Goal: Navigation & Orientation: Find specific page/section

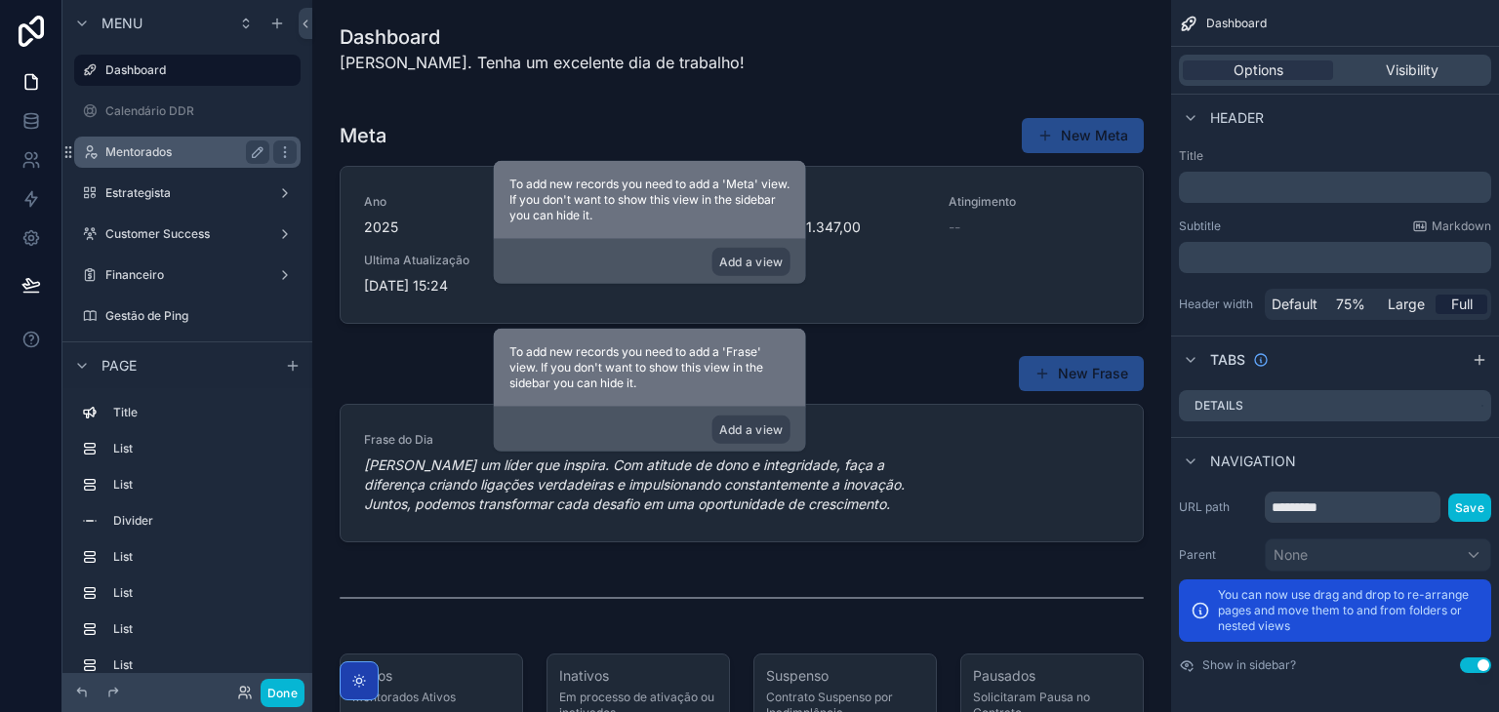
drag, startPoint x: 219, startPoint y: 150, endPoint x: 275, endPoint y: 167, distance: 59.0
click at [219, 150] on label "Mentorados" at bounding box center [183, 152] width 156 height 16
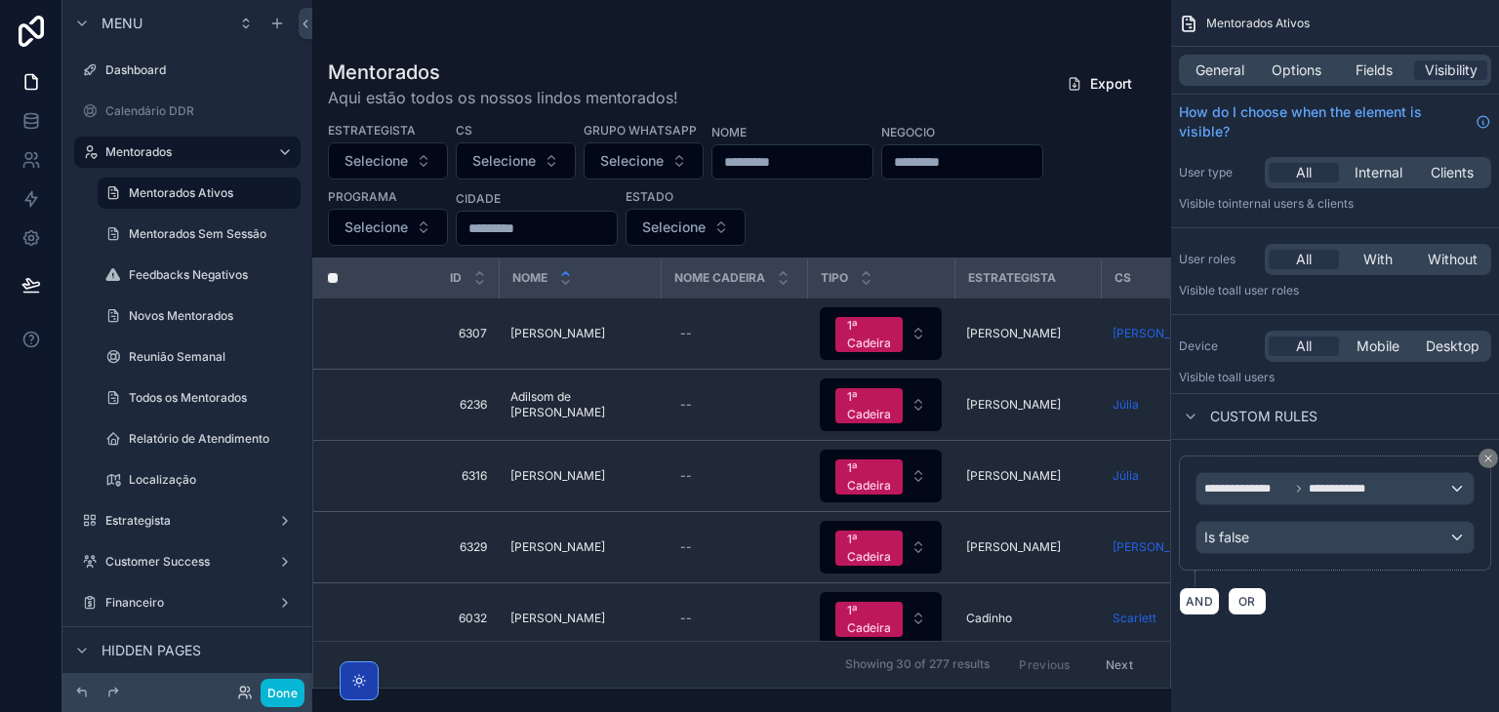
click at [788, 165] on div "scrollable content" at bounding box center [741, 356] width 859 height 712
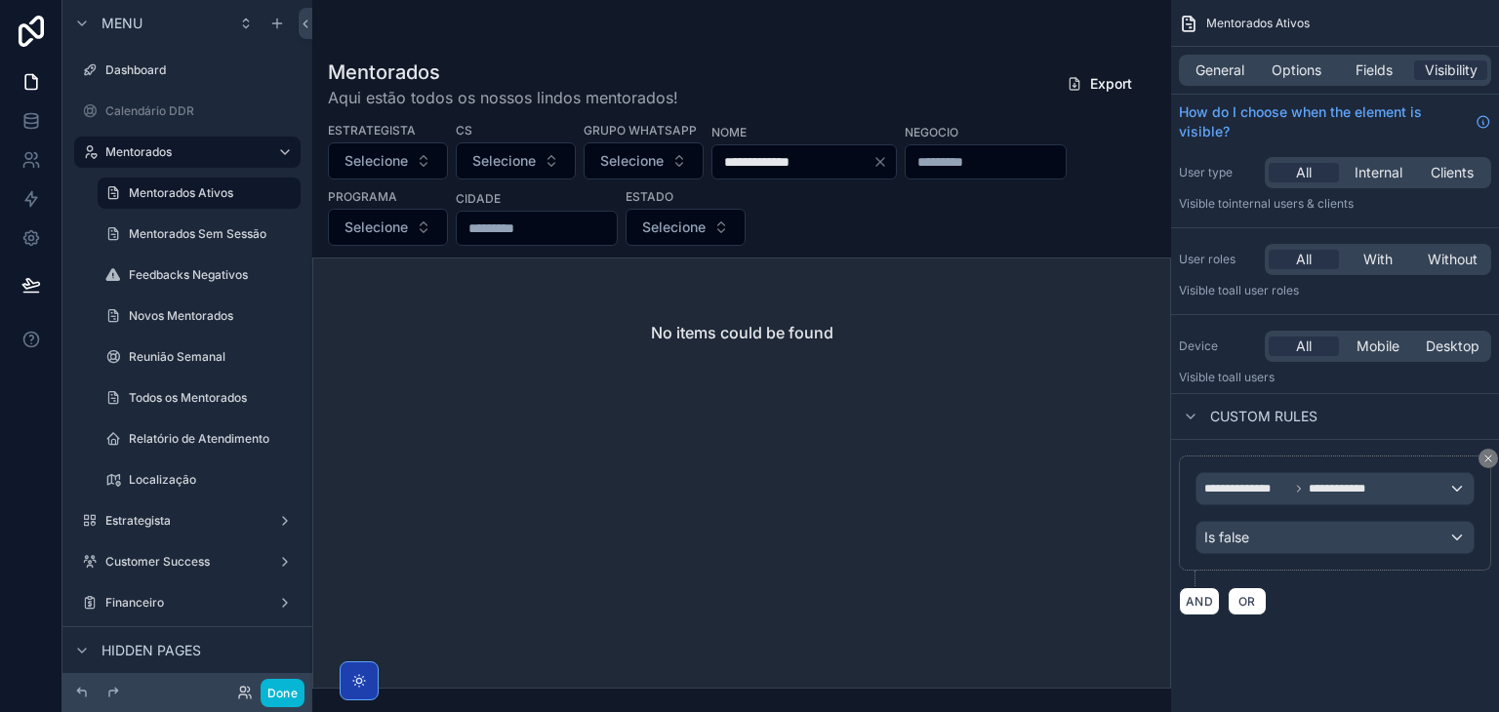
drag, startPoint x: 829, startPoint y: 161, endPoint x: 768, endPoint y: 173, distance: 62.6
click at [768, 173] on input "**********" at bounding box center [792, 161] width 160 height 27
type input "*****"
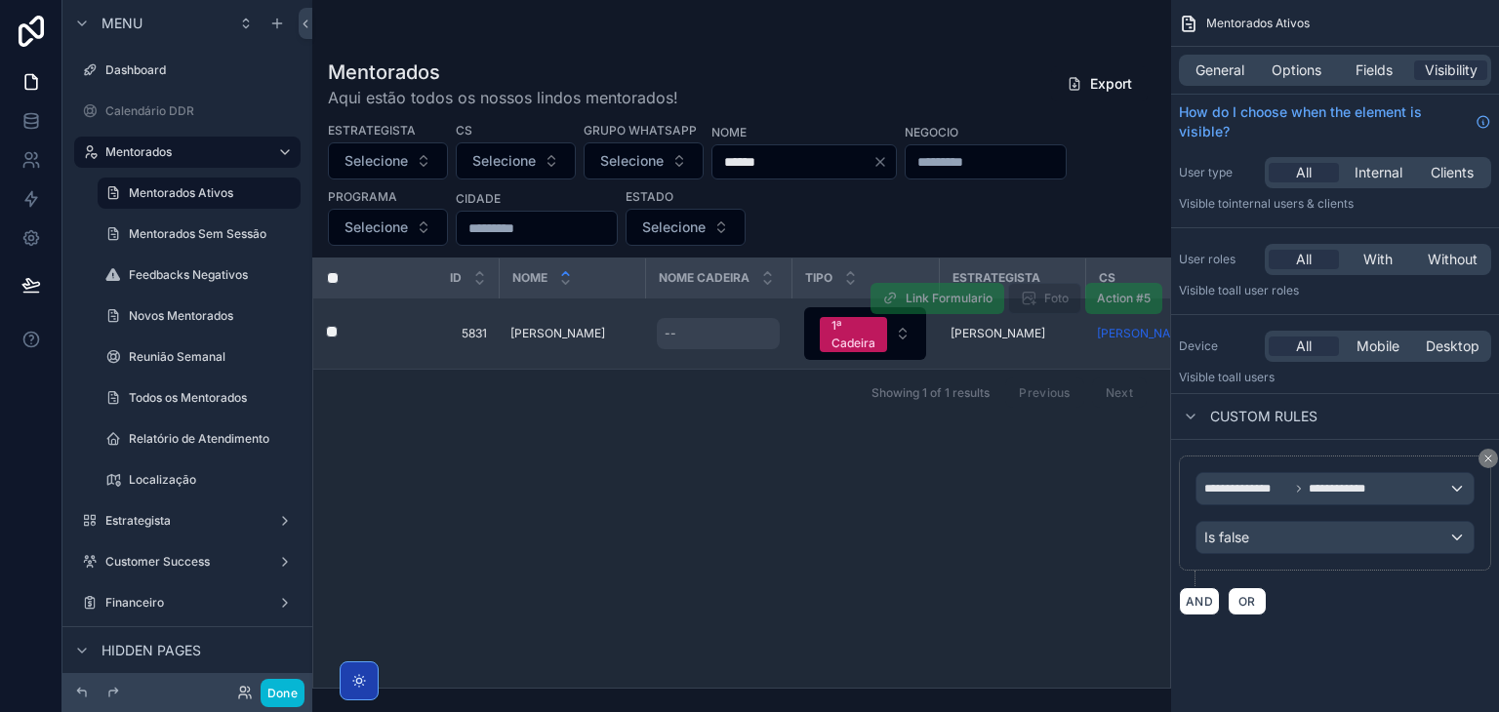
click at [710, 339] on div "--" at bounding box center [718, 333] width 123 height 31
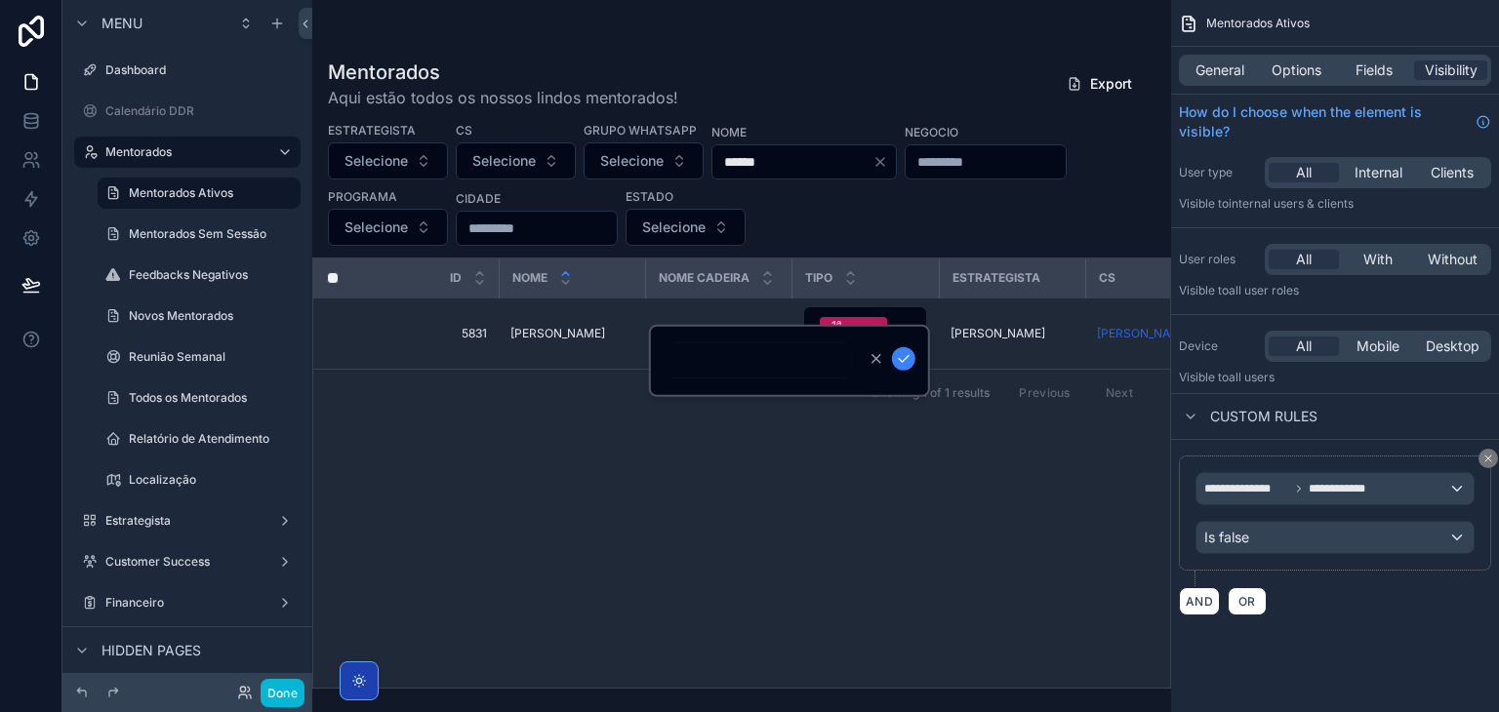
click at [644, 405] on div "Showing 1 of 1 results Previous Next" at bounding box center [741, 392] width 857 height 47
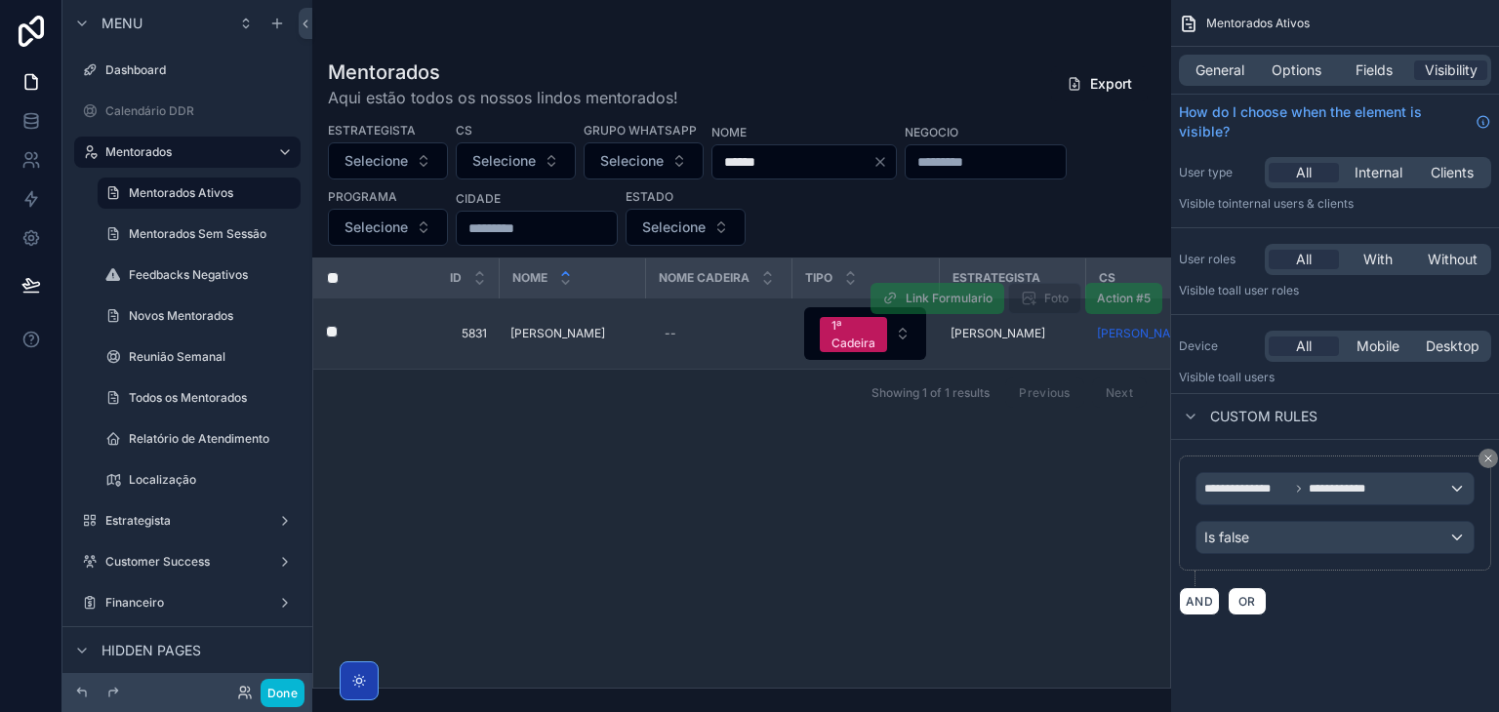
click at [621, 346] on td "[PERSON_NAME] [PERSON_NAME]" at bounding box center [572, 334] width 146 height 71
click at [597, 310] on td "[PERSON_NAME] [PERSON_NAME]" at bounding box center [572, 334] width 146 height 71
click at [599, 326] on span "[PERSON_NAME]" at bounding box center [557, 334] width 95 height 16
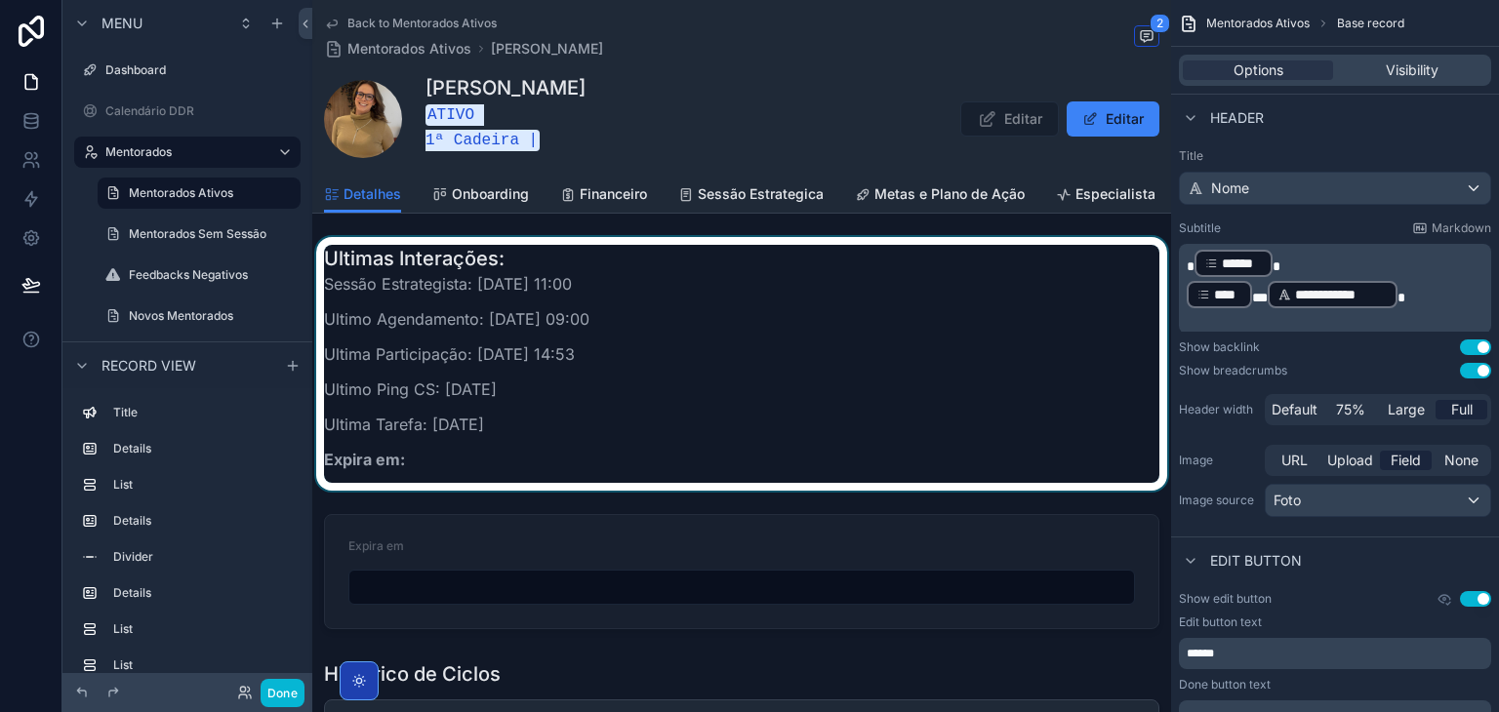
click at [671, 290] on div "scrollable content" at bounding box center [741, 364] width 859 height 254
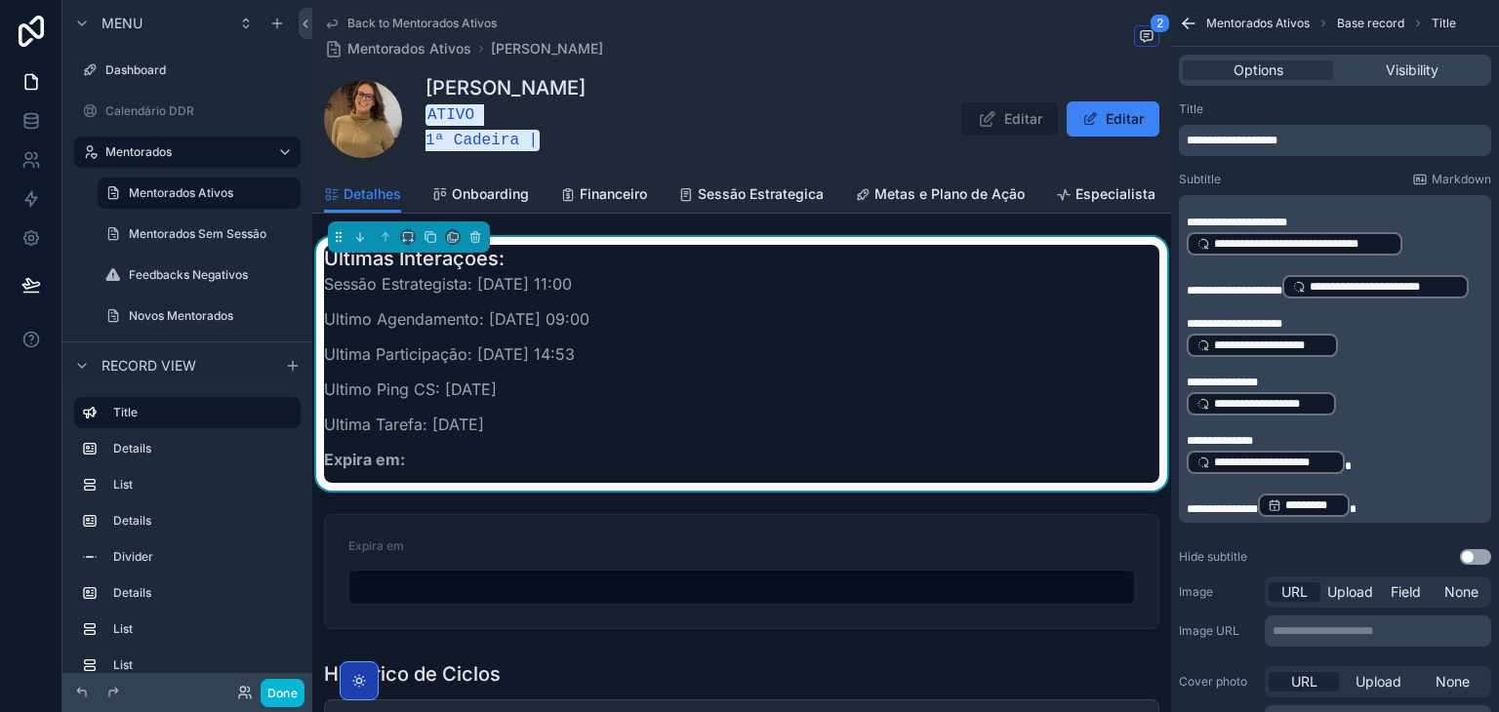
click at [1314, 247] on span "**********" at bounding box center [1303, 244] width 179 height 16
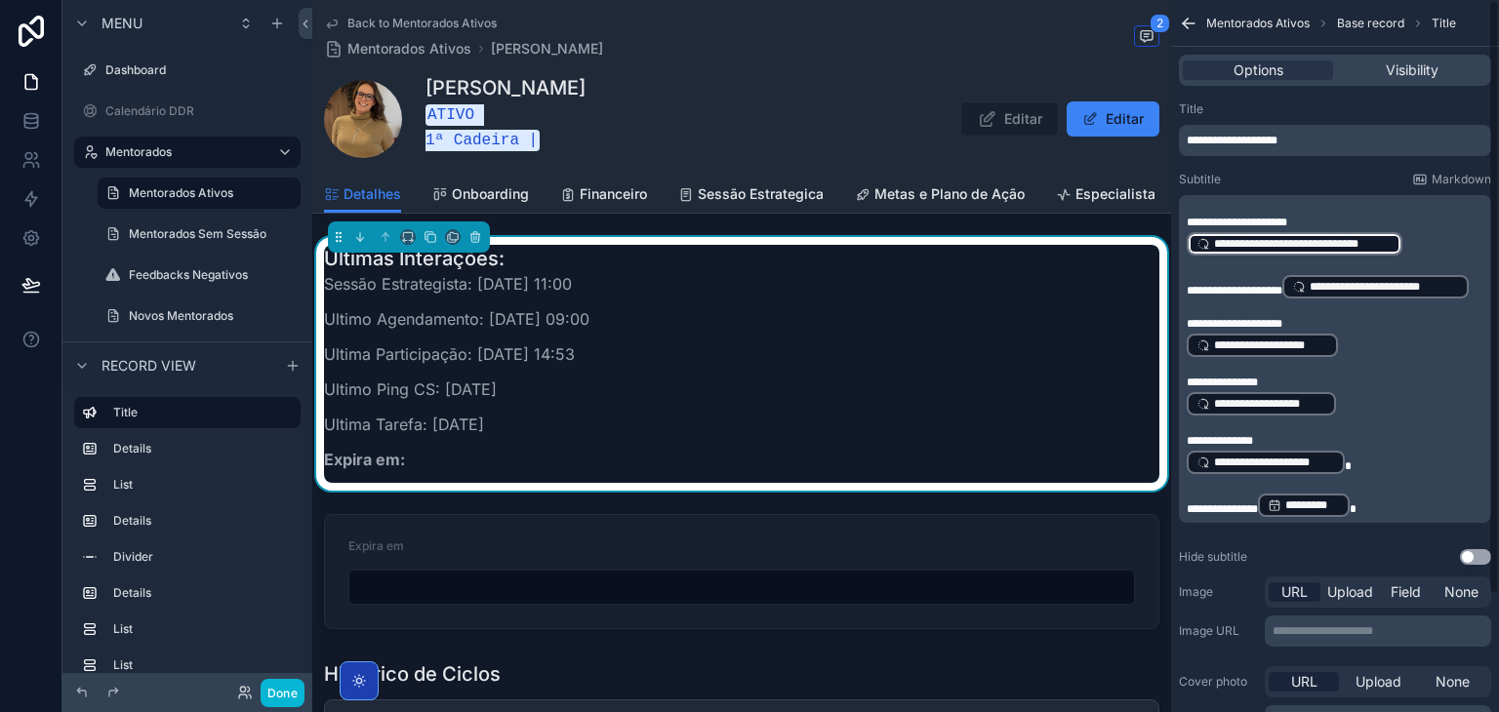
click at [1393, 292] on p "**********" at bounding box center [1337, 286] width 301 height 27
click at [1417, 251] on p "**********" at bounding box center [1337, 236] width 301 height 43
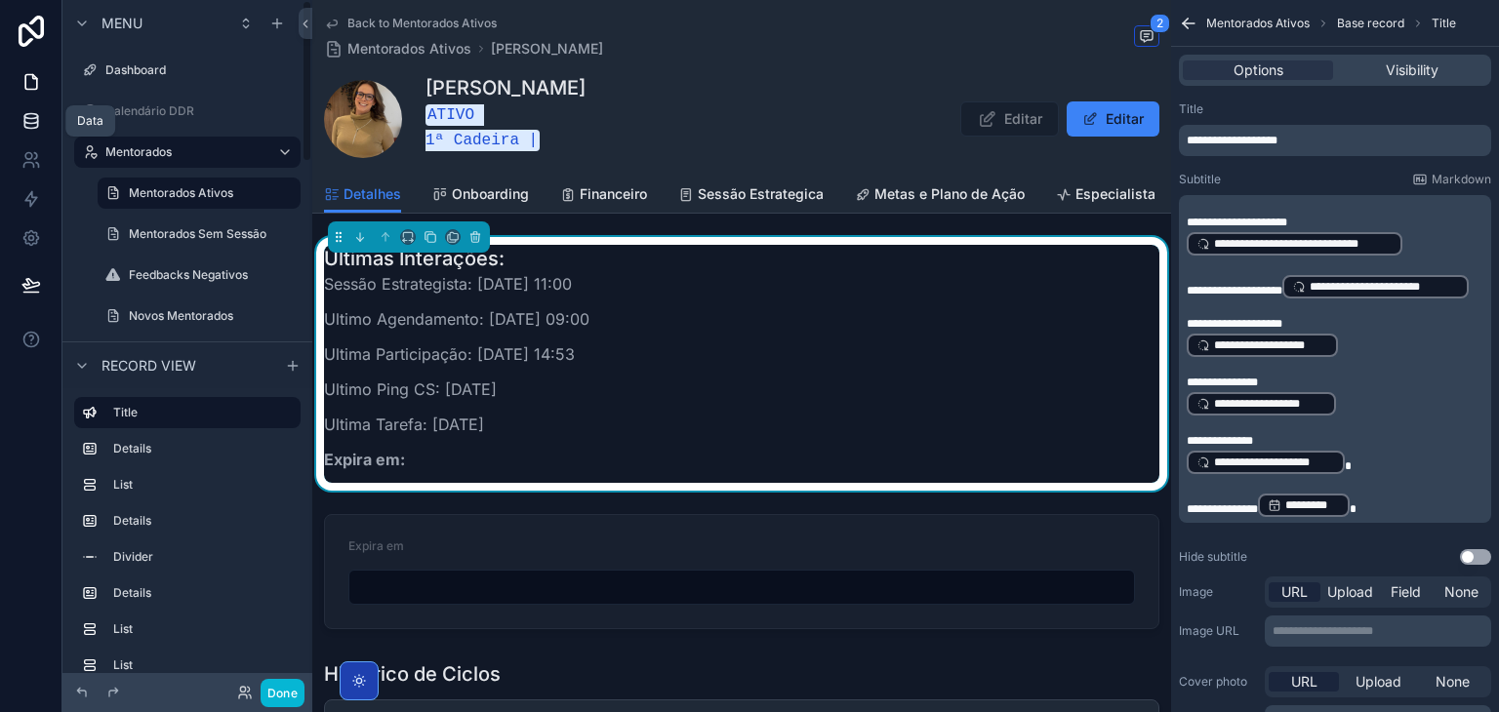
click at [31, 129] on icon at bounding box center [30, 125] width 13 height 8
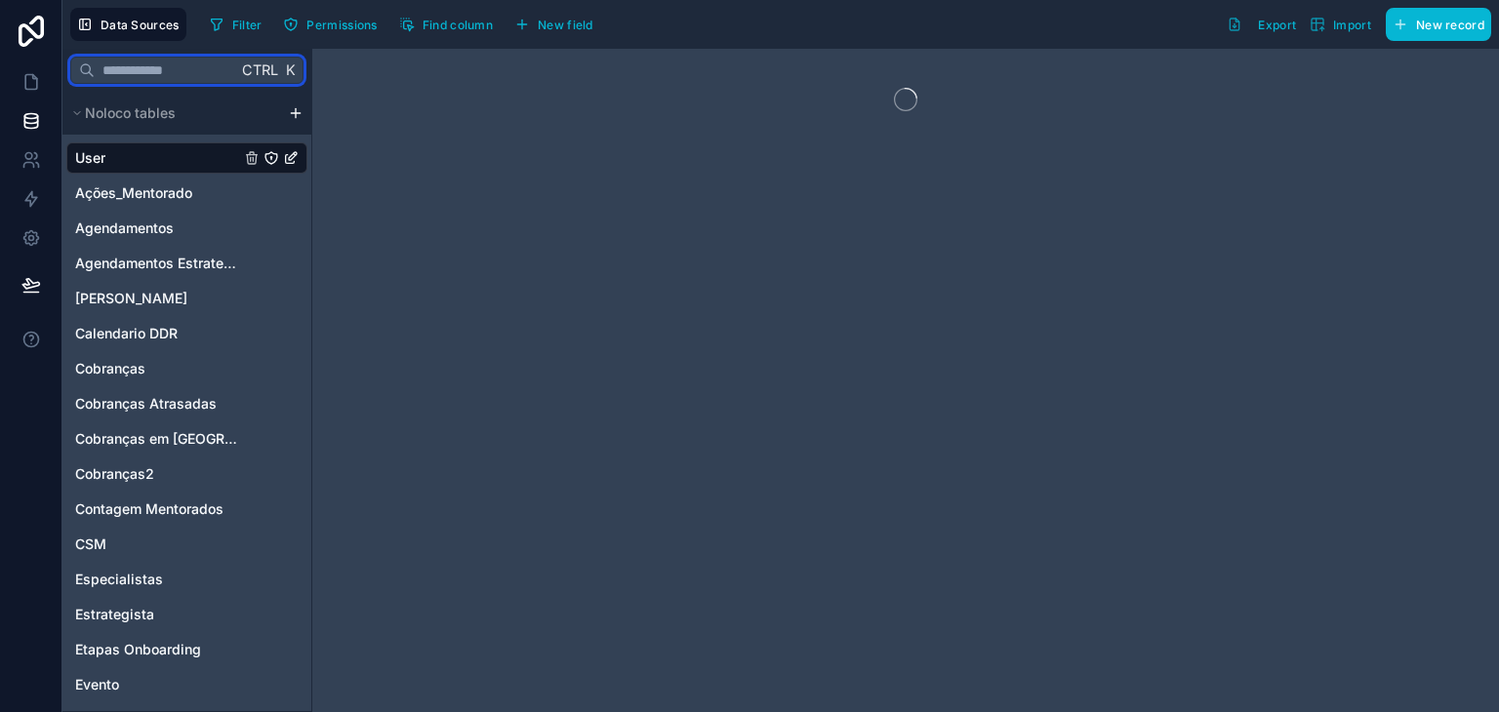
click at [141, 79] on input "text" at bounding box center [166, 70] width 142 height 35
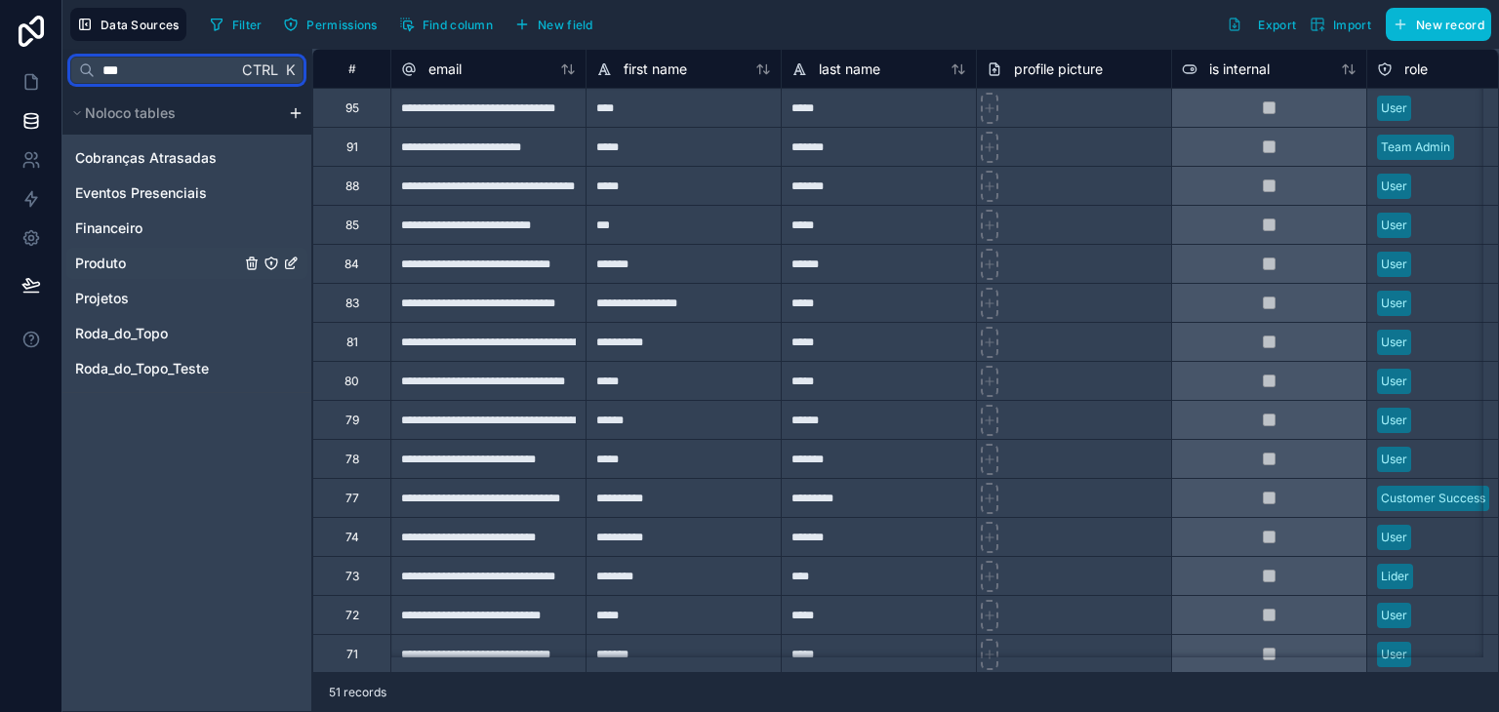
type input "***"
click at [119, 262] on span "Produto" at bounding box center [100, 264] width 51 height 20
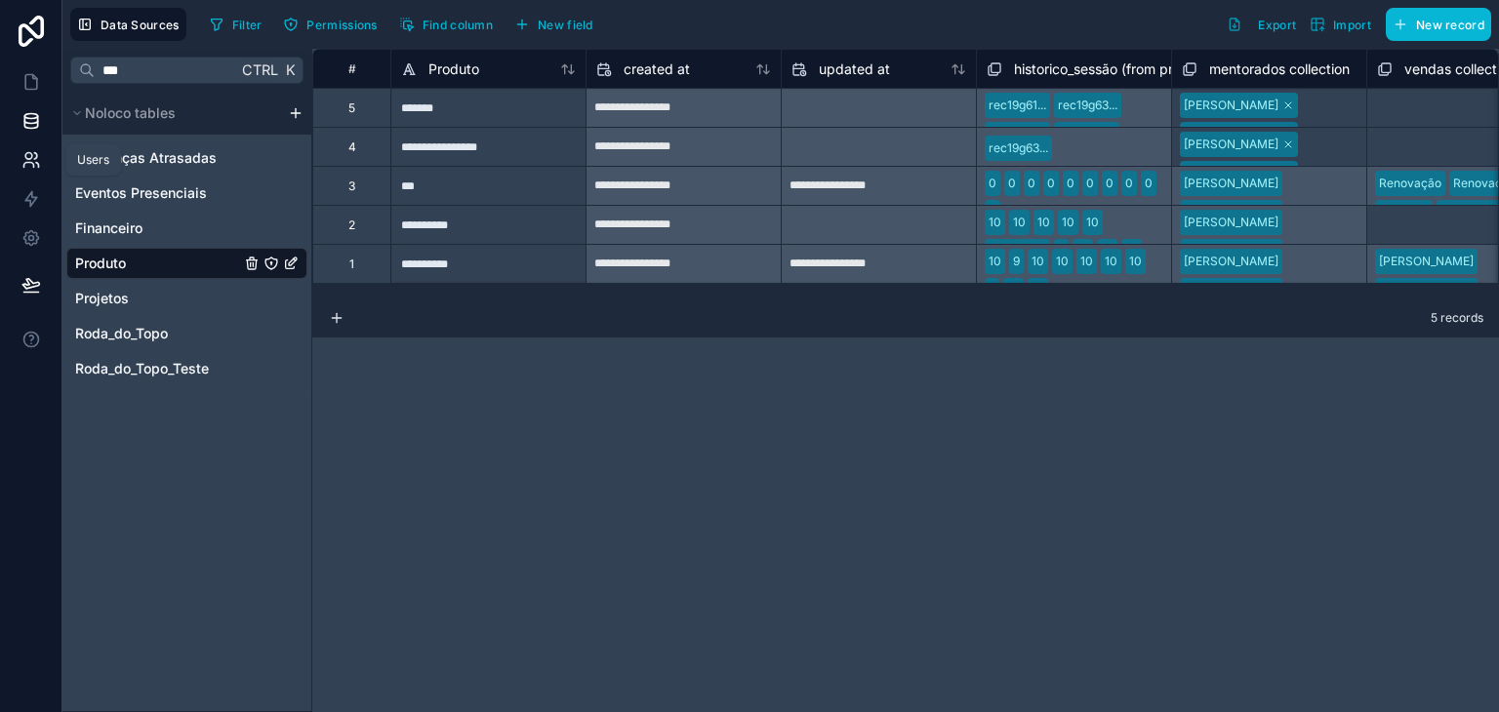
click at [32, 169] on icon at bounding box center [31, 160] width 20 height 20
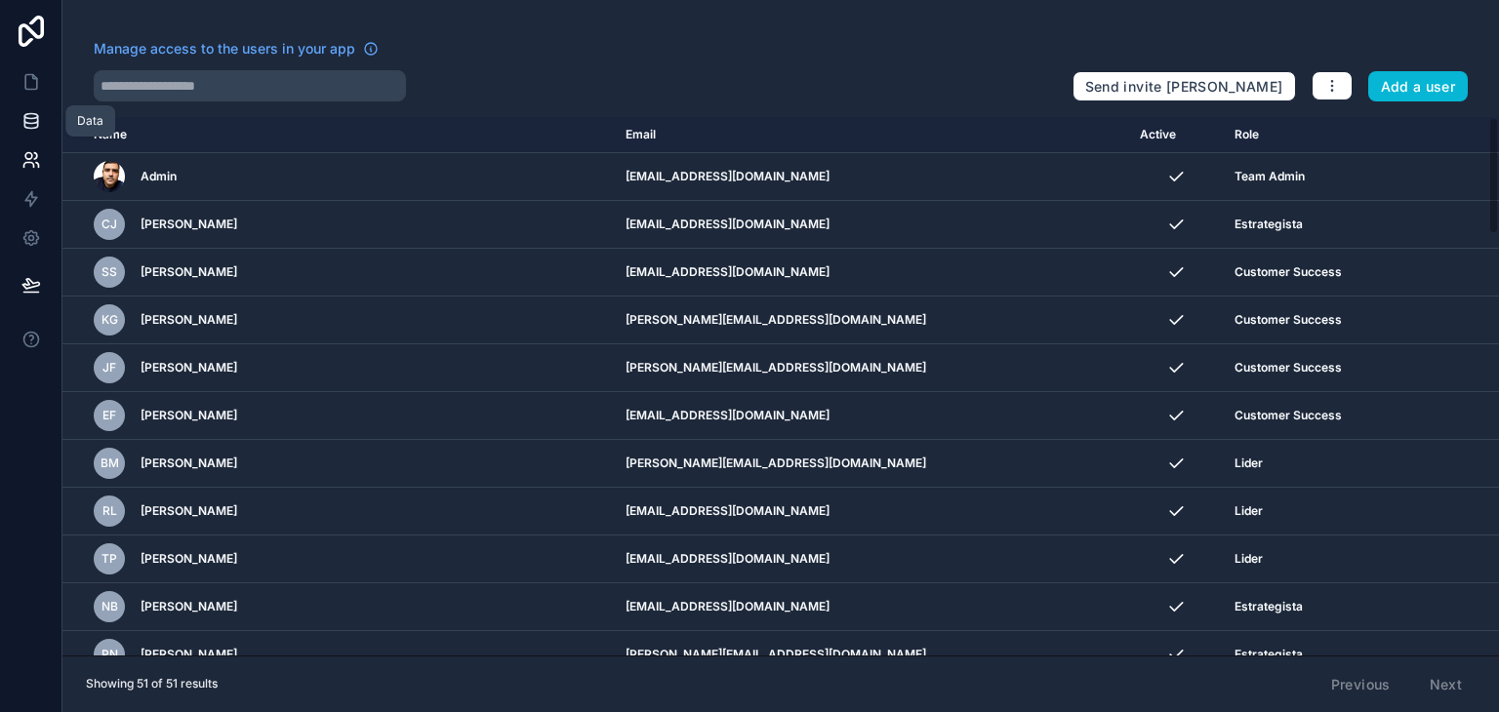
click at [33, 111] on icon at bounding box center [31, 121] width 20 height 20
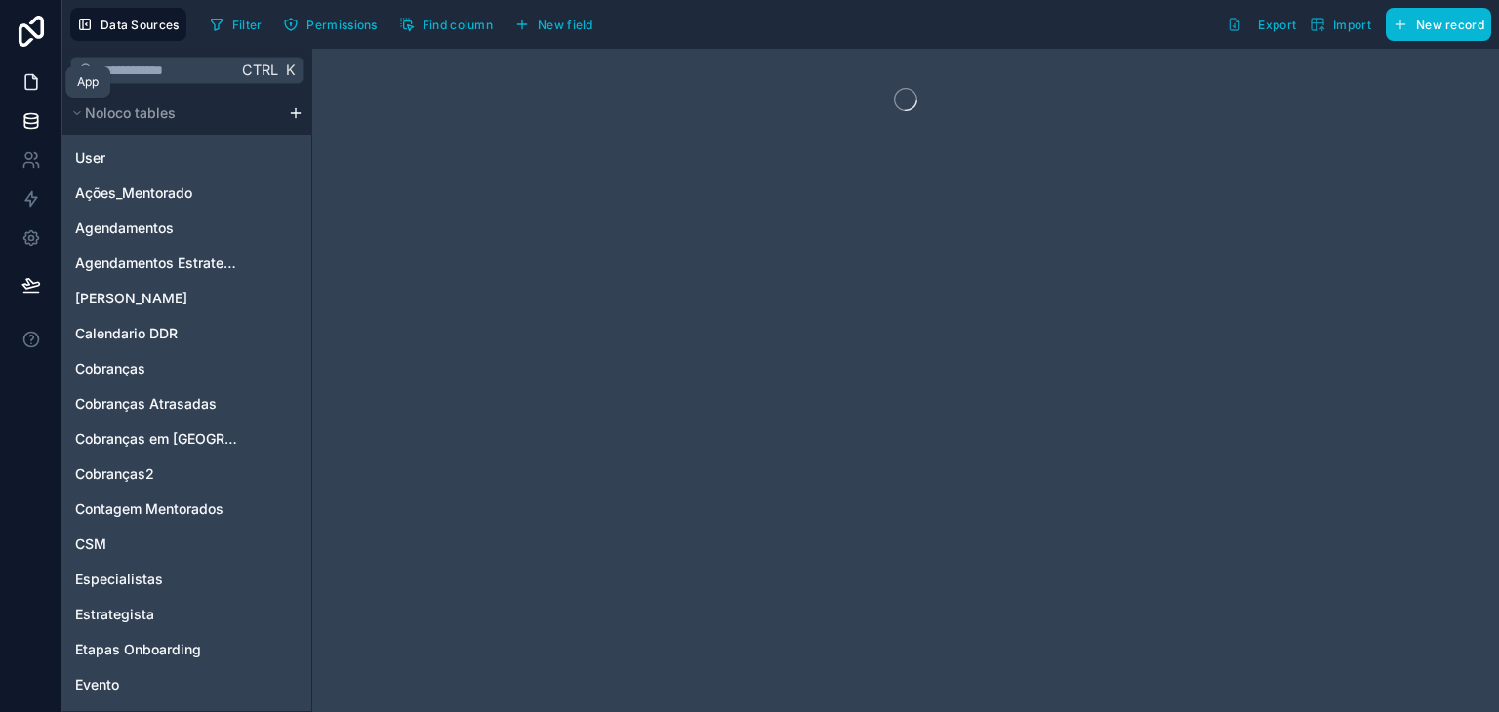
click at [30, 93] on link at bounding box center [30, 81] width 61 height 39
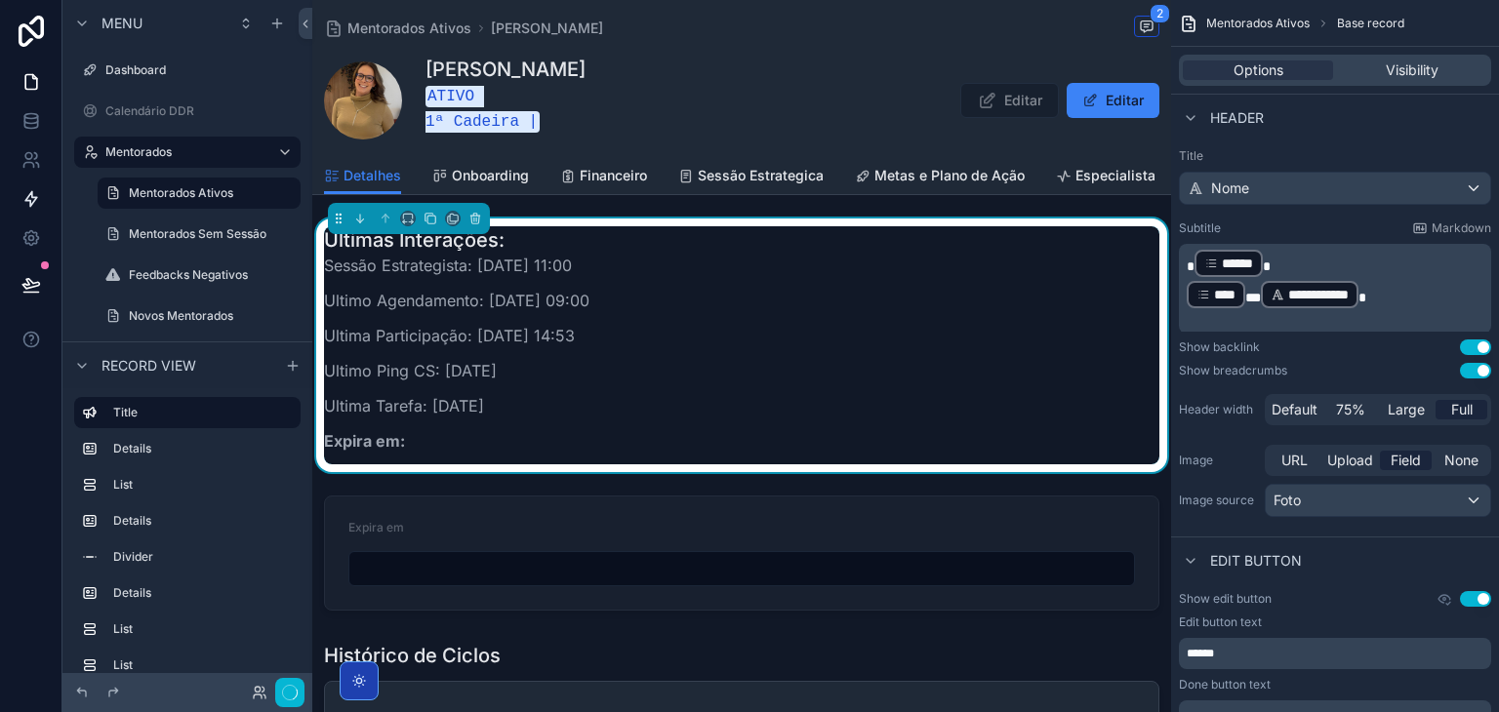
click at [25, 196] on icon at bounding box center [31, 199] width 20 height 20
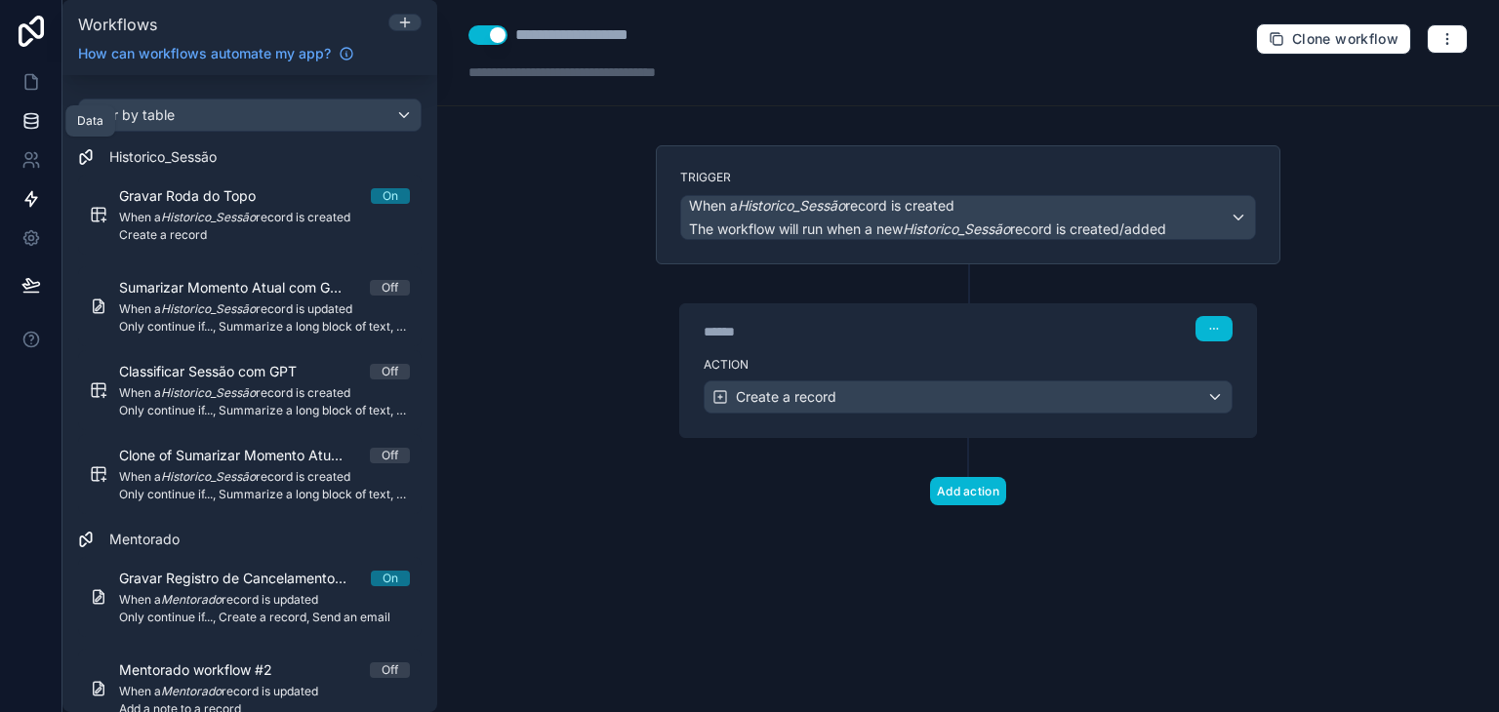
click at [27, 125] on icon at bounding box center [31, 121] width 20 height 20
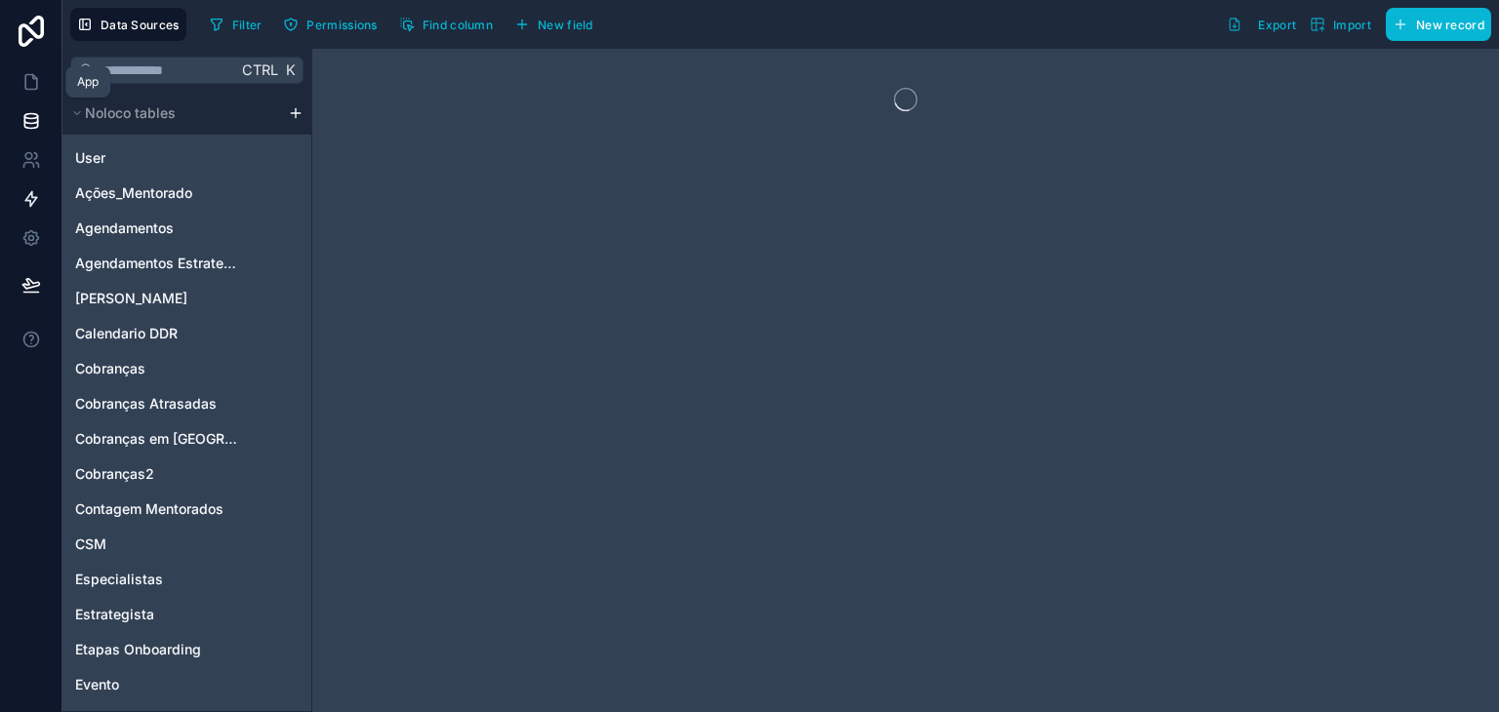
click at [35, 95] on link at bounding box center [30, 81] width 61 height 39
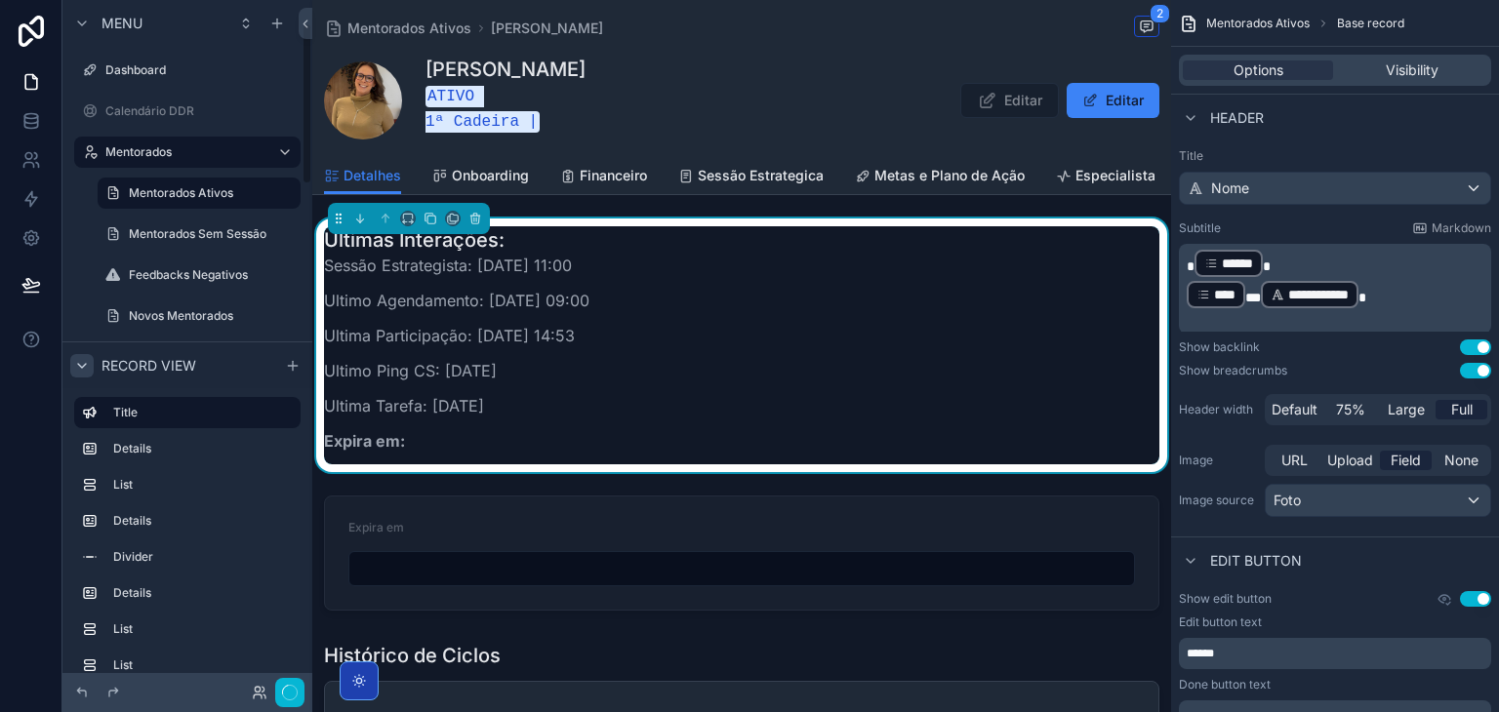
click at [81, 360] on icon "scrollable content" at bounding box center [82, 366] width 16 height 16
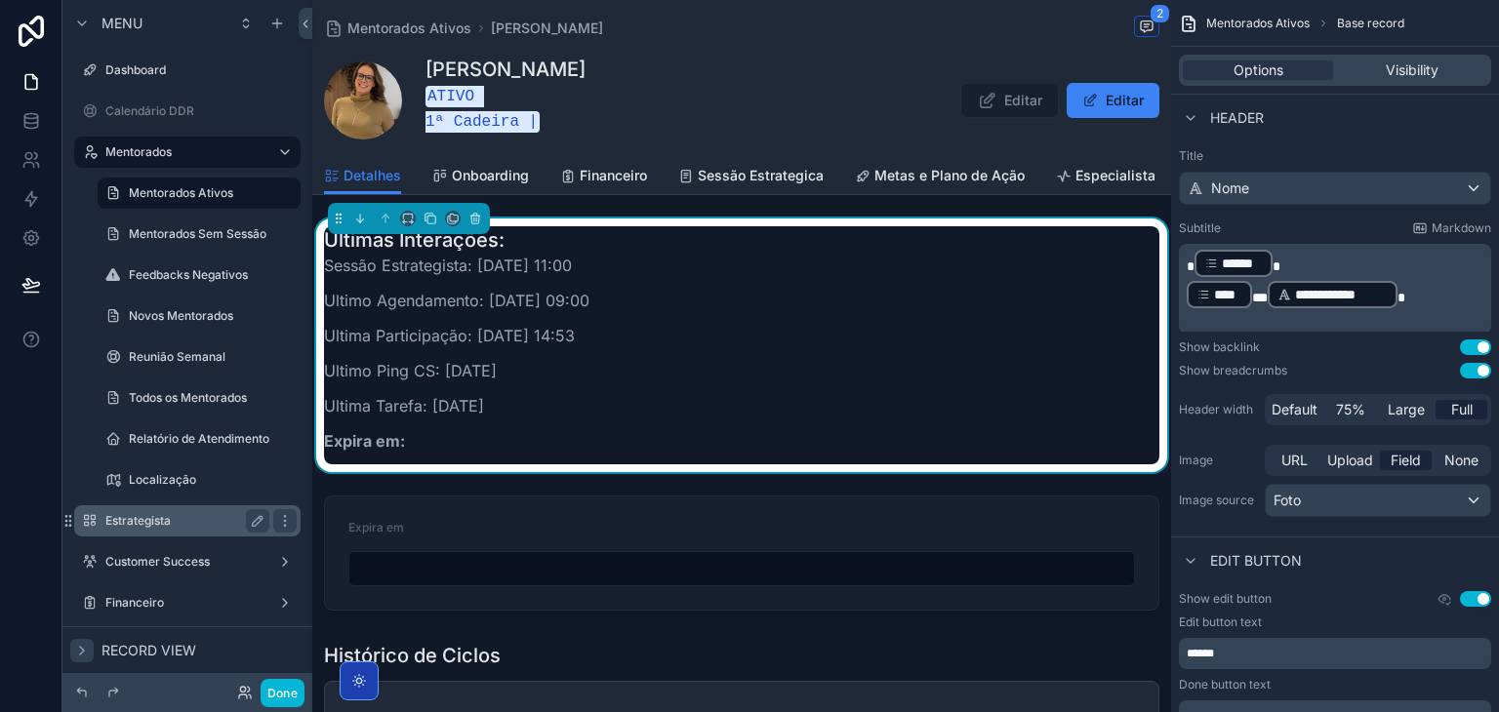
click at [200, 527] on label "Estrategista" at bounding box center [183, 521] width 156 height 16
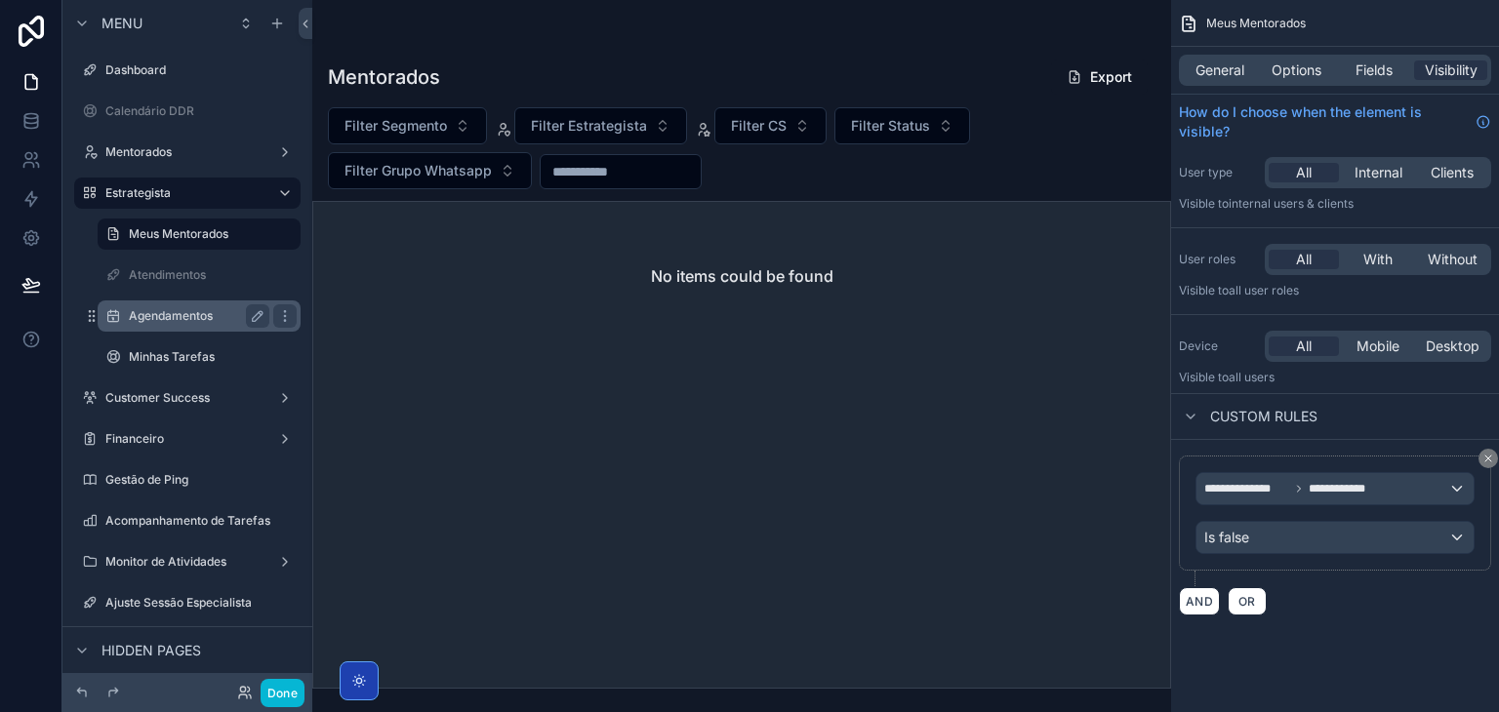
click at [170, 314] on label "Agendamentos" at bounding box center [195, 316] width 133 height 16
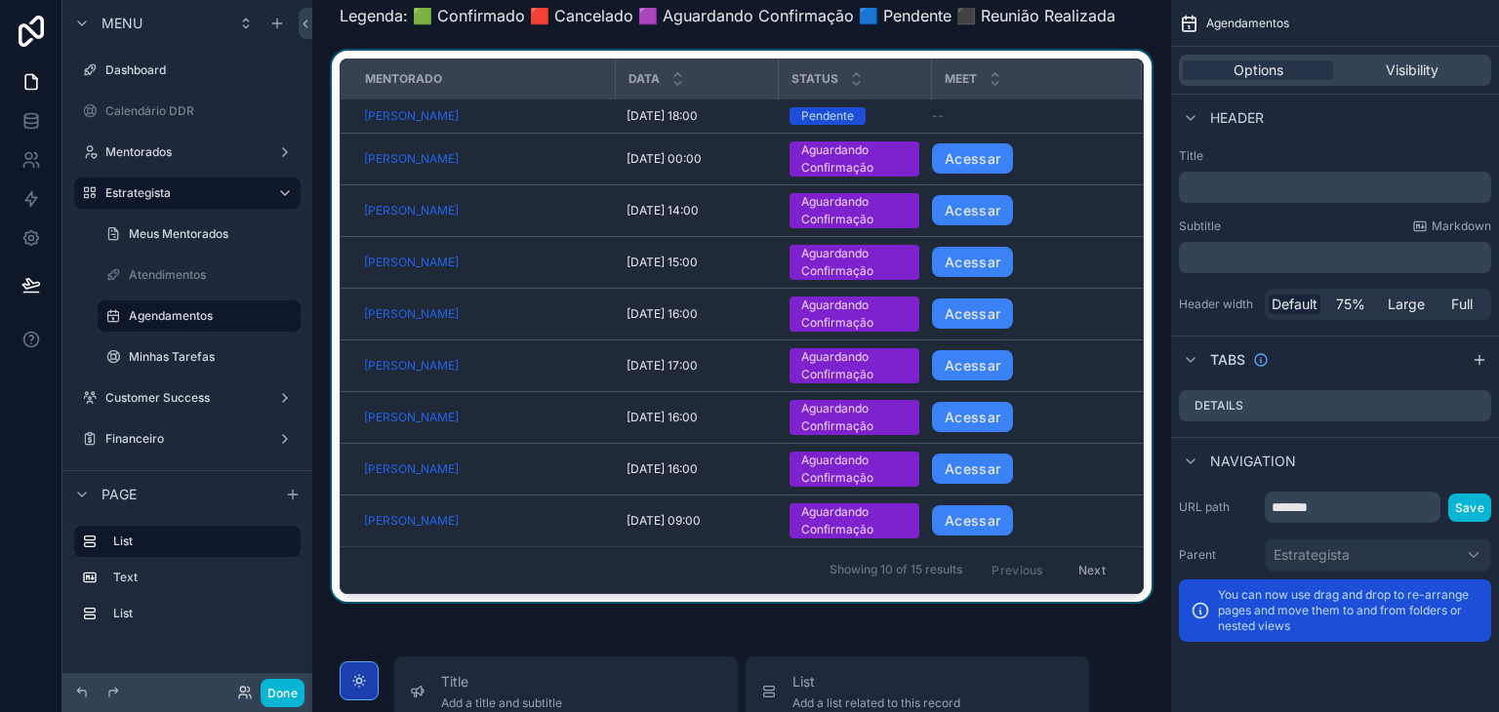
scroll to position [488, 0]
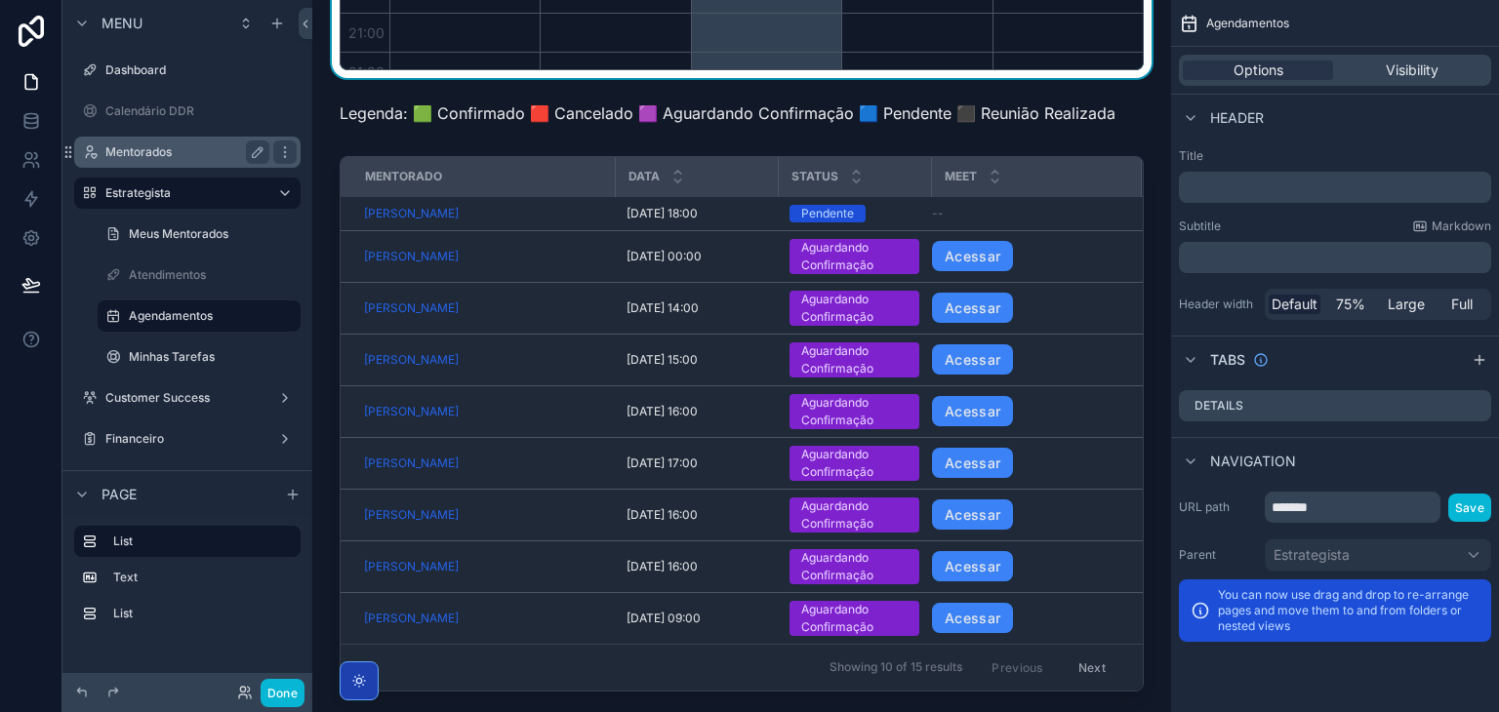
click at [207, 157] on label "Mentorados" at bounding box center [183, 152] width 156 height 16
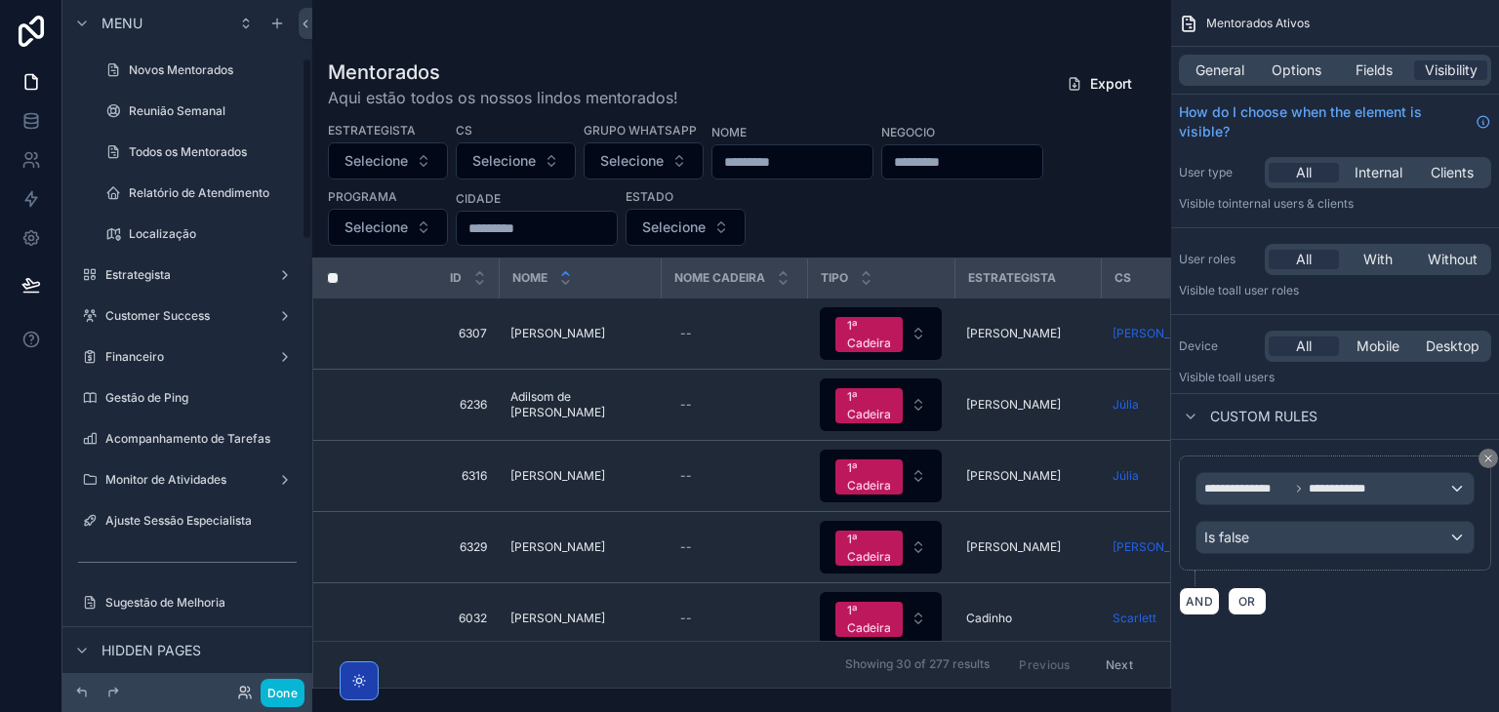
scroll to position [293, 0]
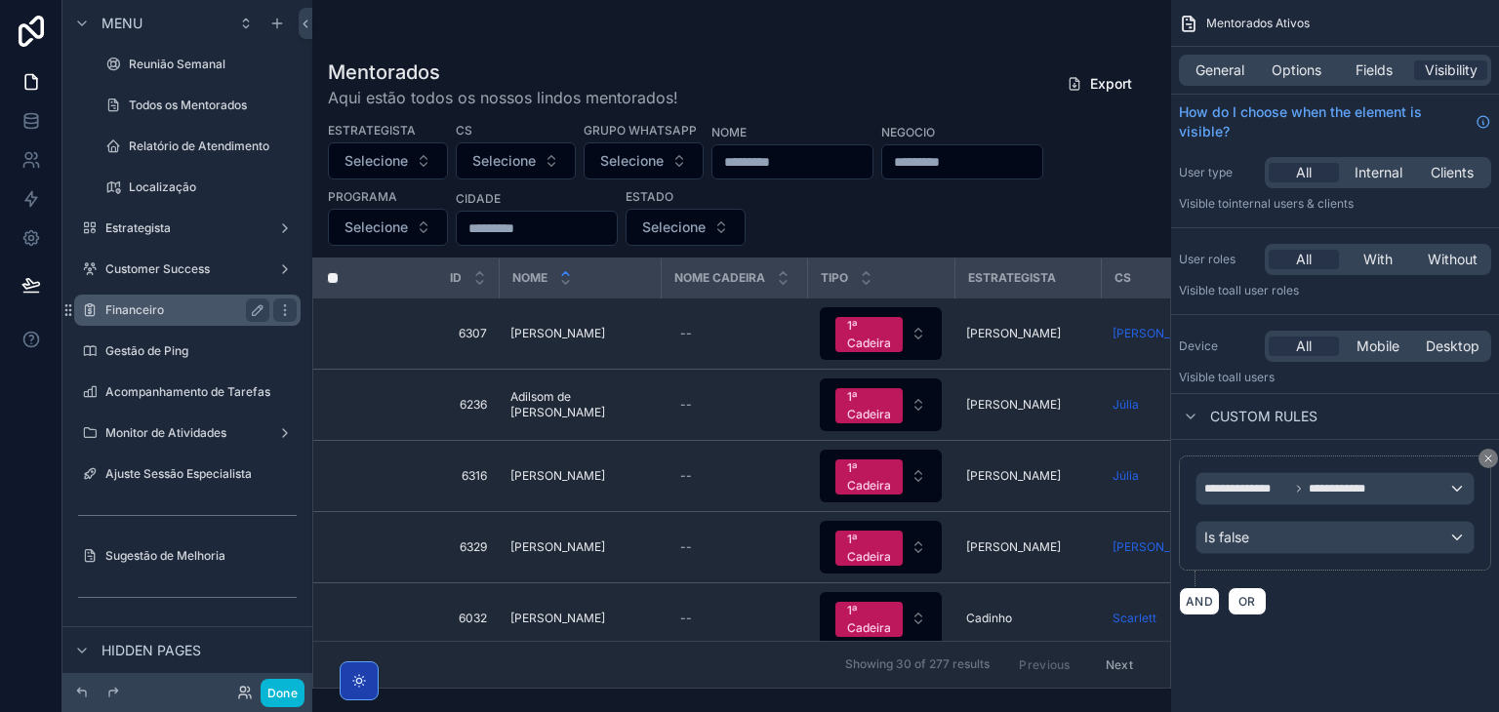
click at [222, 317] on label "Financeiro" at bounding box center [183, 311] width 156 height 16
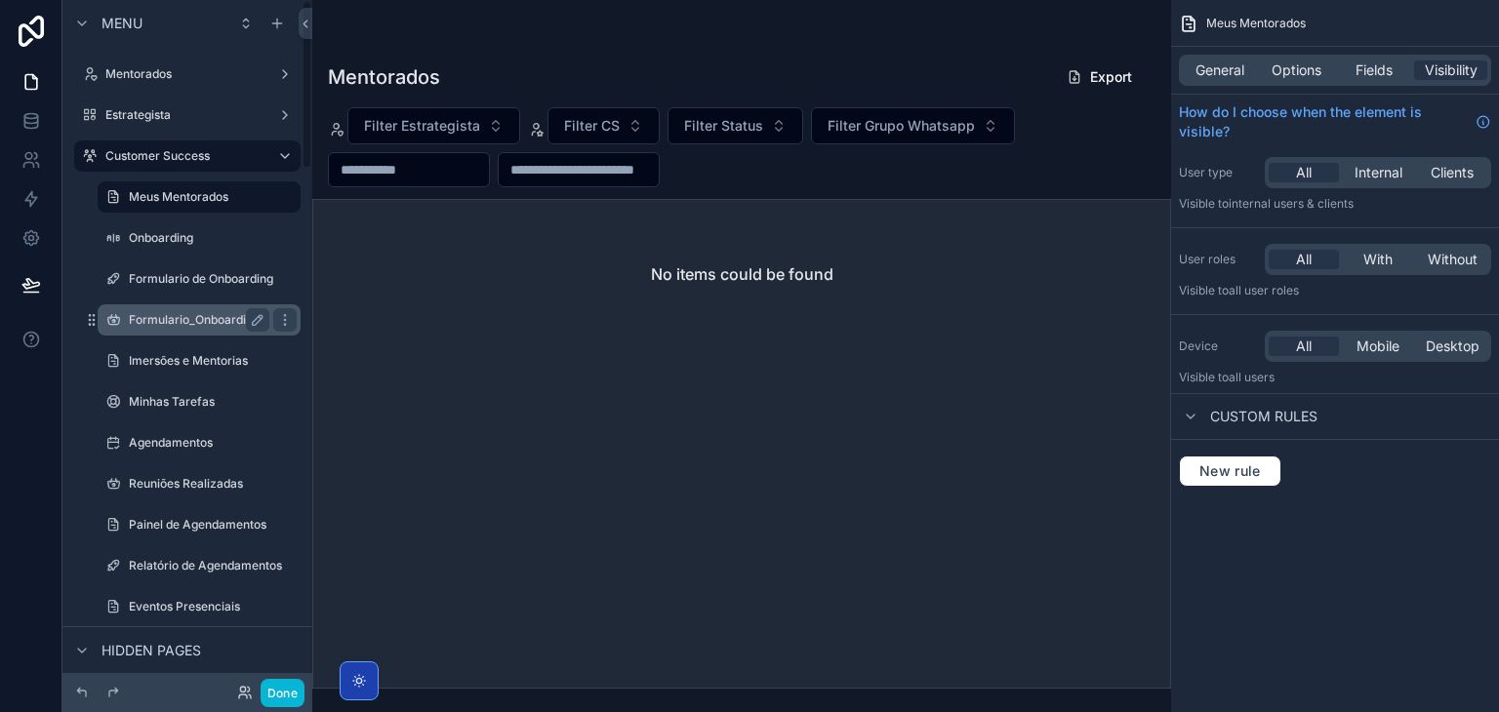
scroll to position [98, 0]
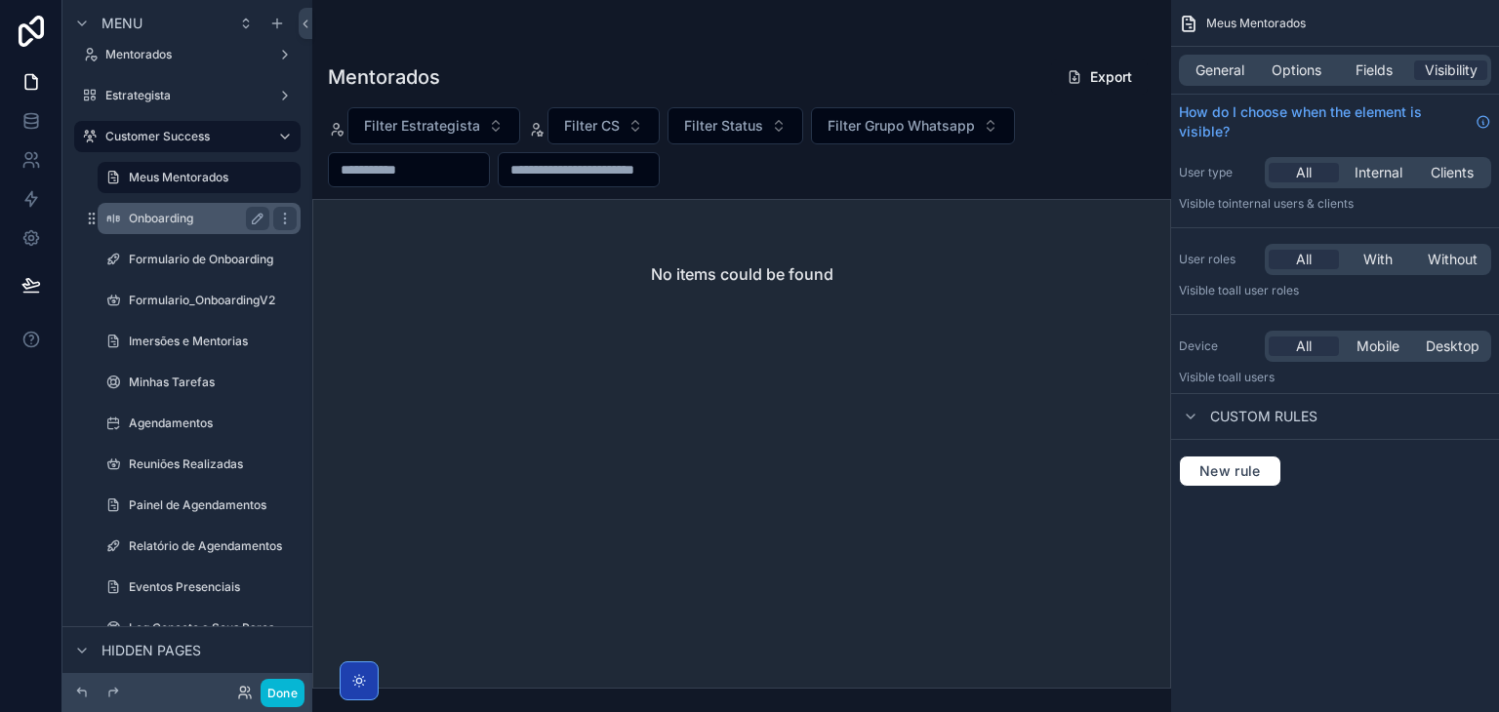
click at [153, 228] on div "Onboarding" at bounding box center [199, 218] width 141 height 23
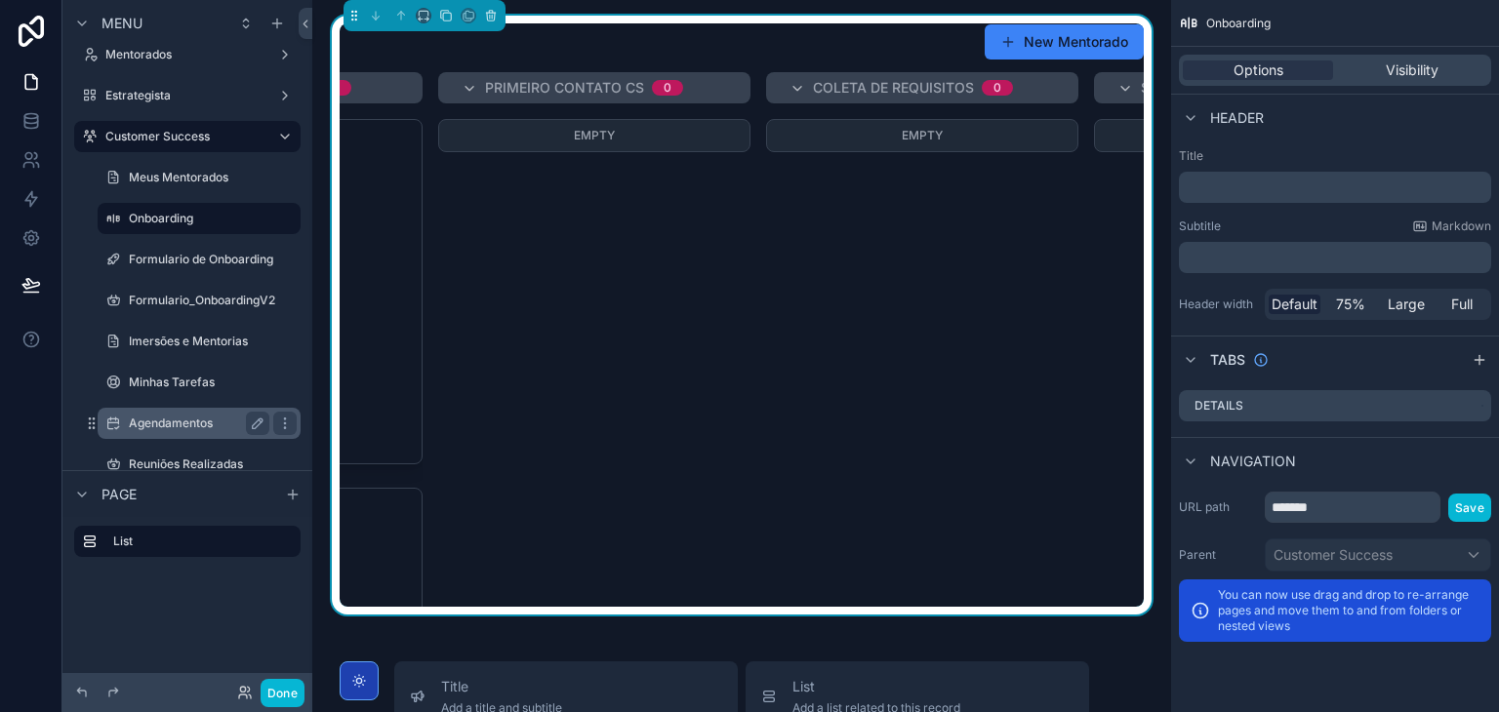
scroll to position [0, 88]
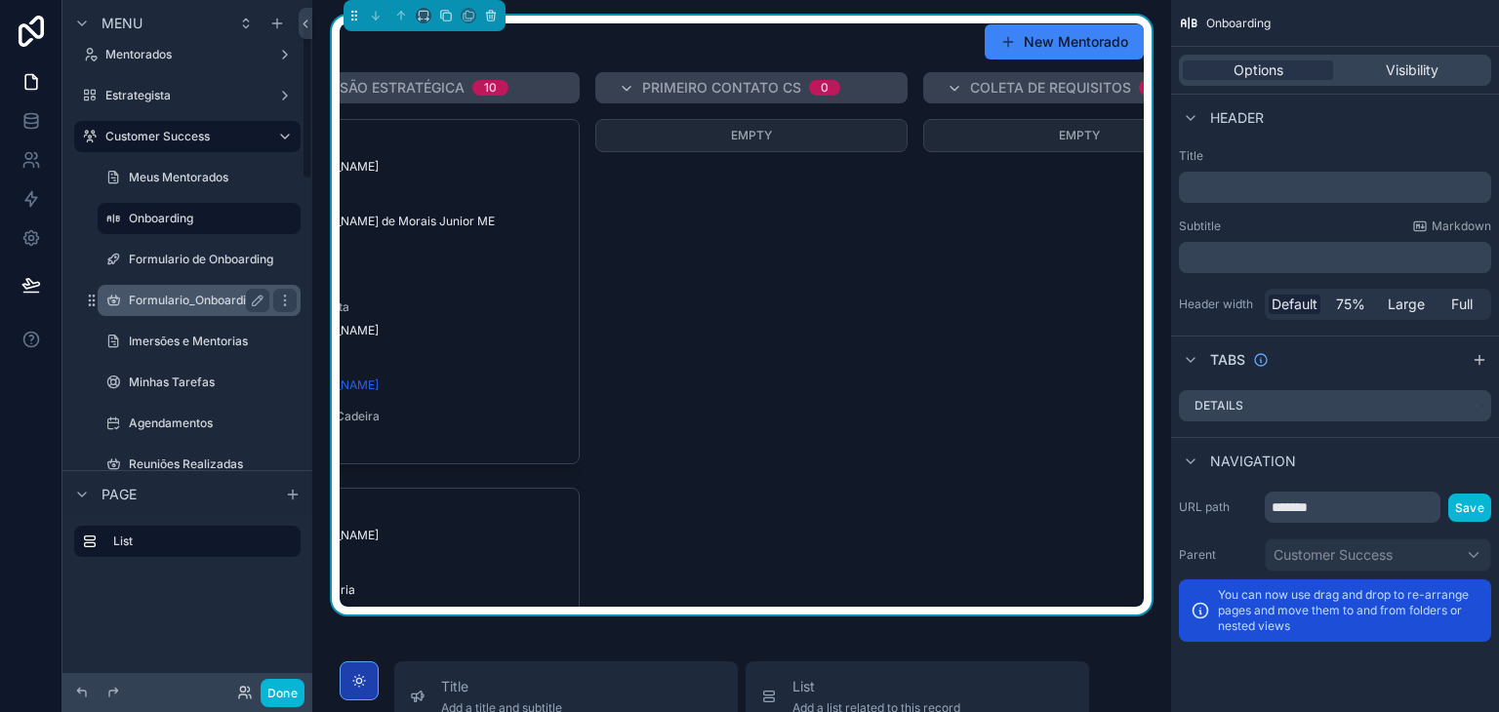
click at [148, 290] on div "Formulario_OnboardingV2" at bounding box center [199, 300] width 141 height 23
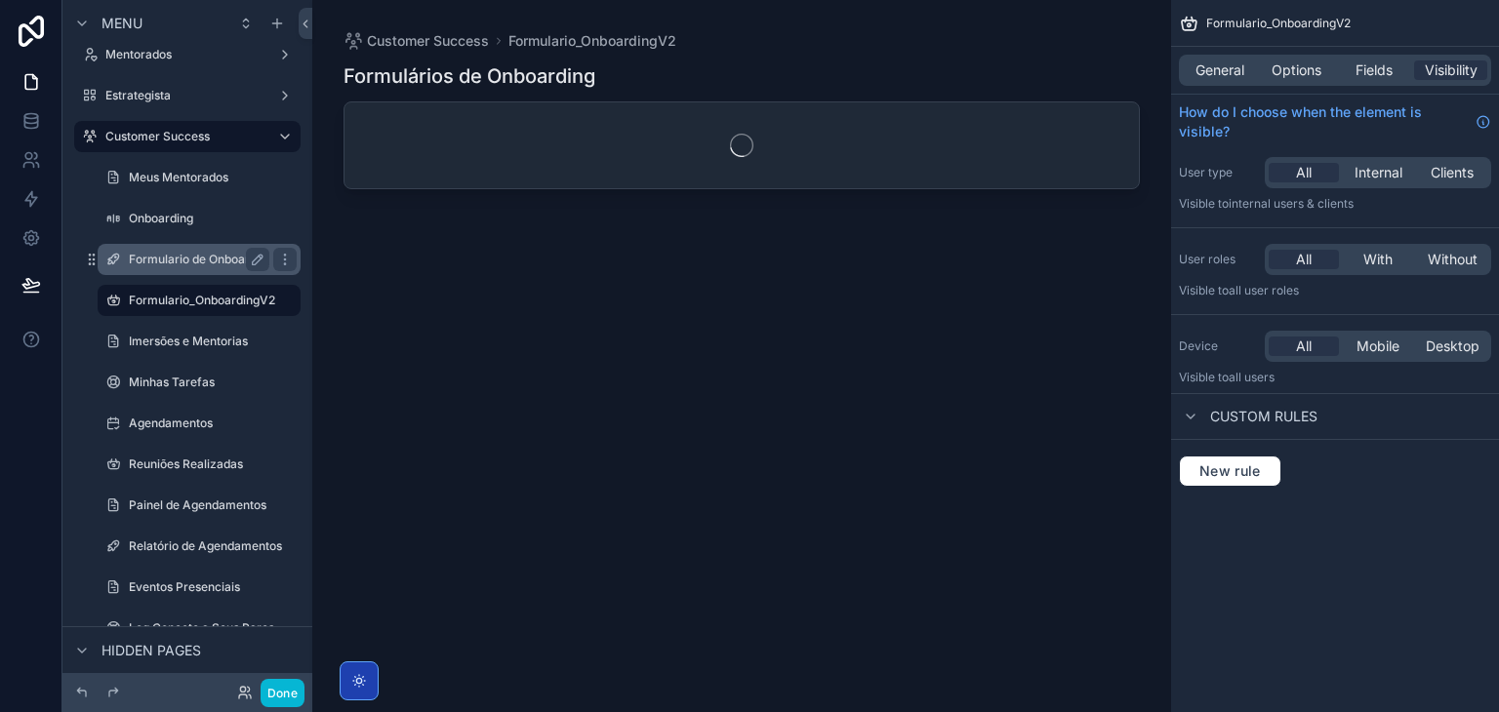
click at [145, 268] on div "Formulario de Onboarding" at bounding box center [199, 259] width 141 height 23
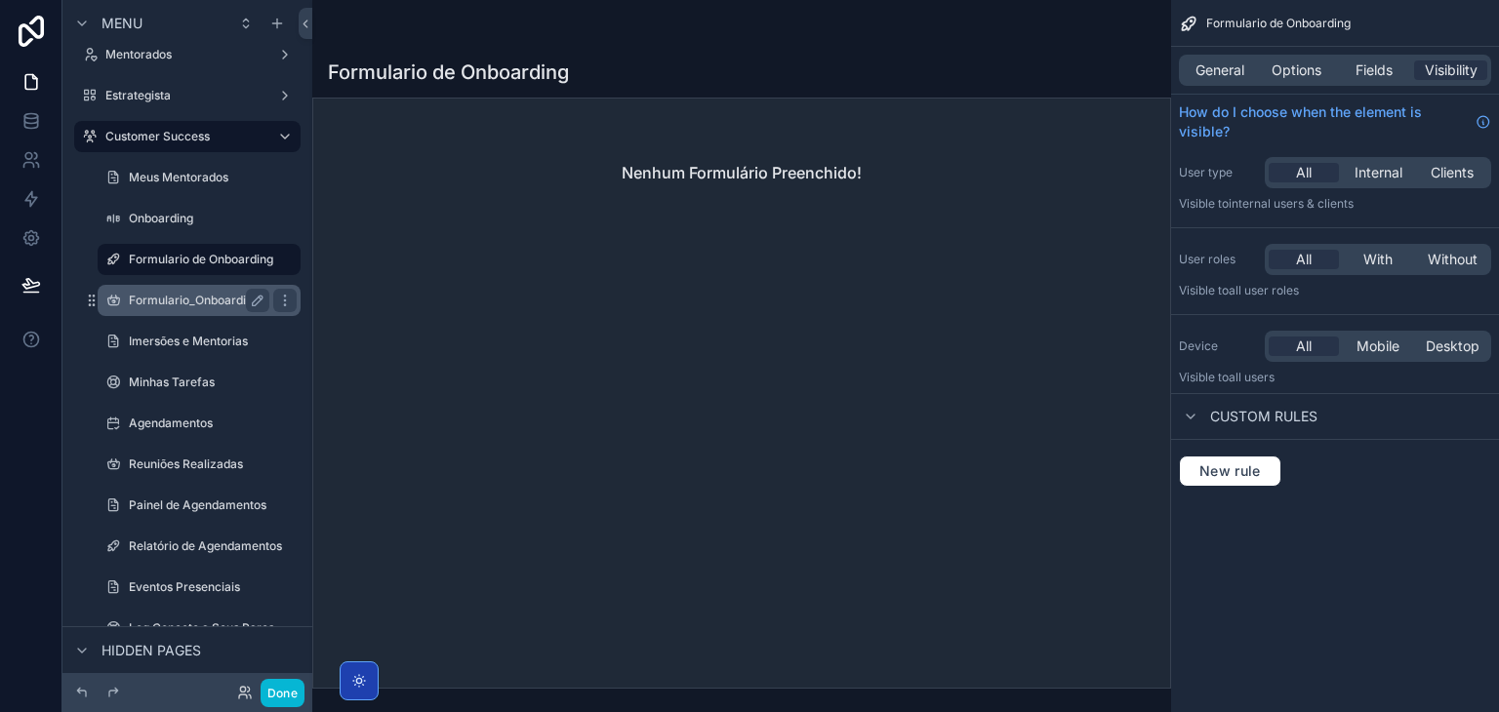
click at [187, 299] on label "Formulario_OnboardingV2" at bounding box center [202, 301] width 146 height 16
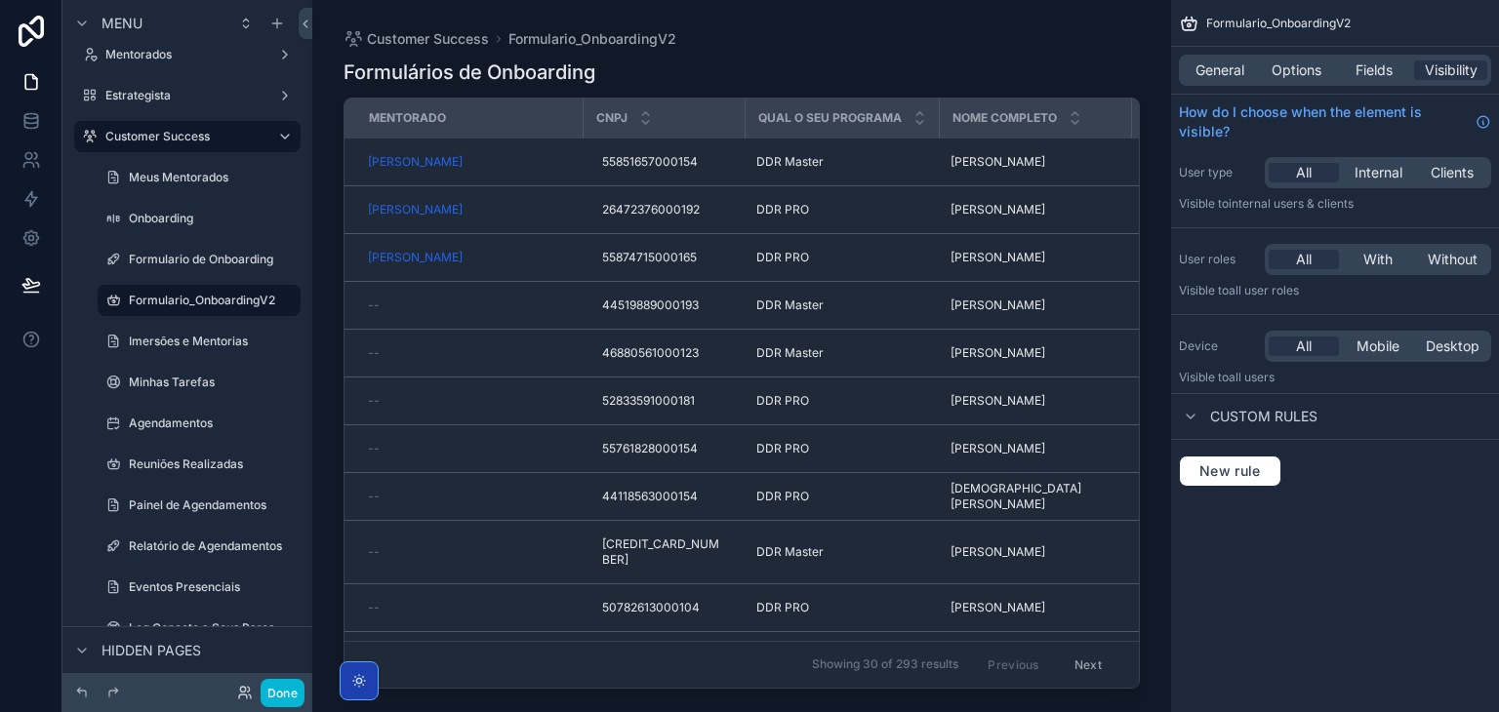
drag, startPoint x: 550, startPoint y: 680, endPoint x: 593, endPoint y: 685, distance: 43.2
click at [593, 685] on div "scrollable content" at bounding box center [741, 344] width 859 height 689
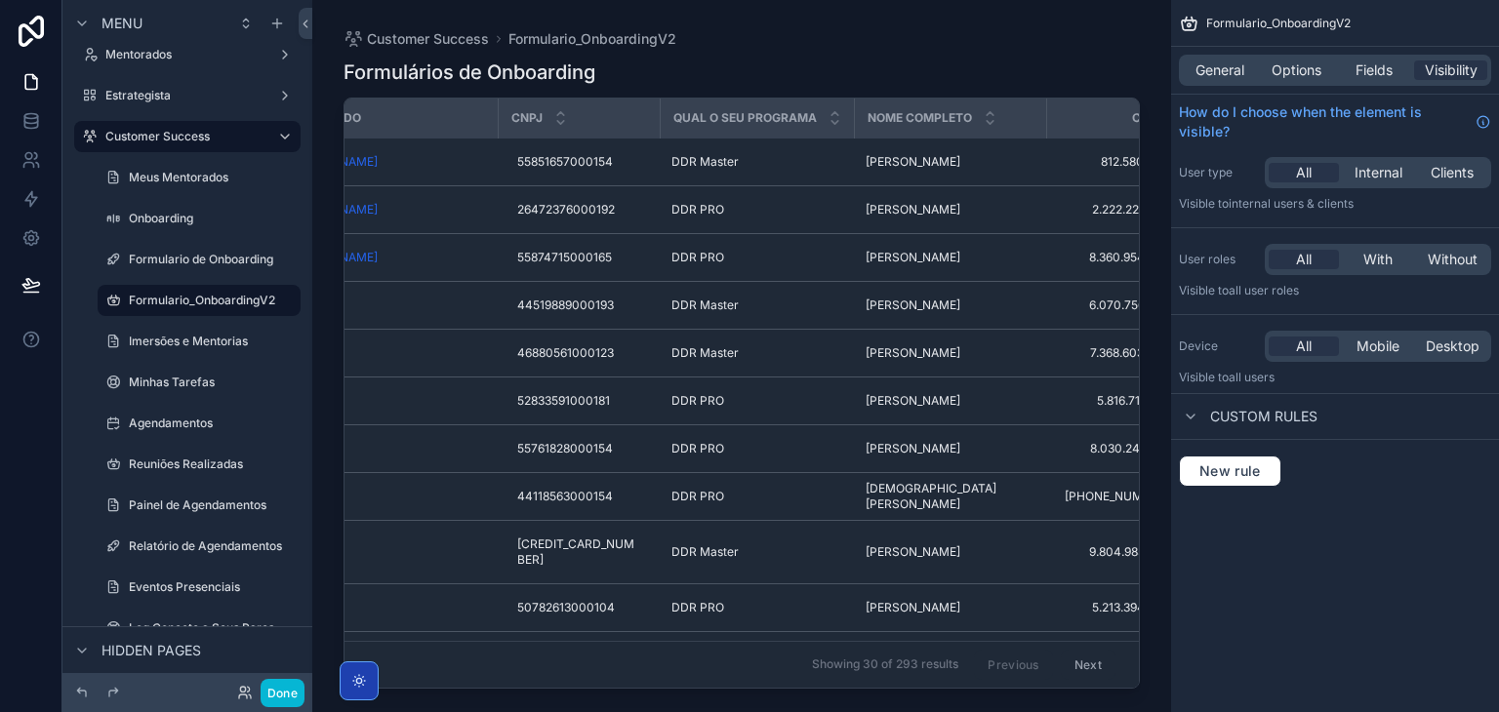
scroll to position [0, 55]
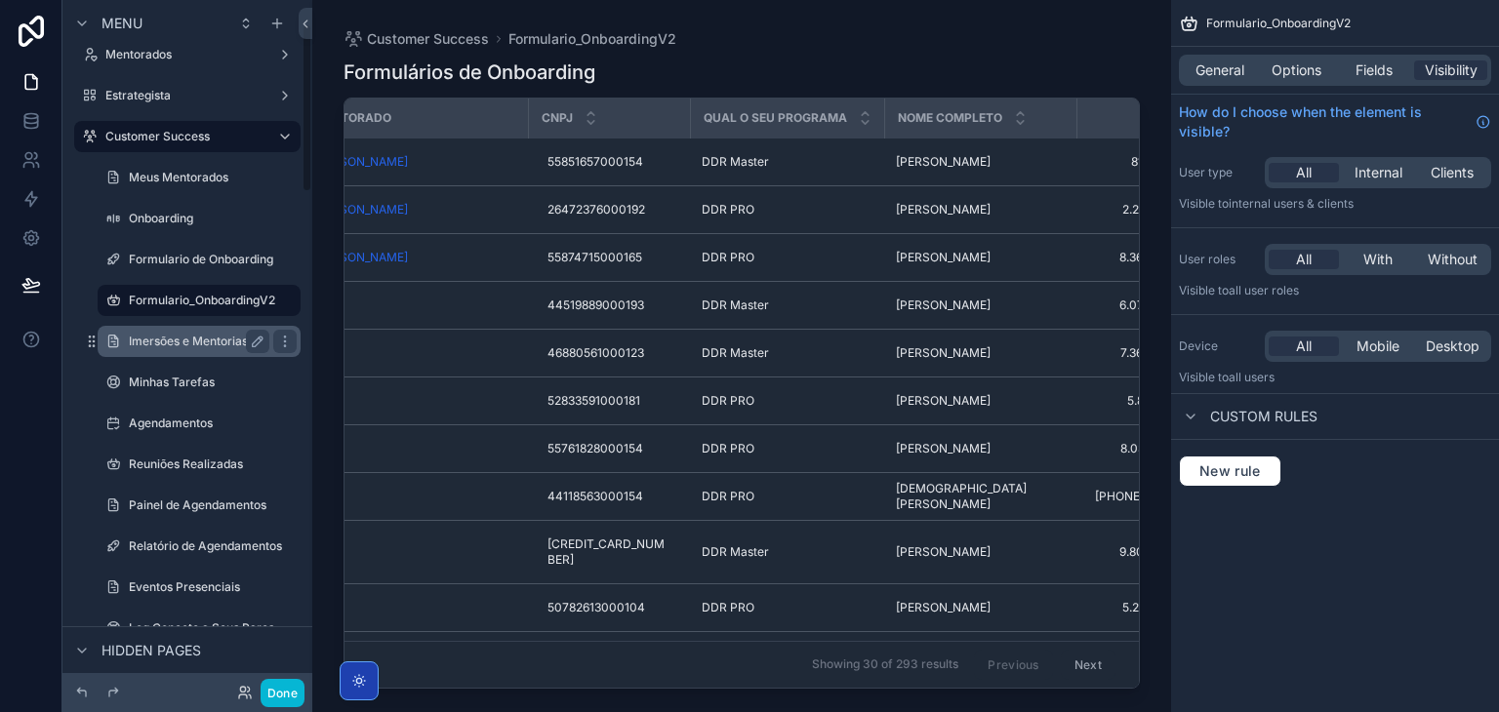
click at [180, 351] on div "Imersões e Mentorias" at bounding box center [199, 341] width 141 height 23
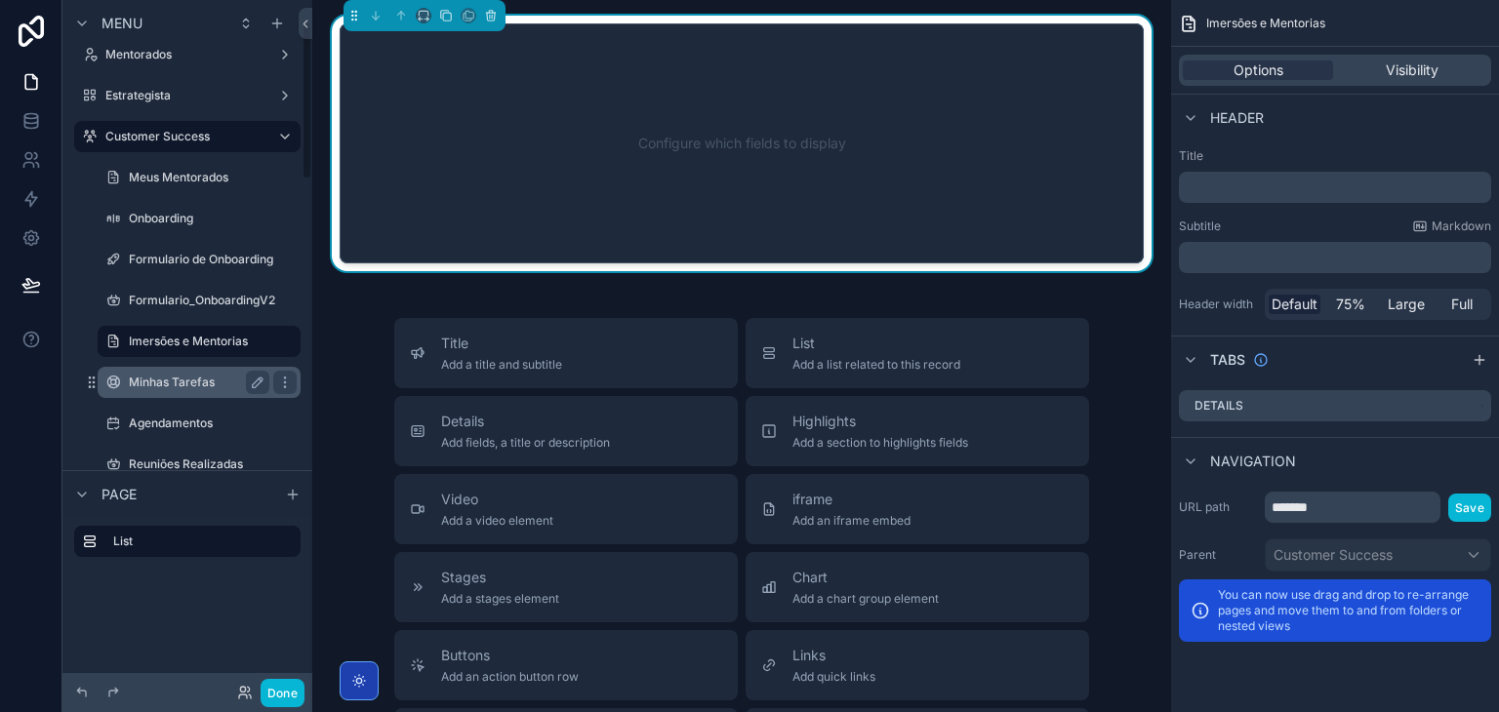
click at [196, 375] on label "Minhas Tarefas" at bounding box center [195, 383] width 133 height 16
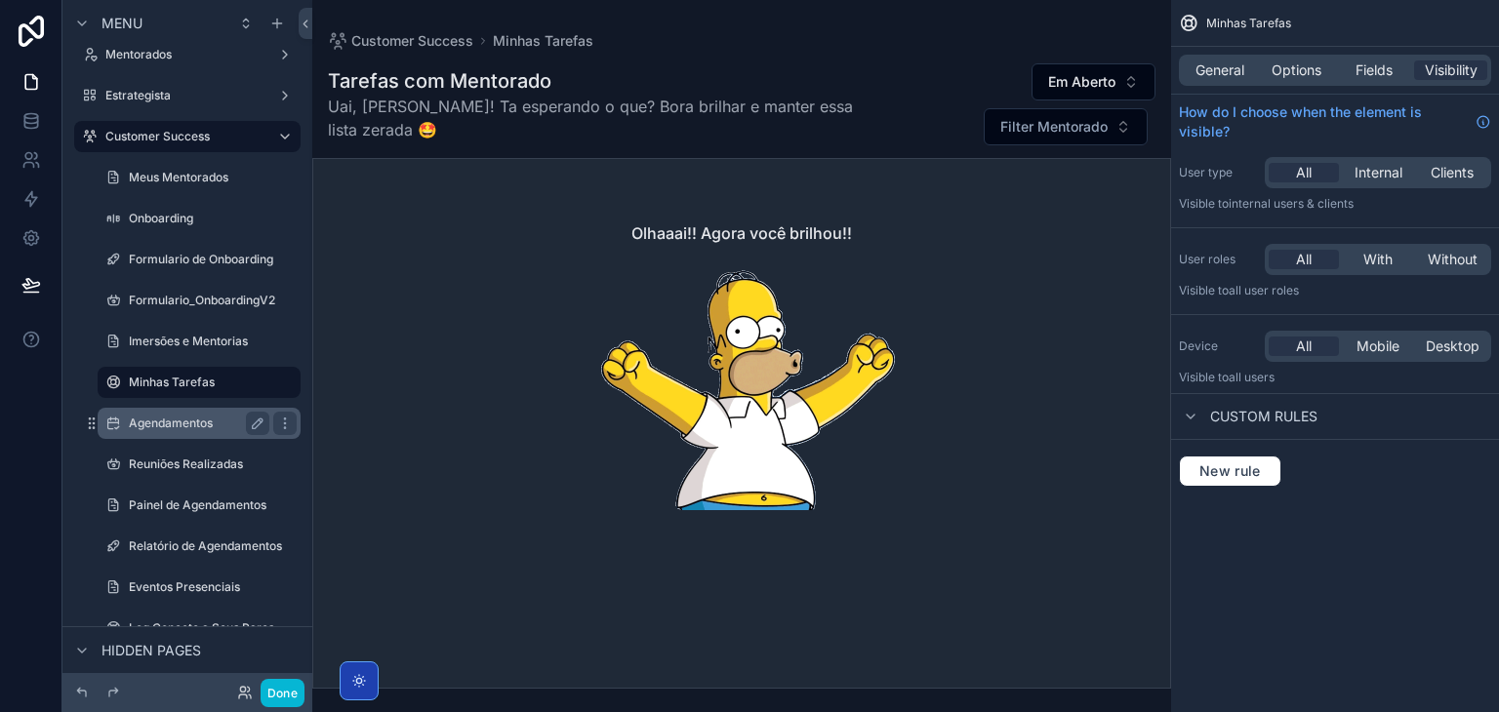
click at [152, 423] on label "Agendamentos" at bounding box center [195, 424] width 133 height 16
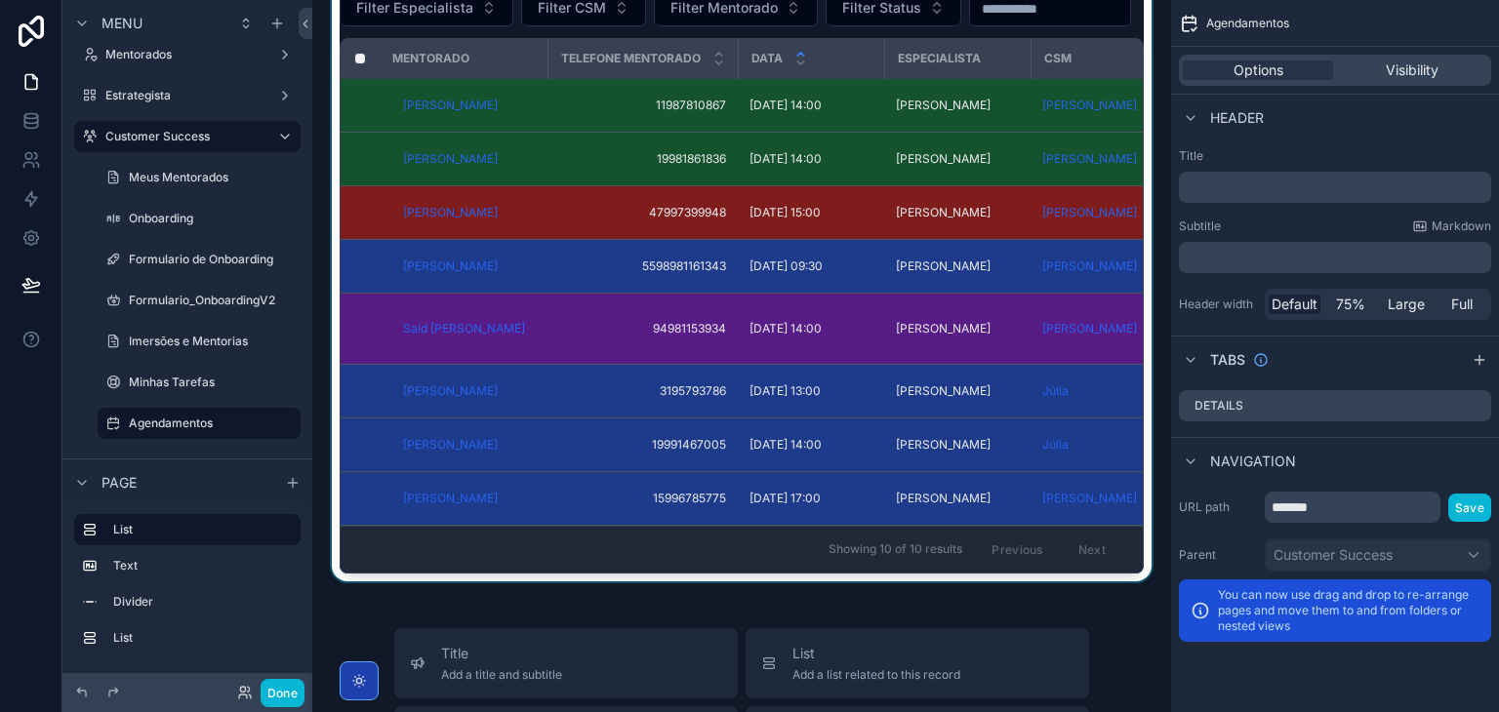
scroll to position [878, 0]
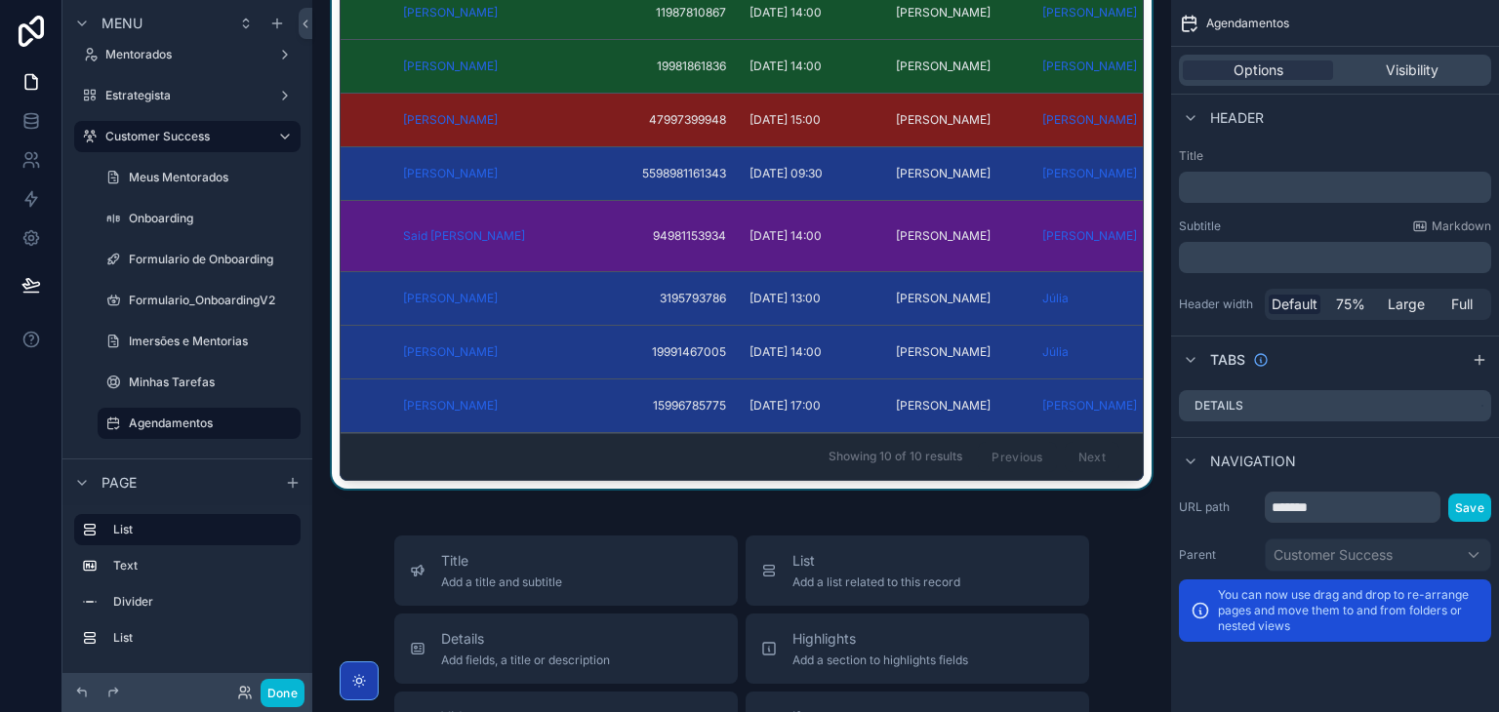
drag, startPoint x: 622, startPoint y: 520, endPoint x: 738, endPoint y: 528, distance: 116.4
click at [738, 490] on div "scrollable content" at bounding box center [742, 170] width 828 height 640
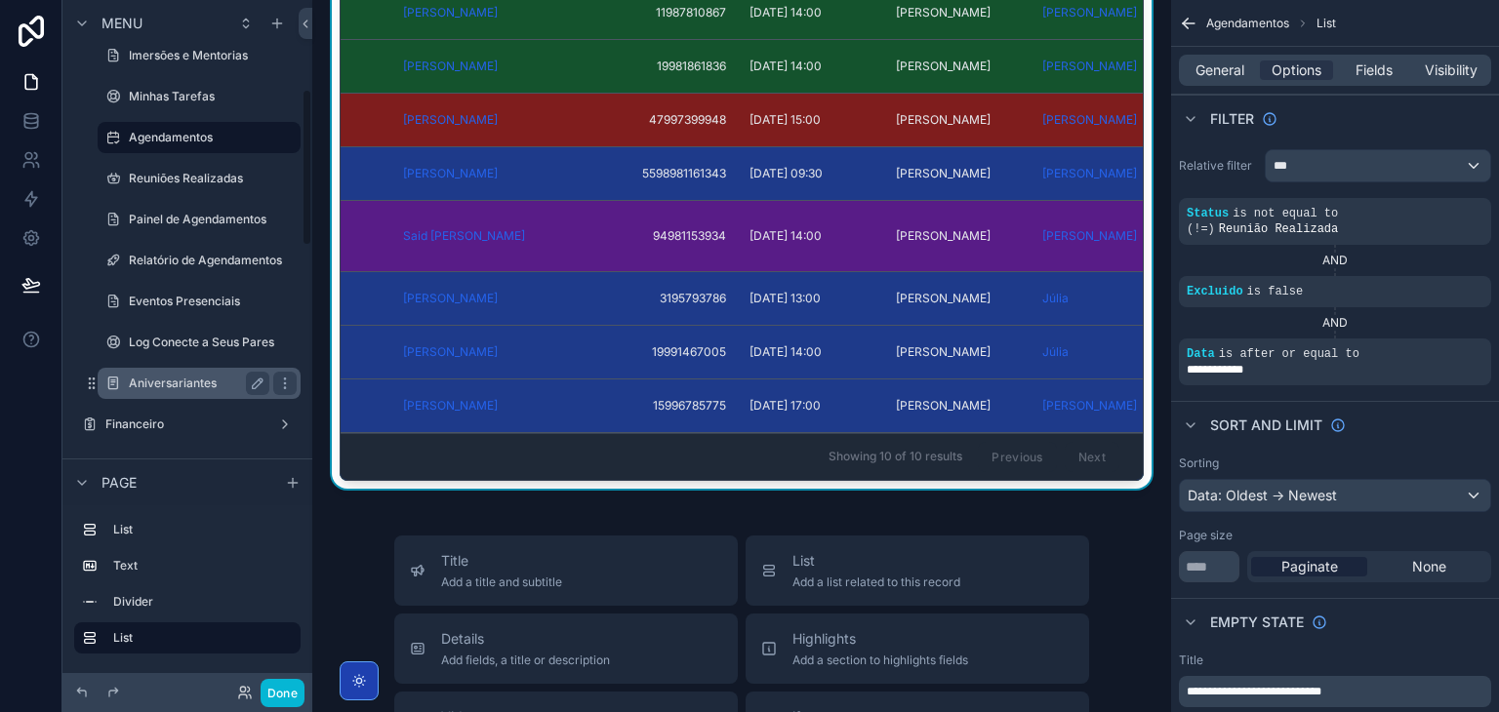
scroll to position [390, 0]
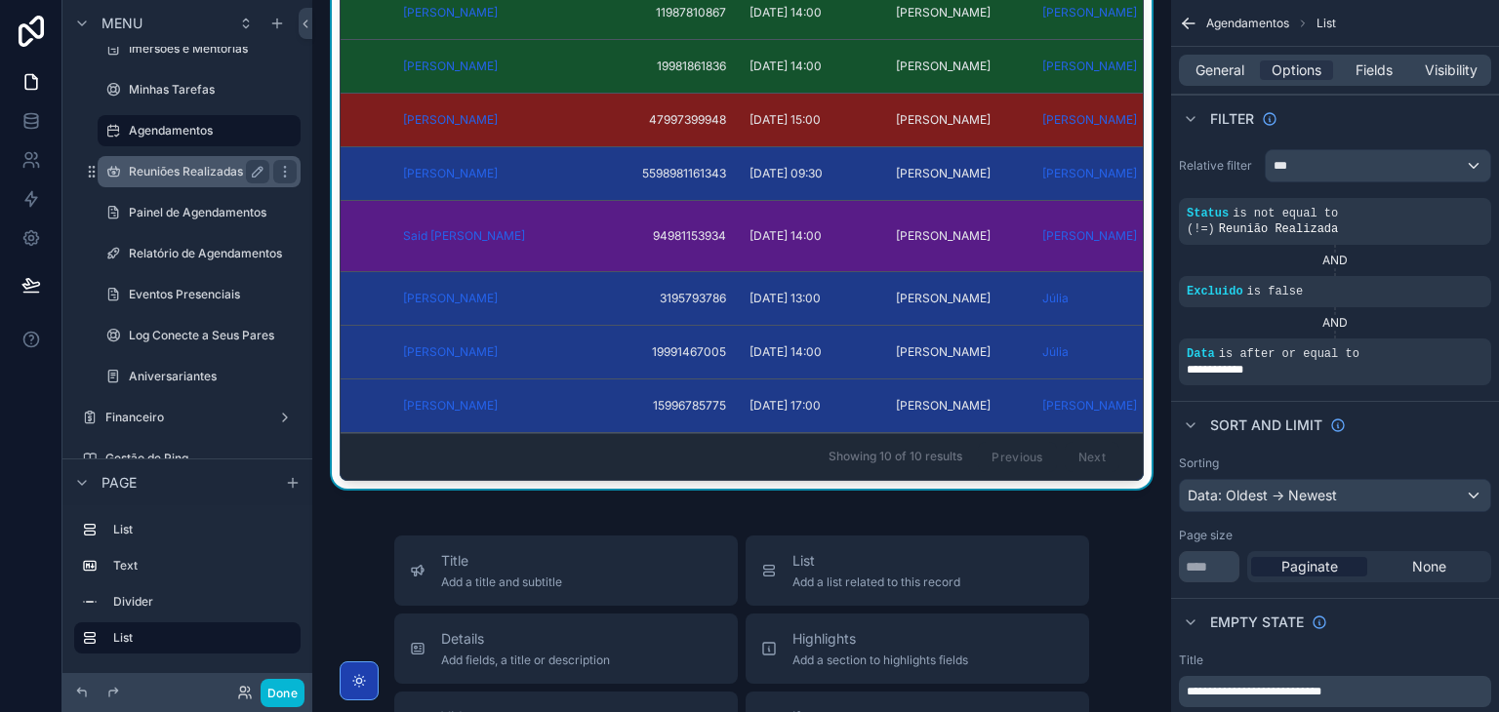
click at [157, 173] on label "Reuniões Realizadas" at bounding box center [195, 172] width 133 height 16
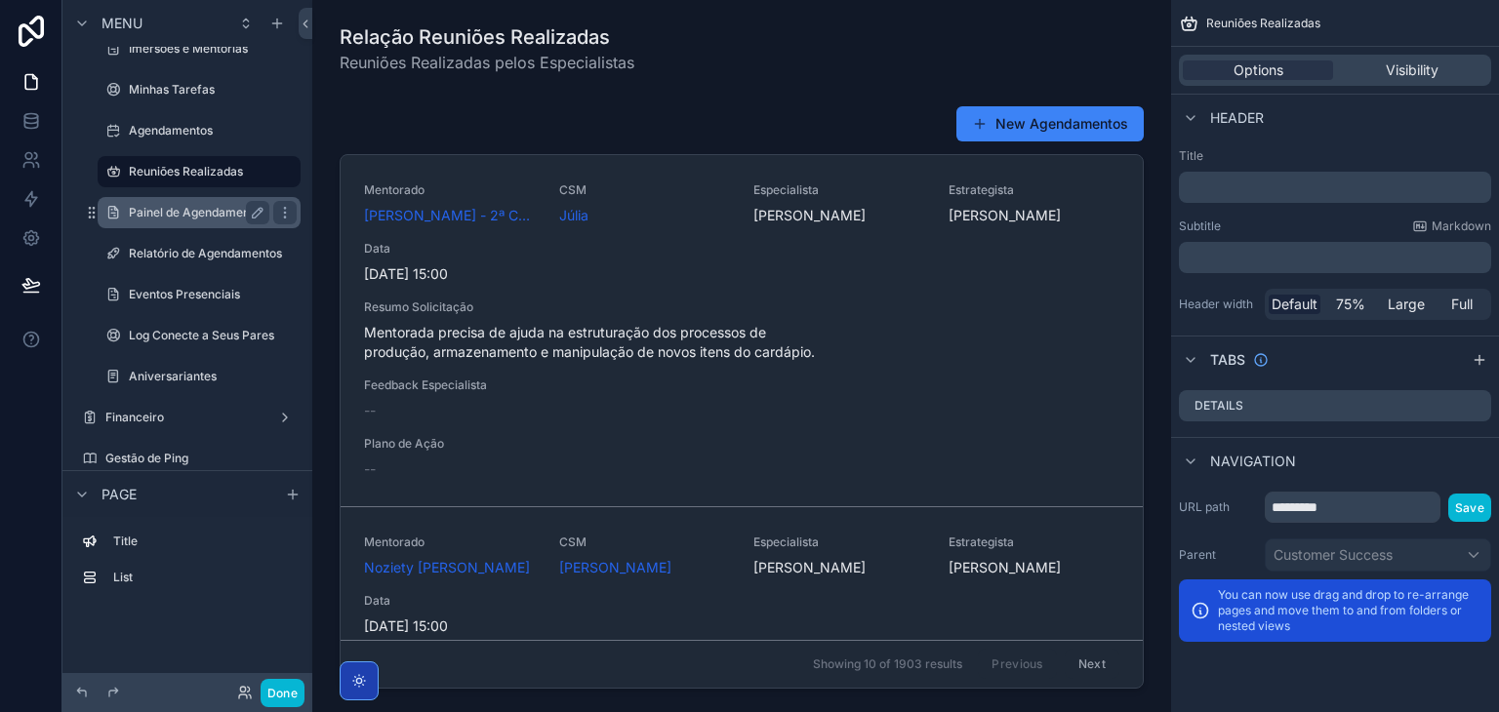
drag, startPoint x: 191, startPoint y: 223, endPoint x: 229, endPoint y: 208, distance: 41.1
click at [191, 223] on div "Painel de Agendamentos" at bounding box center [199, 212] width 141 height 23
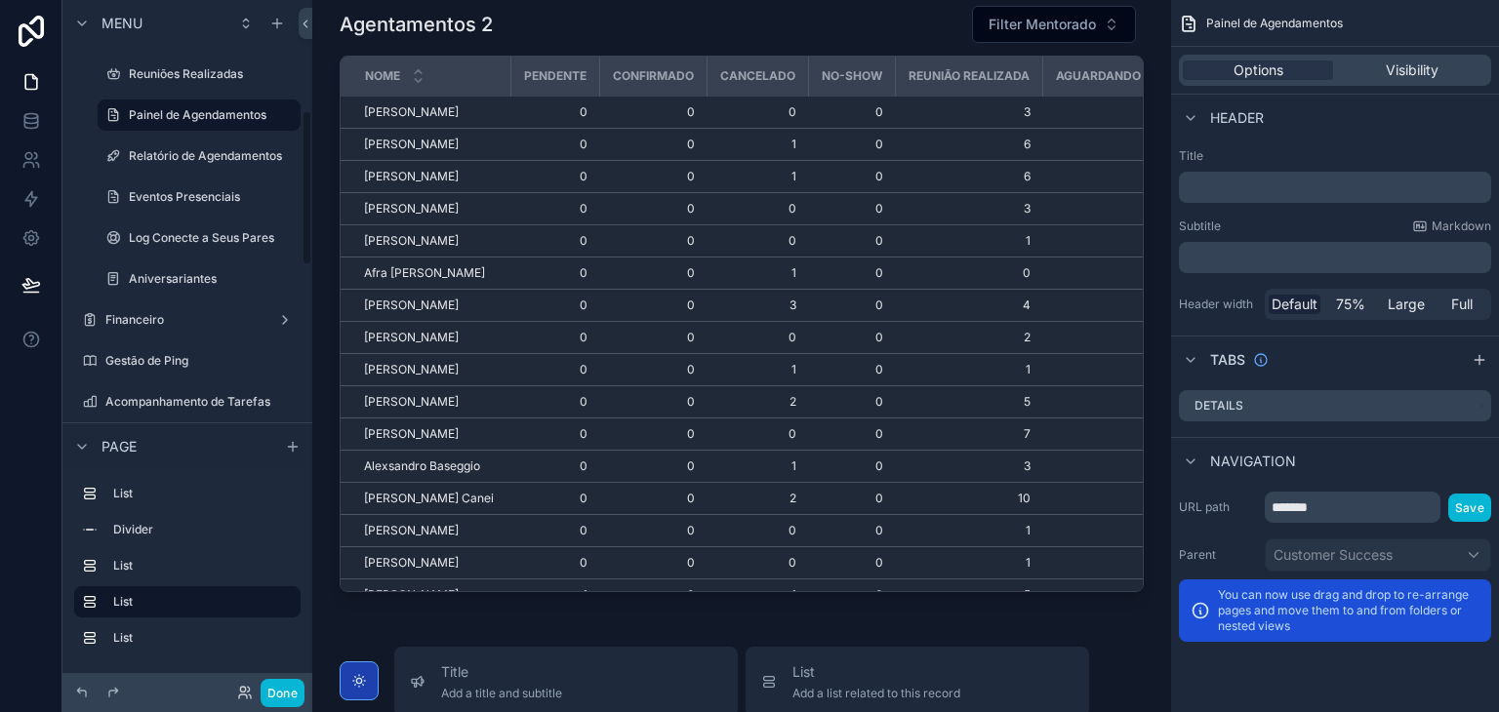
scroll to position [683, 0]
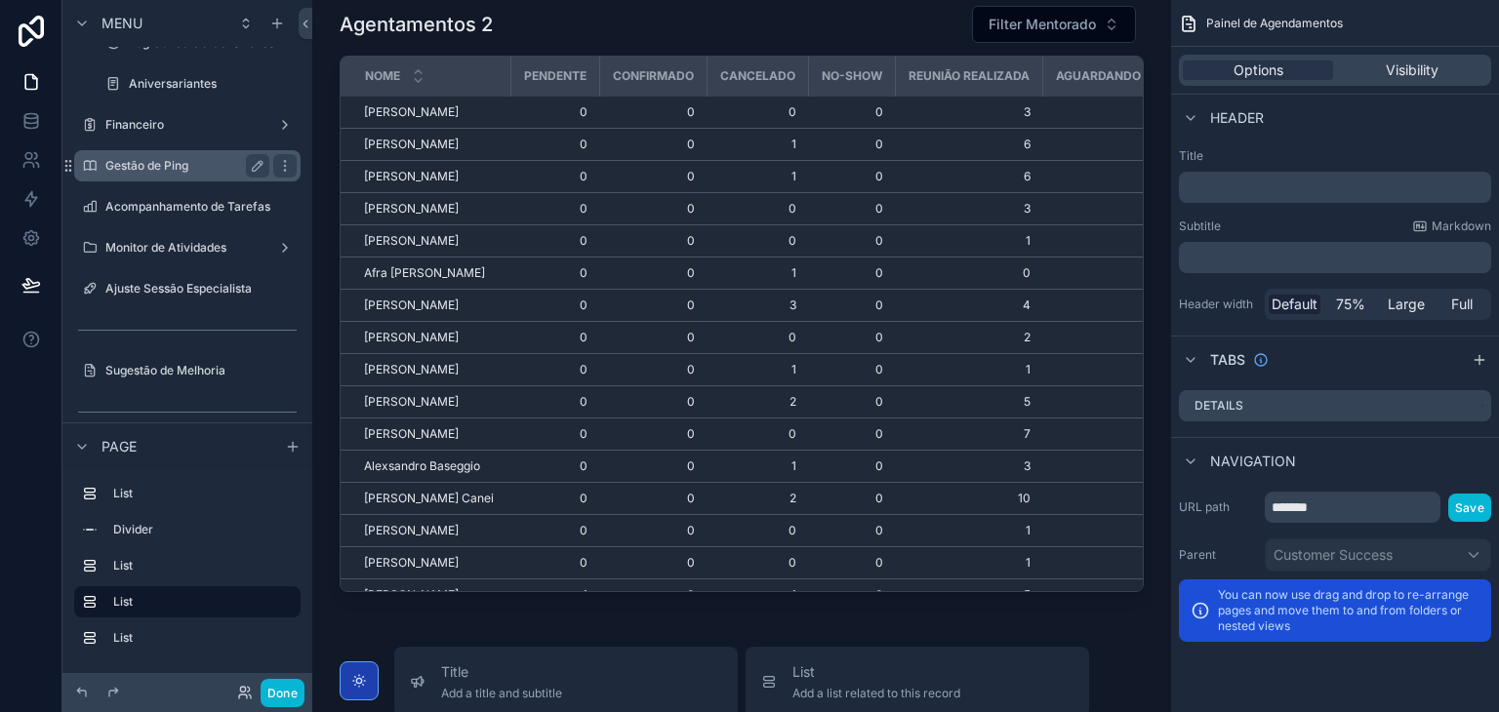
click at [157, 178] on div "Gestão de Ping" at bounding box center [187, 165] width 219 height 31
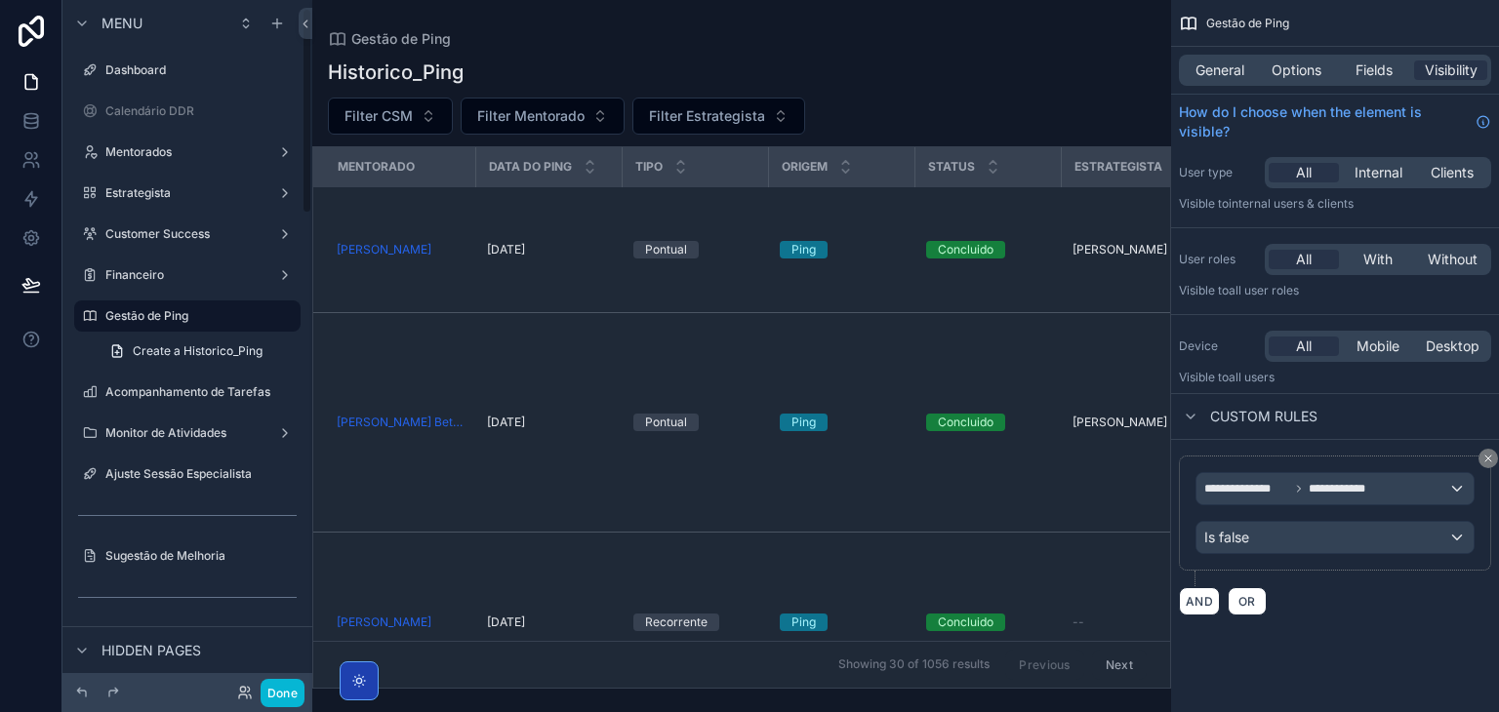
scroll to position [98, 0]
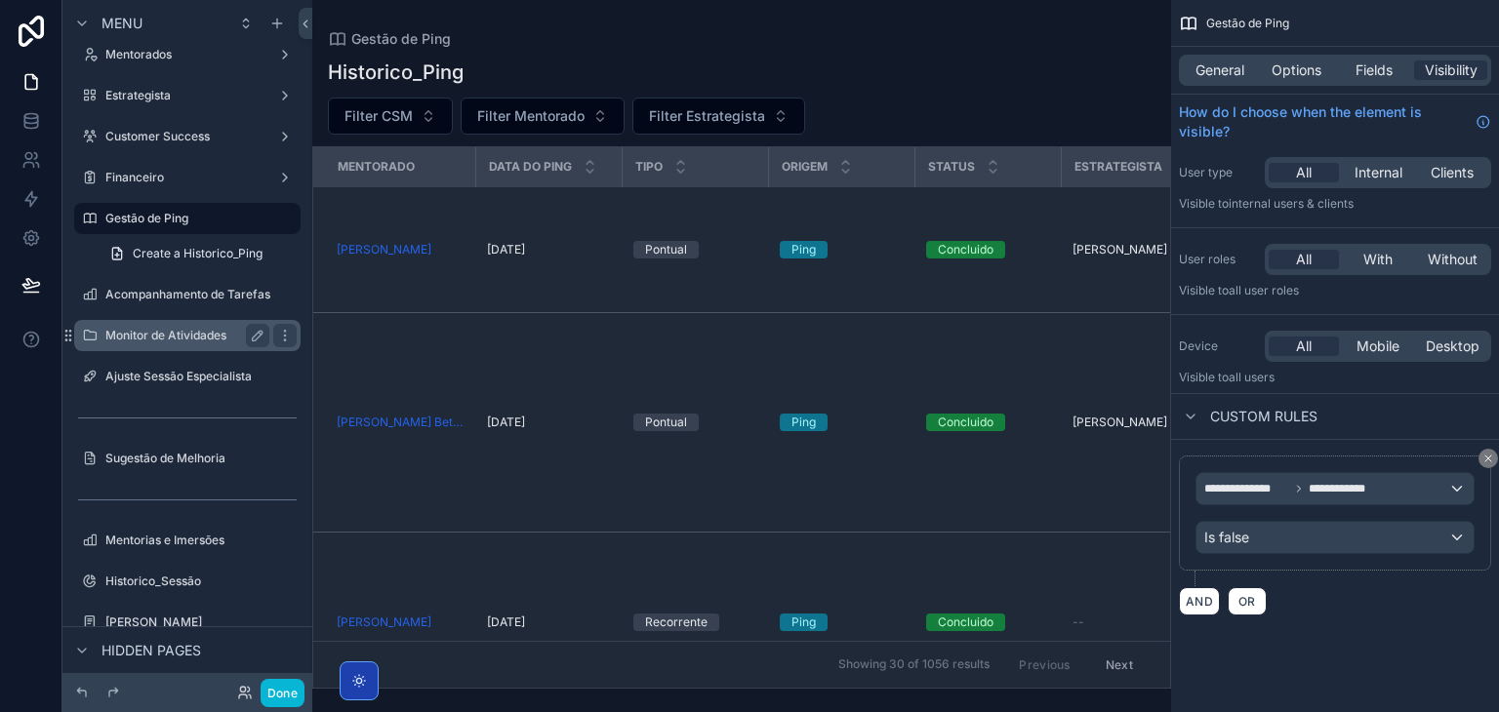
click at [215, 329] on label "Monitor de Atividades" at bounding box center [183, 336] width 156 height 16
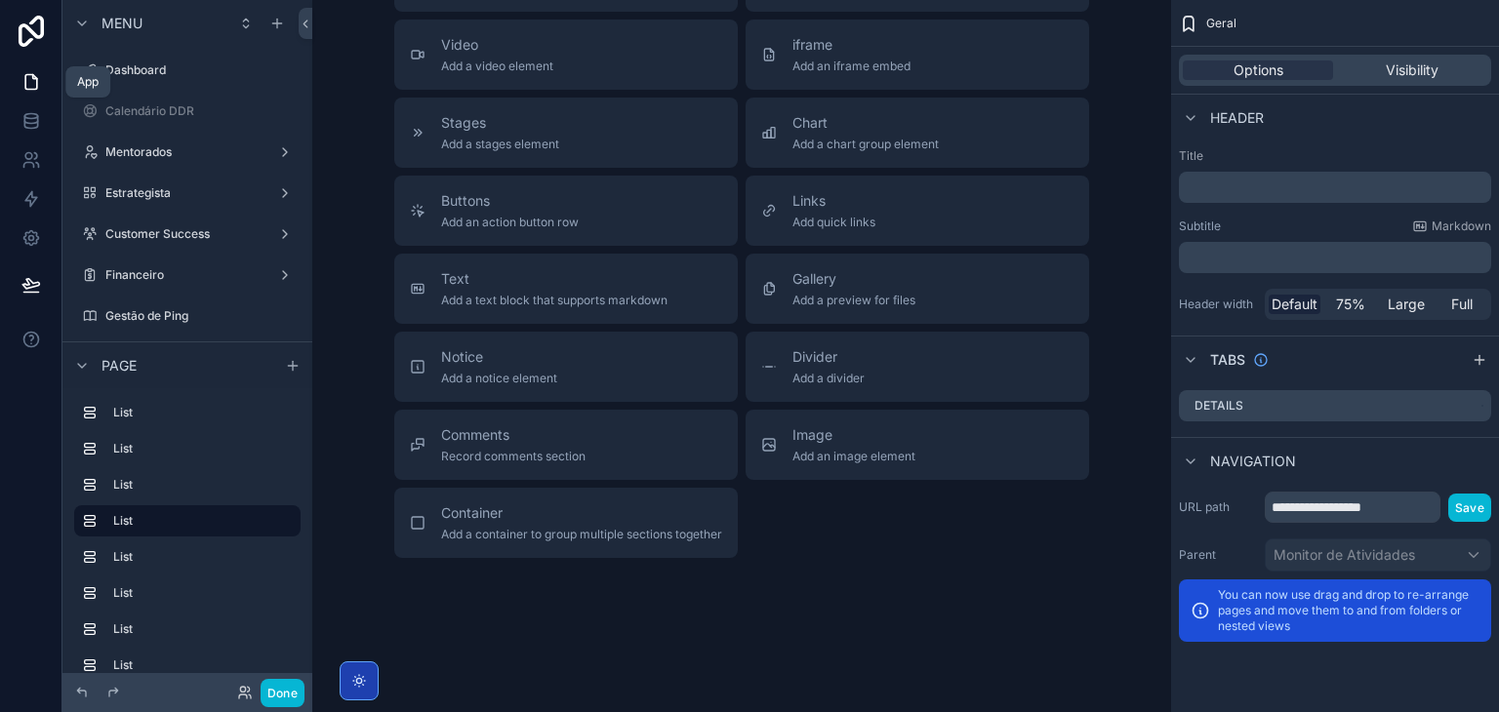
click at [34, 77] on icon at bounding box center [31, 82] width 12 height 15
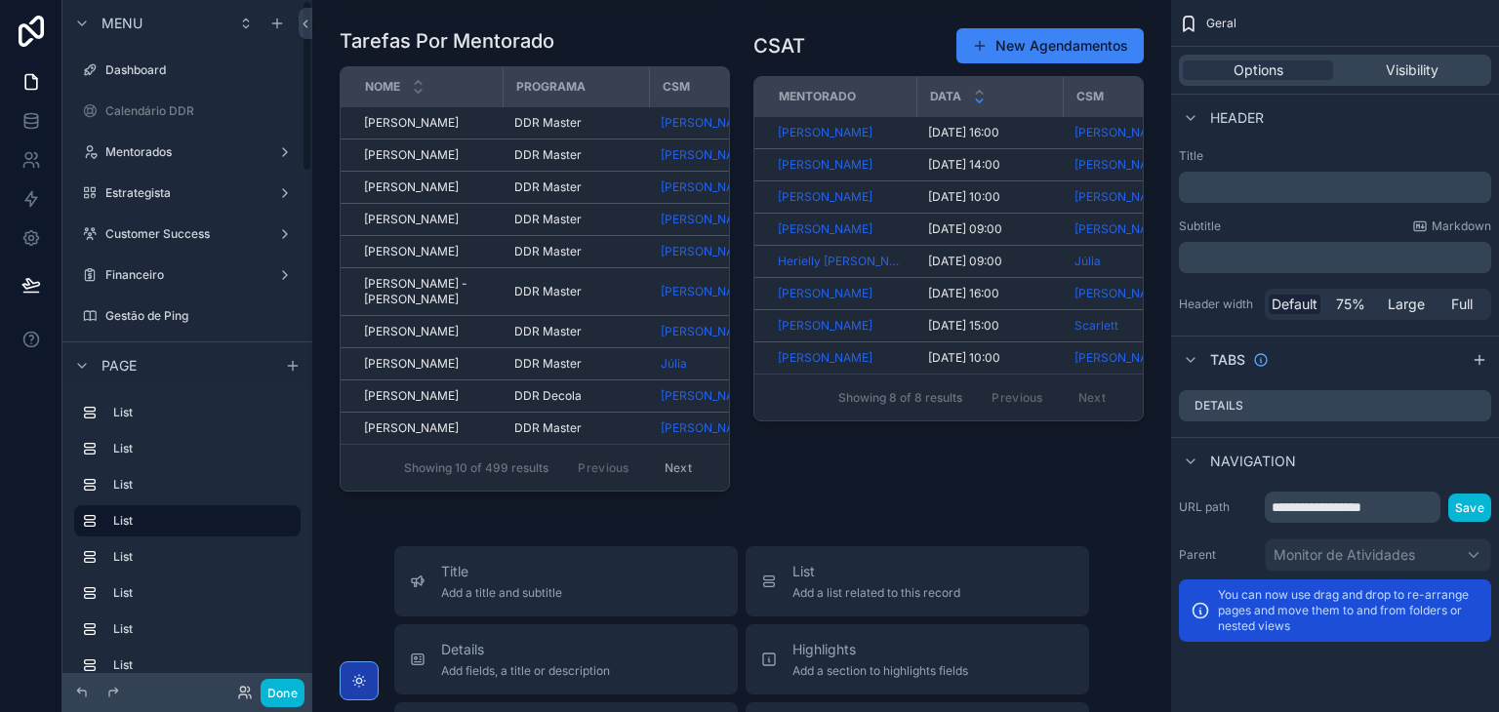
drag, startPoint x: 305, startPoint y: 67, endPoint x: 316, endPoint y: 31, distance: 37.7
click at [316, 32] on div "Menu Dashboard Calendário DDR Mentorados Estrategista Customer Success Financei…" at bounding box center [780, 356] width 1436 height 712
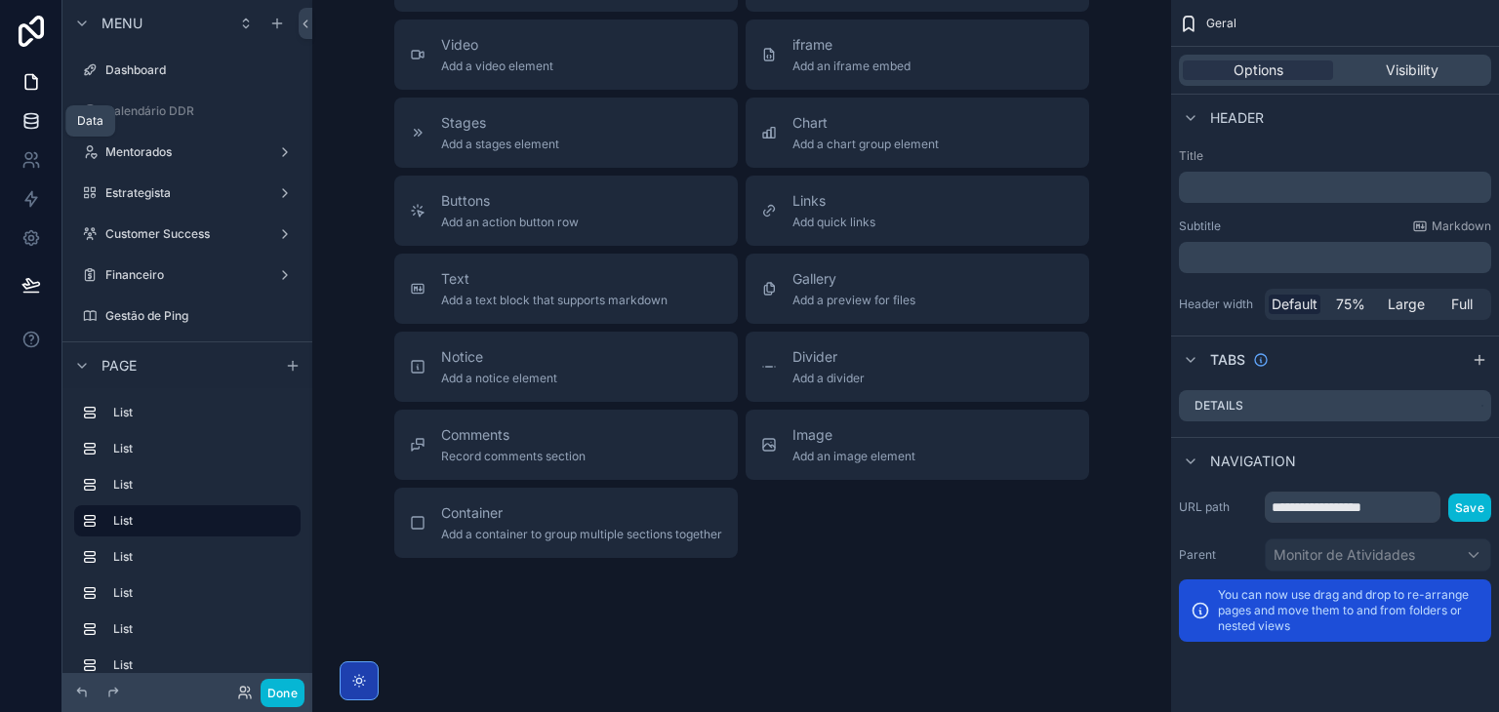
click at [43, 131] on link at bounding box center [30, 120] width 61 height 39
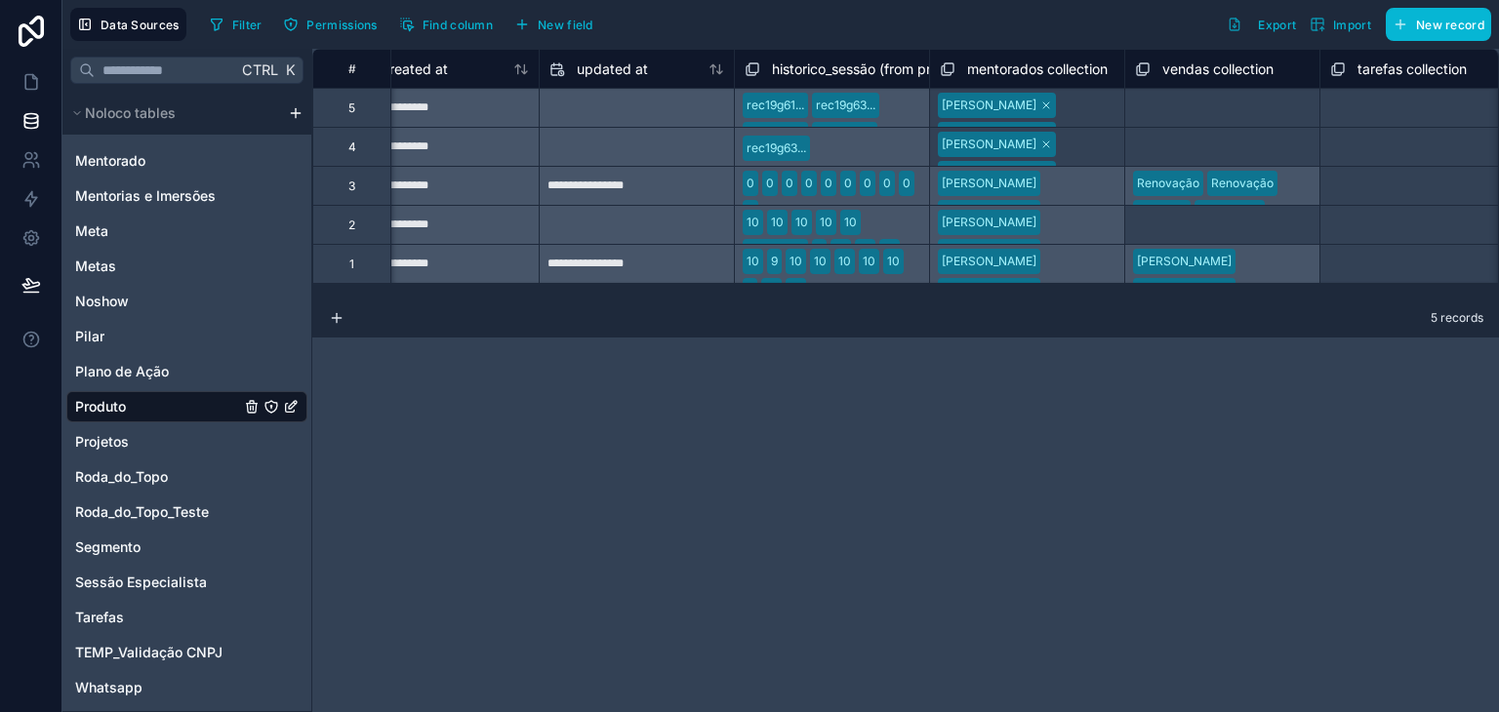
scroll to position [0, 215]
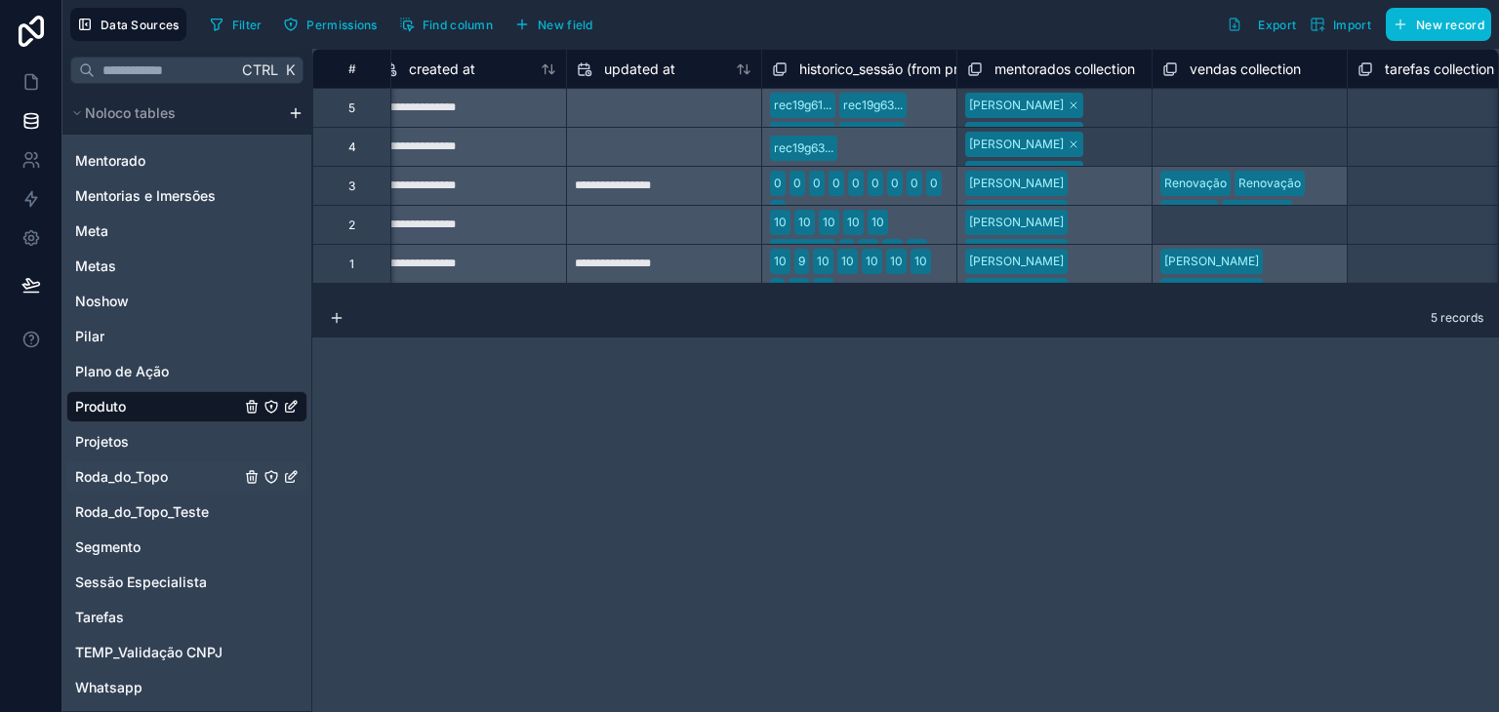
click at [129, 462] on div "Roda_do_Topo" at bounding box center [186, 477] width 241 height 31
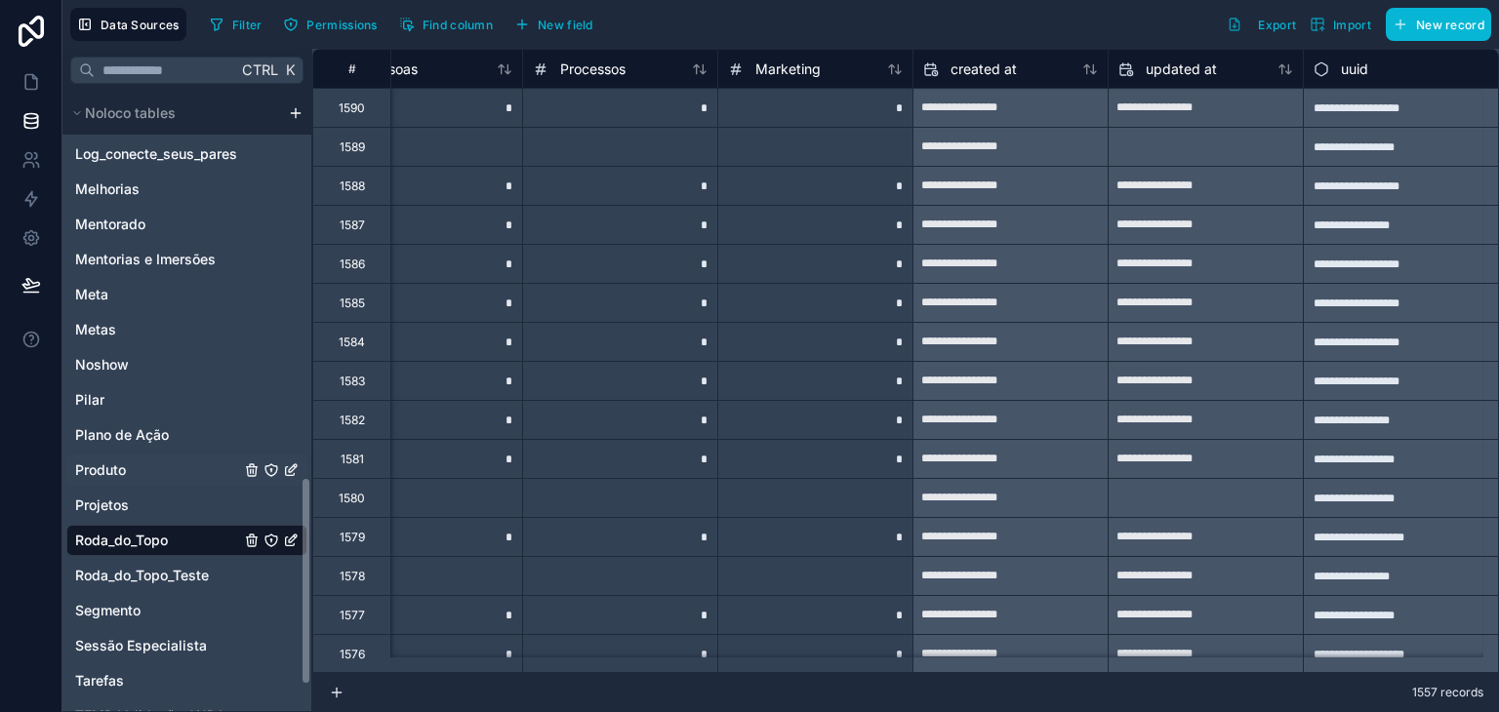
scroll to position [1129, 0]
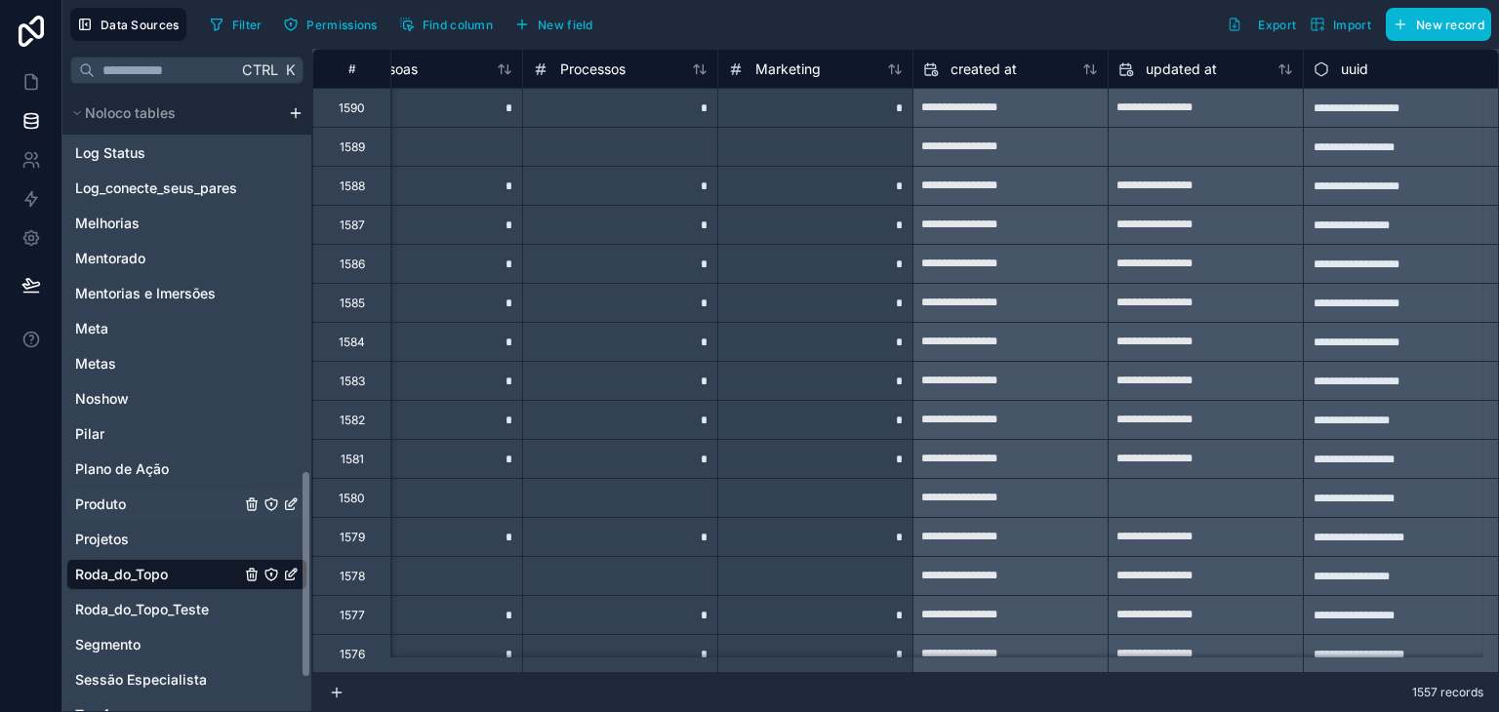
click at [141, 514] on div "Produto" at bounding box center [186, 504] width 241 height 31
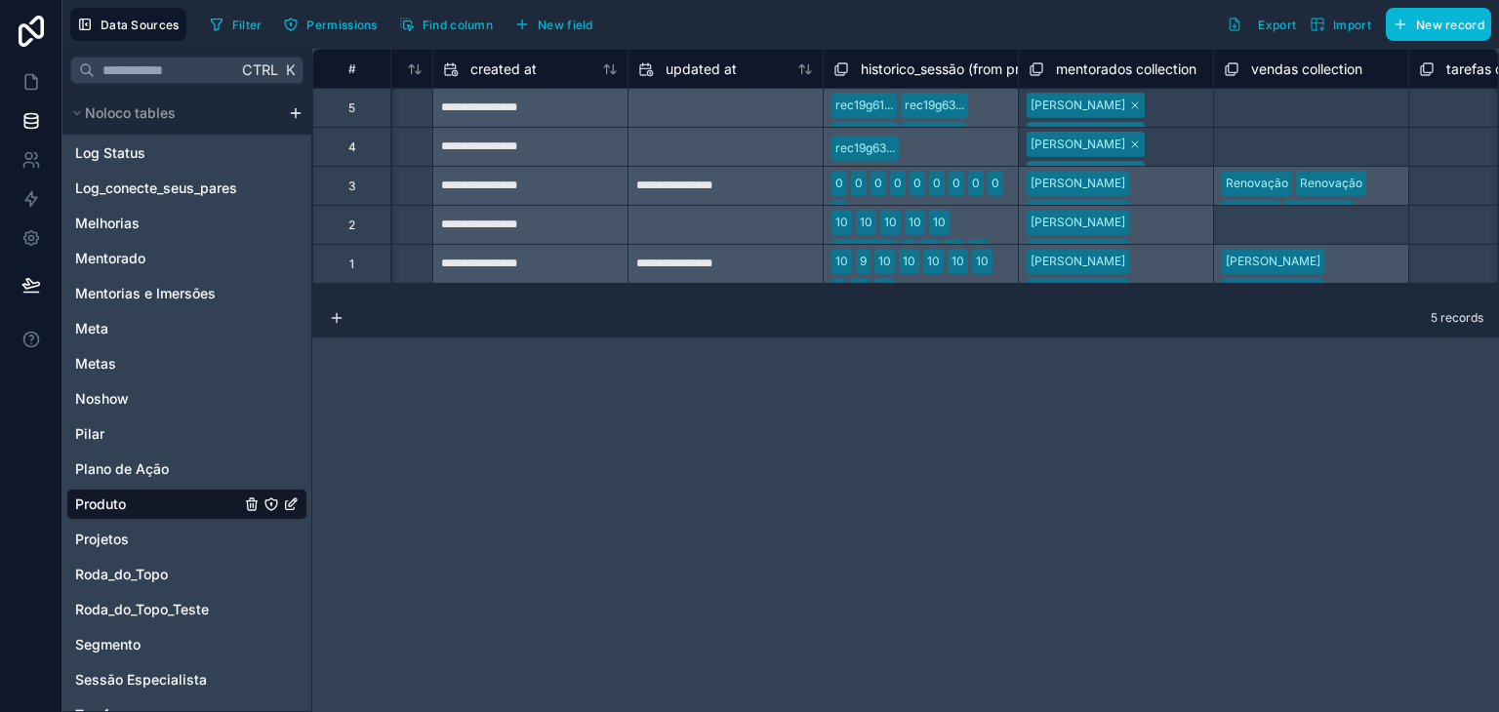
scroll to position [0, 20]
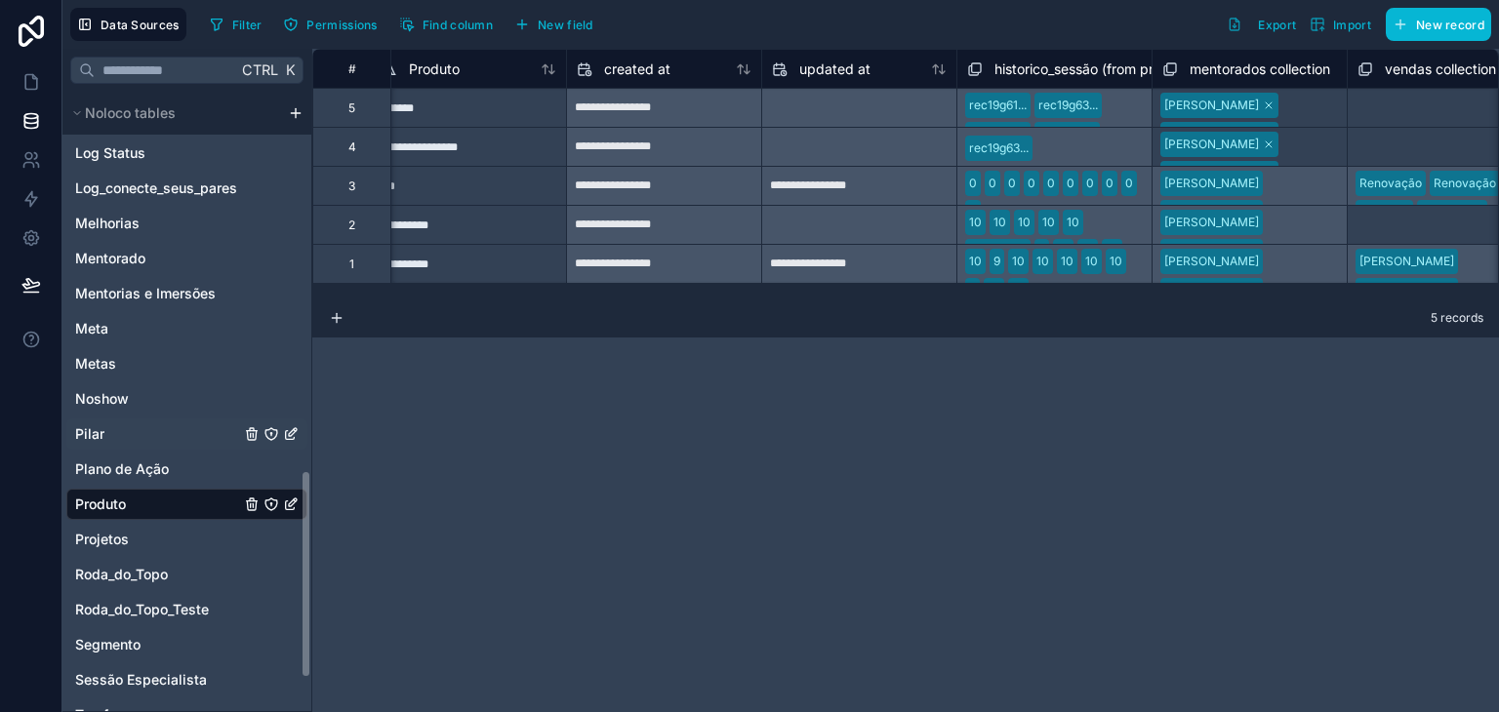
click at [124, 440] on div "Pilar" at bounding box center [186, 434] width 241 height 31
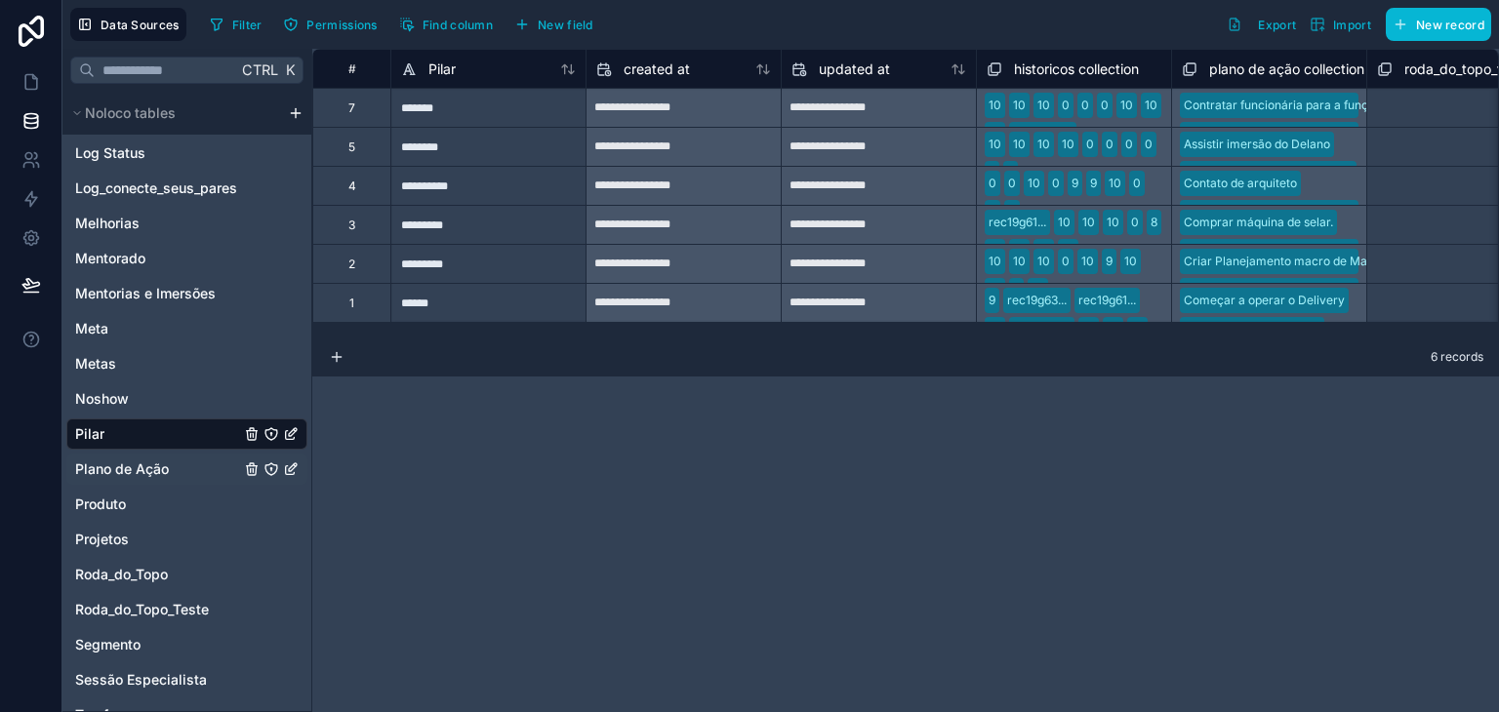
click at [121, 455] on div "Plano de Ação" at bounding box center [186, 469] width 241 height 31
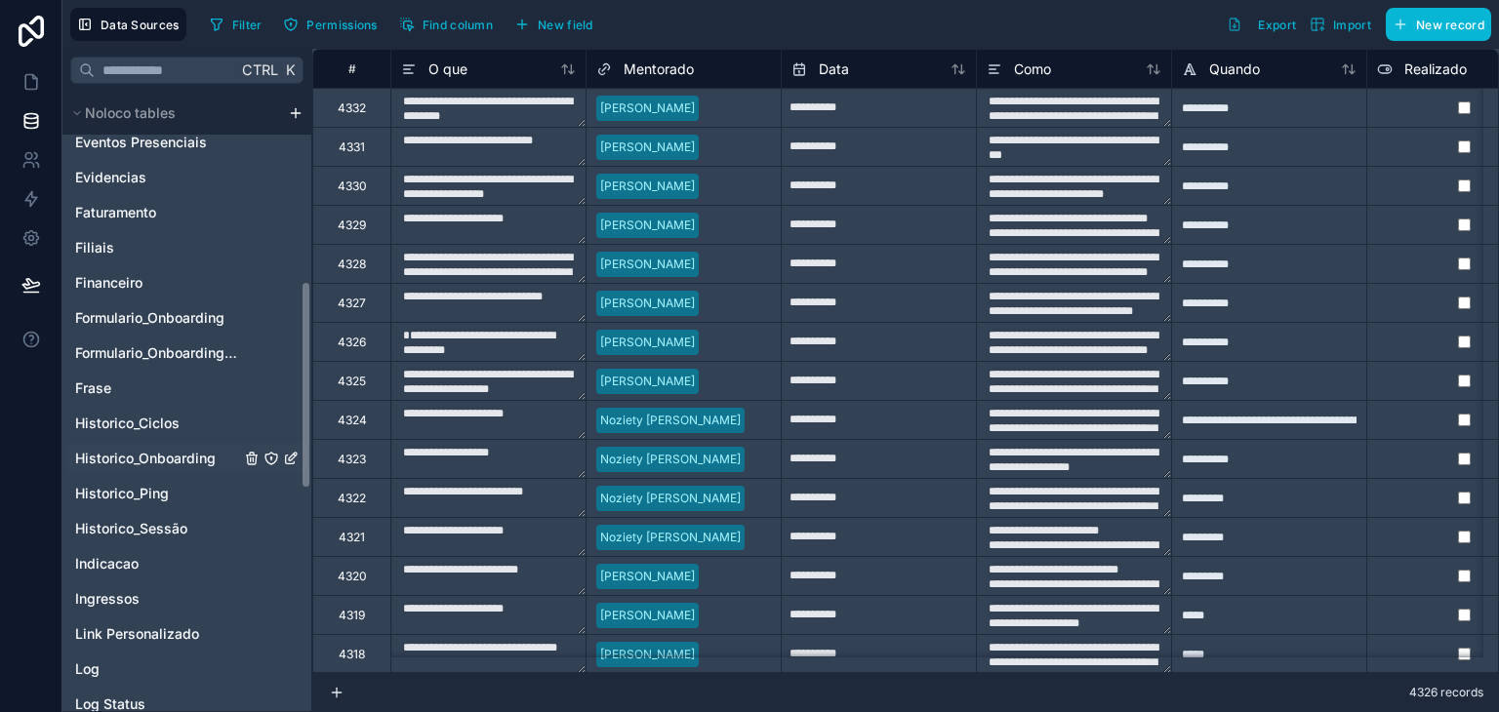
scroll to position [544, 0]
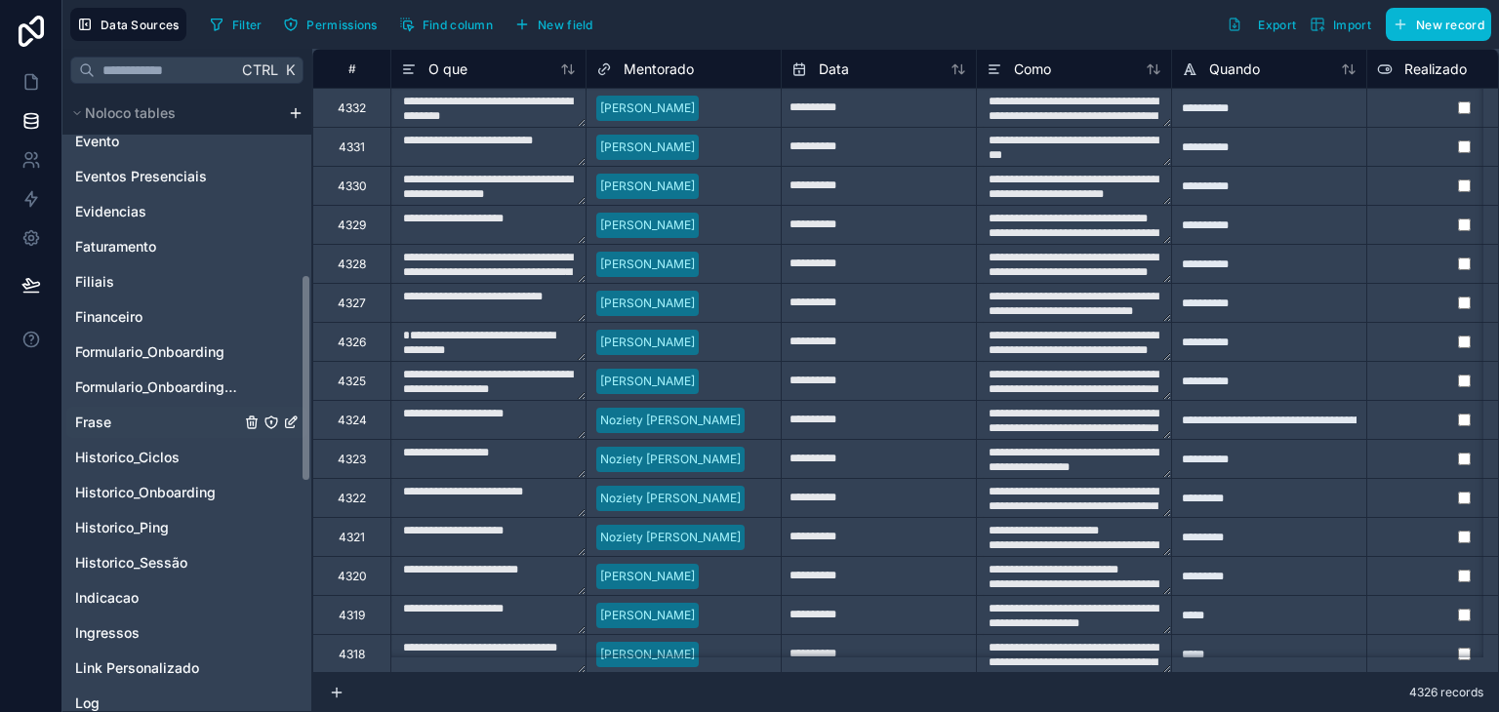
click at [109, 430] on span "Frase" at bounding box center [93, 423] width 36 height 20
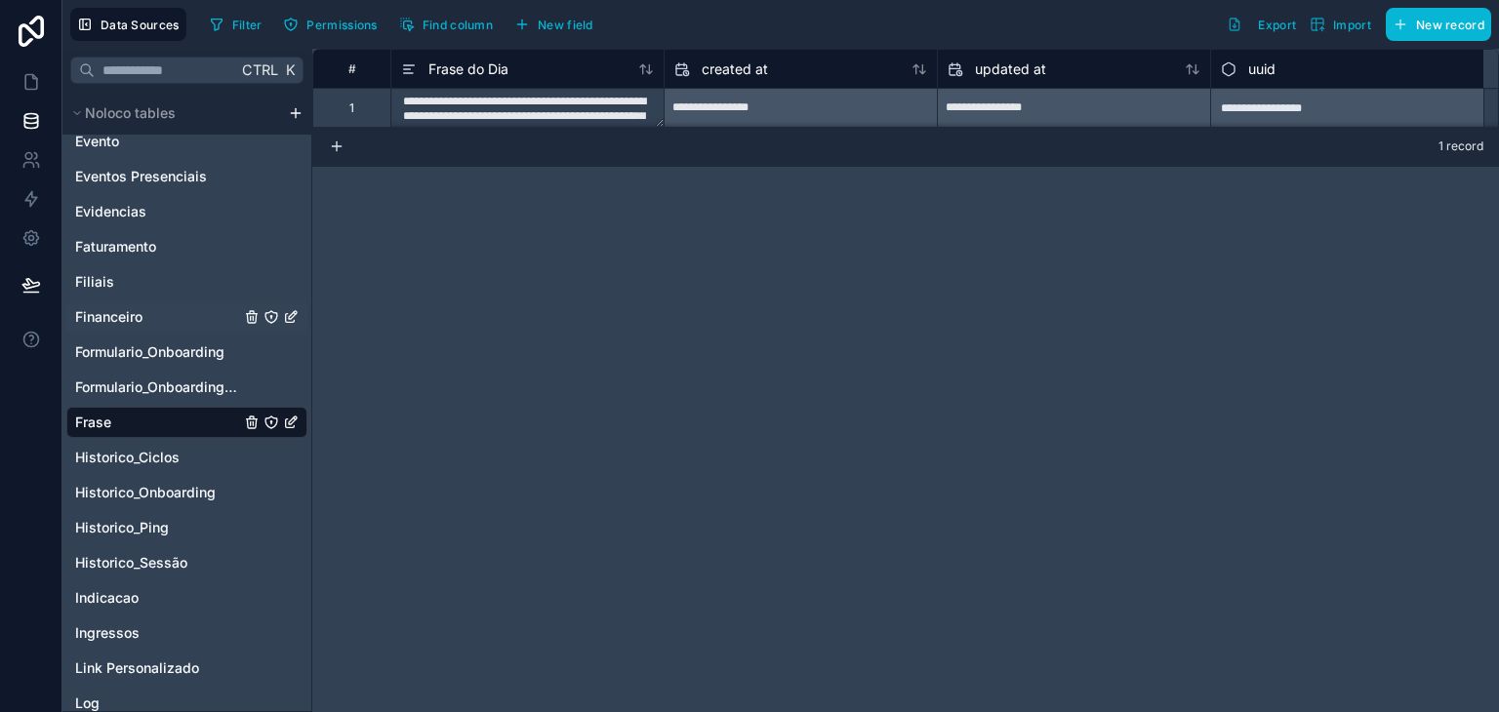
click at [136, 305] on div "Financeiro" at bounding box center [186, 317] width 241 height 31
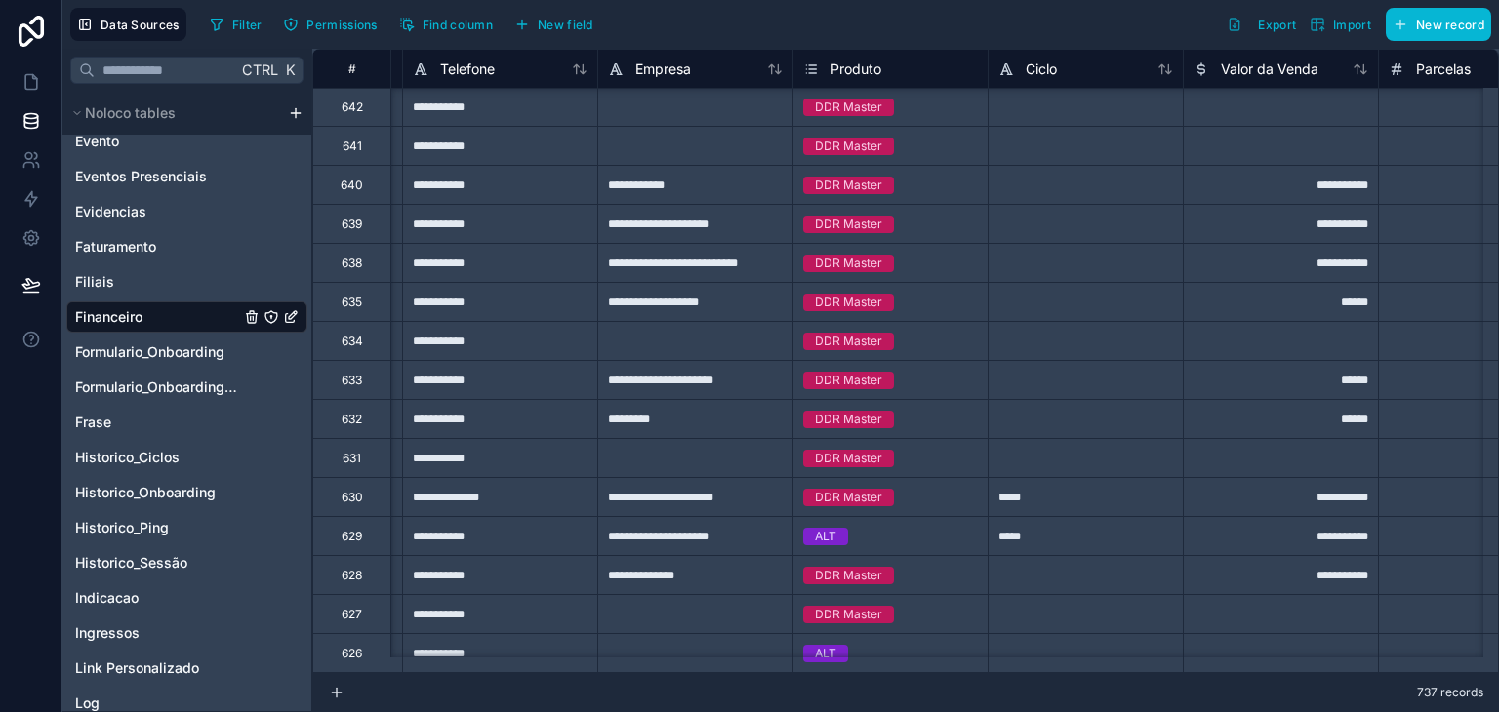
scroll to position [6831, 769]
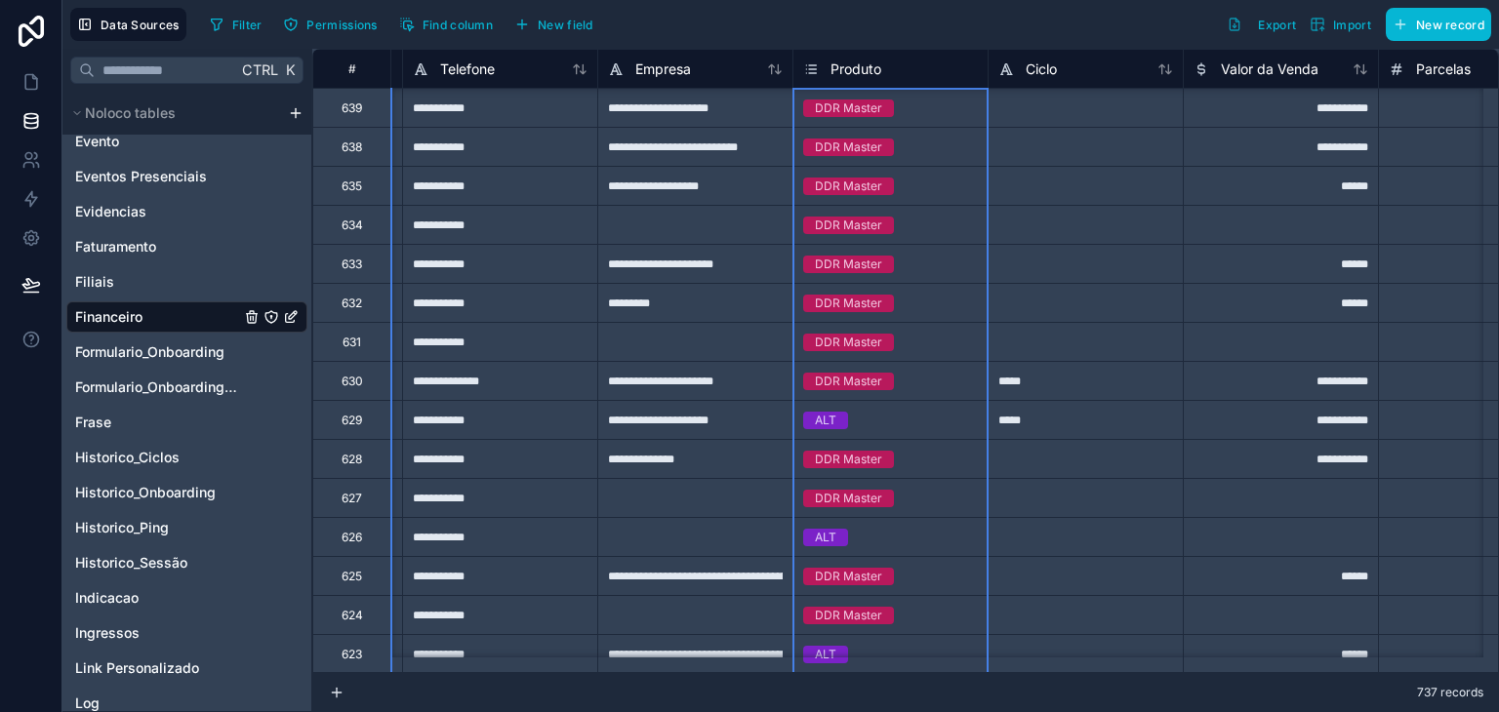
click at [937, 66] on div "Produto" at bounding box center [890, 69] width 175 height 23
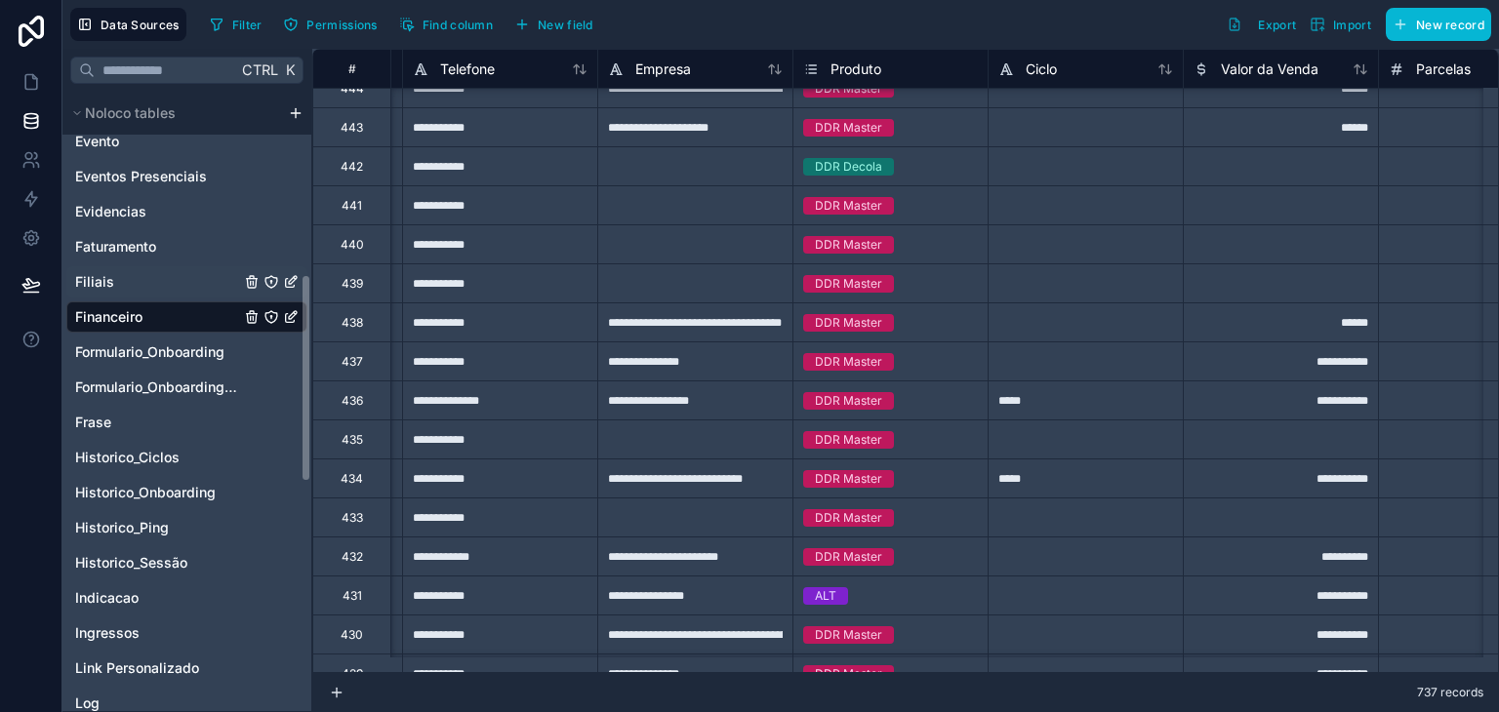
scroll to position [14150, 769]
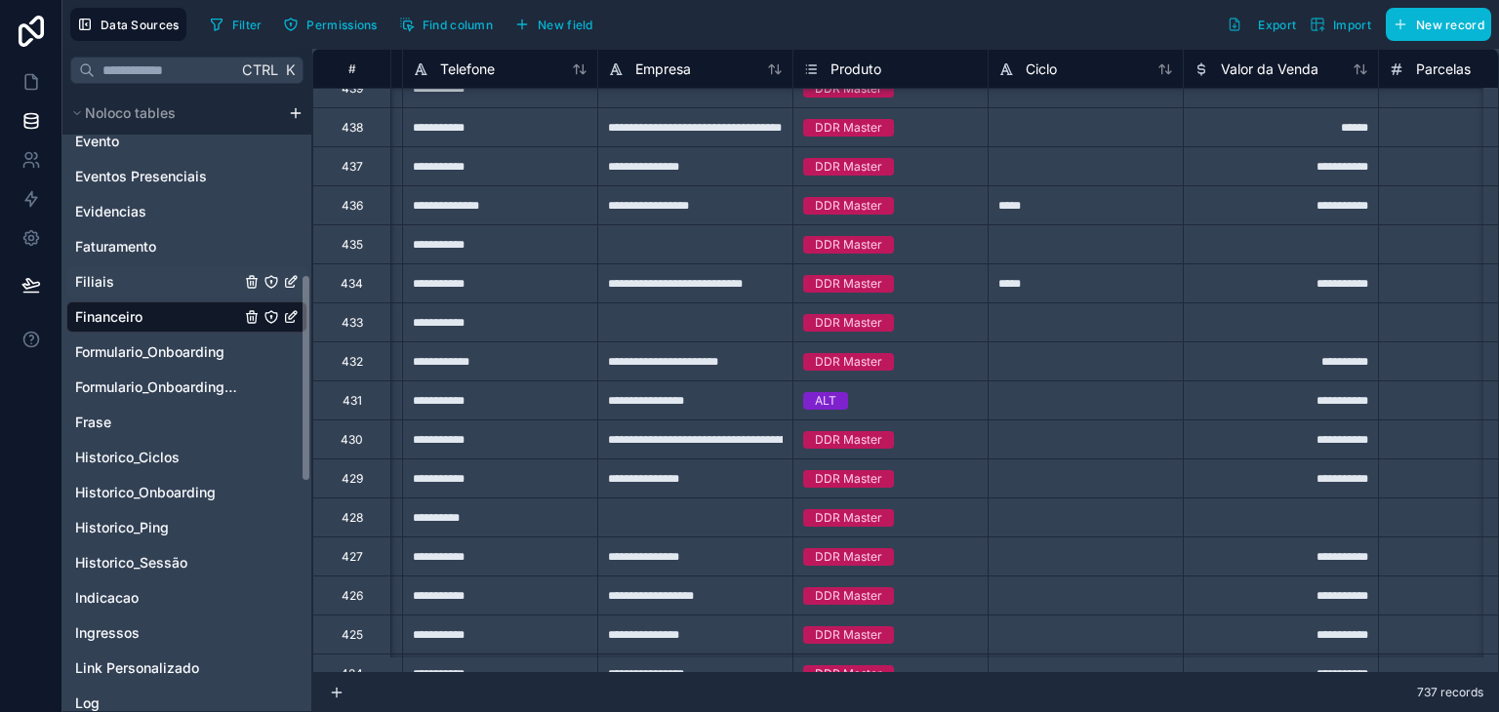
click at [144, 282] on div "Filiais" at bounding box center [186, 281] width 241 height 31
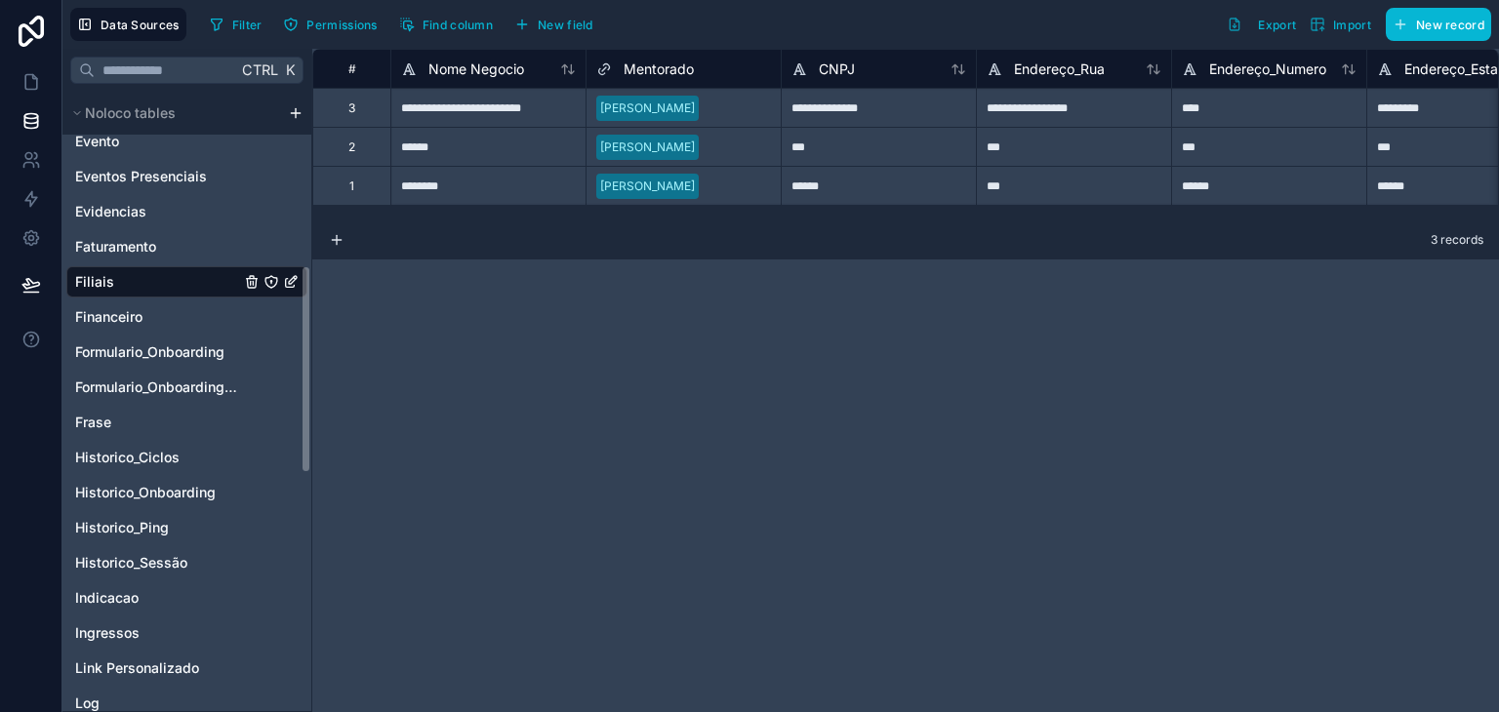
scroll to position [446, 0]
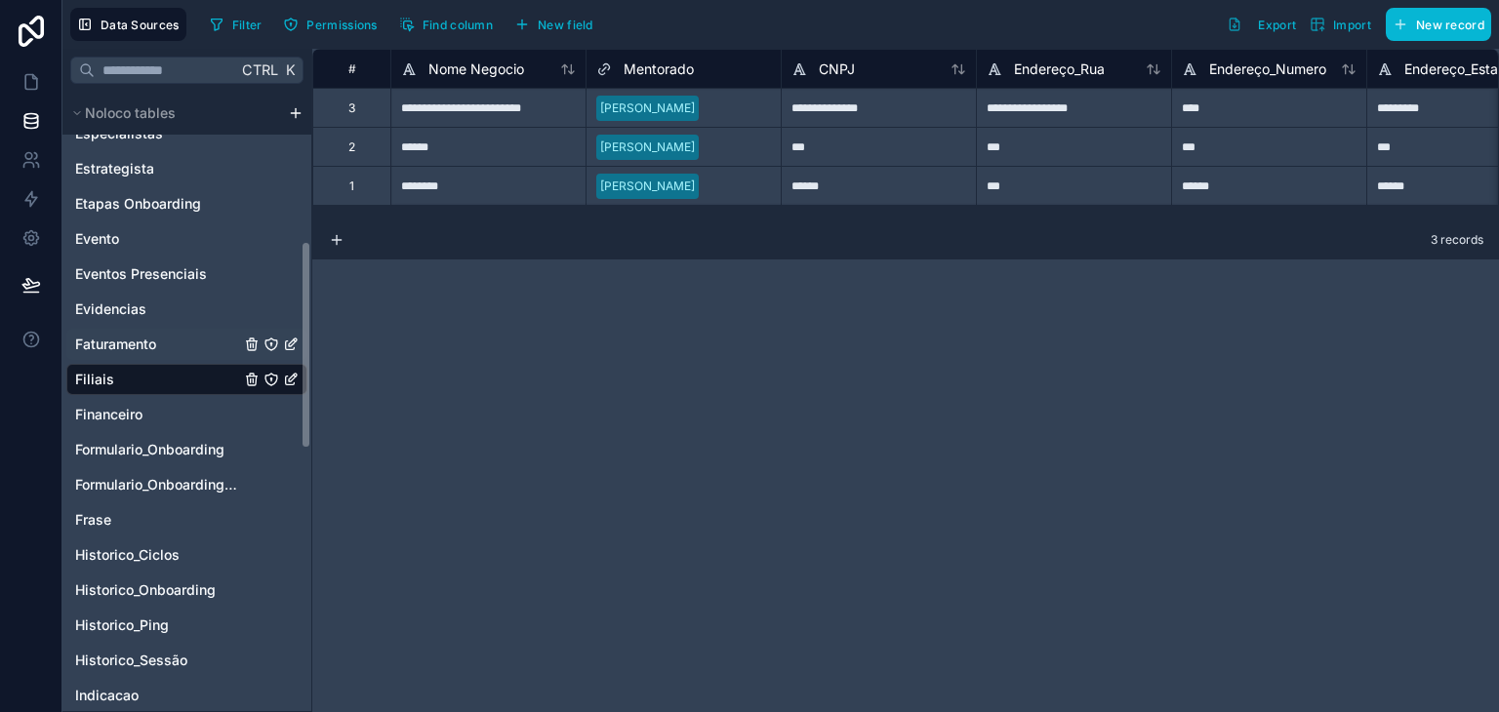
click at [121, 335] on span "Faturamento" at bounding box center [115, 345] width 81 height 20
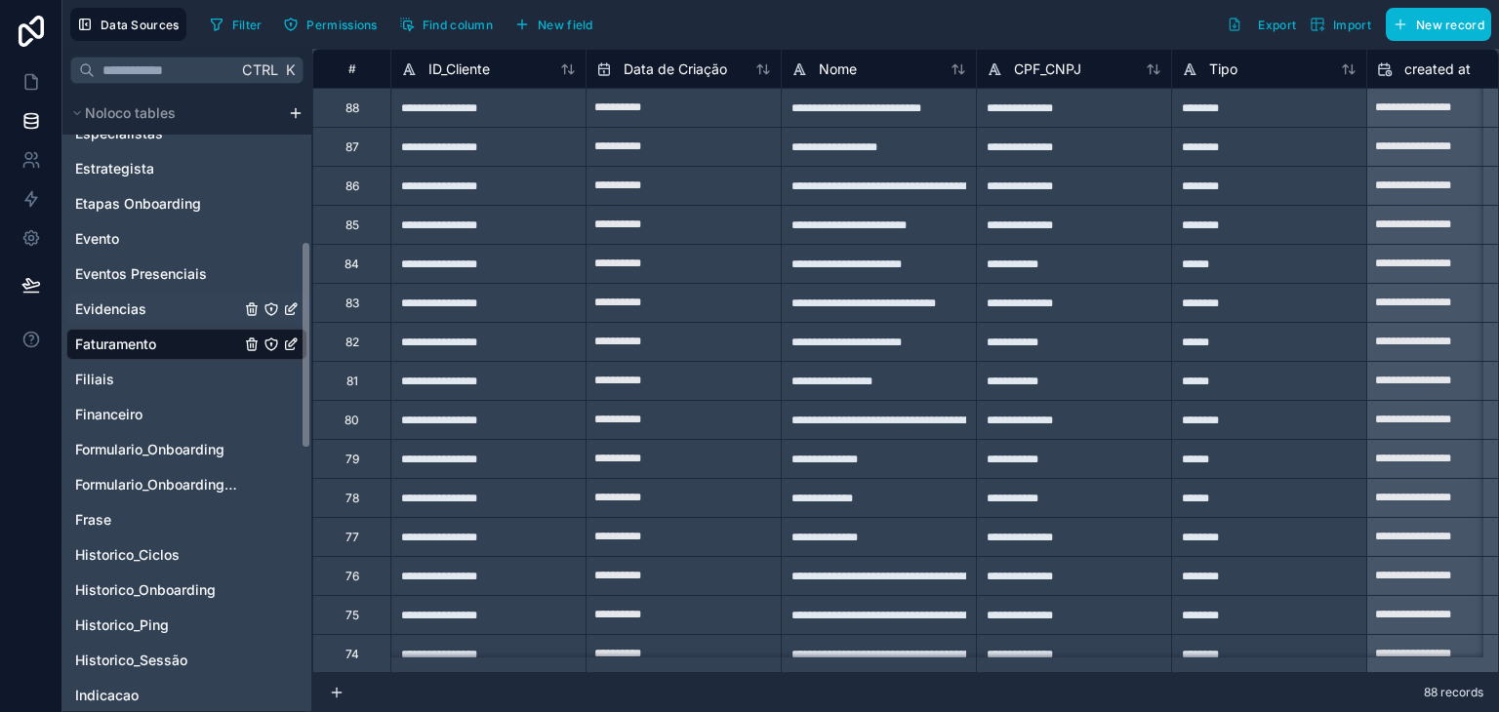
click at [128, 322] on div "Evidencias" at bounding box center [186, 309] width 241 height 31
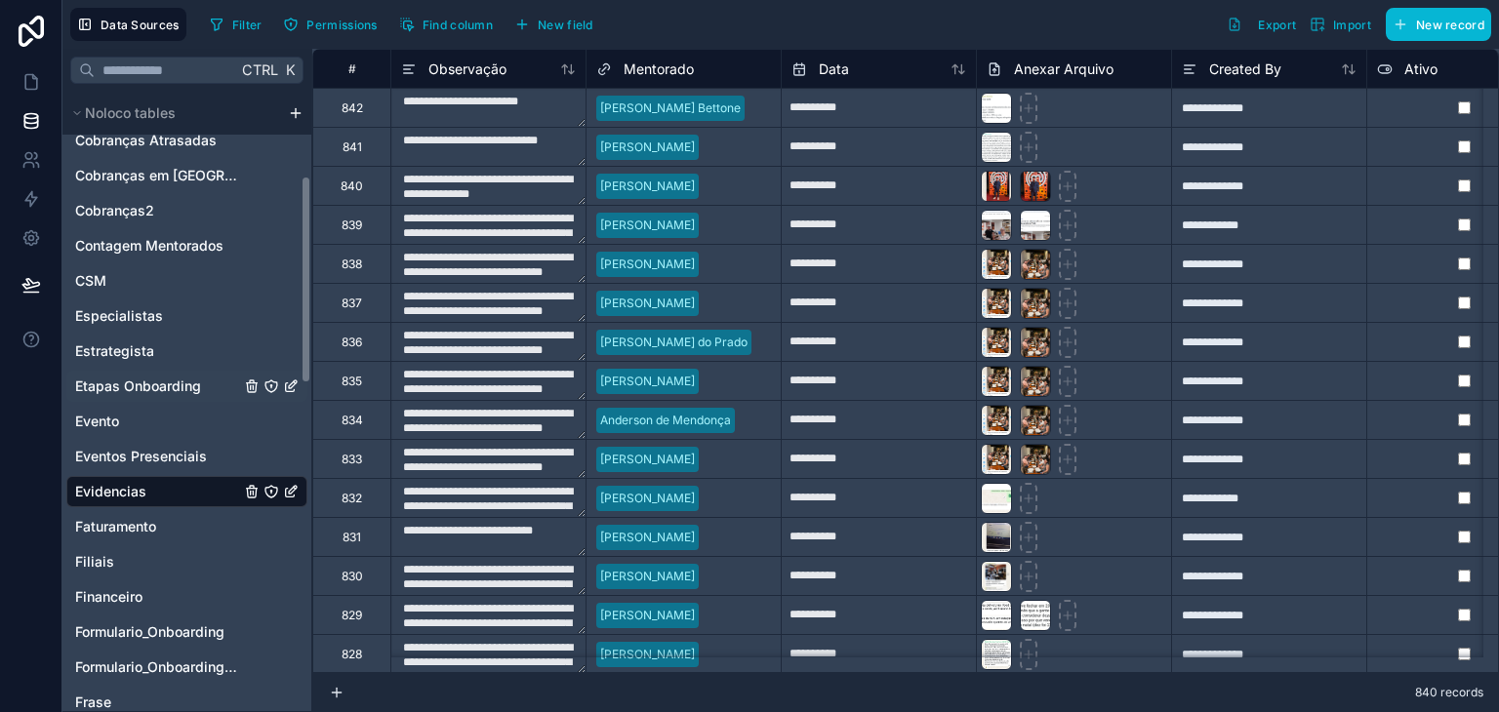
scroll to position [251, 0]
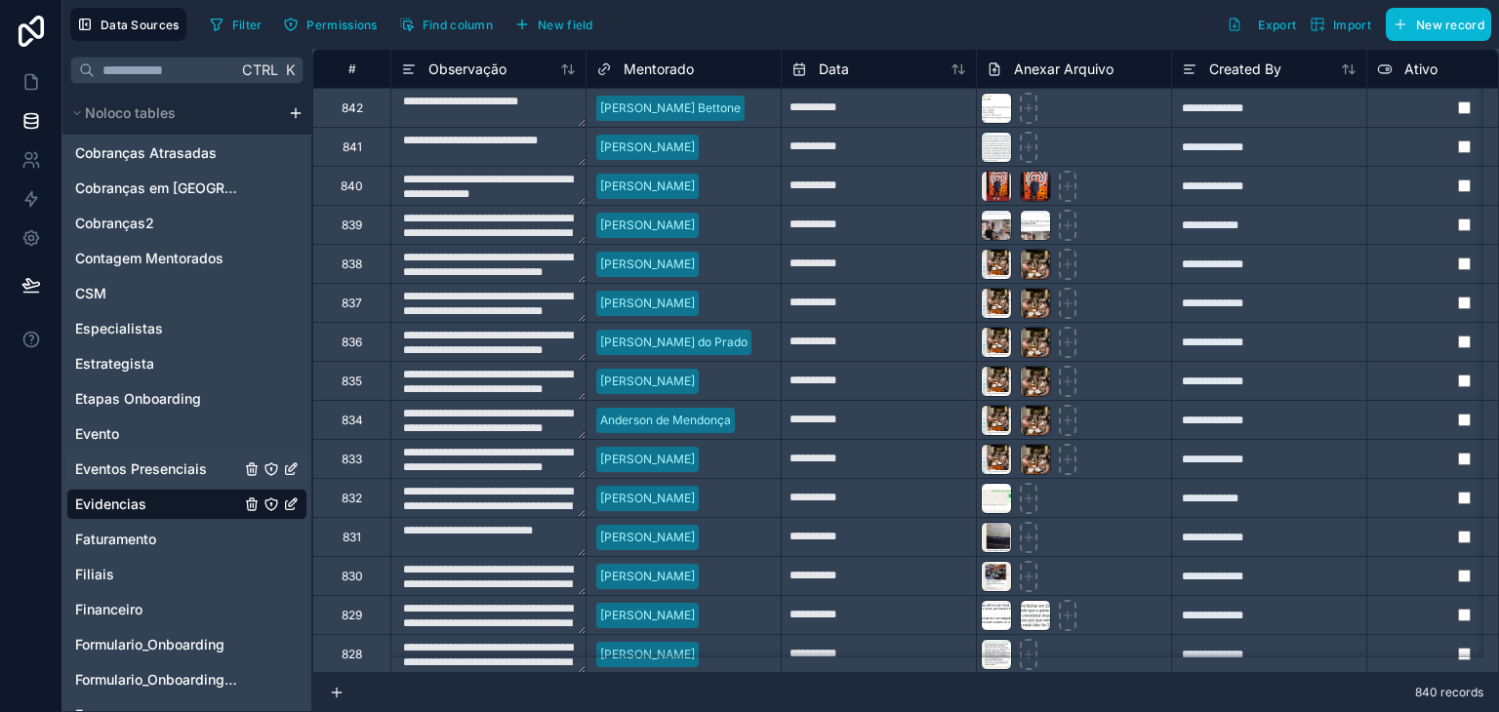
click at [122, 462] on span "Eventos Presenciais" at bounding box center [141, 470] width 132 height 20
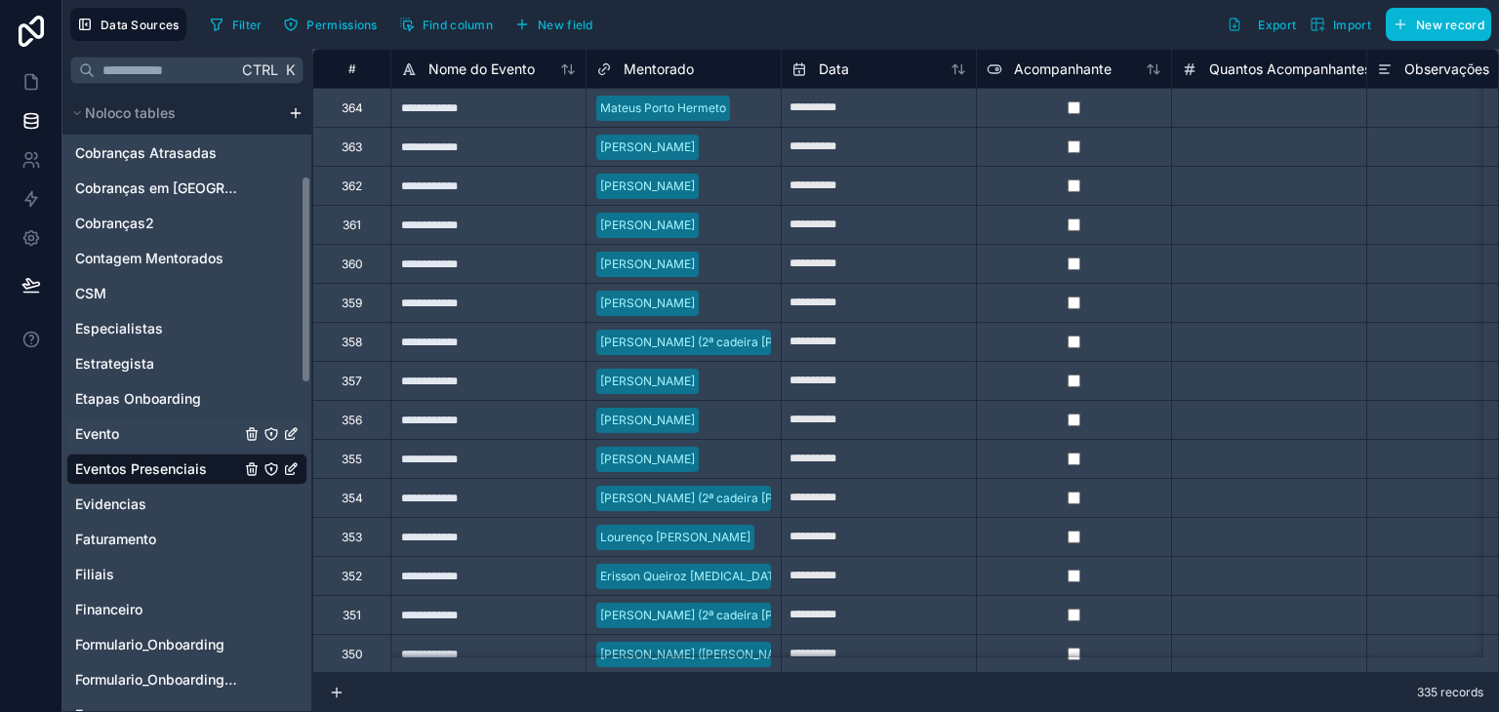
click at [152, 429] on div "Evento" at bounding box center [186, 434] width 241 height 31
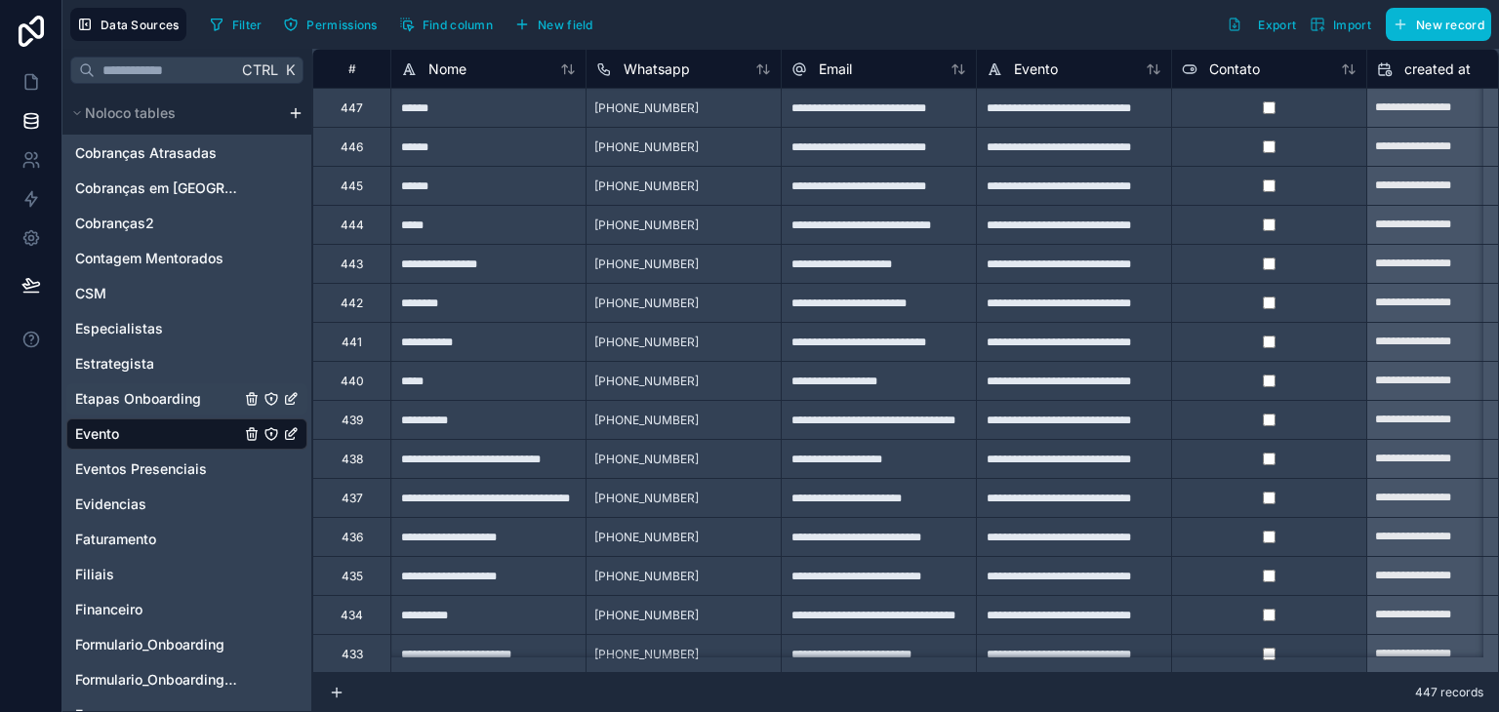
click at [161, 395] on span "Etapas Onboarding" at bounding box center [138, 399] width 126 height 20
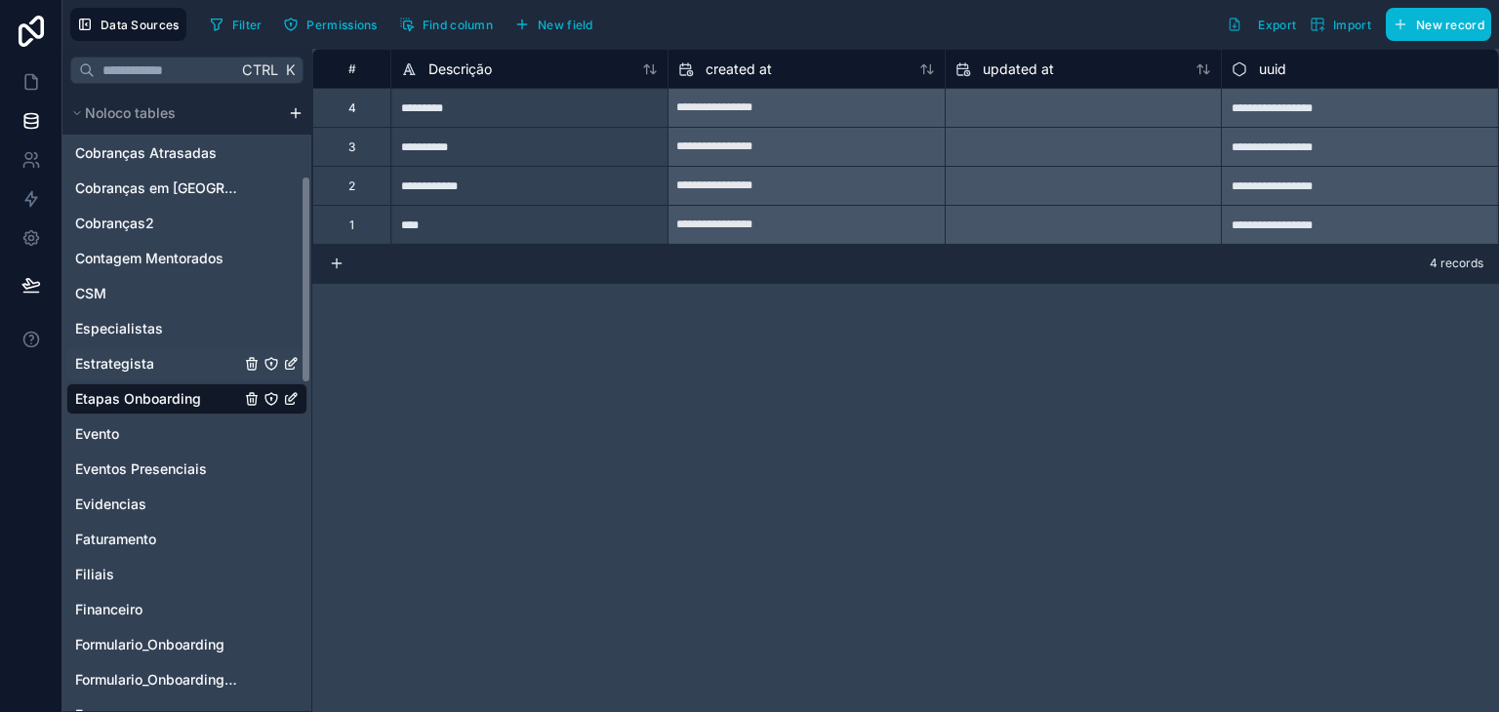
click at [135, 354] on span "Estrategista" at bounding box center [114, 364] width 79 height 20
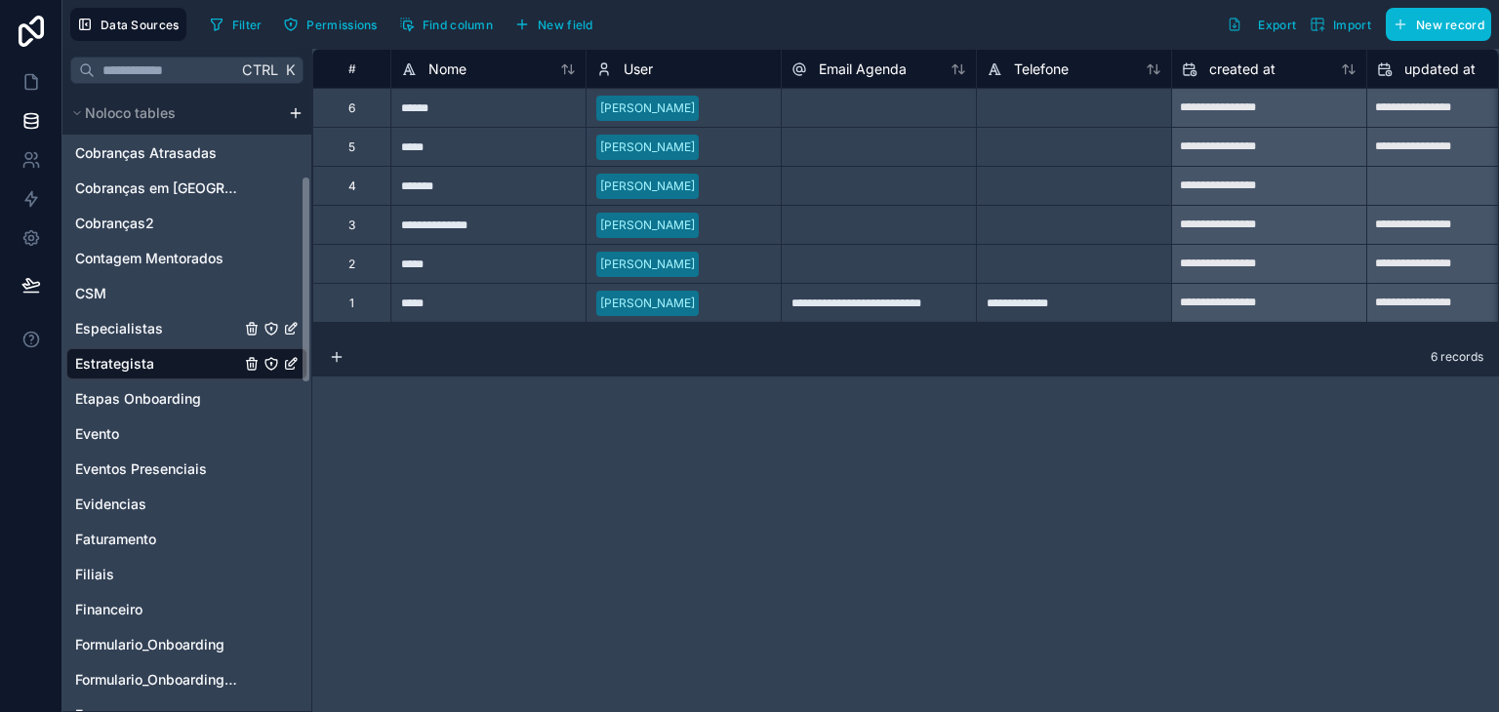
click at [124, 337] on span "Especialistas" at bounding box center [119, 329] width 88 height 20
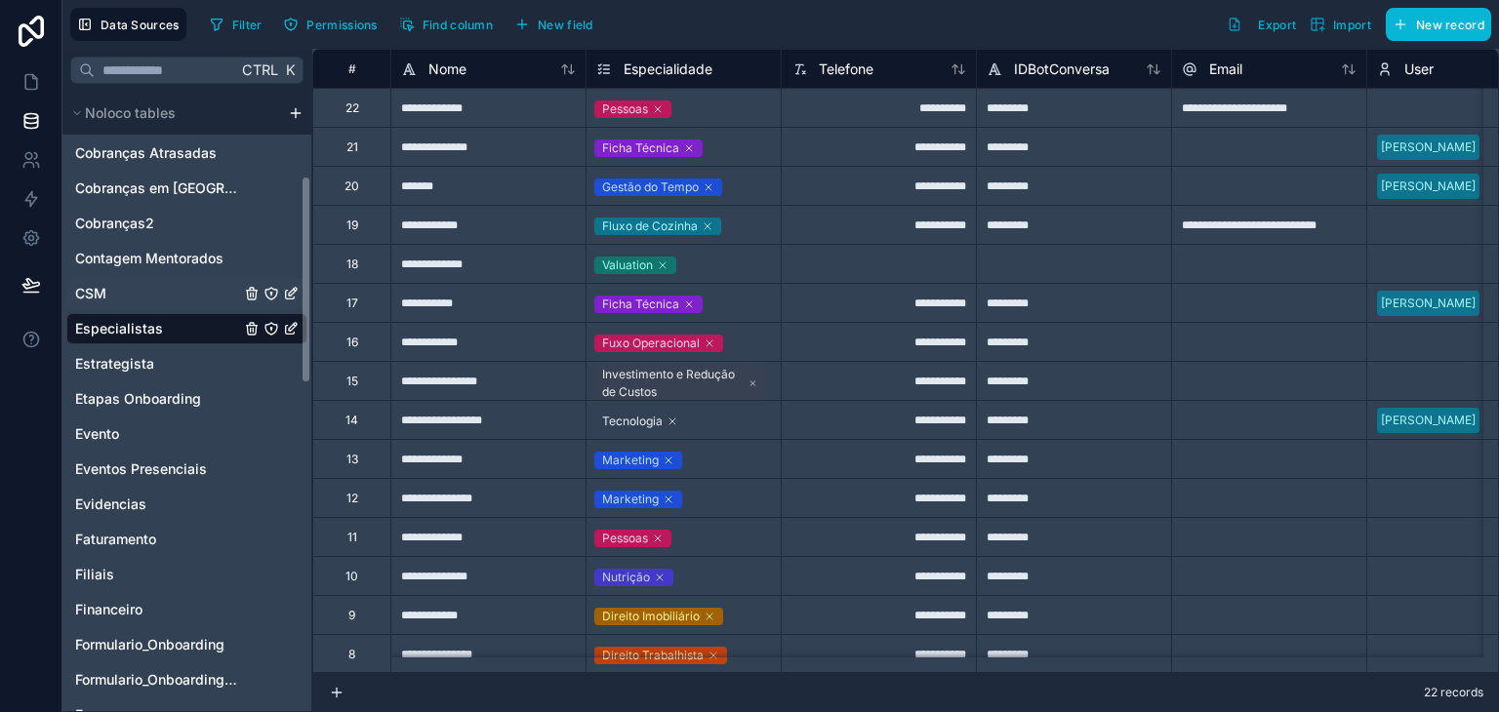
click at [156, 303] on div "CSM" at bounding box center [186, 293] width 241 height 31
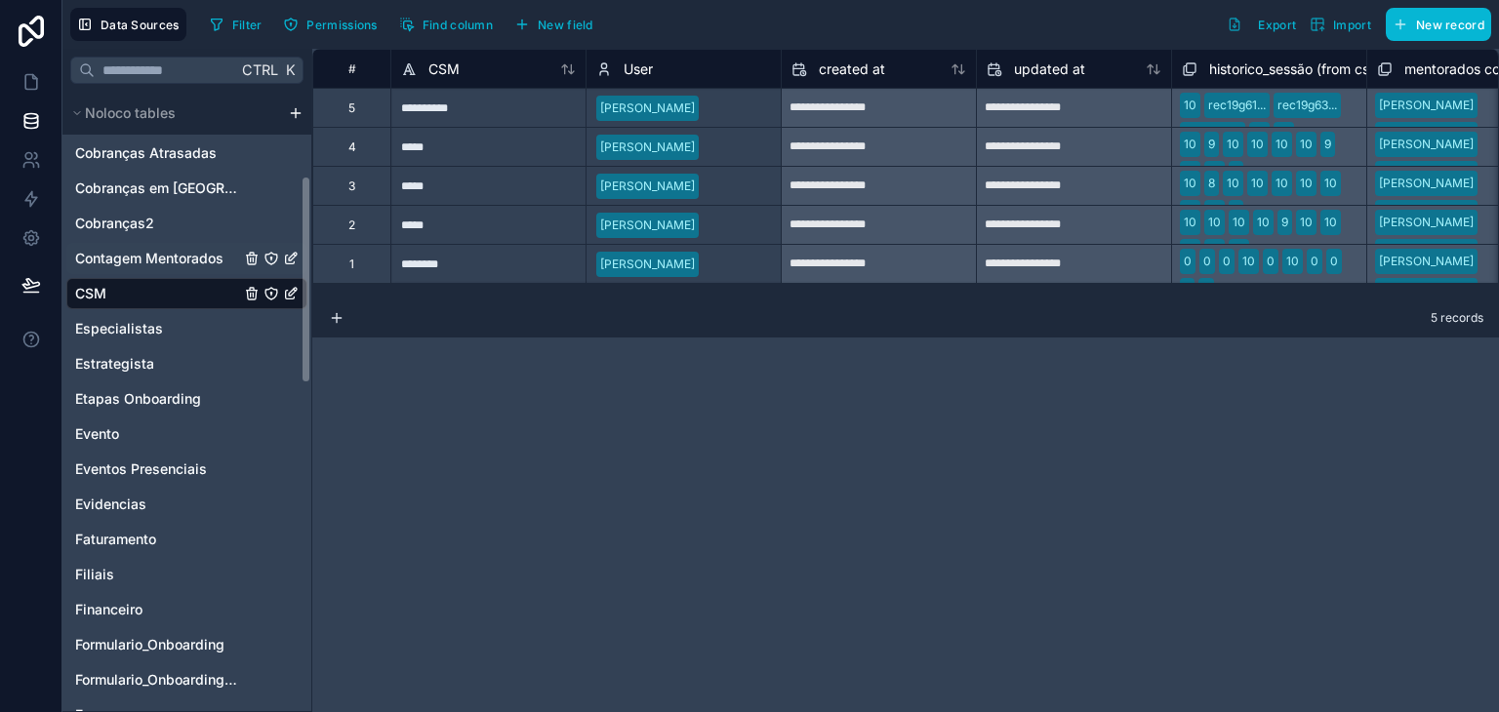
click at [156, 266] on span "Contagem Mentorados" at bounding box center [149, 259] width 148 height 20
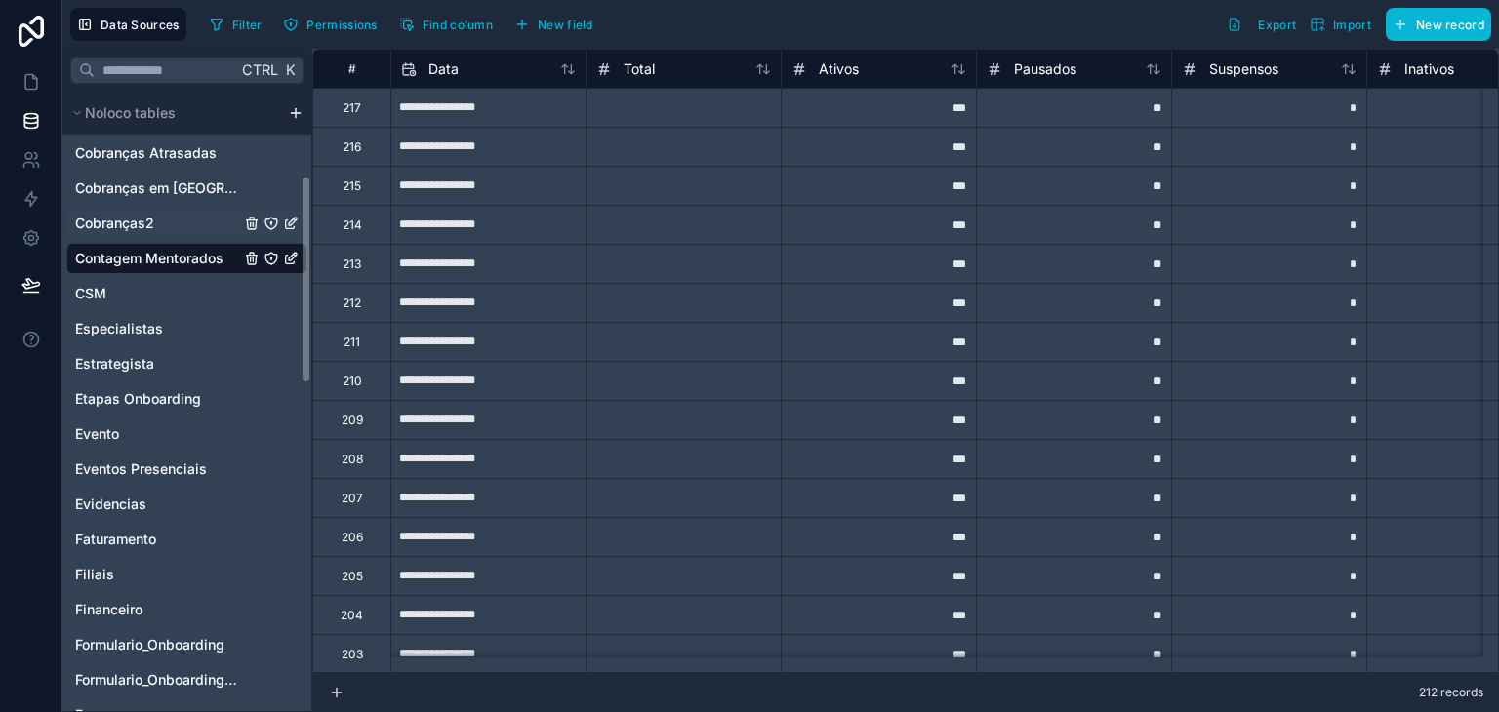
click at [123, 226] on span "Cobranças2" at bounding box center [114, 224] width 79 height 20
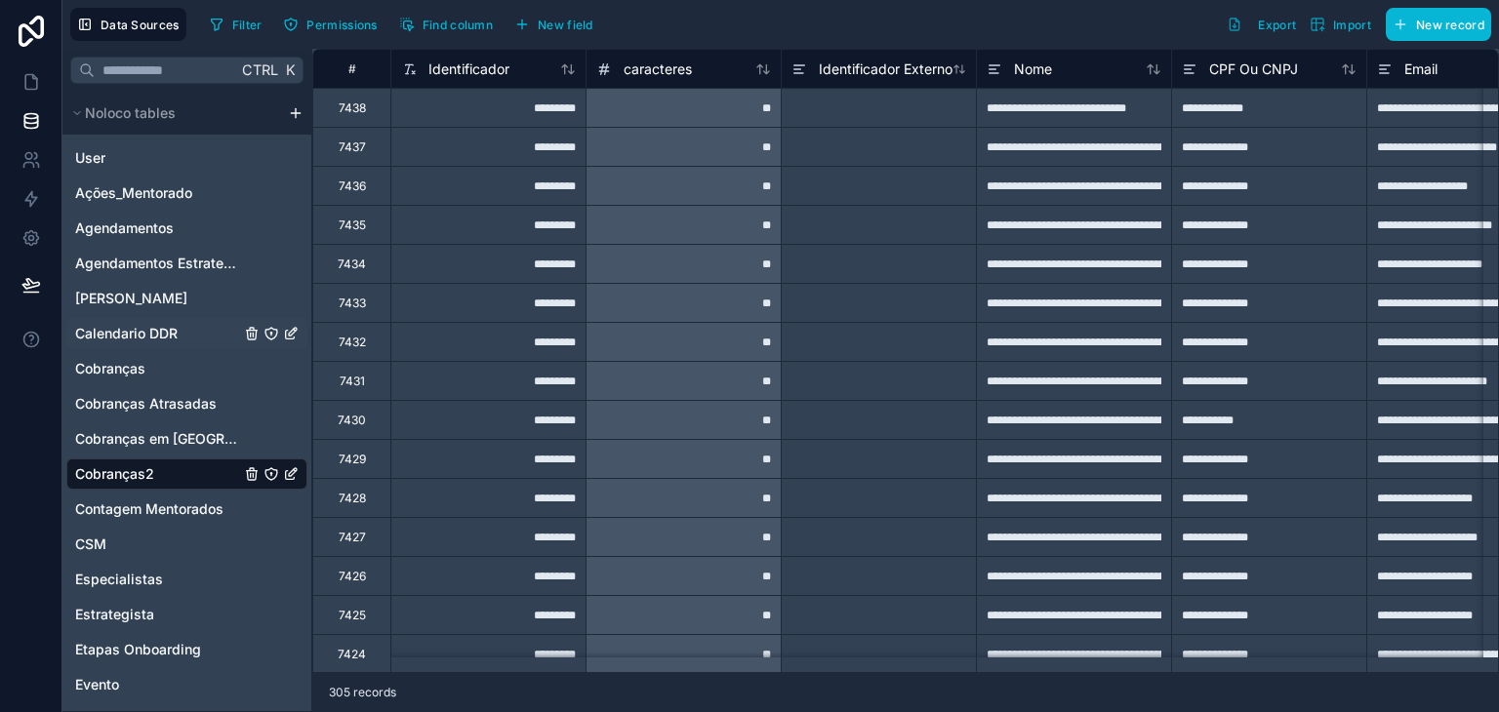
click at [127, 333] on span "Calendario DDR" at bounding box center [126, 334] width 102 height 20
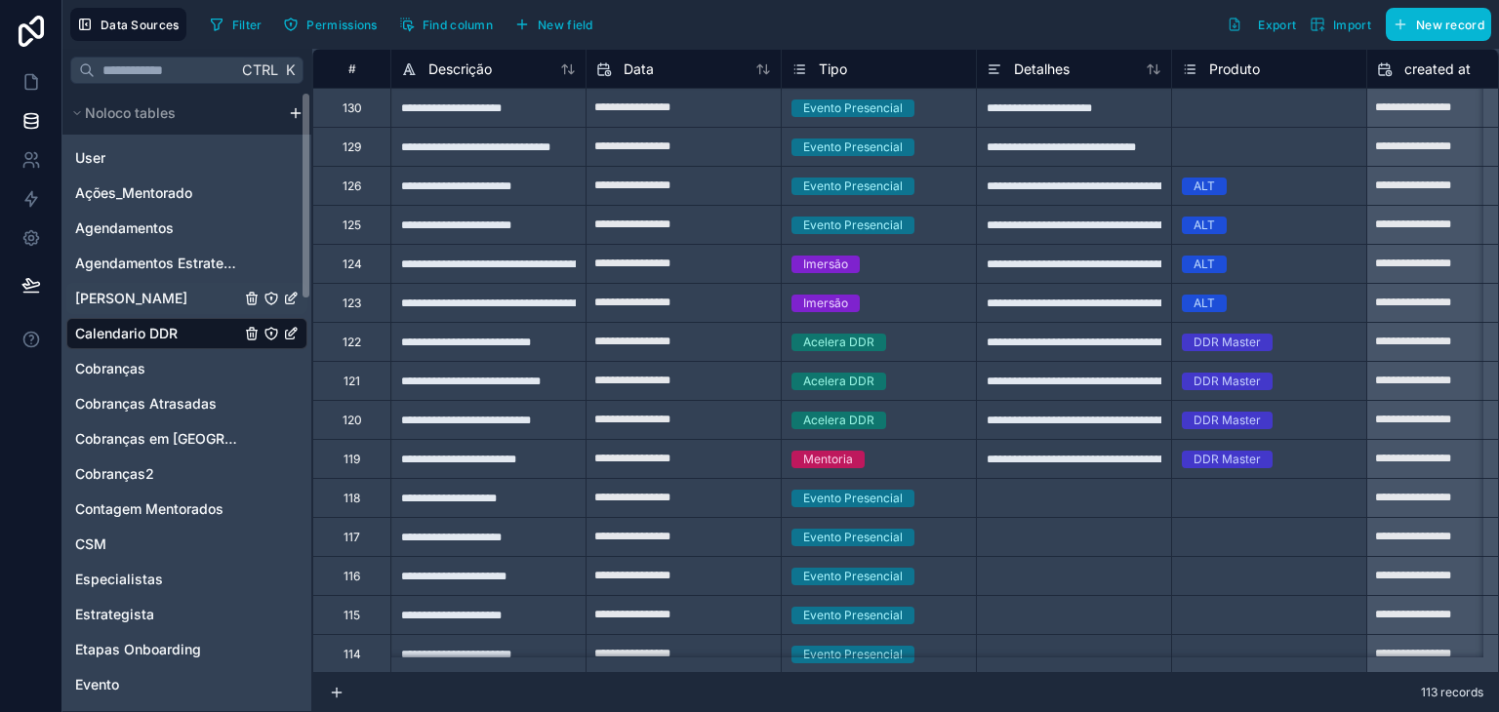
click at [147, 311] on div "[PERSON_NAME]" at bounding box center [186, 298] width 241 height 31
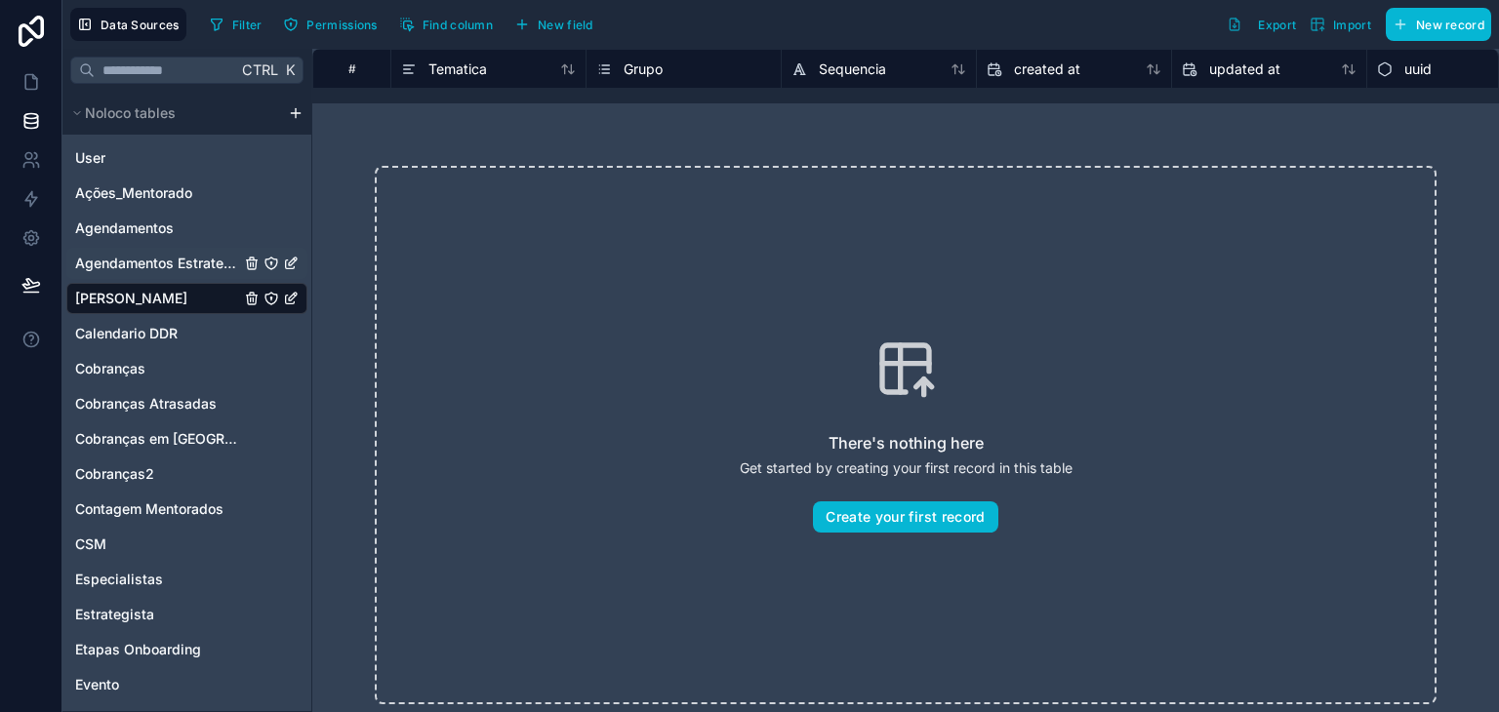
click at [122, 268] on span "Agendamentos Estrategista" at bounding box center [157, 264] width 165 height 20
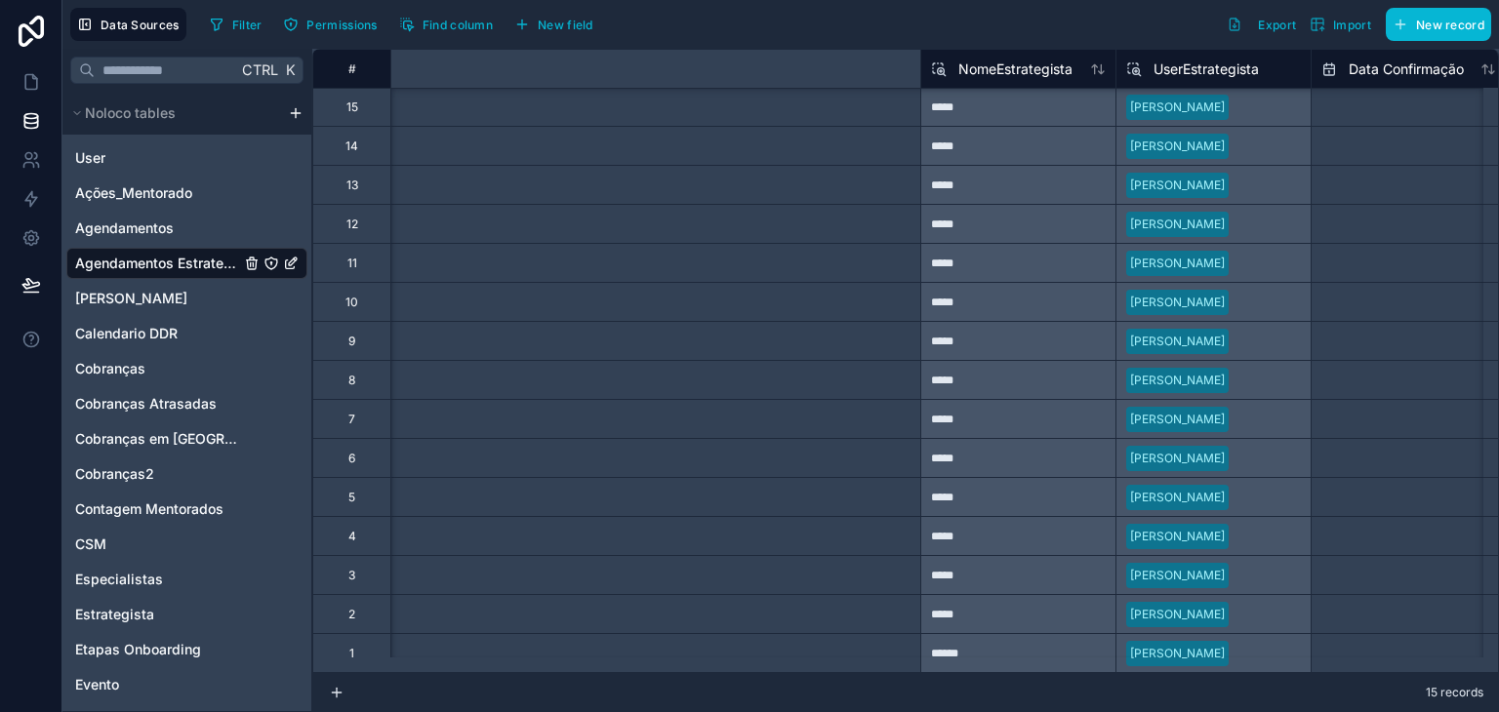
scroll to position [16, 0]
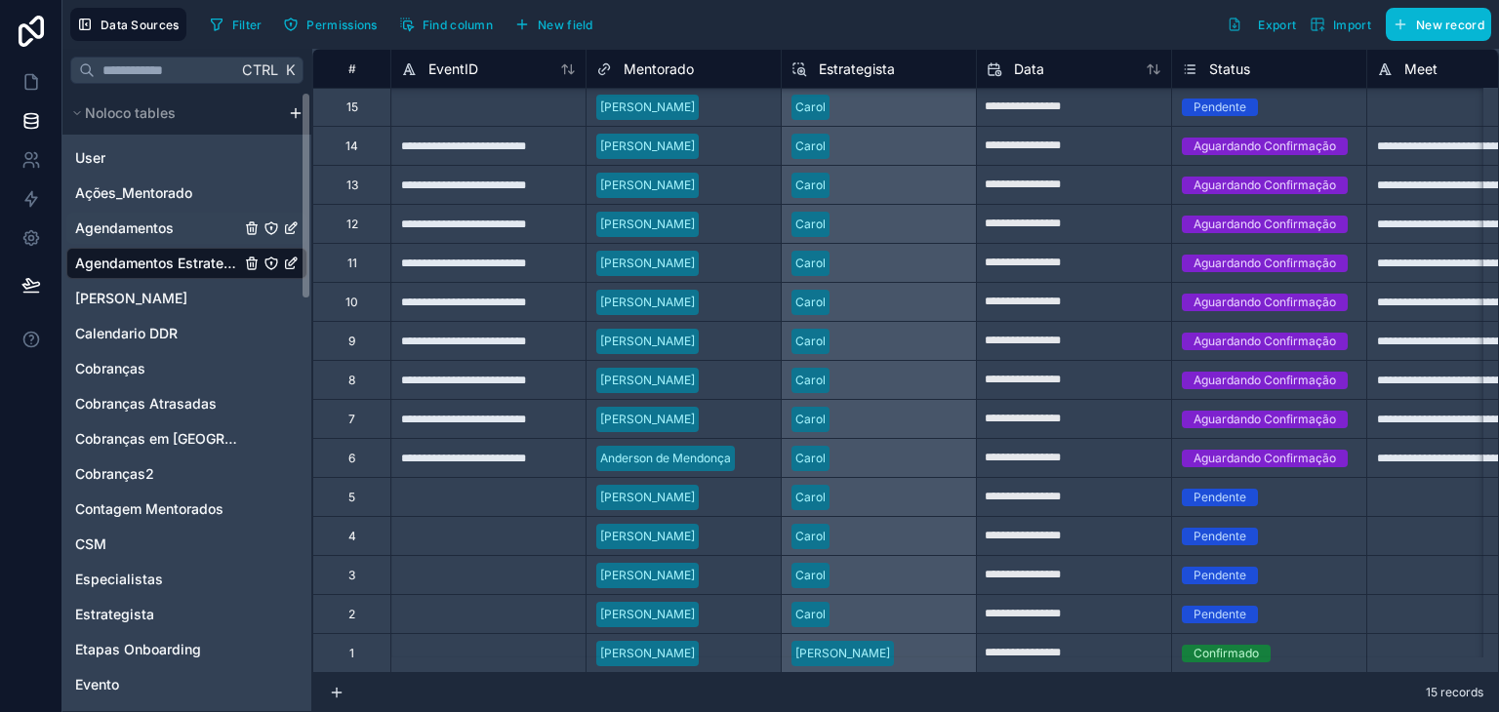
click at [149, 232] on span "Agendamentos" at bounding box center [124, 229] width 99 height 20
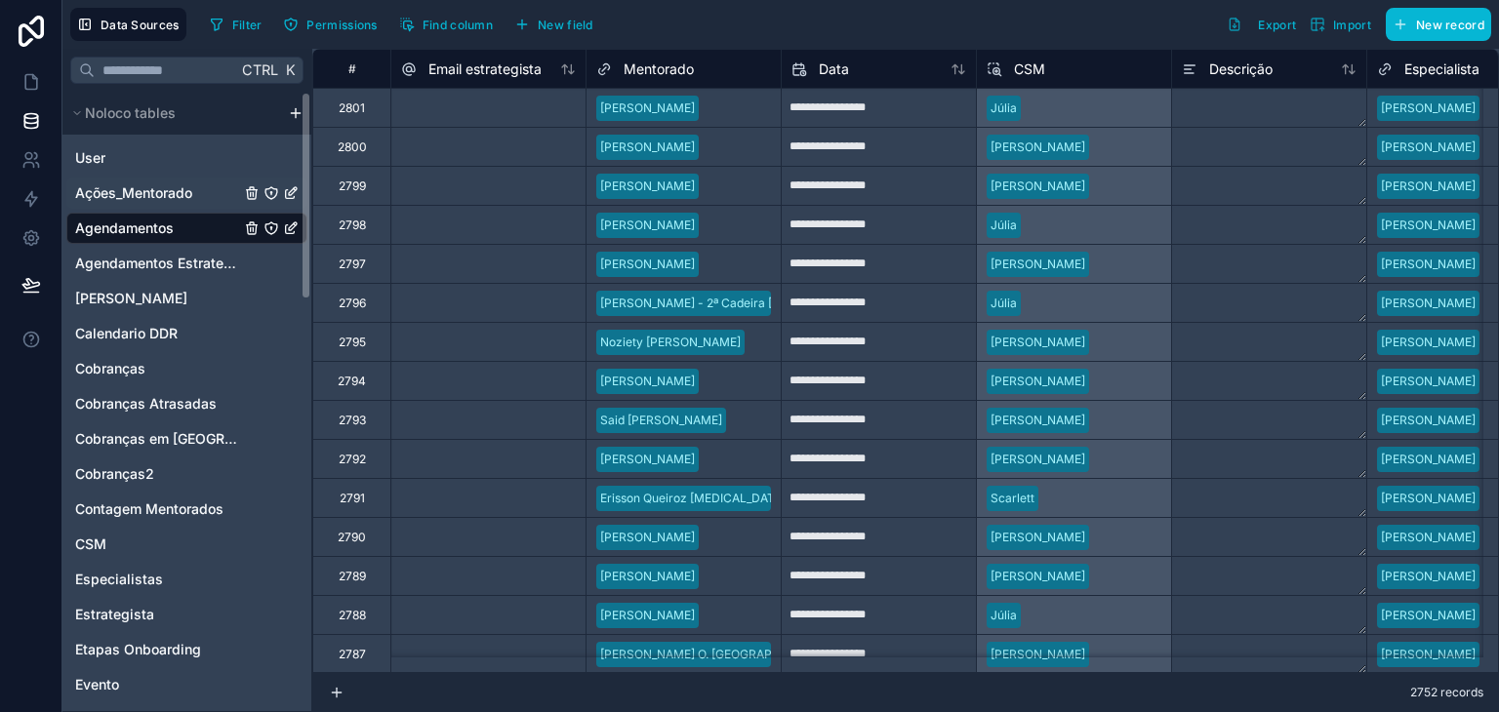
click at [143, 203] on div "Ações_Mentorado" at bounding box center [186, 193] width 241 height 31
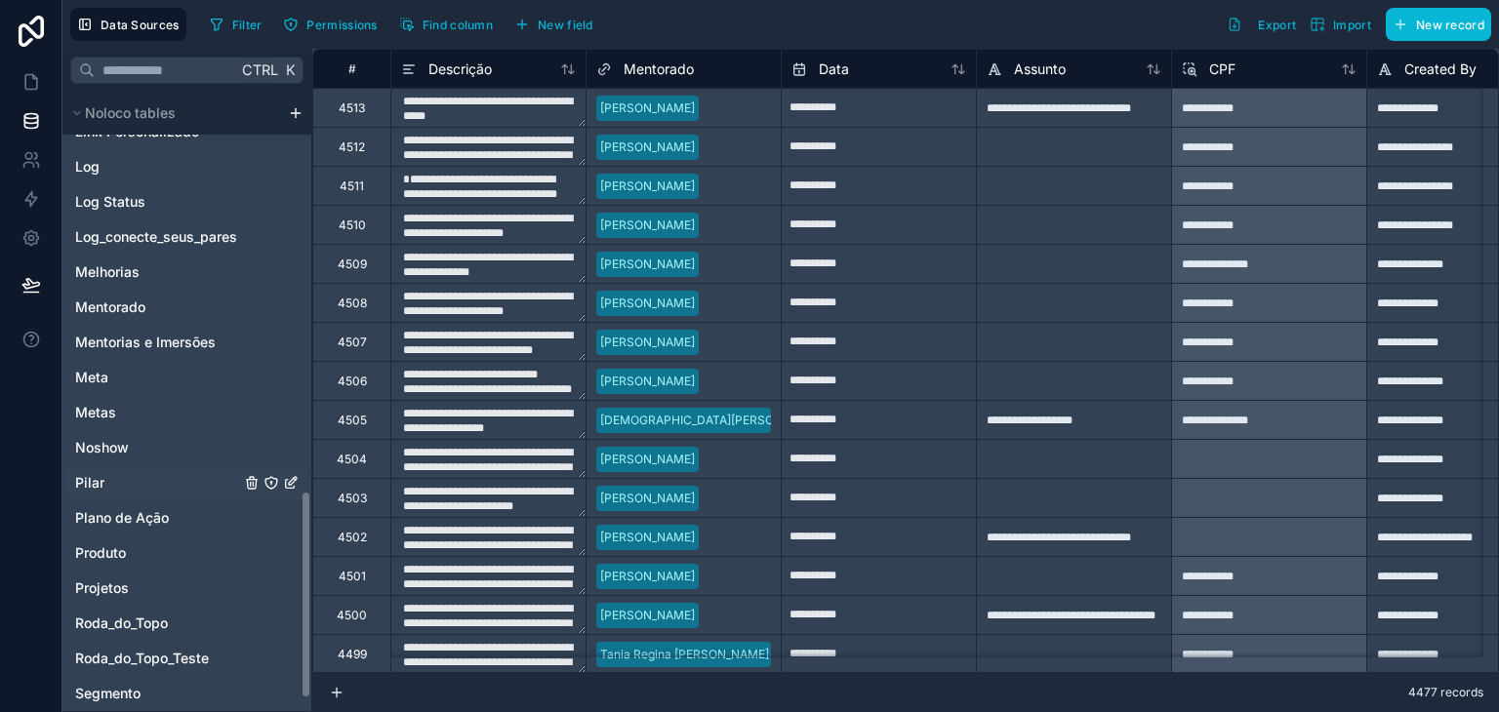
scroll to position [1227, 0]
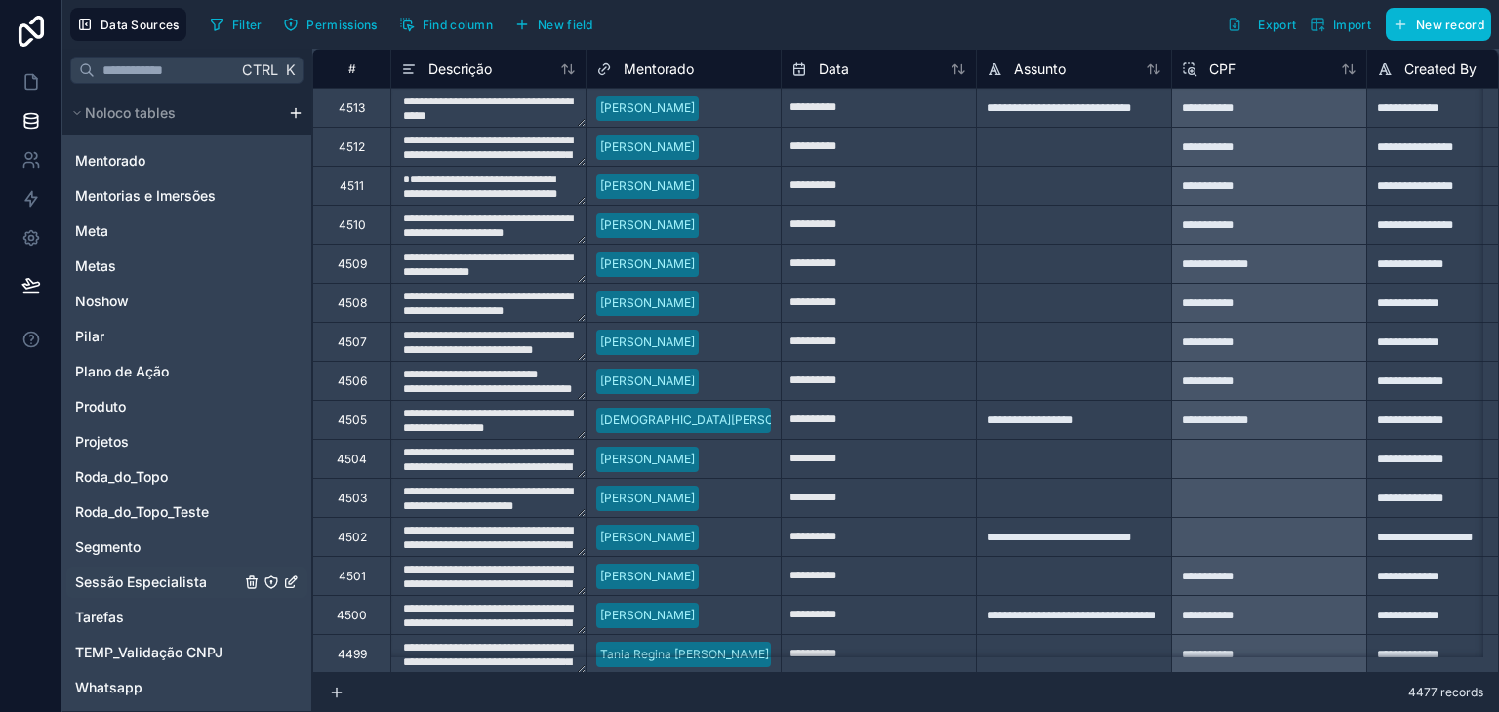
click at [125, 592] on div "Sessão Especialista" at bounding box center [186, 582] width 241 height 31
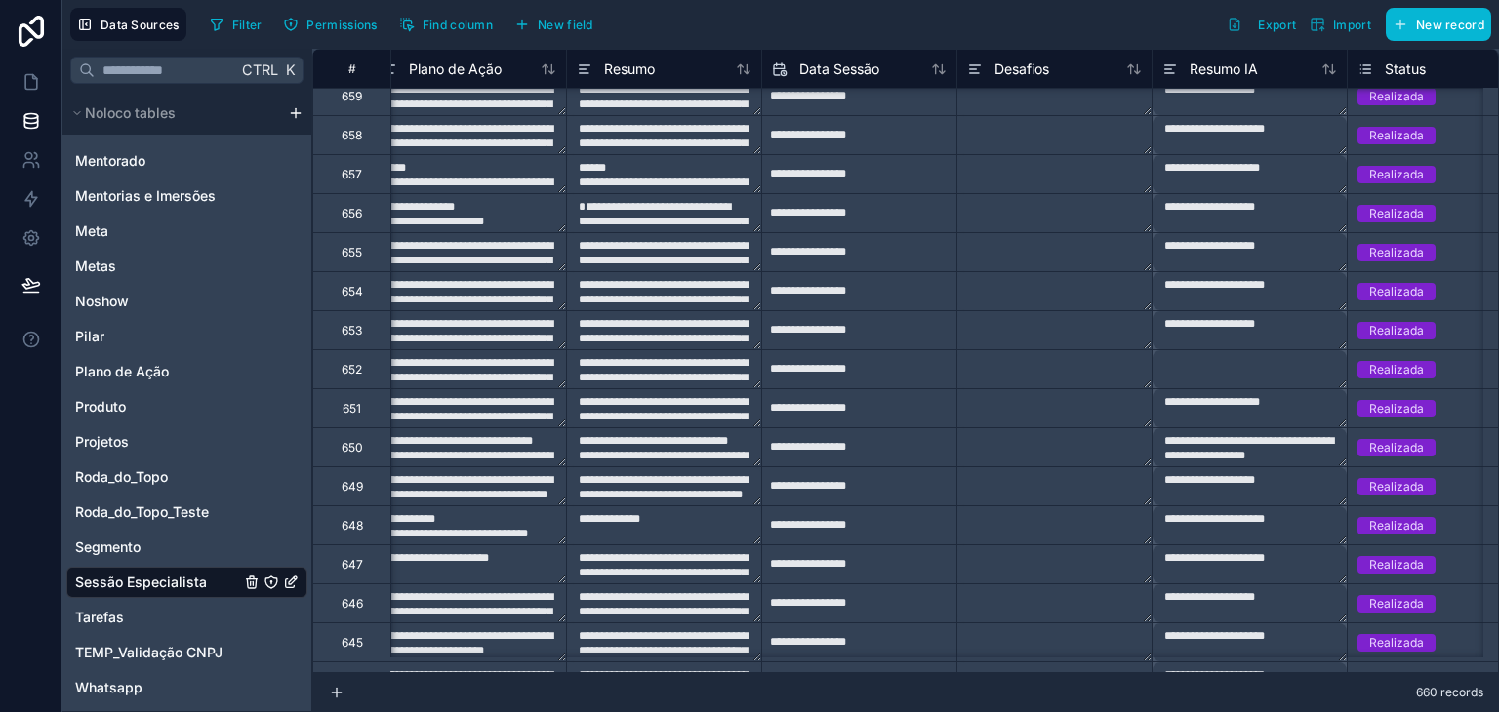
scroll to position [195, 800]
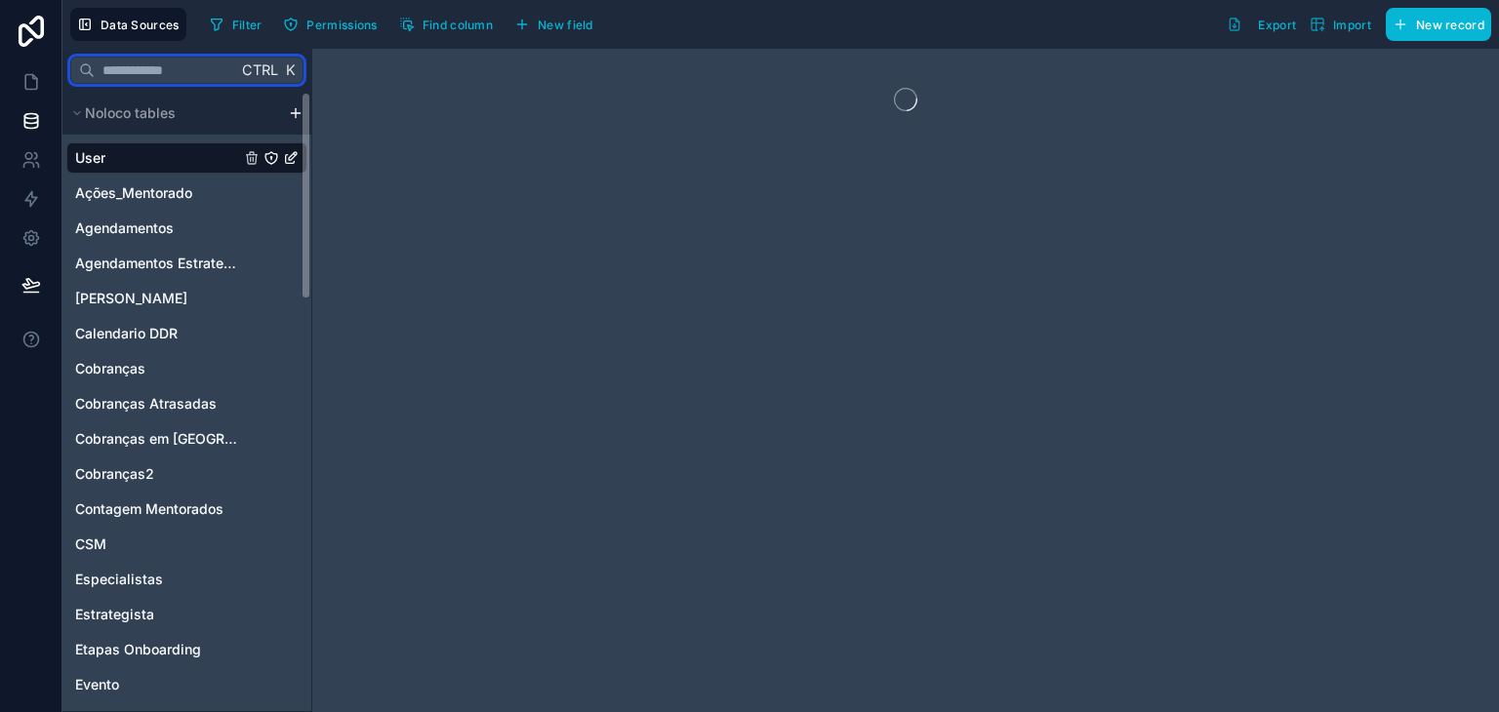
click at [147, 70] on input "text" at bounding box center [166, 70] width 142 height 35
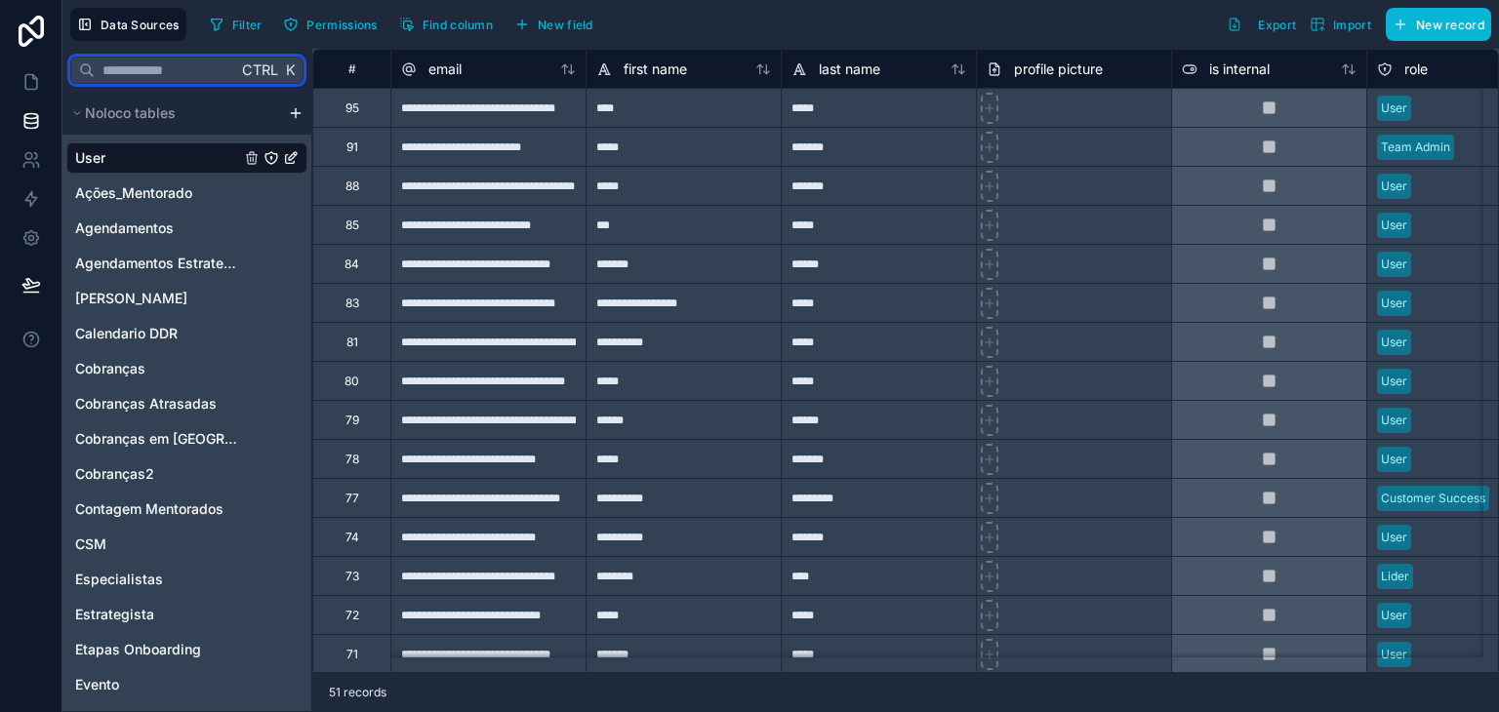
type input "*"
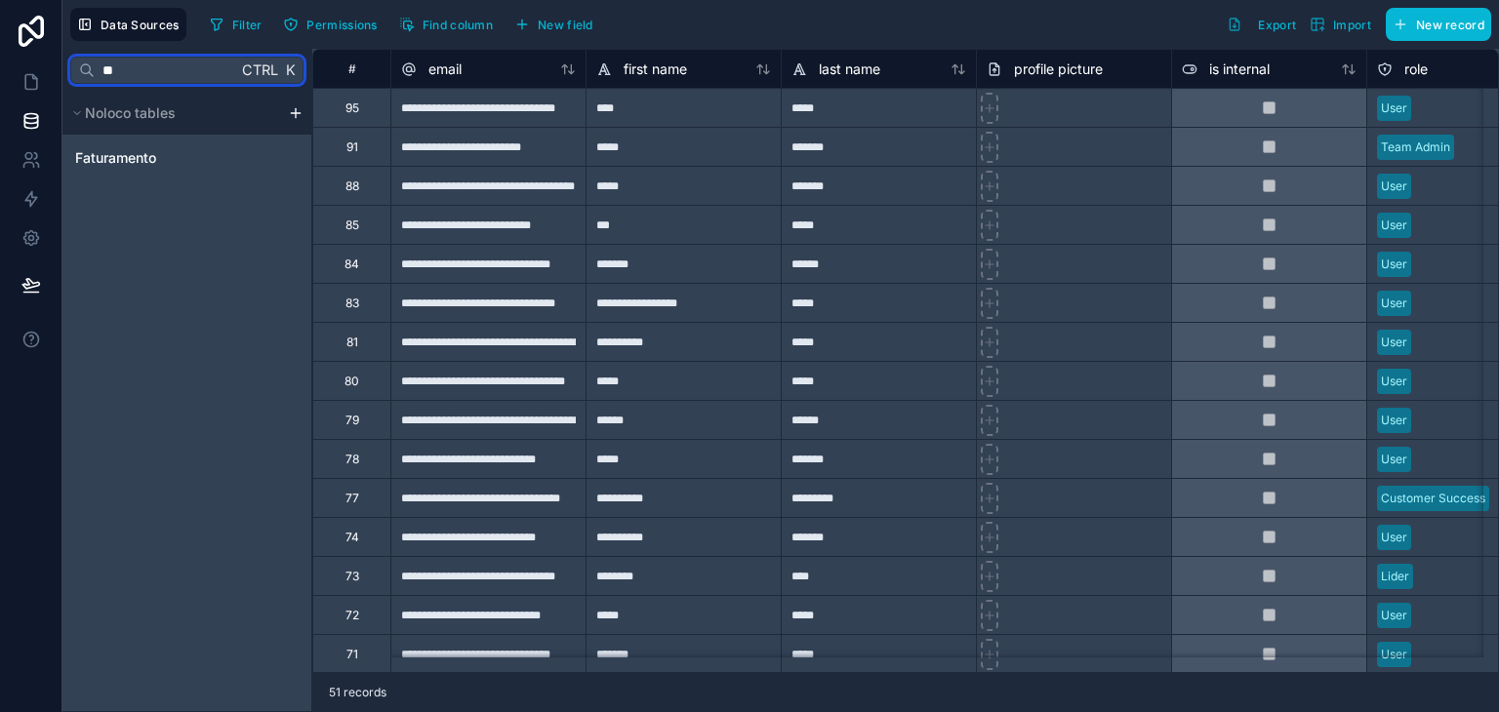
type input "*"
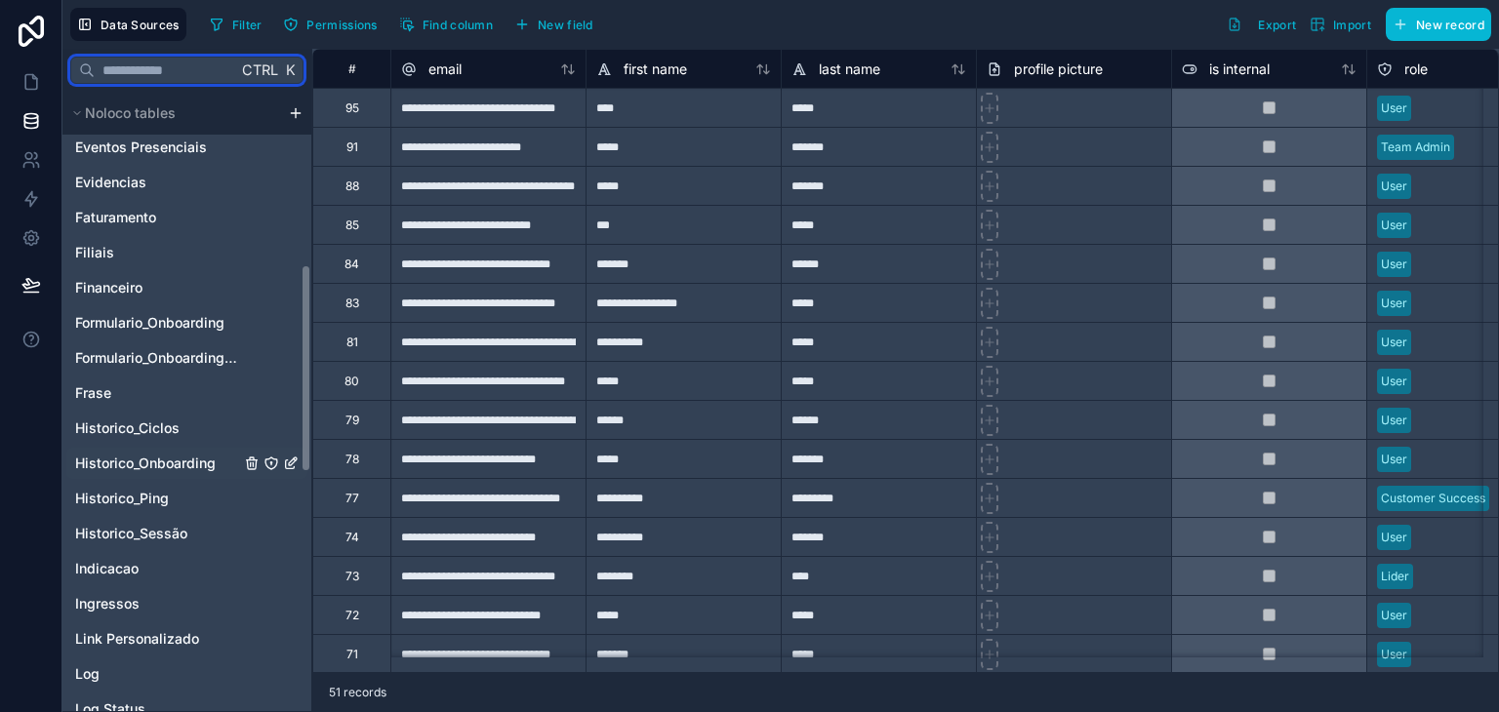
scroll to position [585, 0]
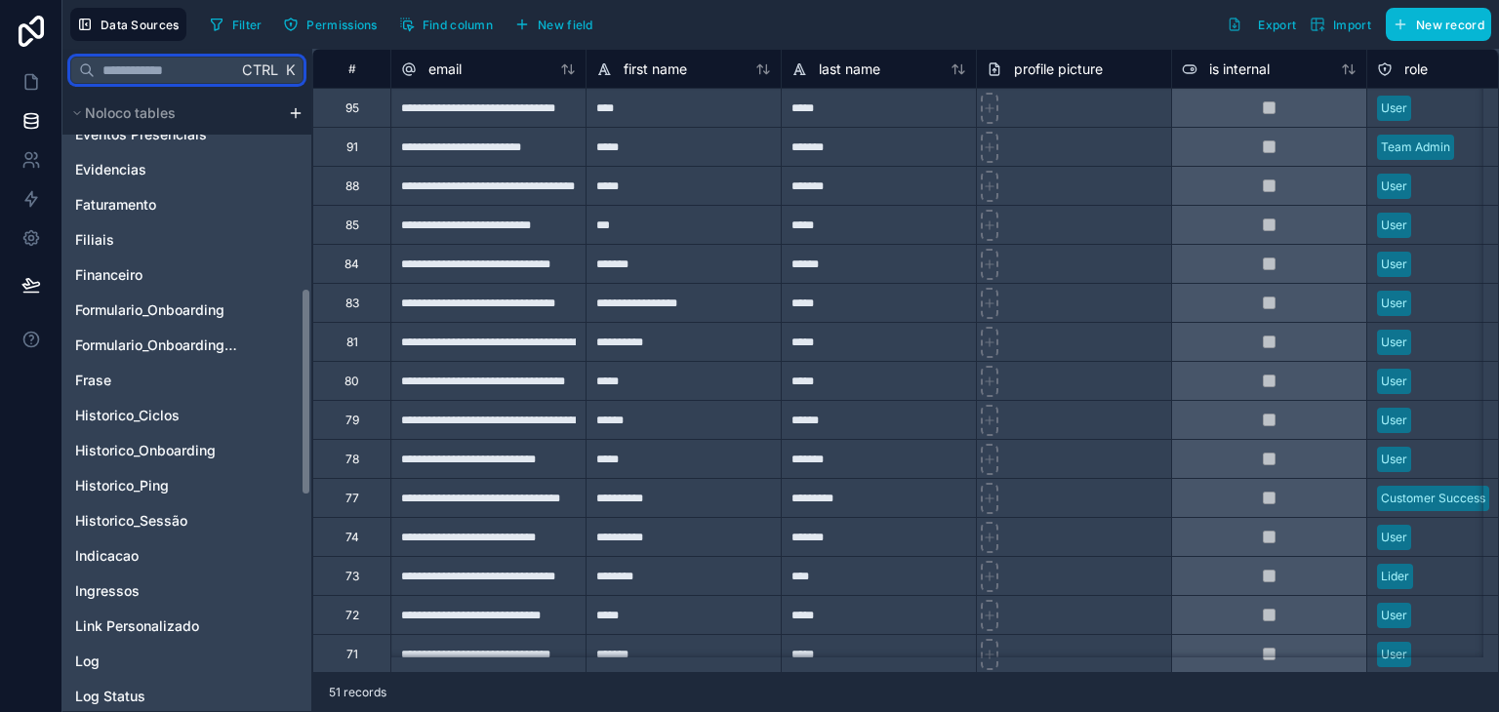
click at [120, 78] on input "text" at bounding box center [166, 70] width 142 height 35
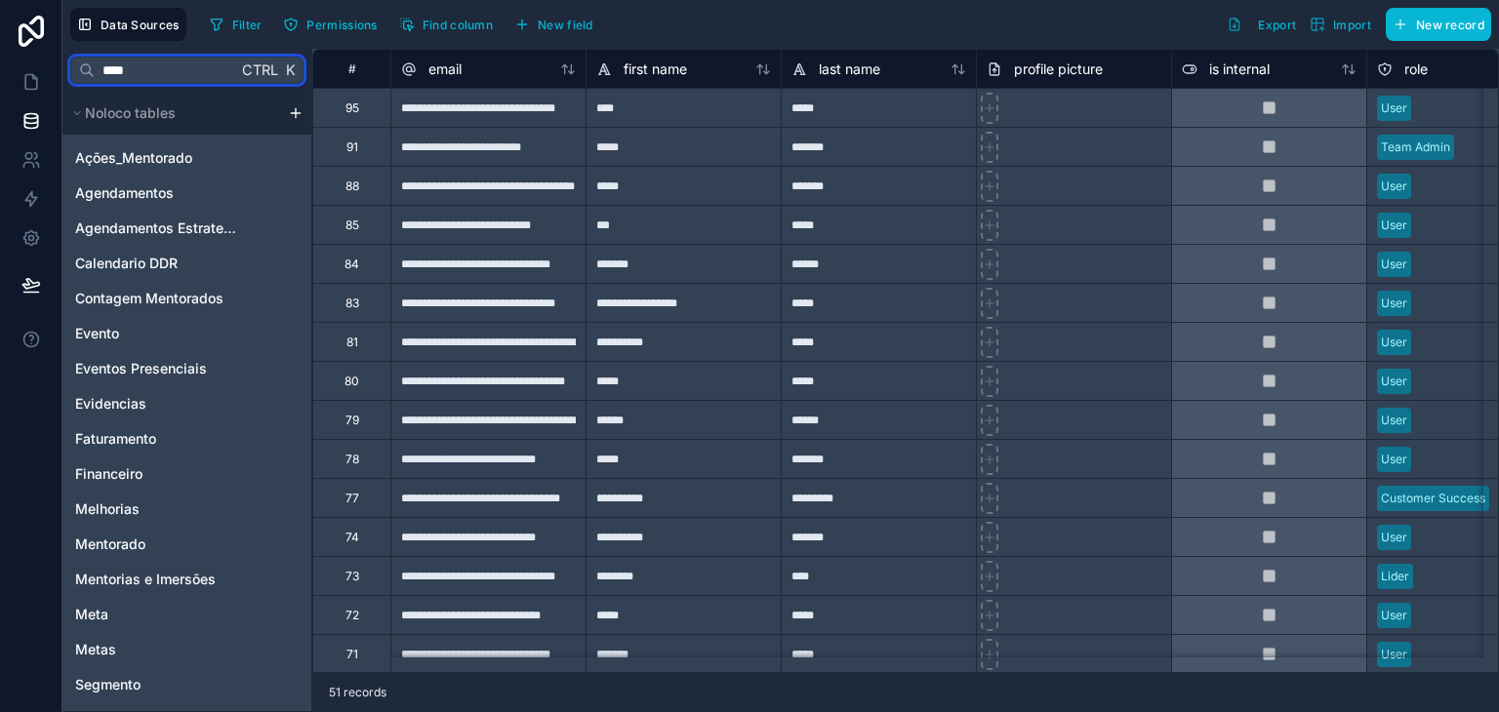
scroll to position [0, 0]
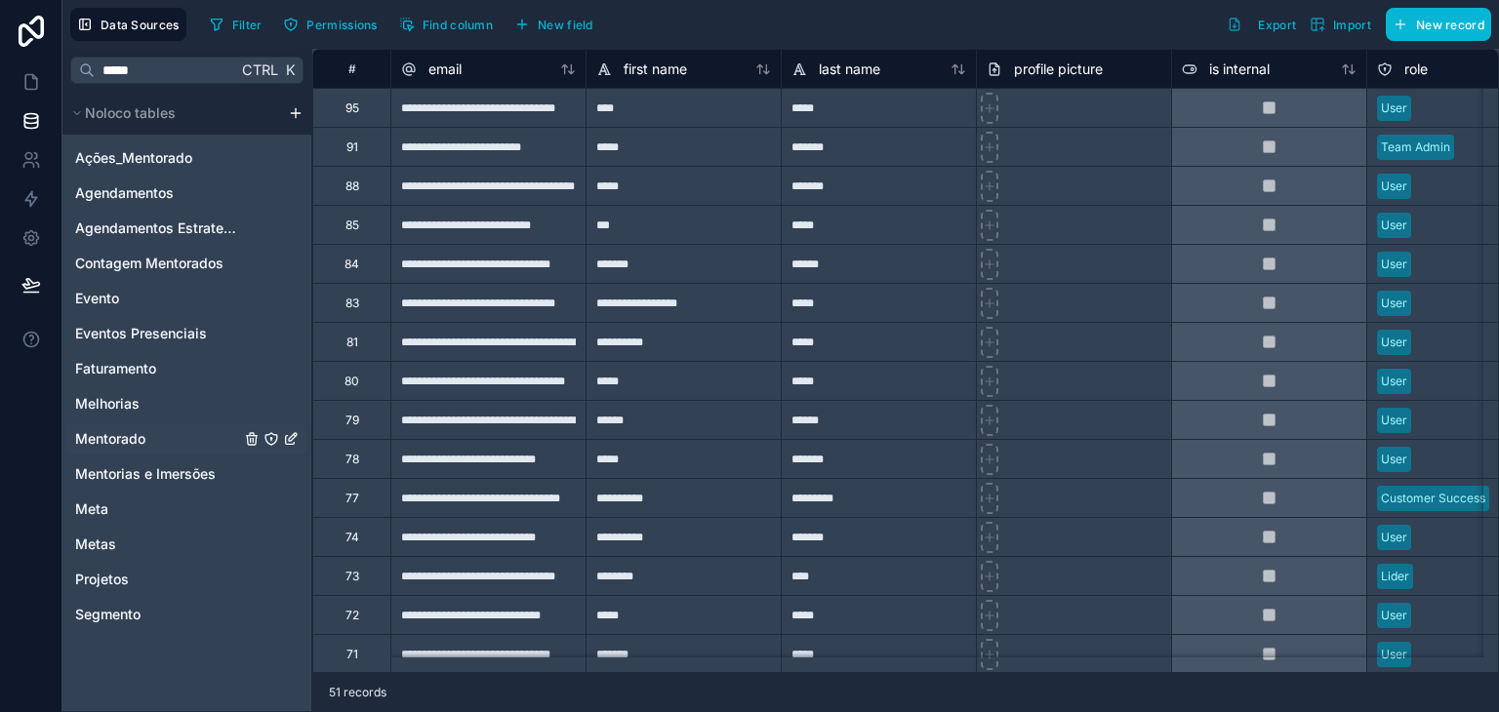
click at [125, 429] on span "Mentorado" at bounding box center [110, 439] width 70 height 20
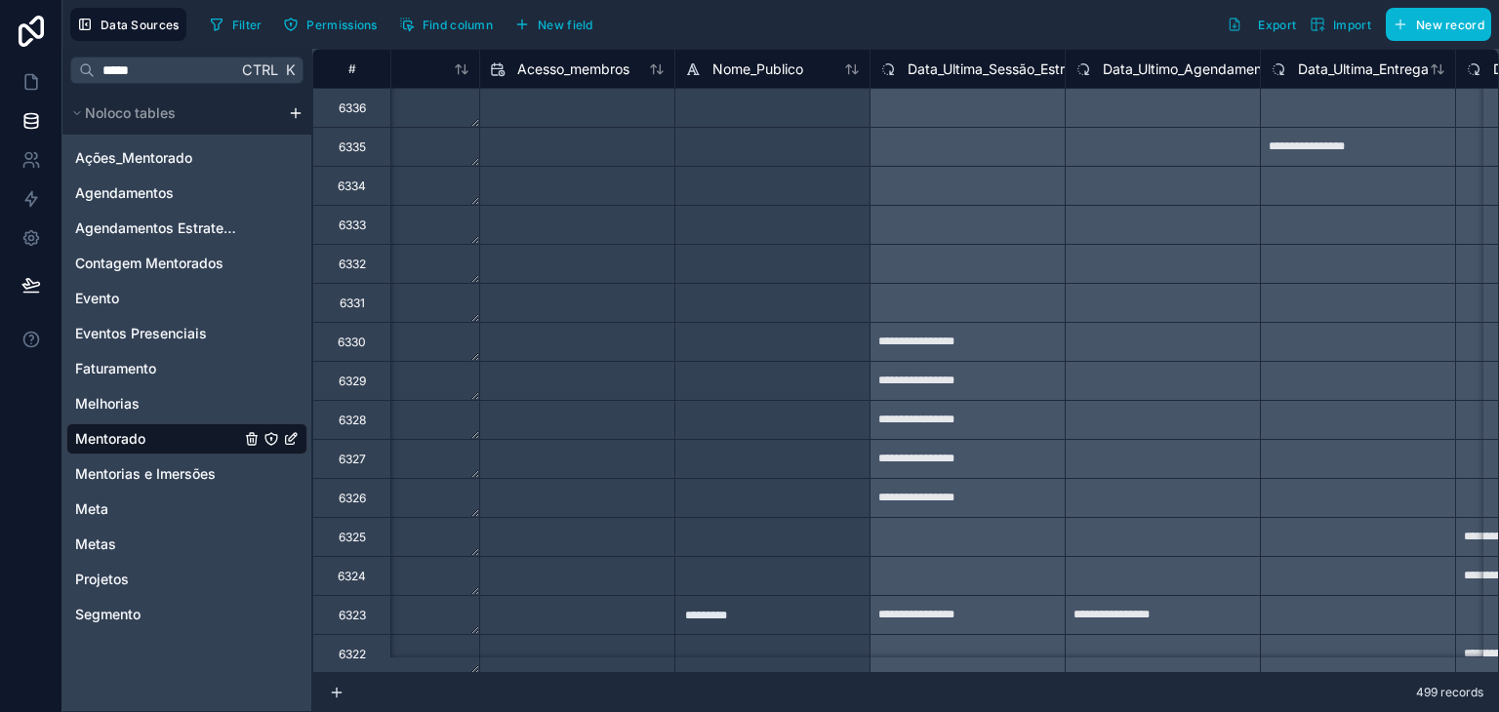
scroll to position [0, 20063]
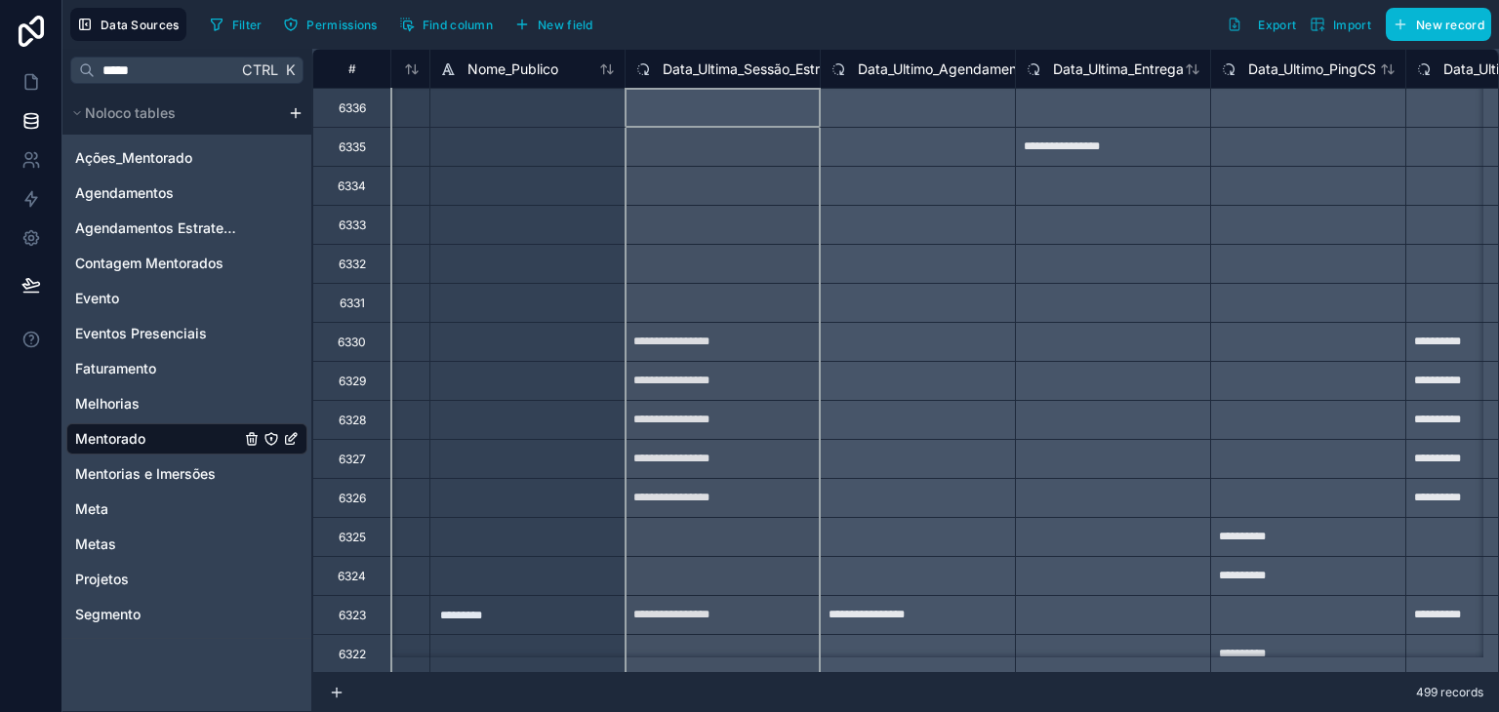
click at [768, 70] on span "Data_Ultima_Sessão_Estrategica" at bounding box center [765, 70] width 205 height 20
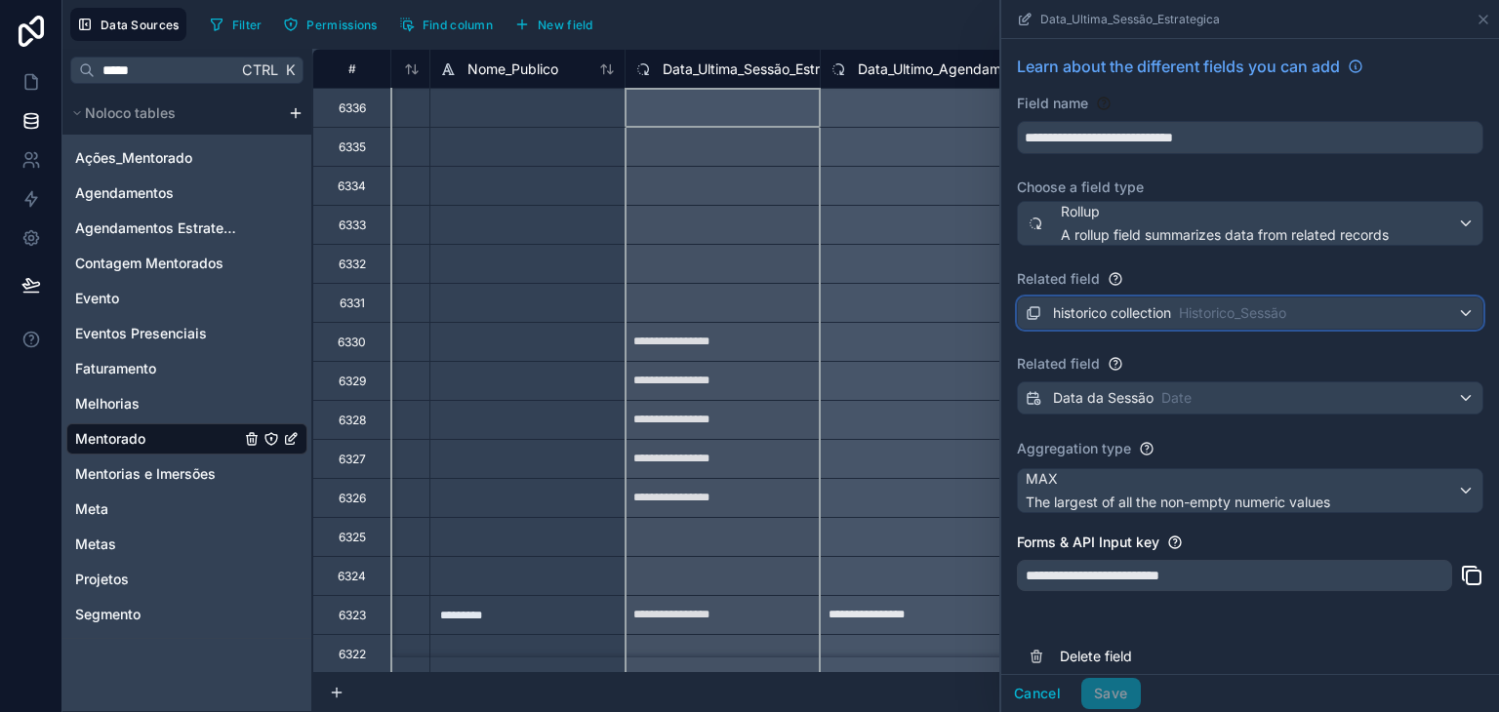
click at [1450, 313] on div "historico collection Historico_Sessão" at bounding box center [1250, 313] width 464 height 31
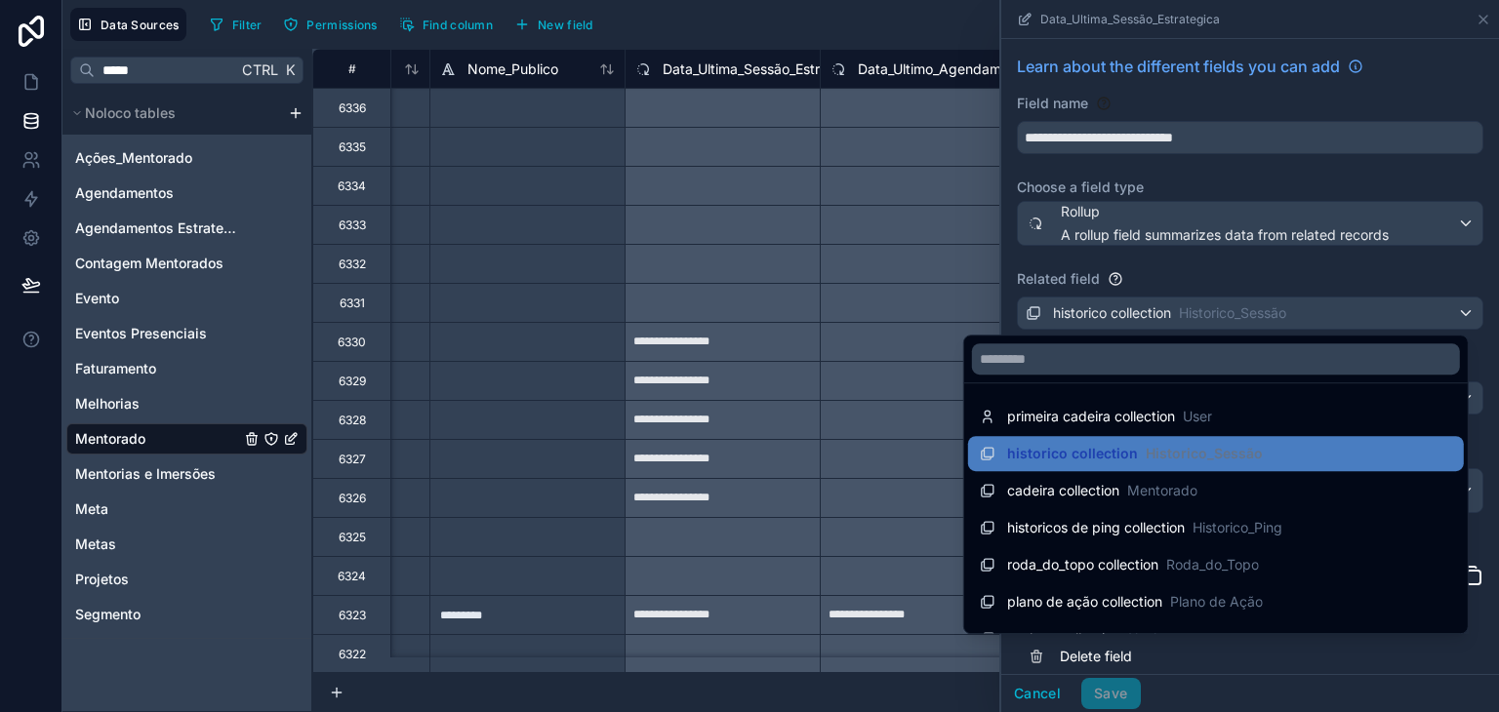
click at [1453, 310] on div at bounding box center [1250, 356] width 498 height 712
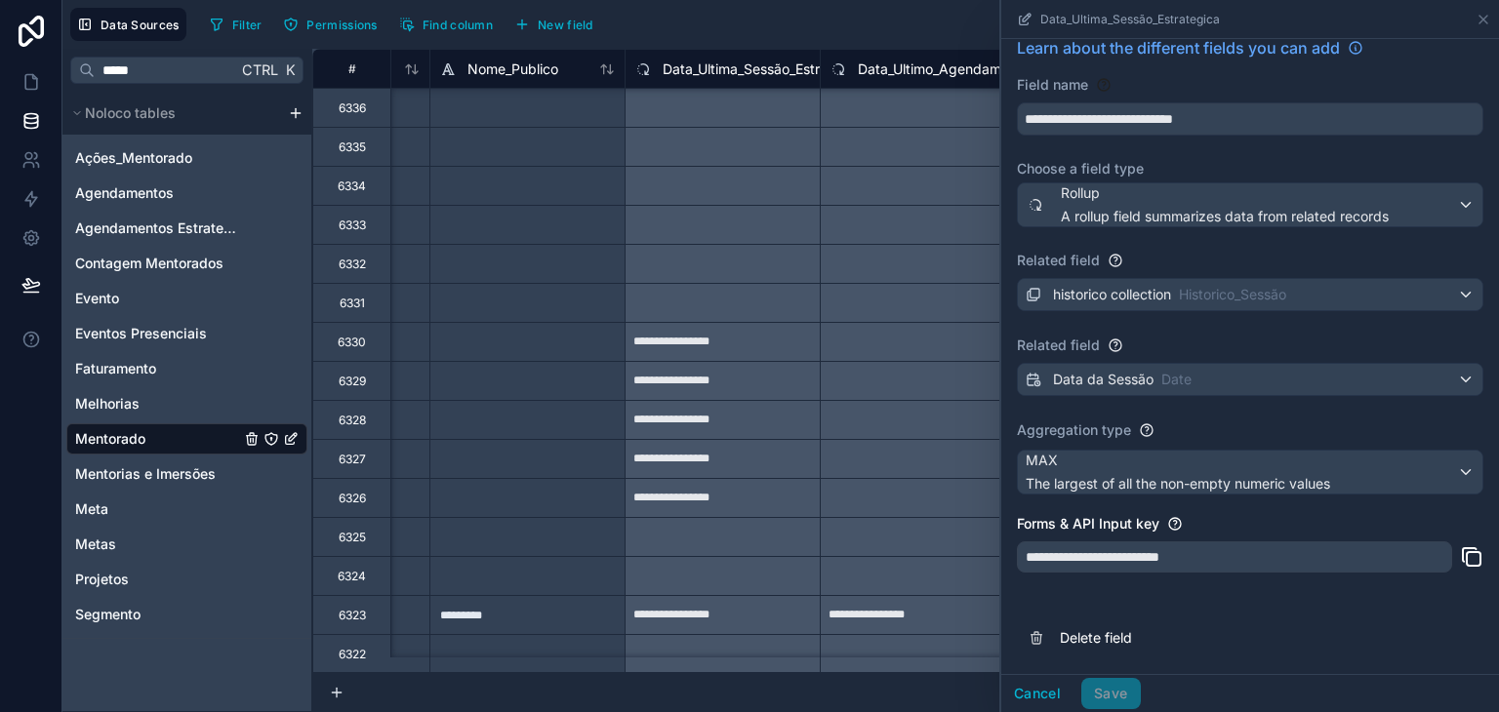
scroll to position [98, 20063]
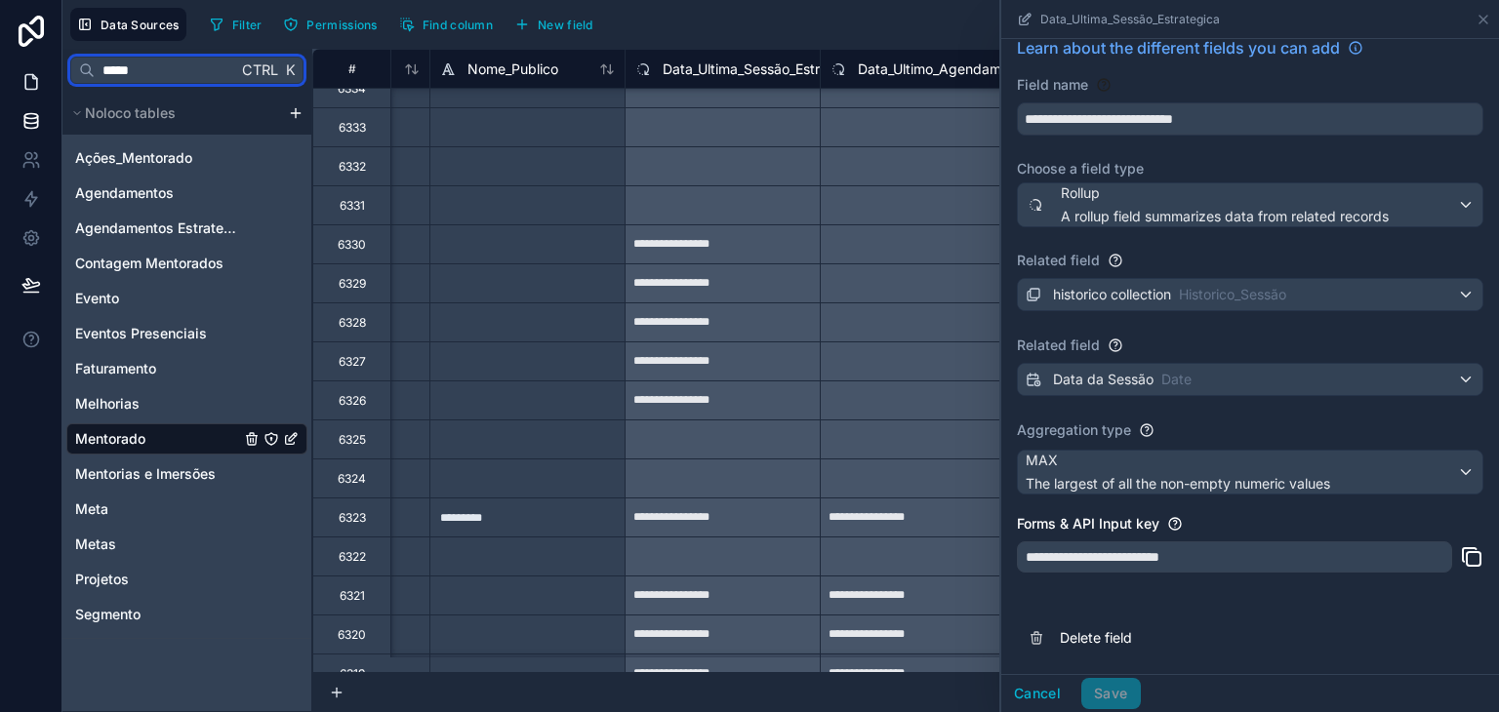
drag, startPoint x: 123, startPoint y: 79, endPoint x: 7, endPoint y: 75, distance: 116.2
click at [5, 79] on div "**********" at bounding box center [749, 356] width 1499 height 712
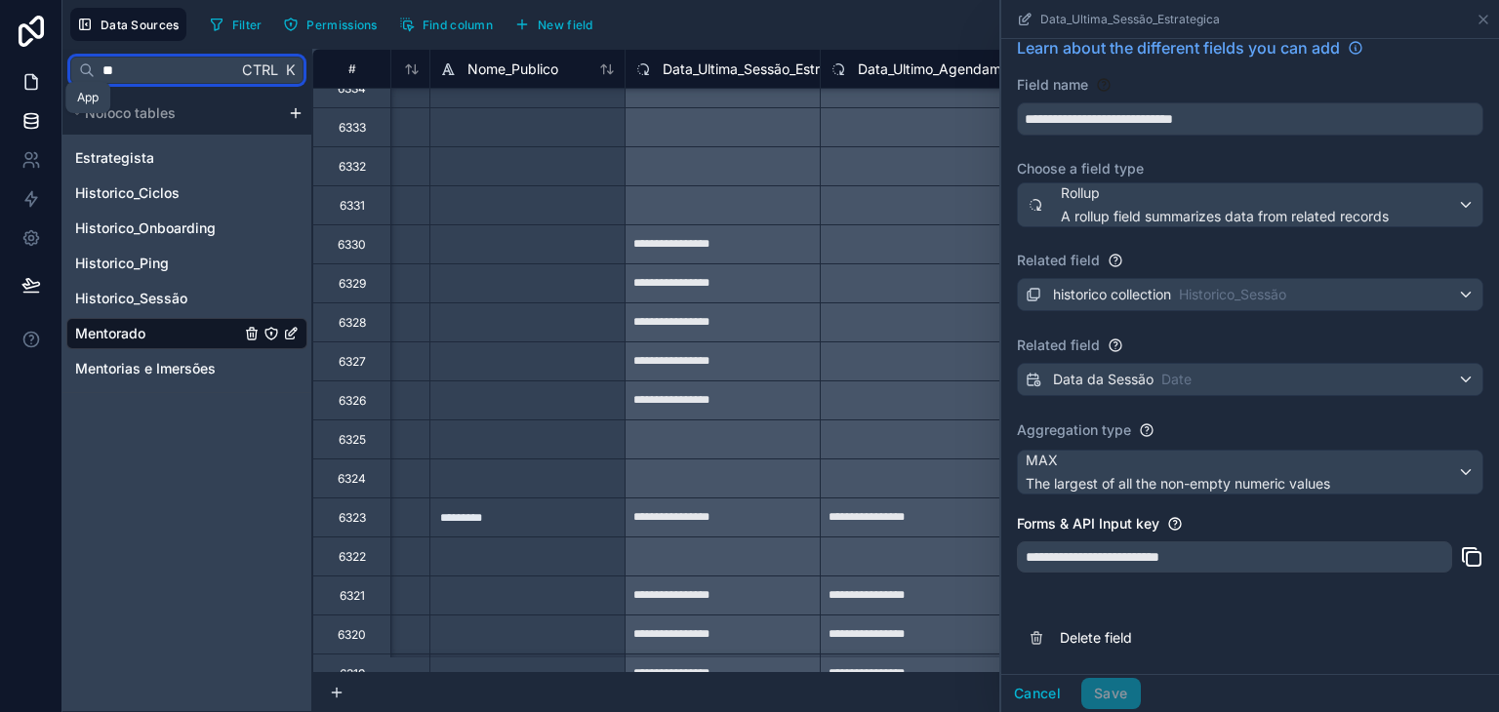
type input "*"
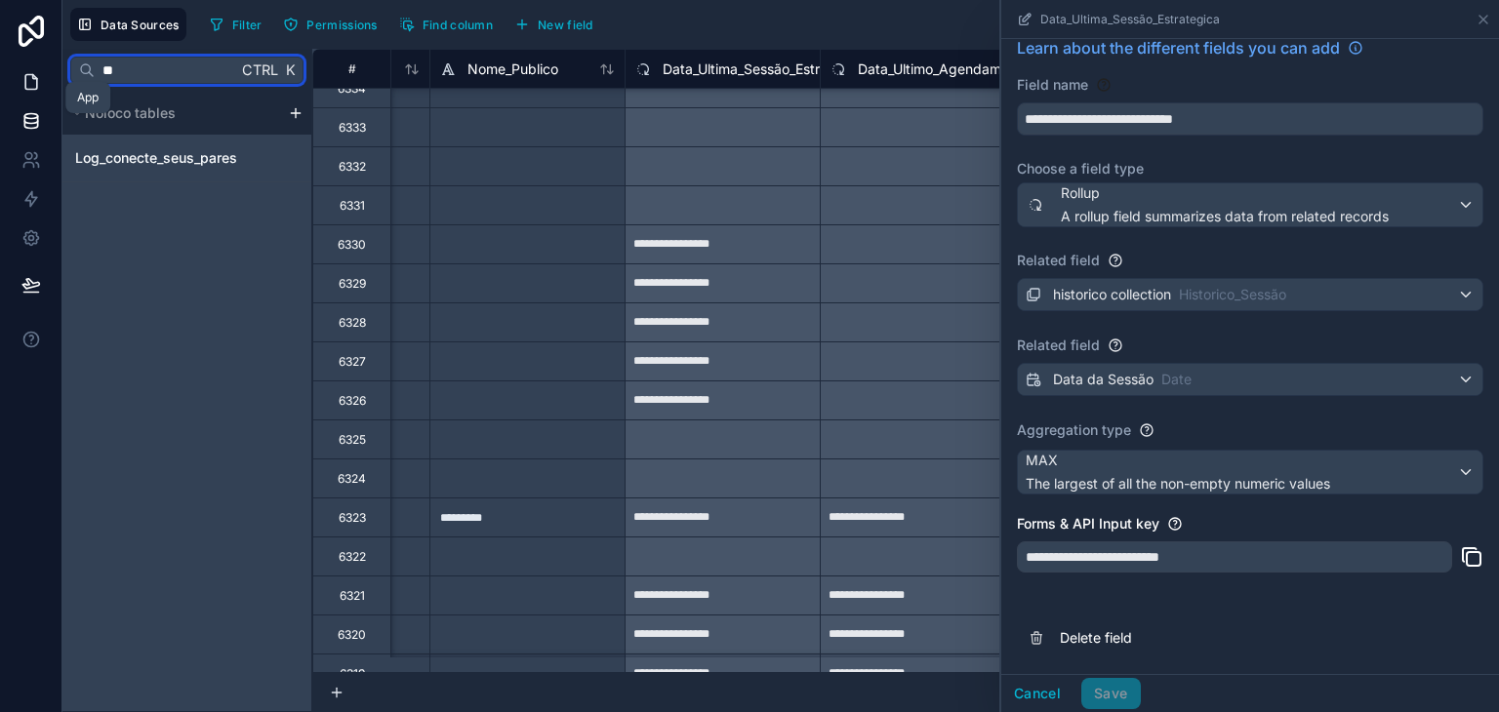
type input "*"
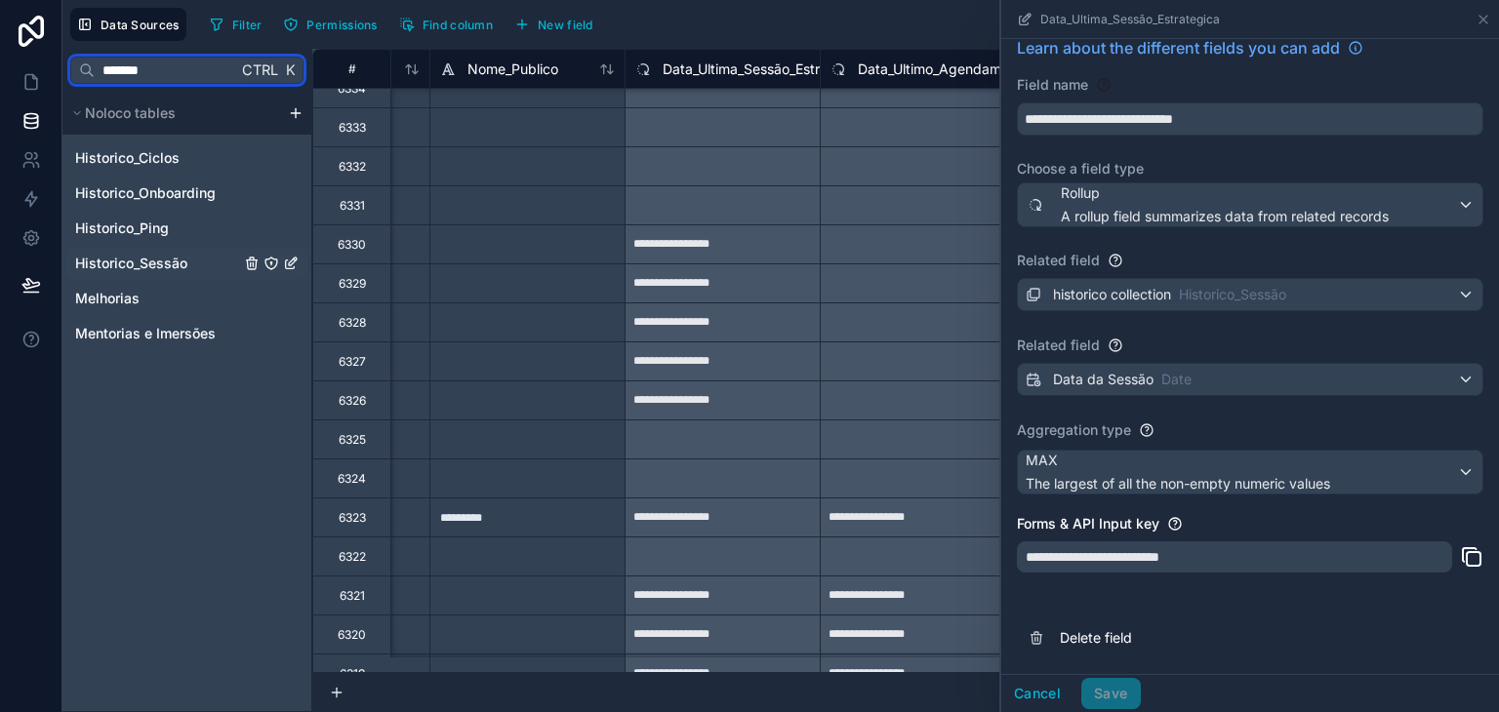
type input "*******"
click at [157, 261] on span "Historico_Sessão" at bounding box center [131, 264] width 112 height 20
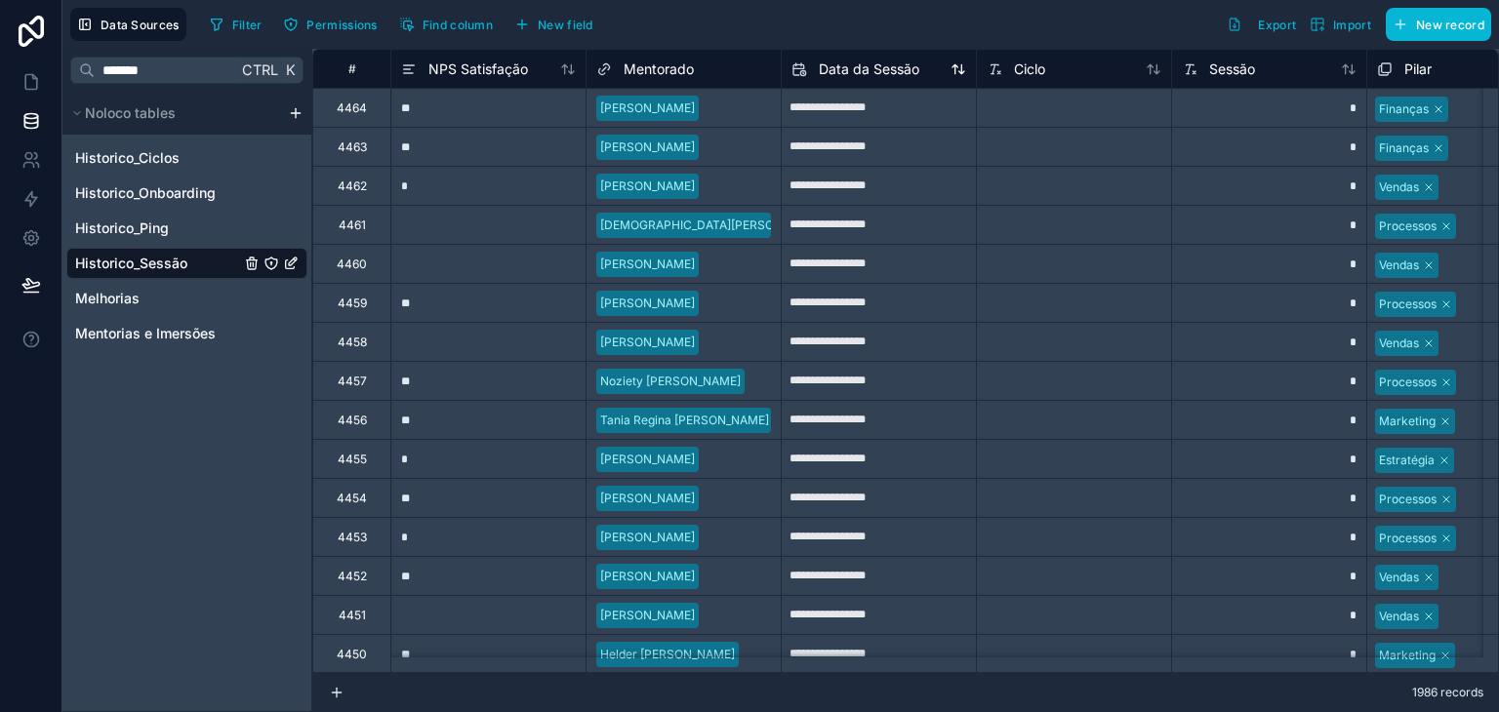
click at [851, 71] on span "Data da Sessão" at bounding box center [869, 70] width 101 height 20
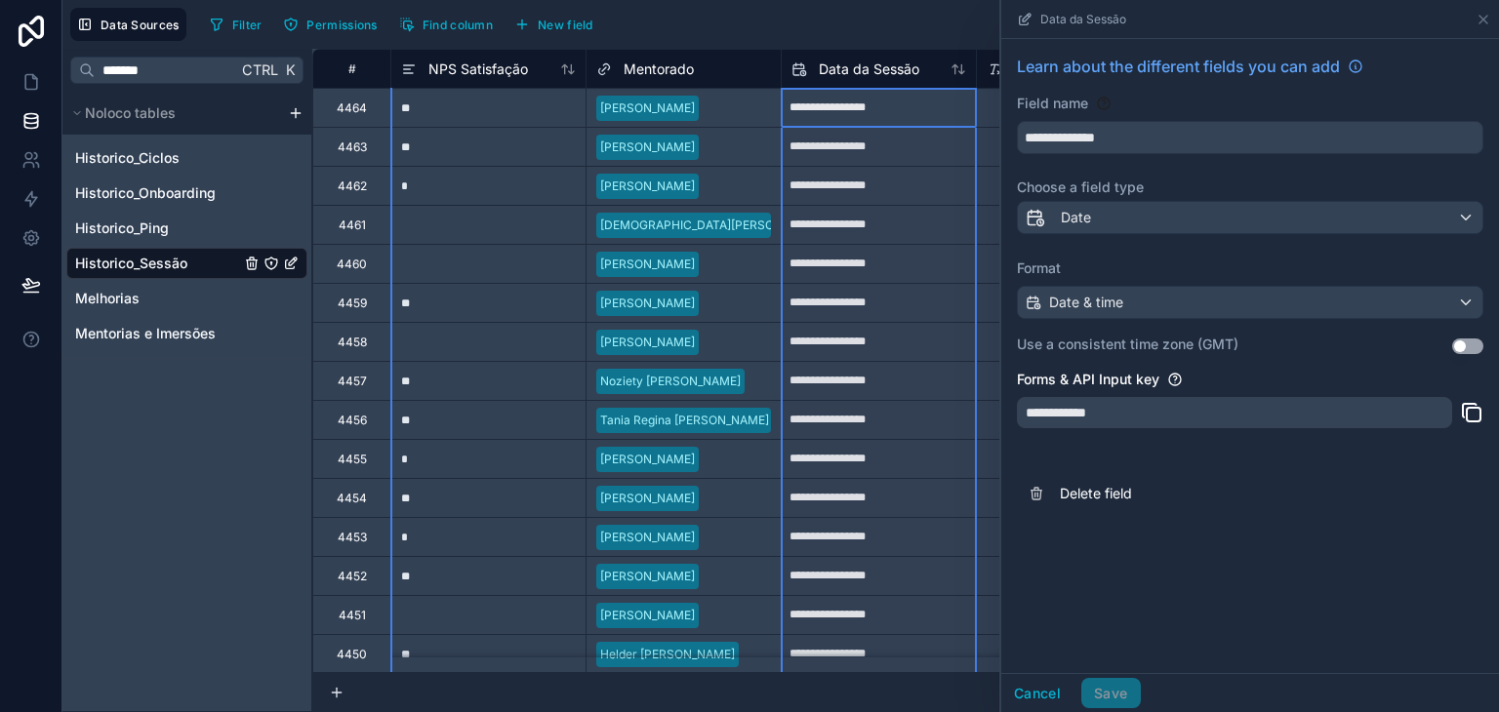
click at [844, 33] on div "Filter Permissions Find column New field Export Import New record" at bounding box center [846, 24] width 1289 height 33
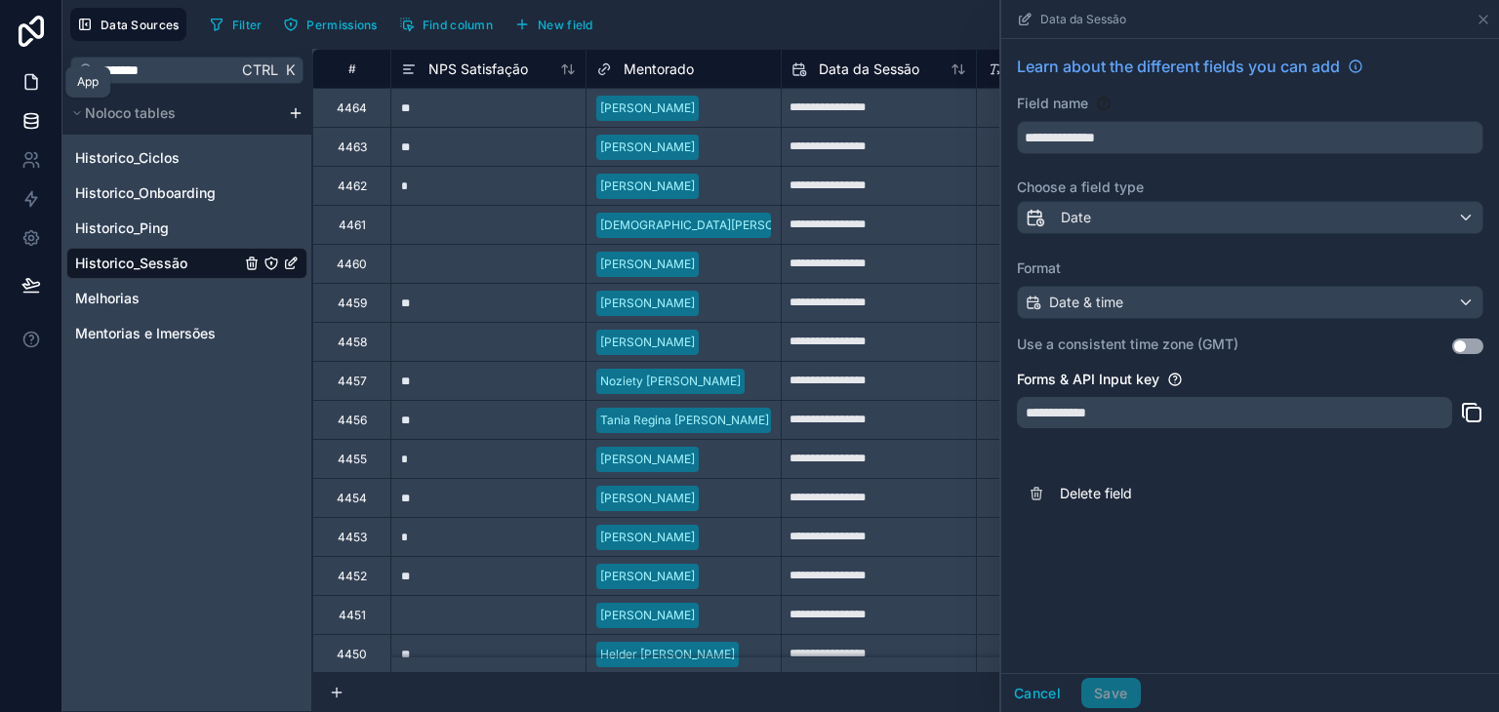
click at [41, 89] on link at bounding box center [30, 81] width 61 height 39
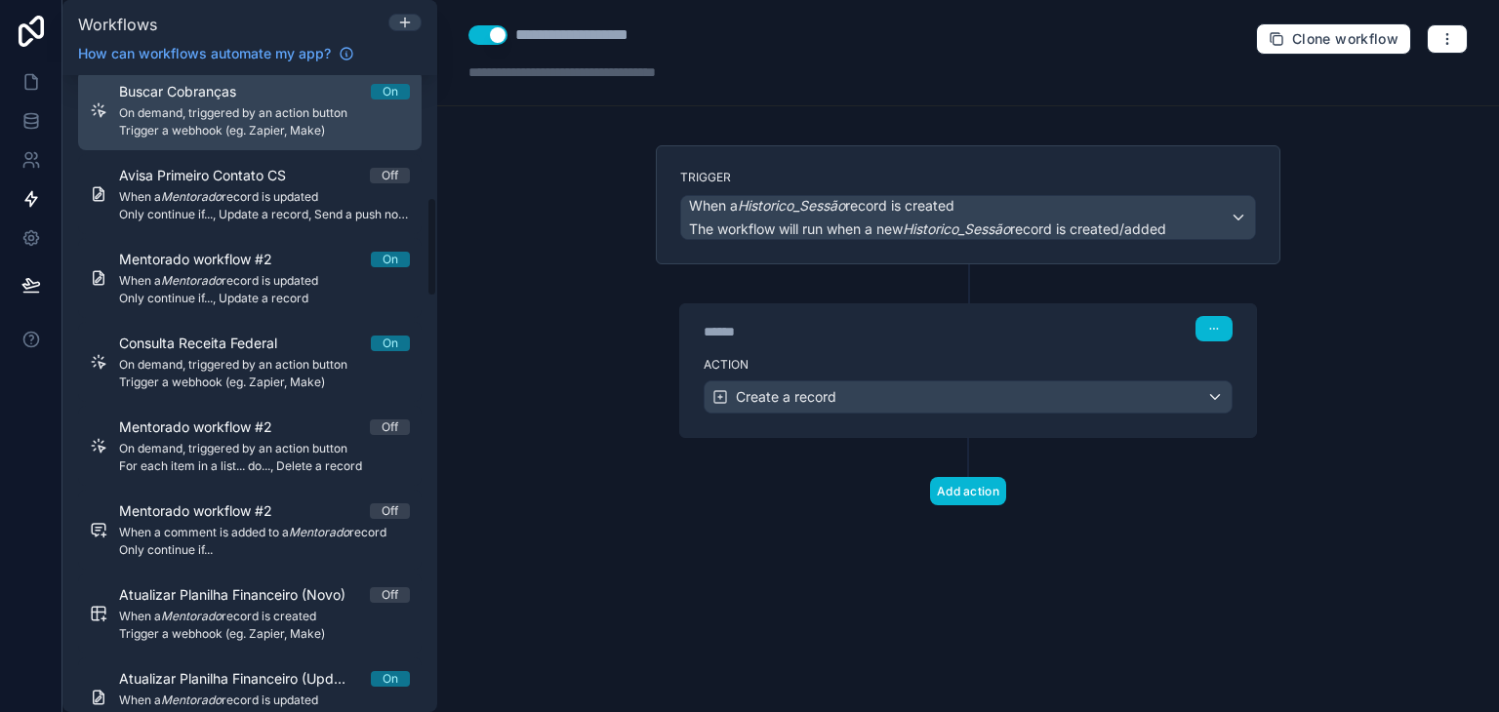
scroll to position [878, 0]
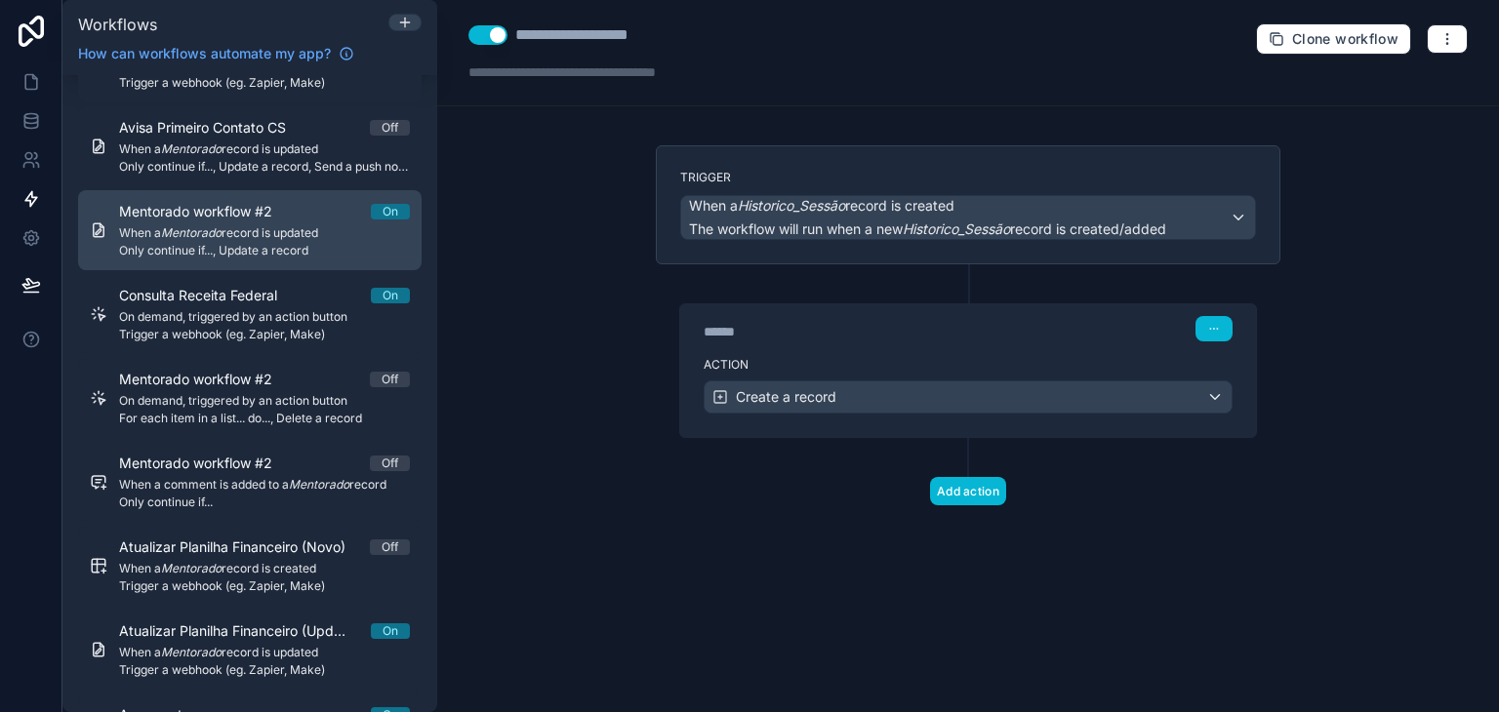
click at [211, 250] on span "Only continue if..., Update a record" at bounding box center [264, 251] width 291 height 16
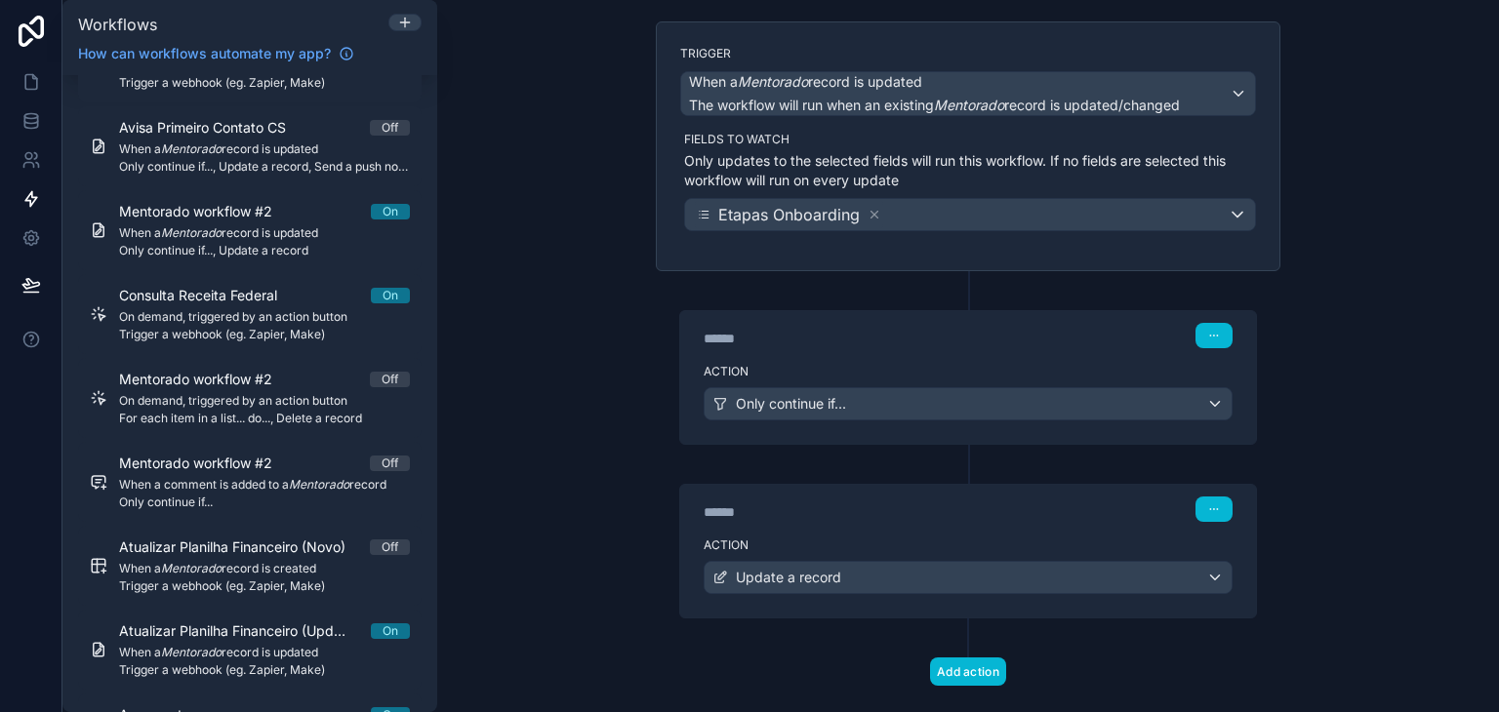
scroll to position [156, 0]
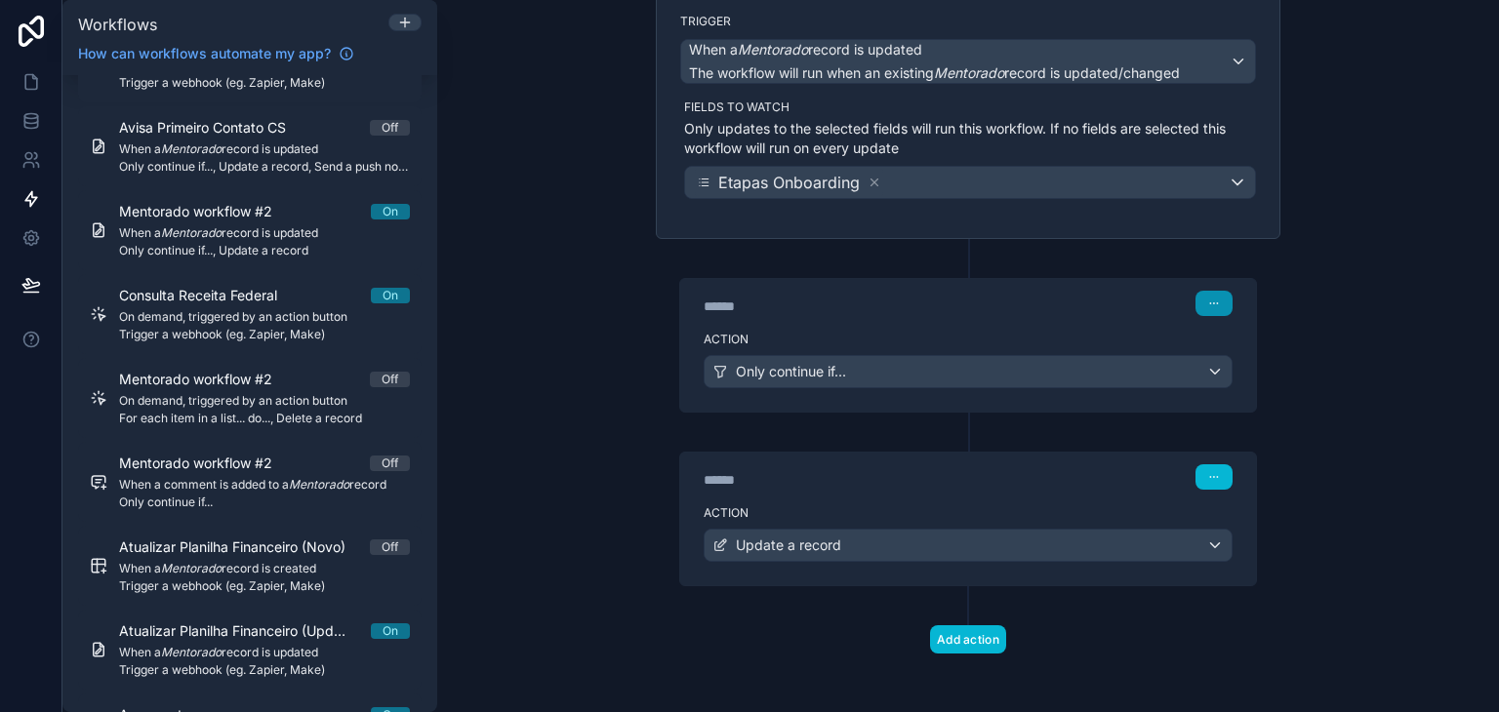
click at [1209, 309] on button "button" at bounding box center [1213, 303] width 37 height 25
click at [1131, 306] on div "****** Step 1" at bounding box center [968, 303] width 529 height 25
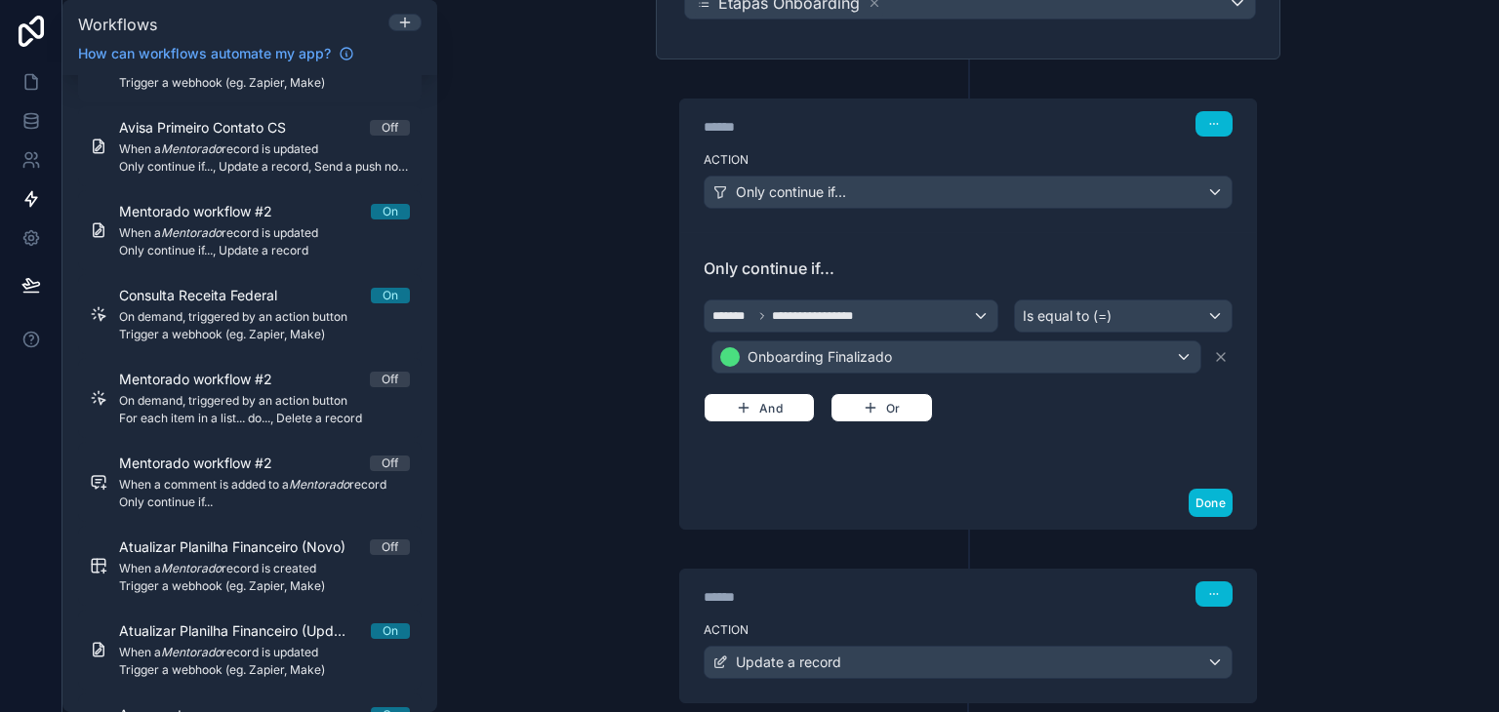
scroll to position [351, 0]
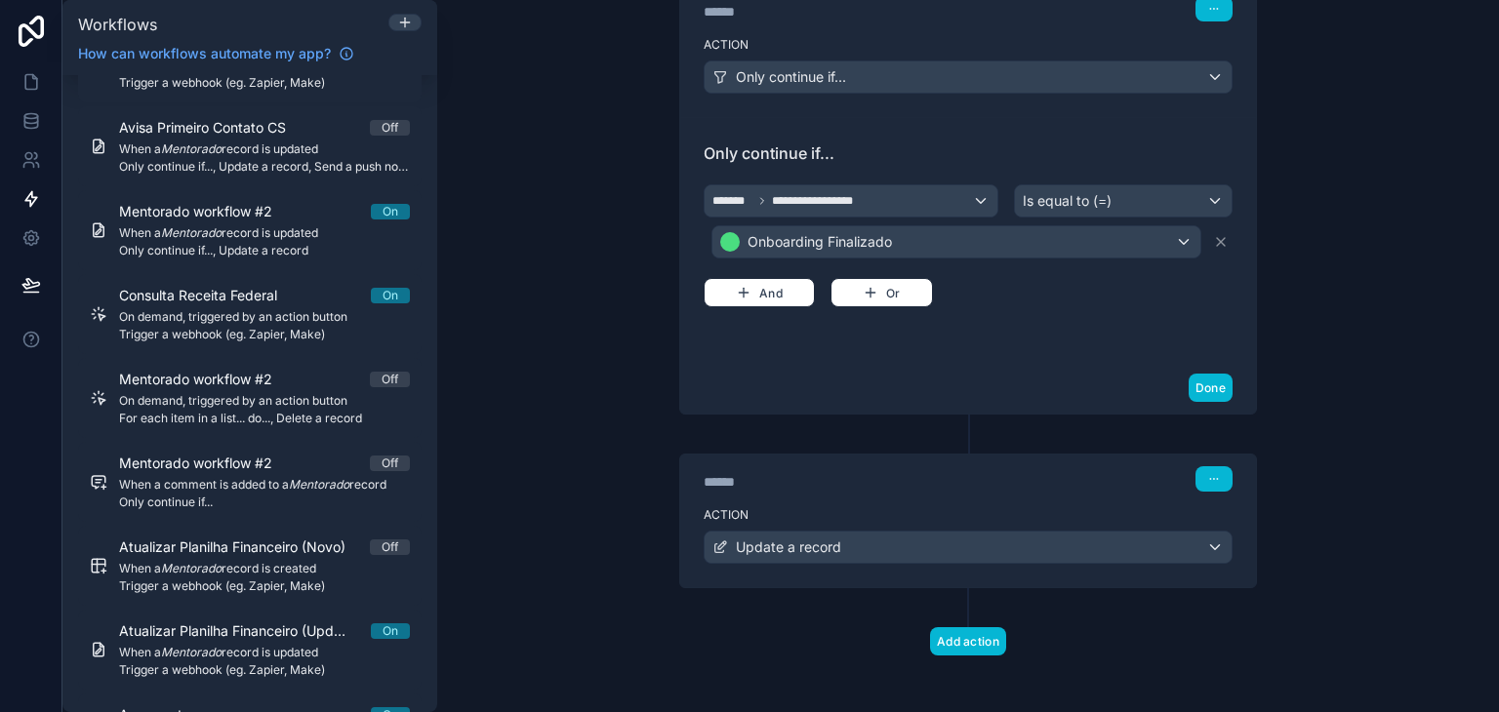
click at [937, 455] on div "****** Step 2" at bounding box center [968, 477] width 576 height 45
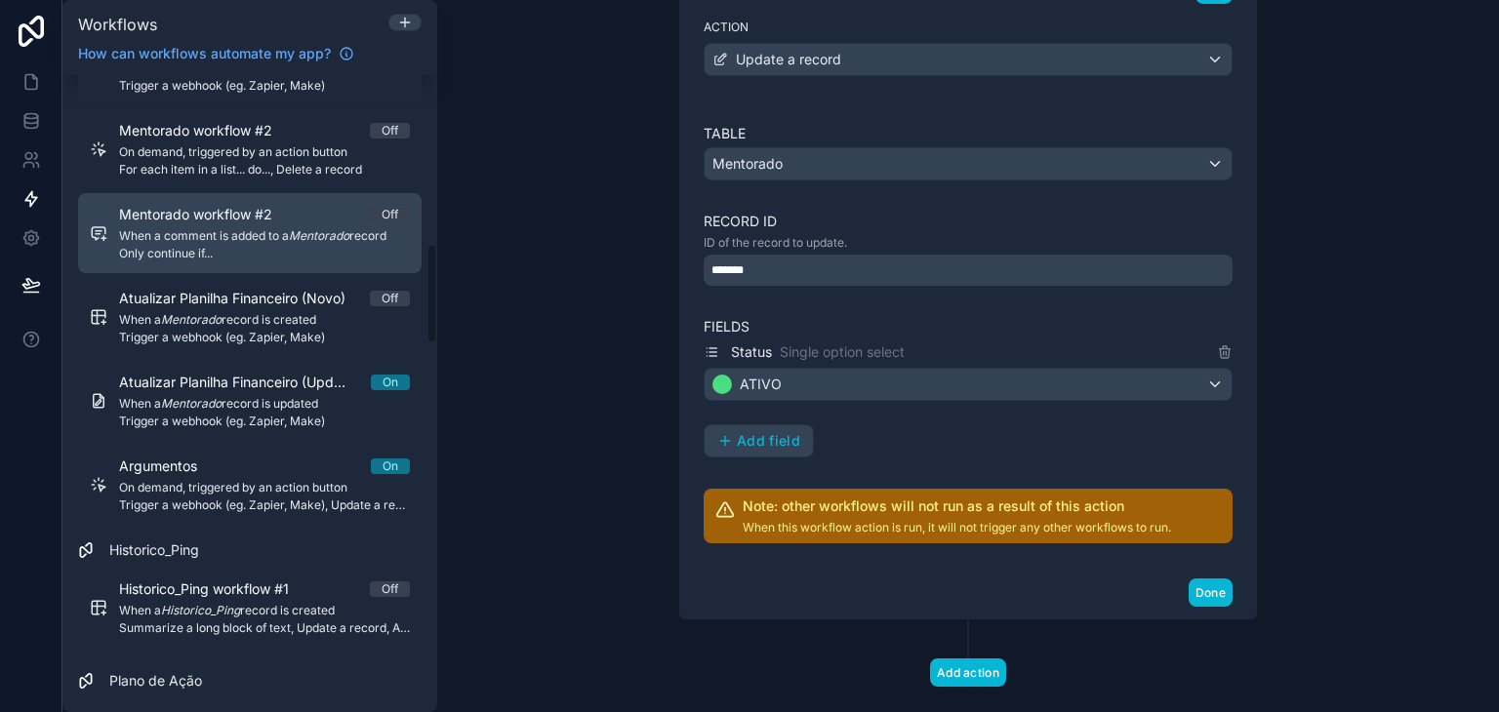
scroll to position [1171, 0]
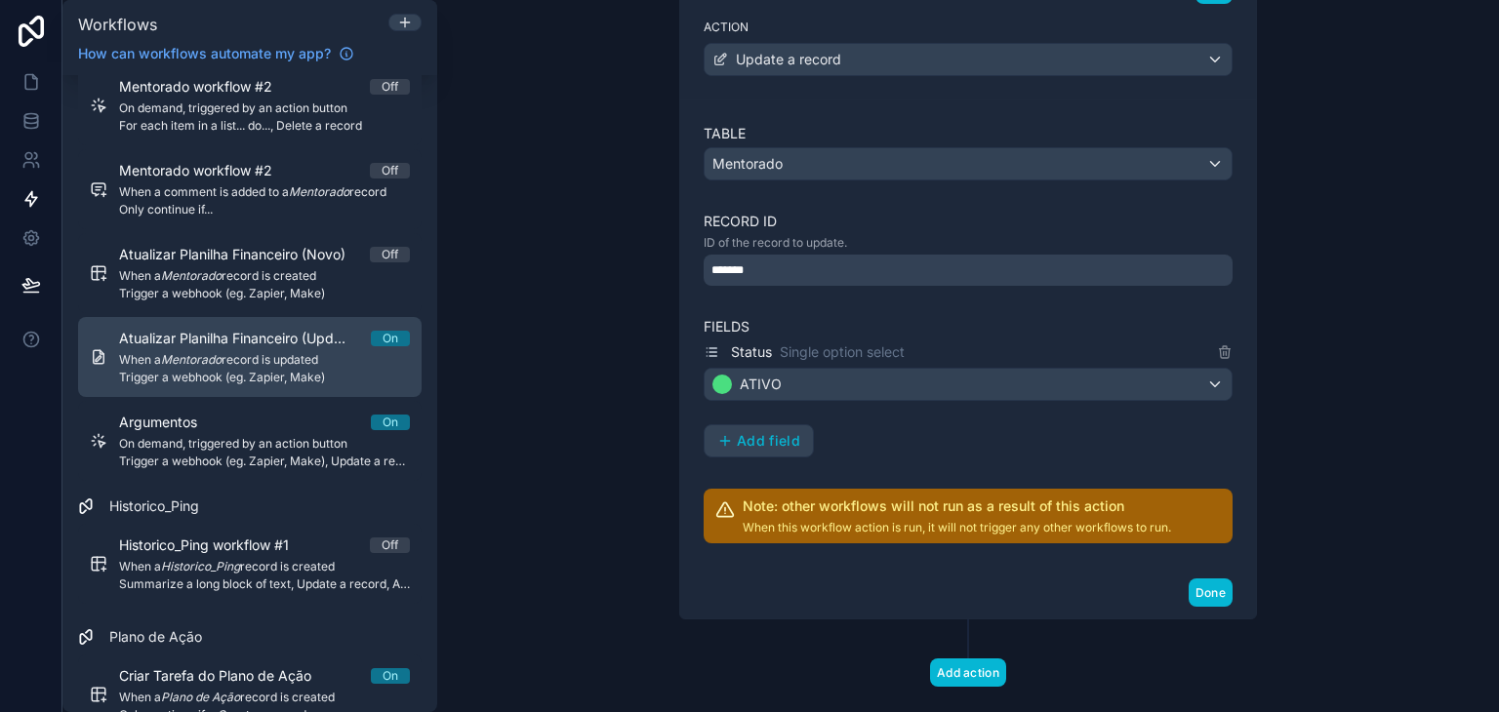
click at [250, 342] on span "Atualizar Planilha Financeiro (Update)" at bounding box center [245, 339] width 252 height 20
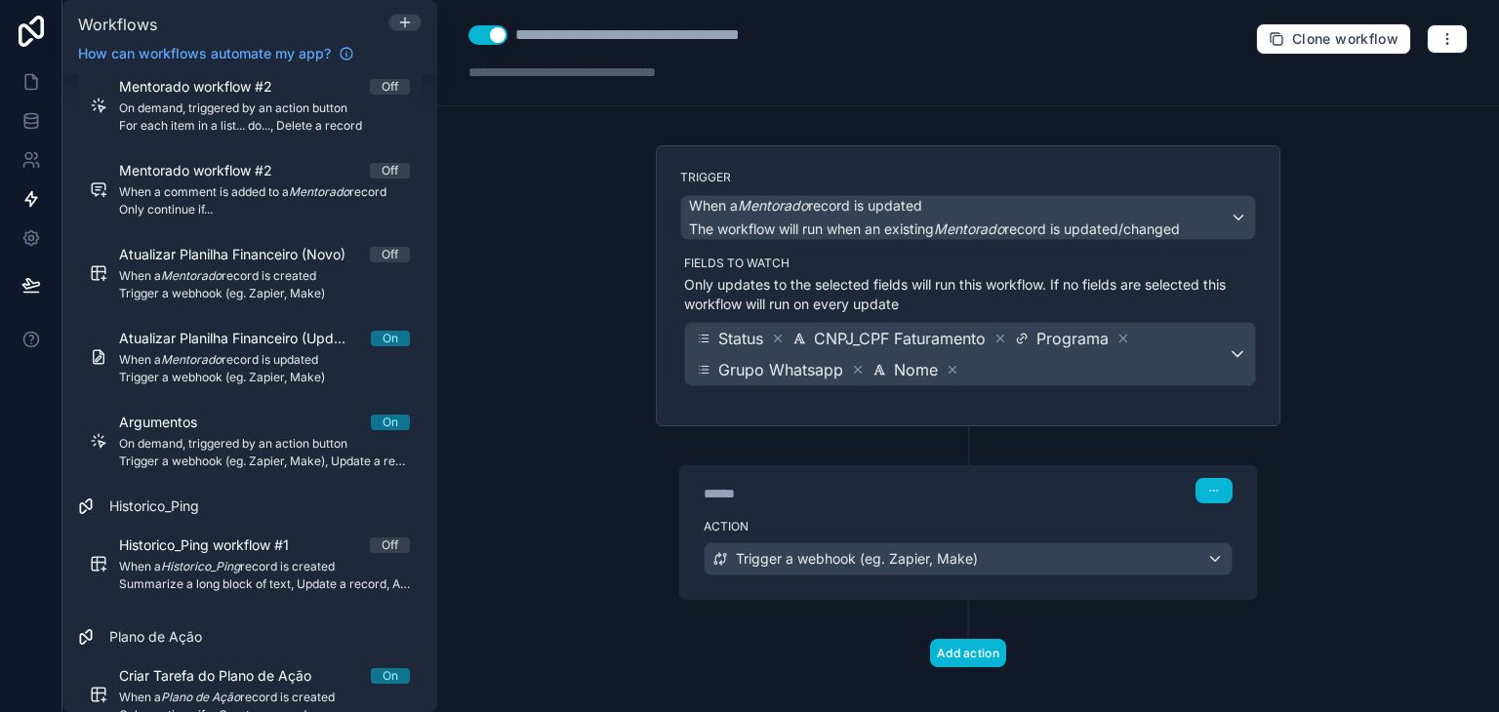
click at [950, 484] on div "******" at bounding box center [850, 494] width 293 height 20
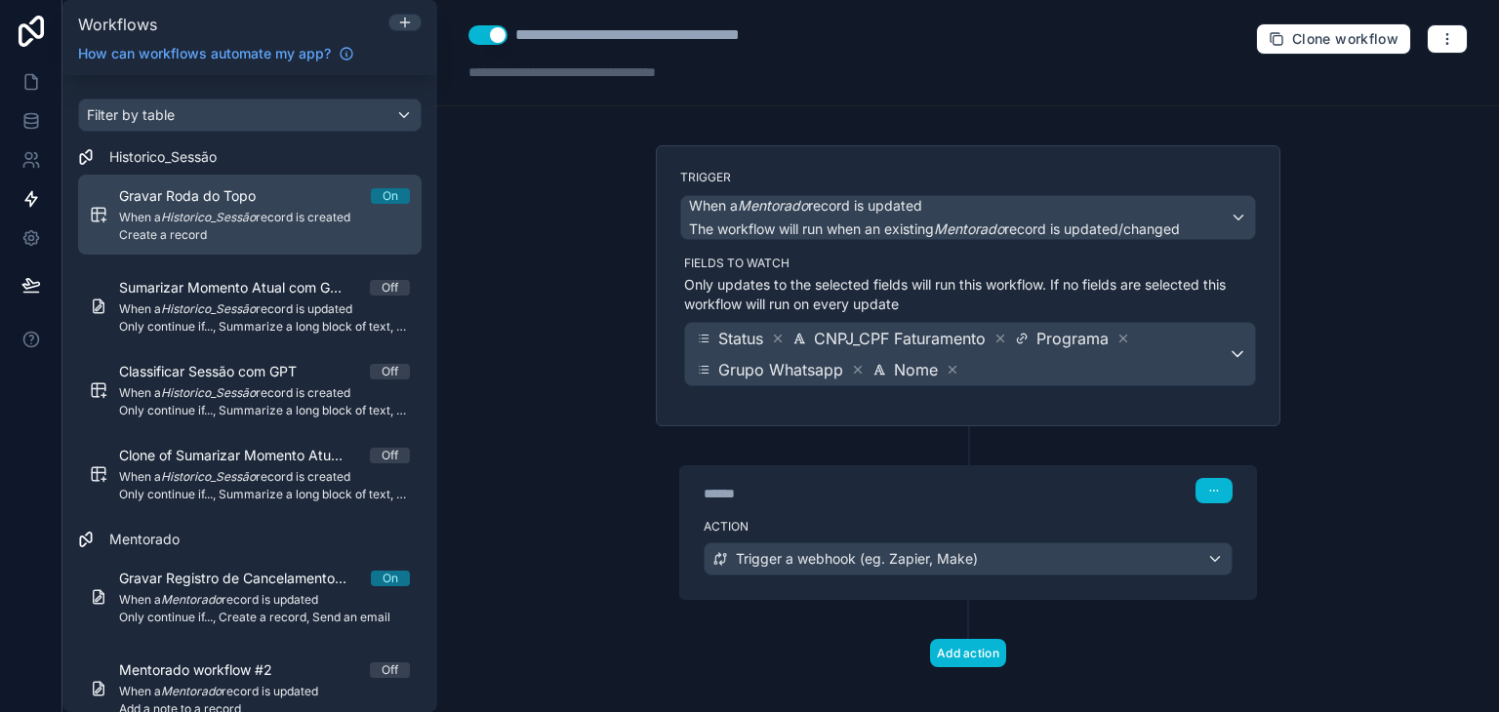
click at [221, 239] on span "Create a record" at bounding box center [264, 235] width 291 height 16
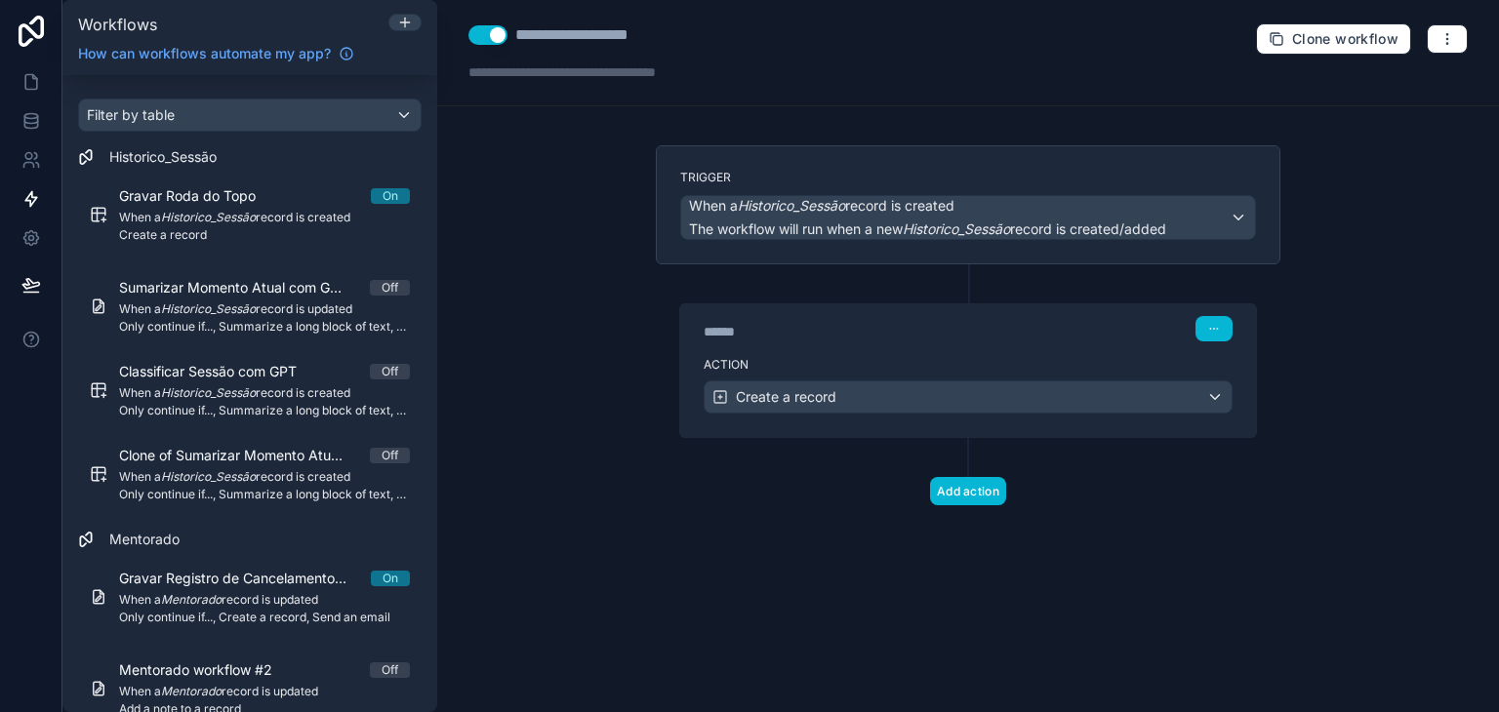
click at [838, 339] on div "******" at bounding box center [850, 332] width 293 height 20
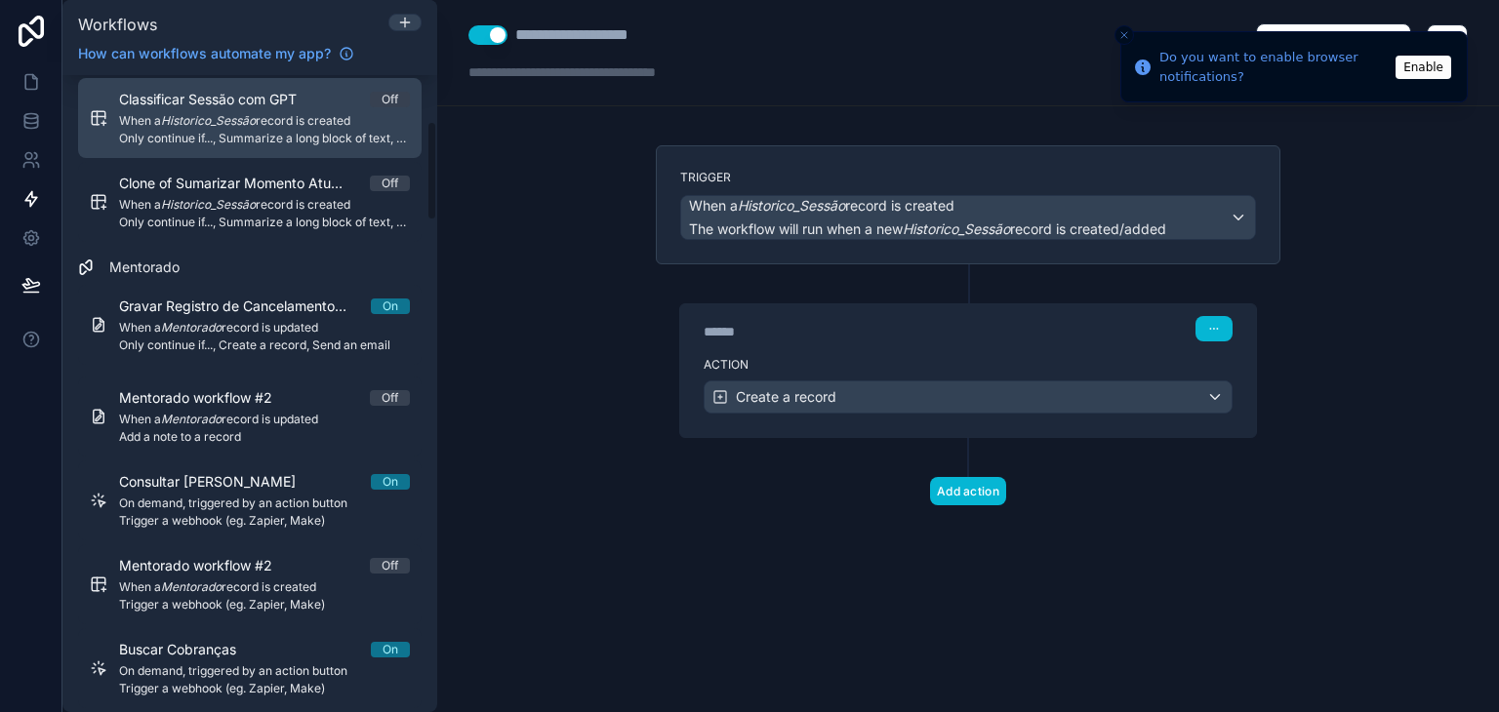
scroll to position [293, 0]
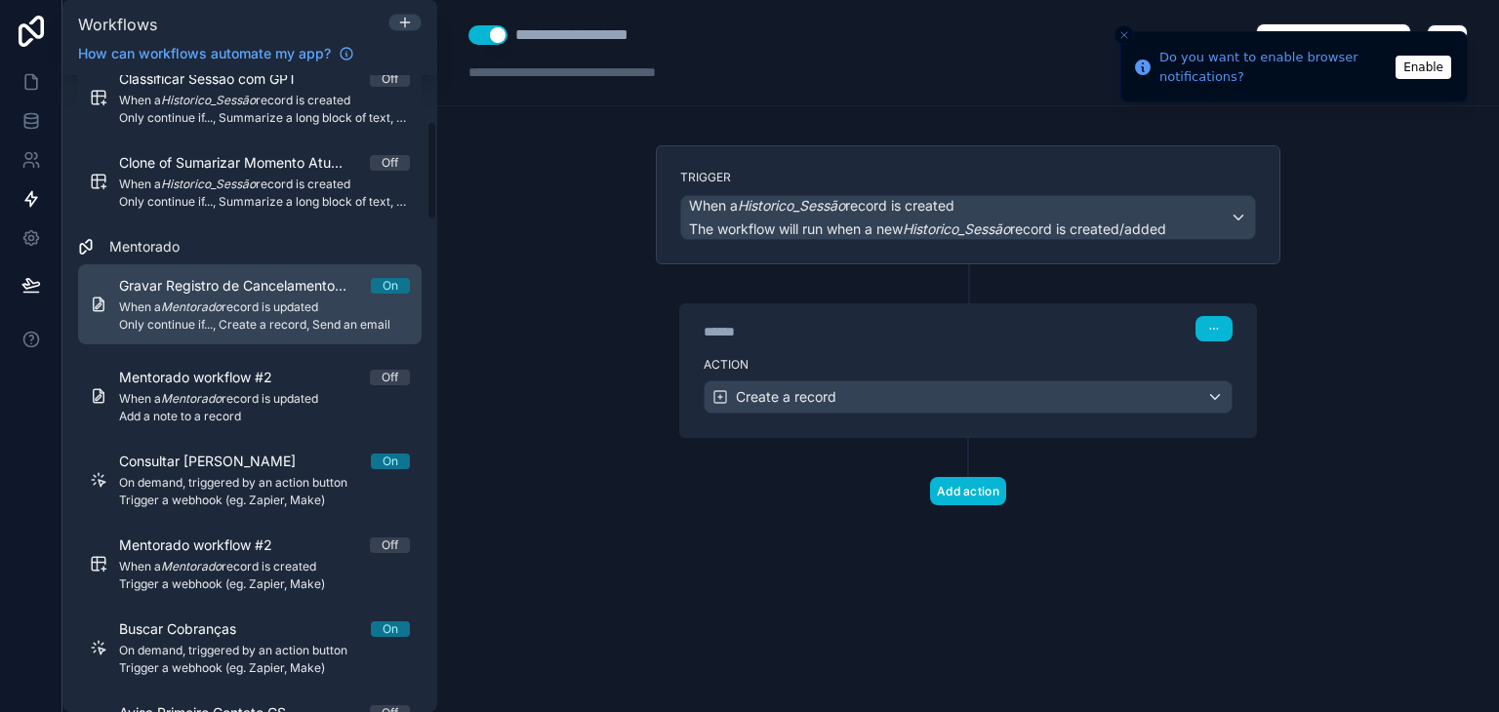
click at [226, 313] on span "When a Mentorado record is updated" at bounding box center [264, 308] width 291 height 16
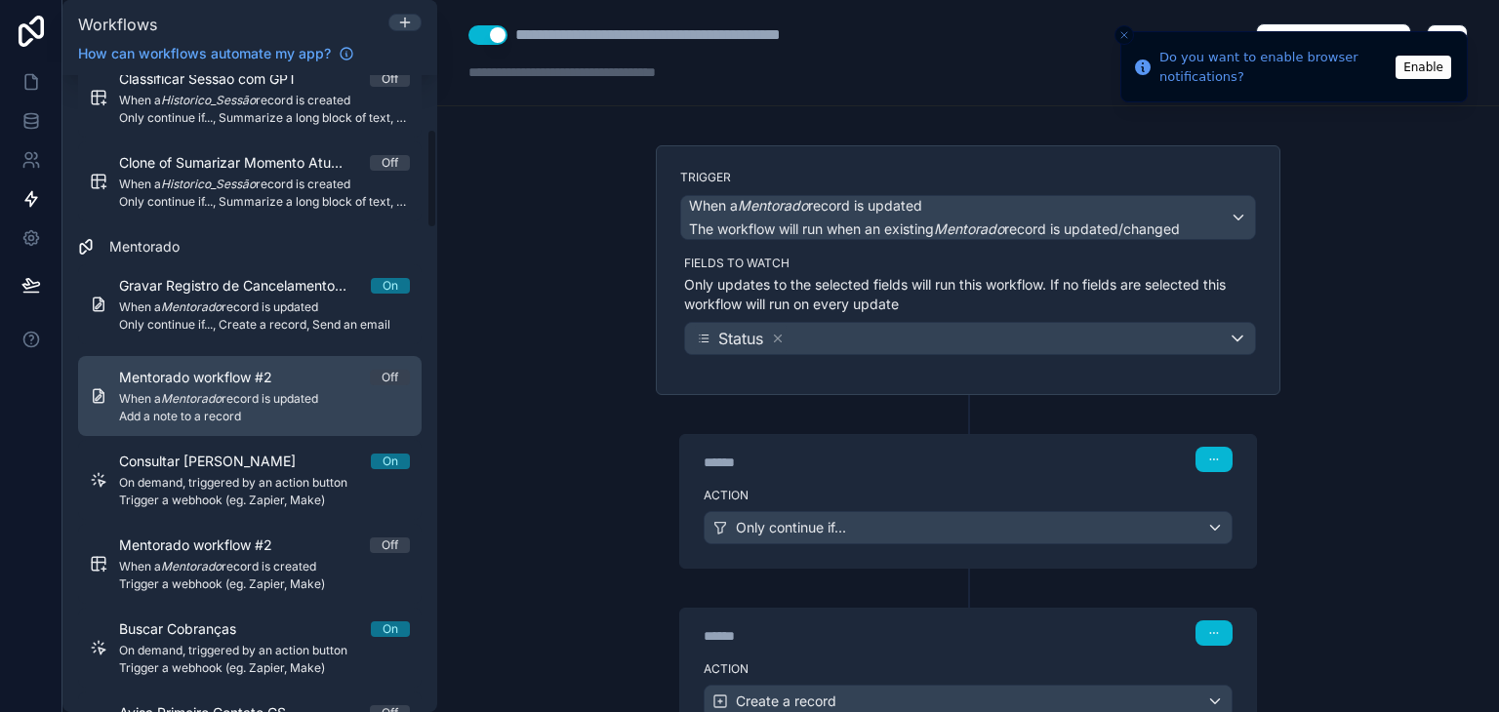
scroll to position [390, 0]
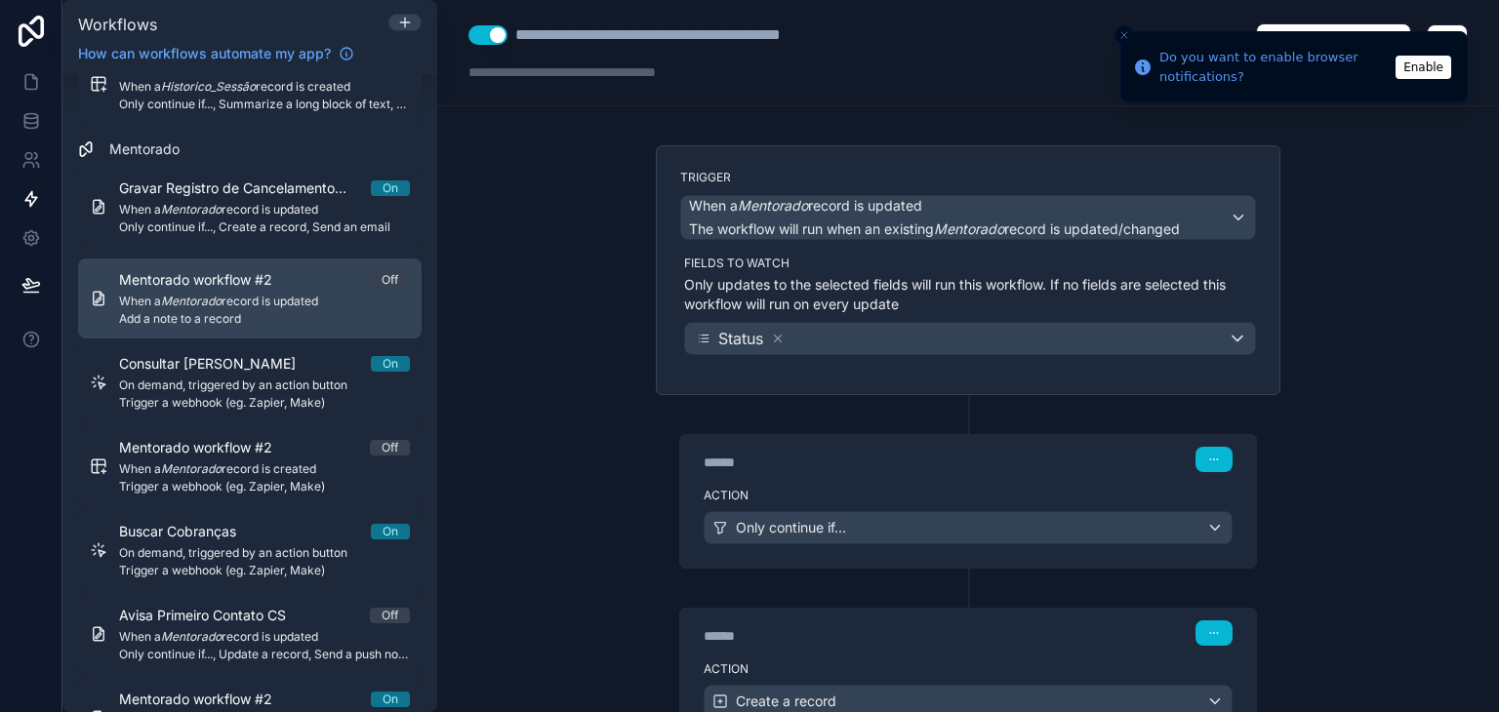
click at [254, 311] on span "Add a note to a record" at bounding box center [264, 319] width 291 height 16
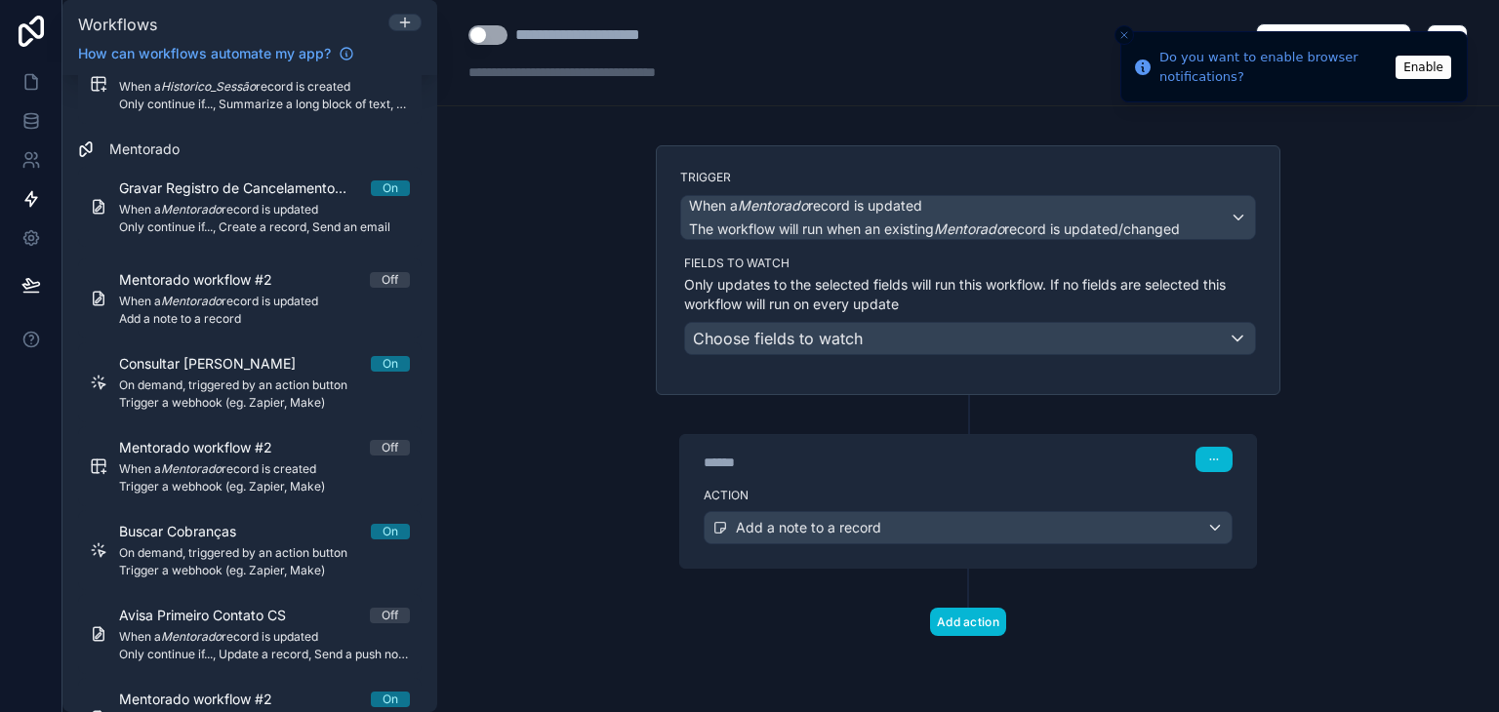
click at [936, 442] on div "****** Step 1" at bounding box center [968, 457] width 576 height 45
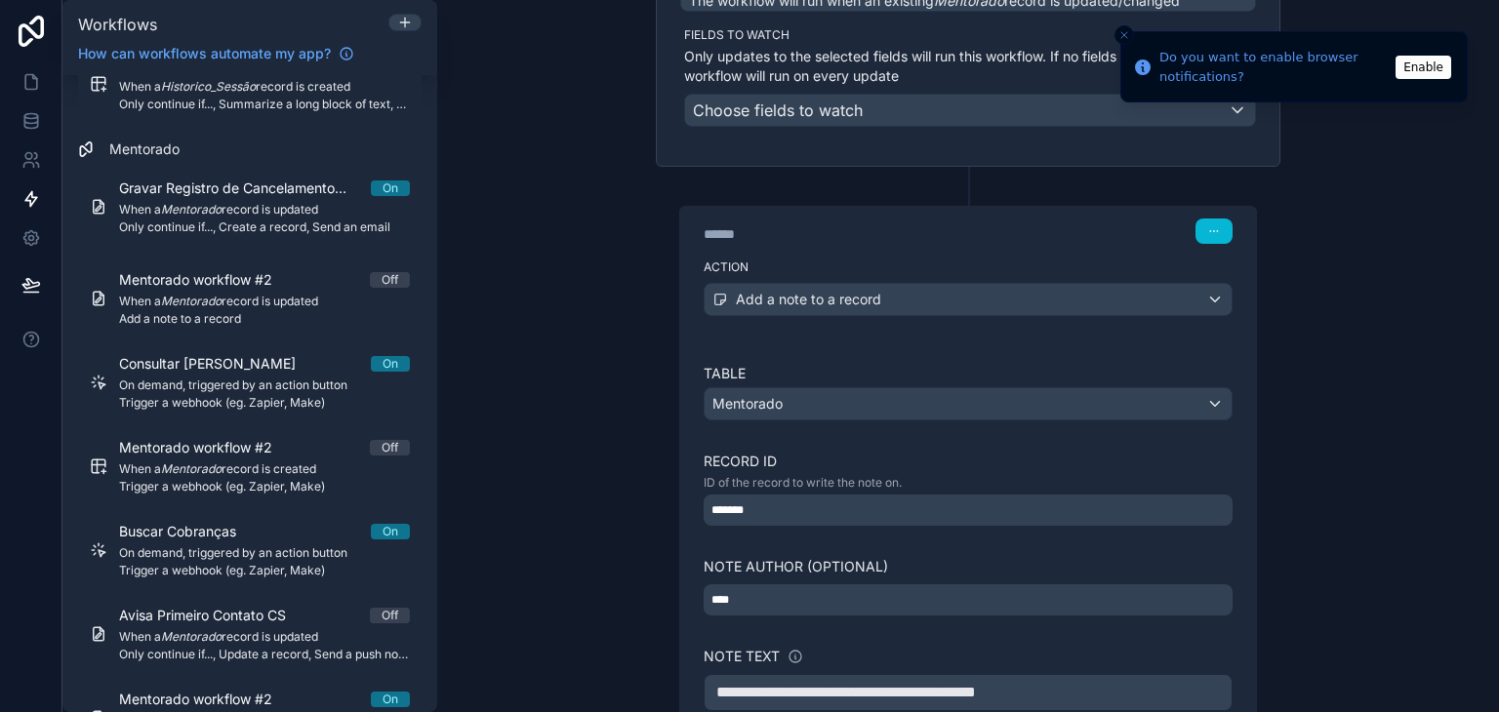
scroll to position [293, 0]
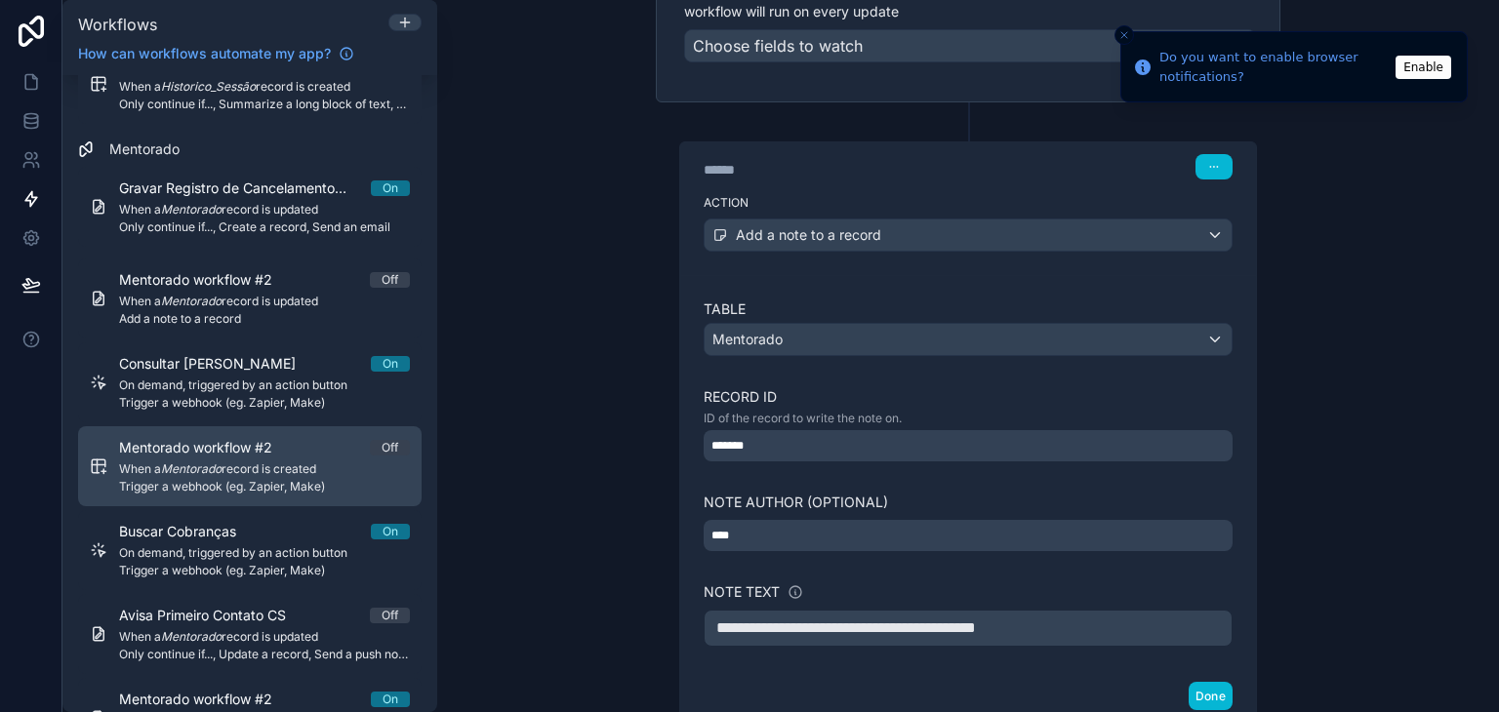
click at [279, 438] on span "Mentorado workflow #2" at bounding box center [207, 448] width 177 height 20
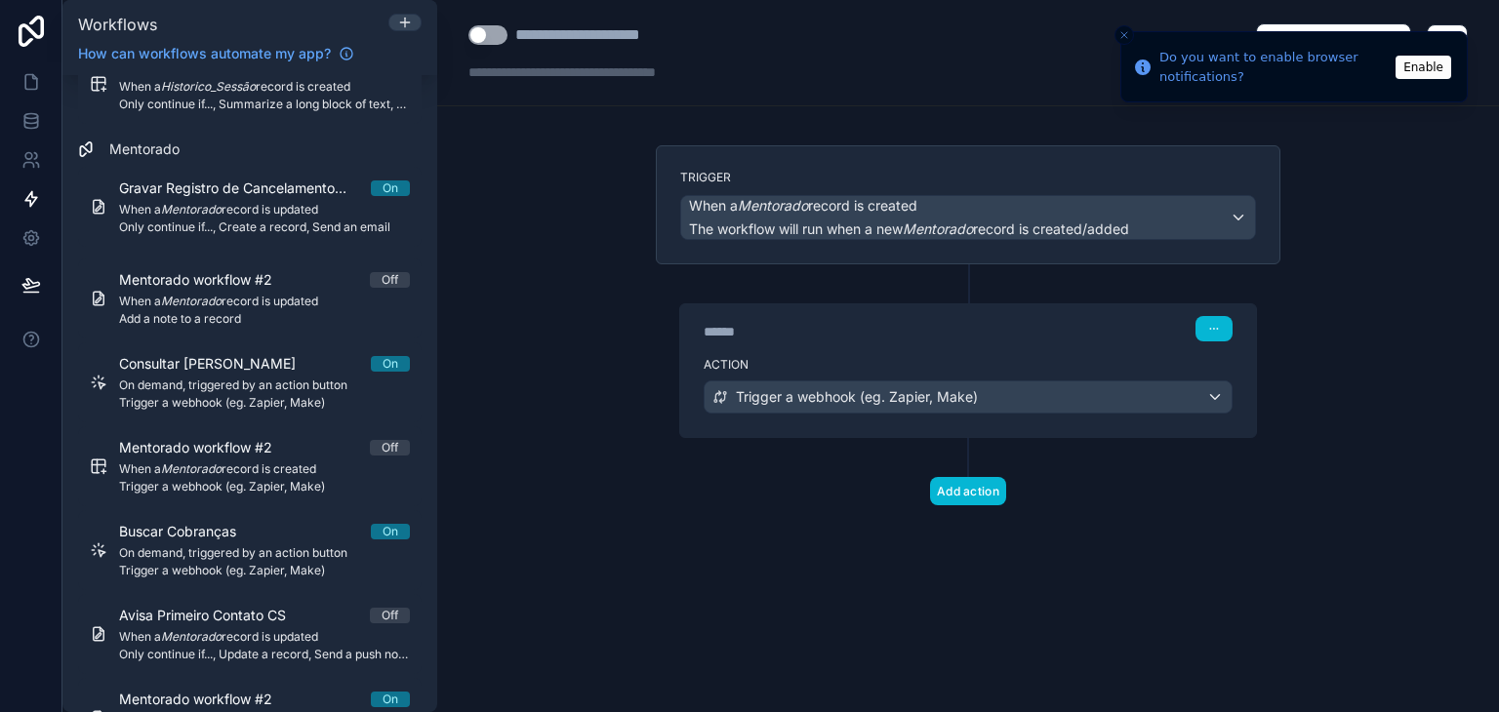
click at [852, 344] on div "****** Step 1" at bounding box center [968, 326] width 576 height 45
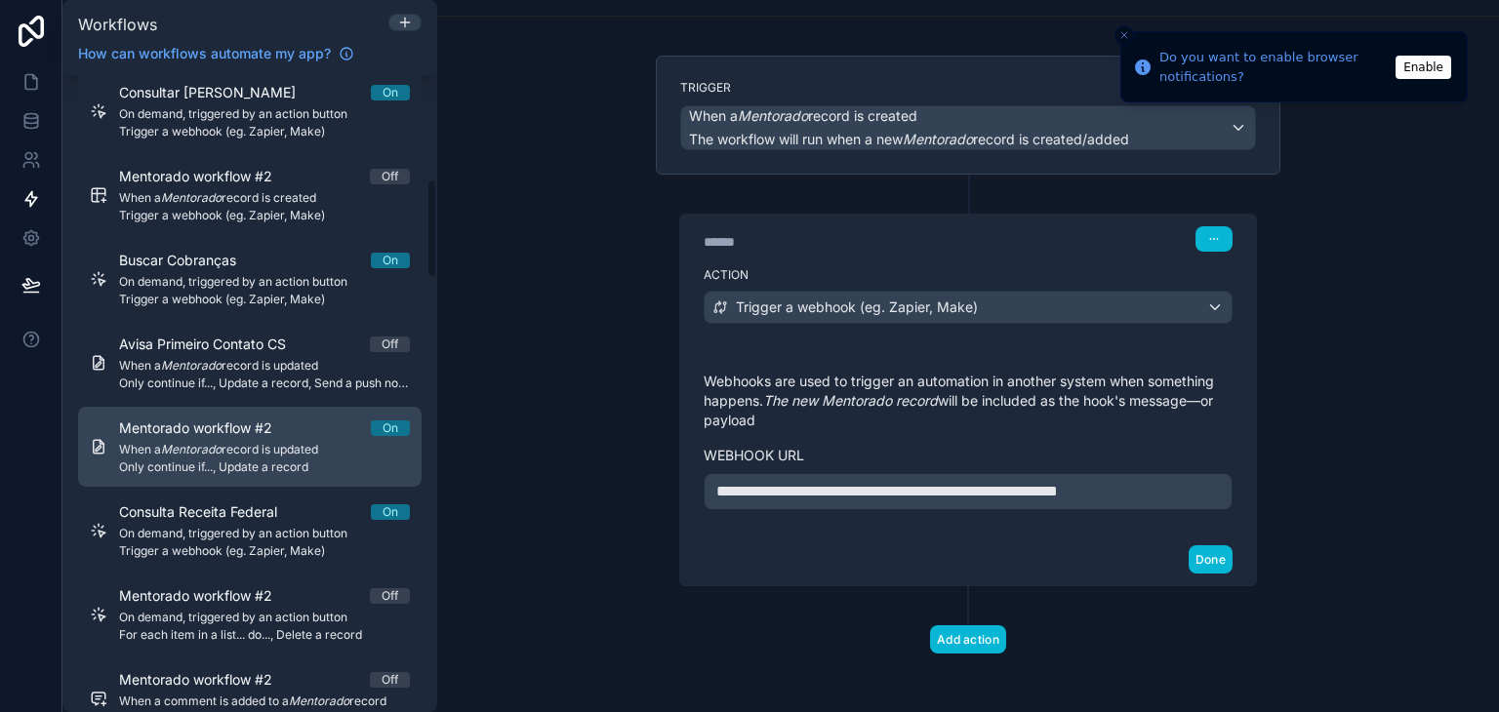
scroll to position [683, 0]
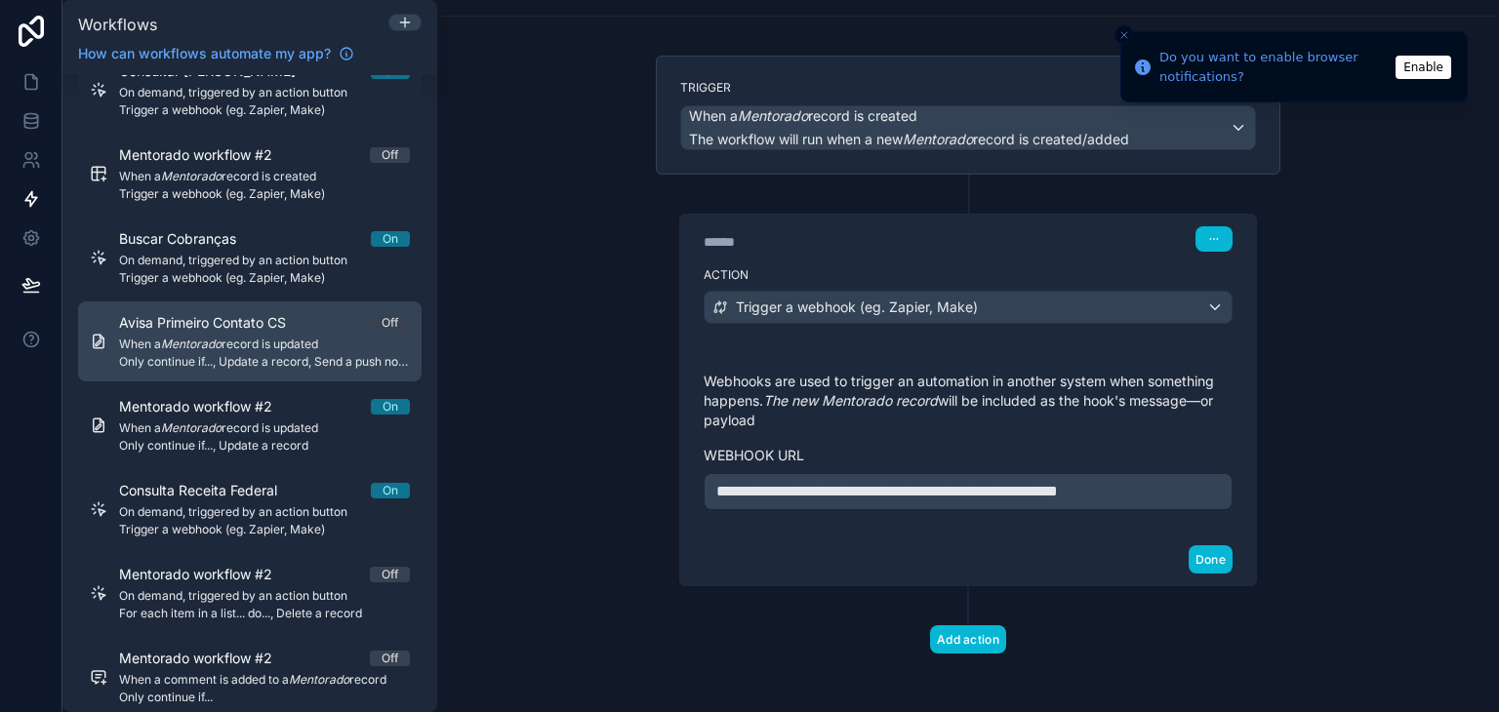
click at [247, 350] on span "When a Mentorado record is updated" at bounding box center [264, 345] width 291 height 16
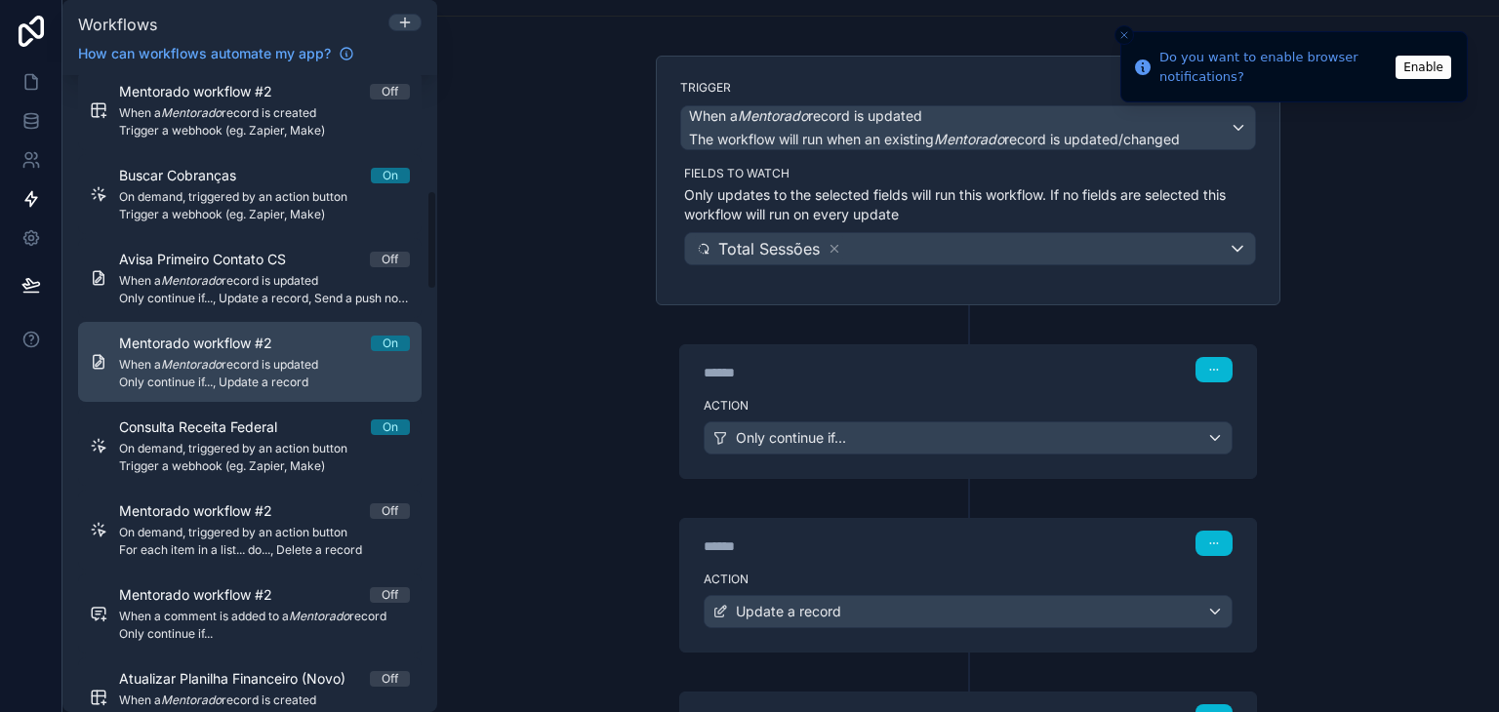
scroll to position [781, 0]
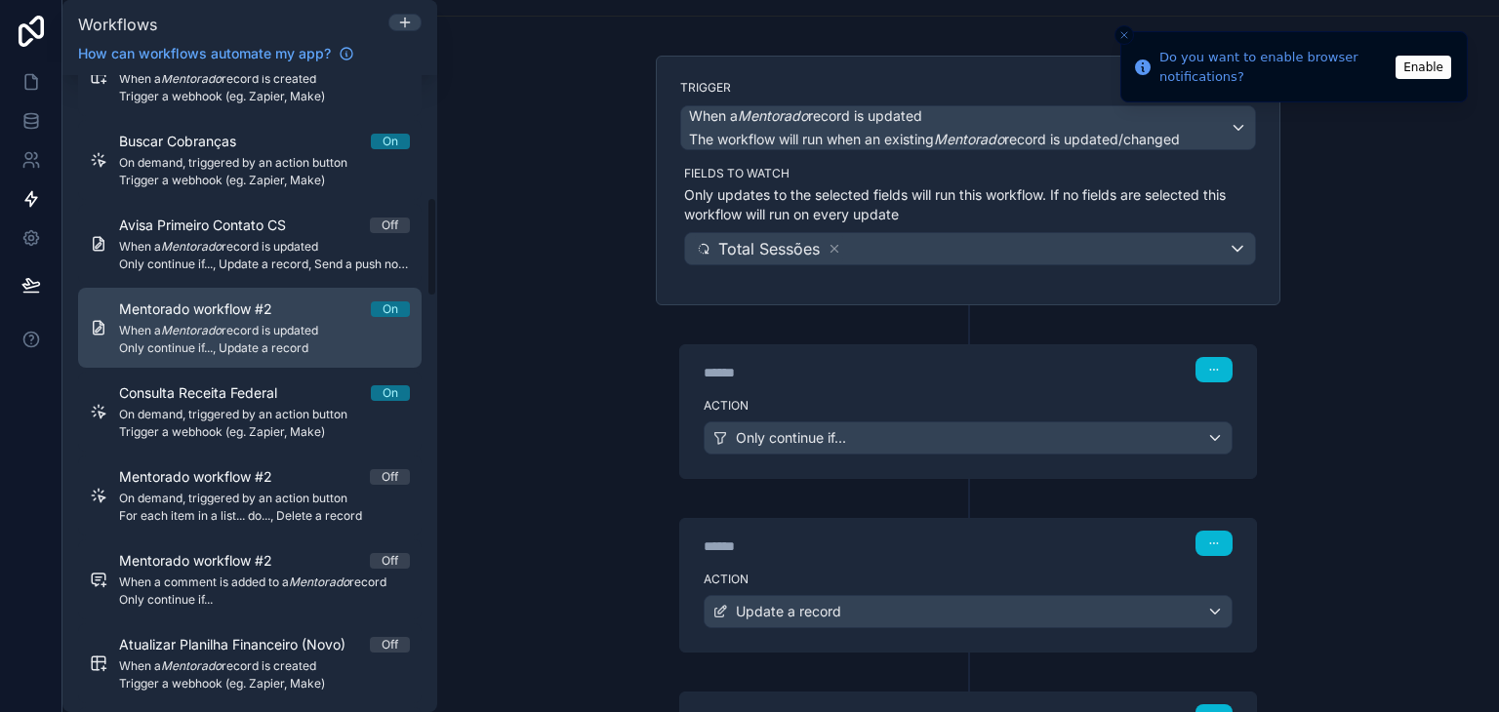
click at [231, 328] on span "When a Mentorado record is updated" at bounding box center [264, 331] width 291 height 16
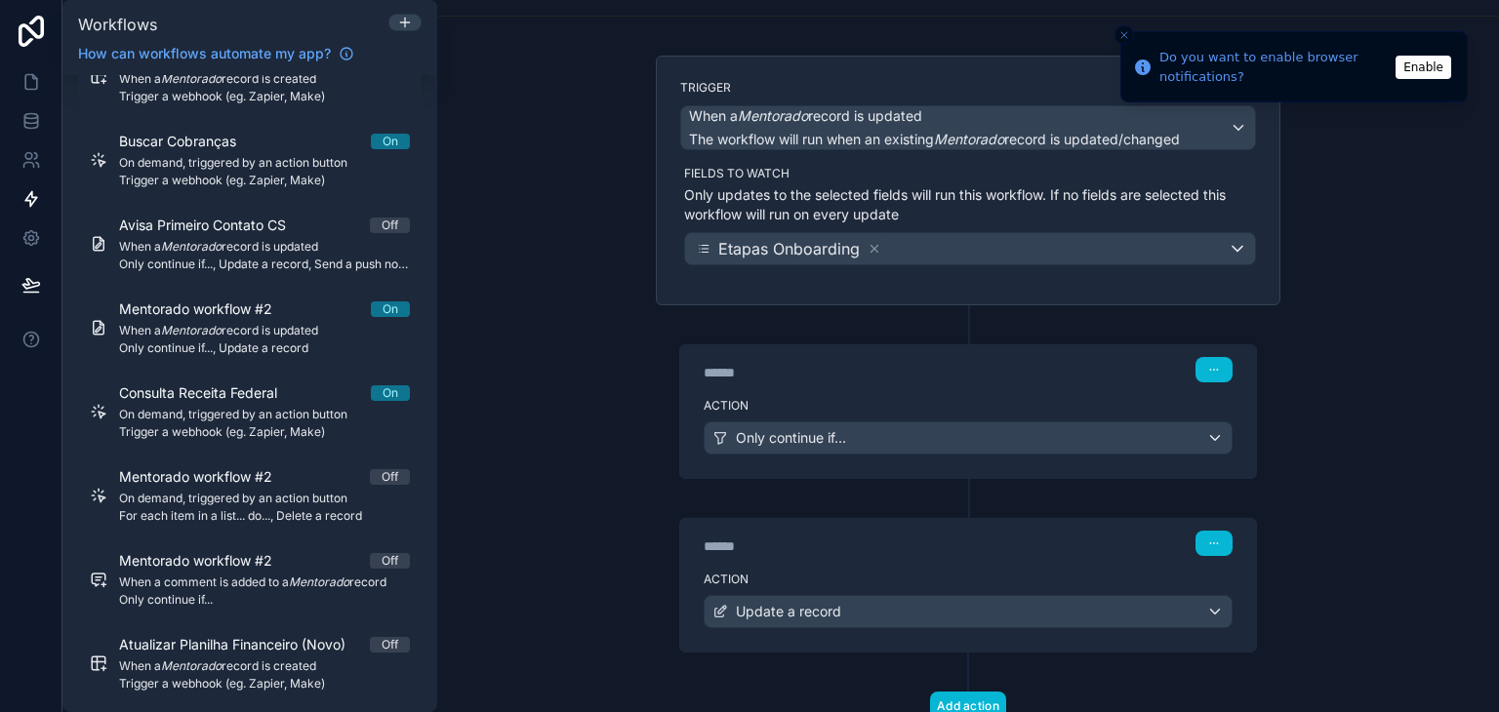
click at [763, 357] on div "****** Step 1" at bounding box center [968, 369] width 529 height 25
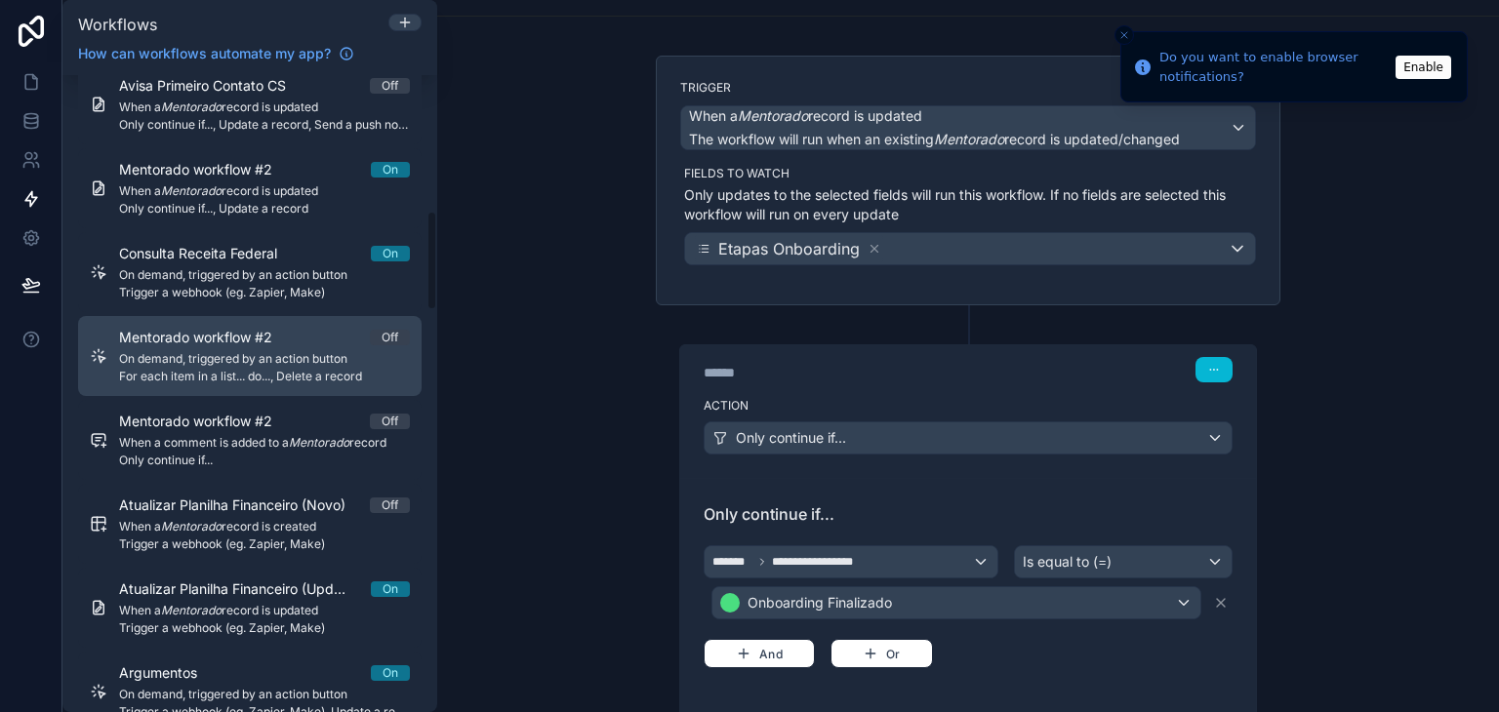
scroll to position [976, 0]
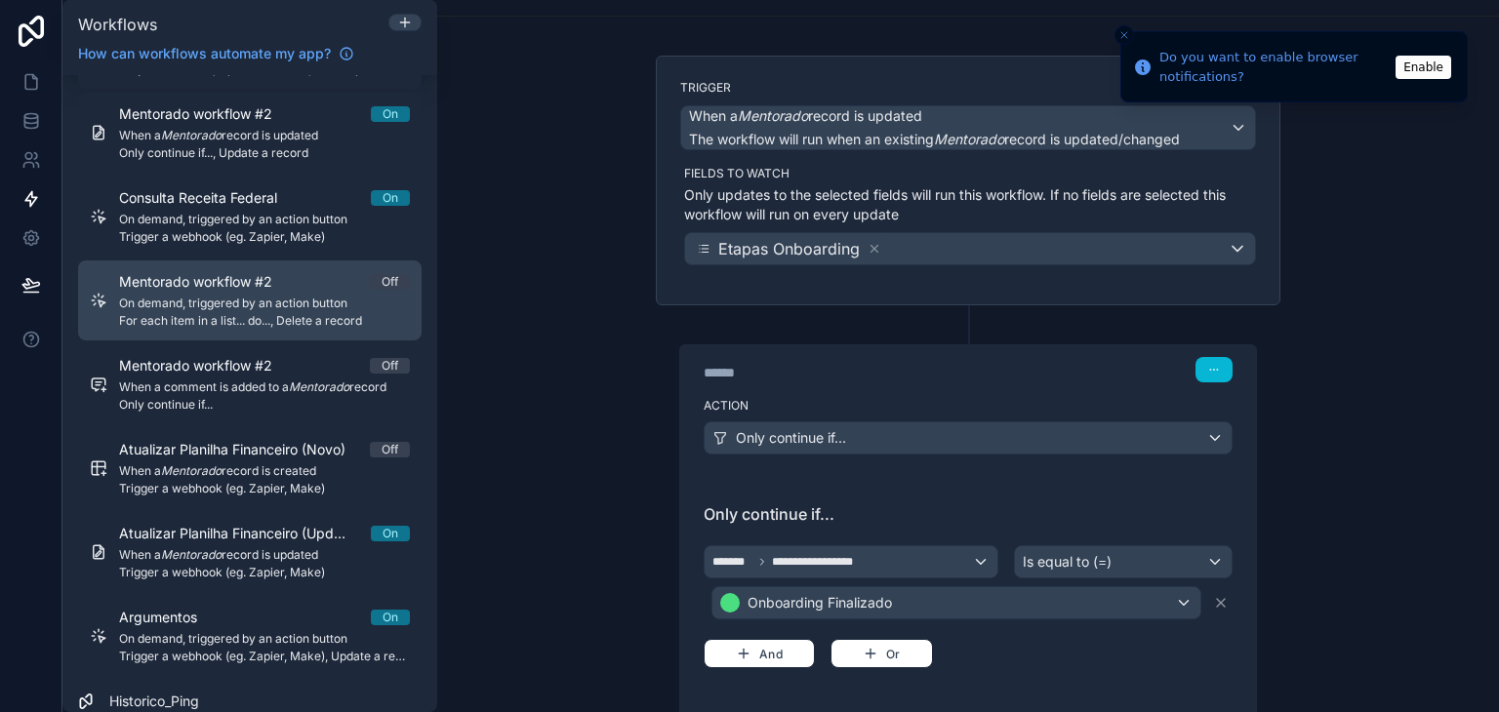
click at [256, 305] on span "On demand, triggered by an action button" at bounding box center [264, 304] width 291 height 16
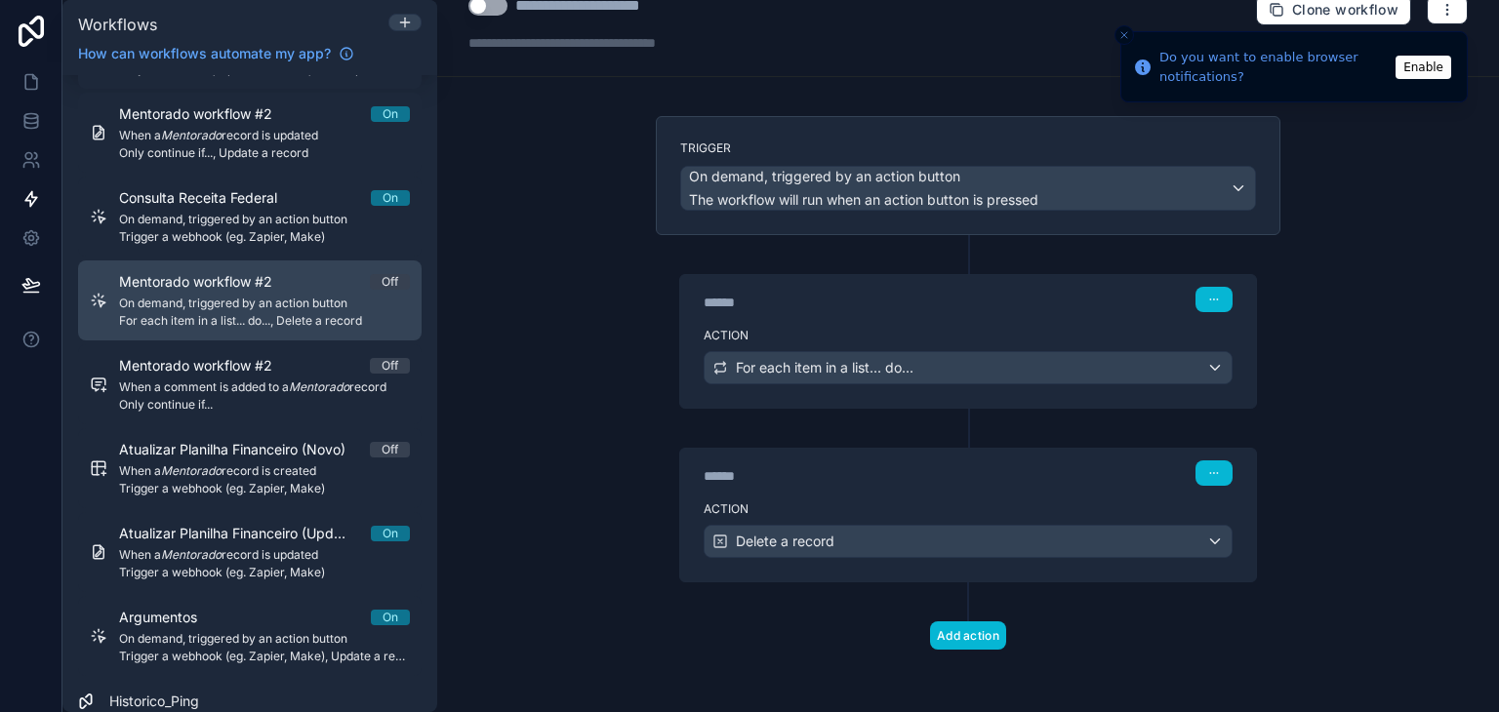
scroll to position [25, 0]
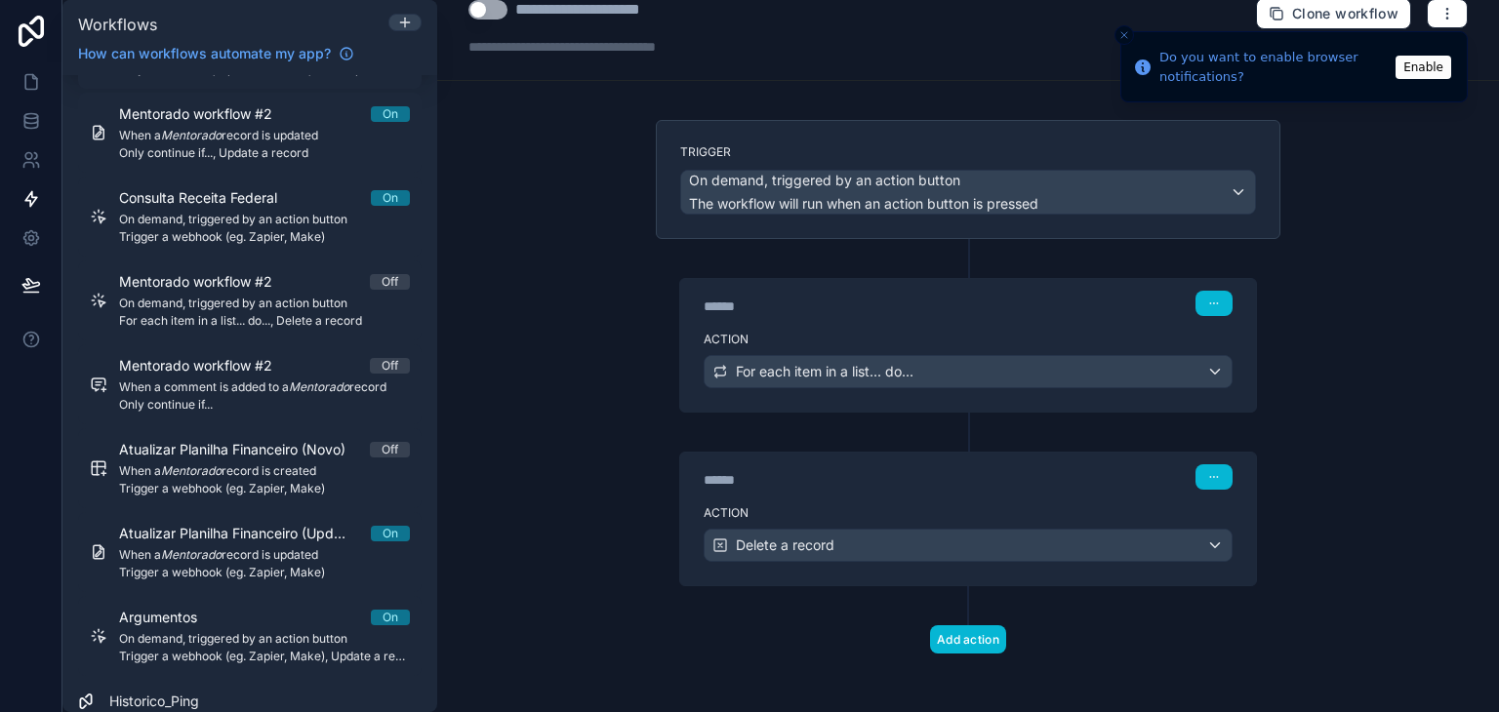
click at [766, 313] on div "******" at bounding box center [850, 307] width 293 height 20
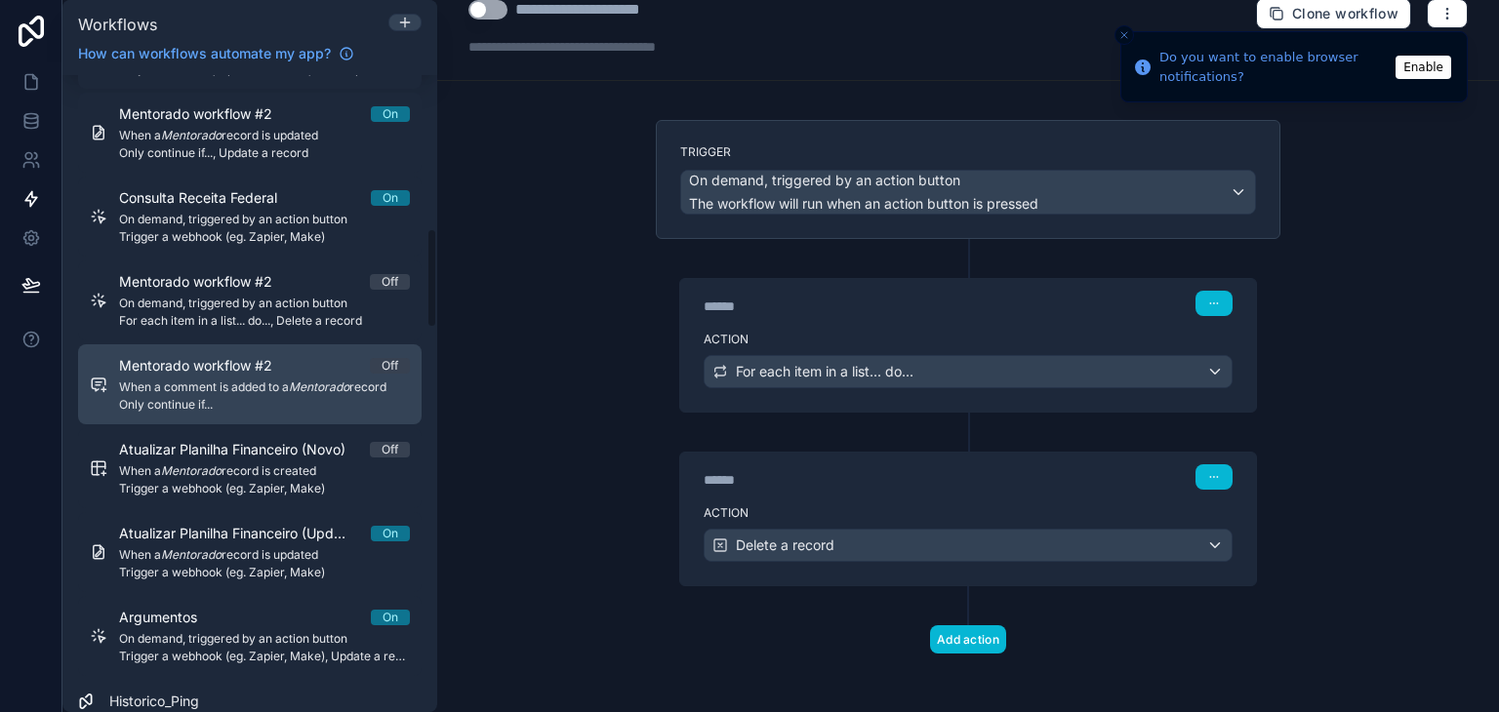
click at [298, 360] on div "Mentorado workflow #2 Off" at bounding box center [264, 366] width 291 height 20
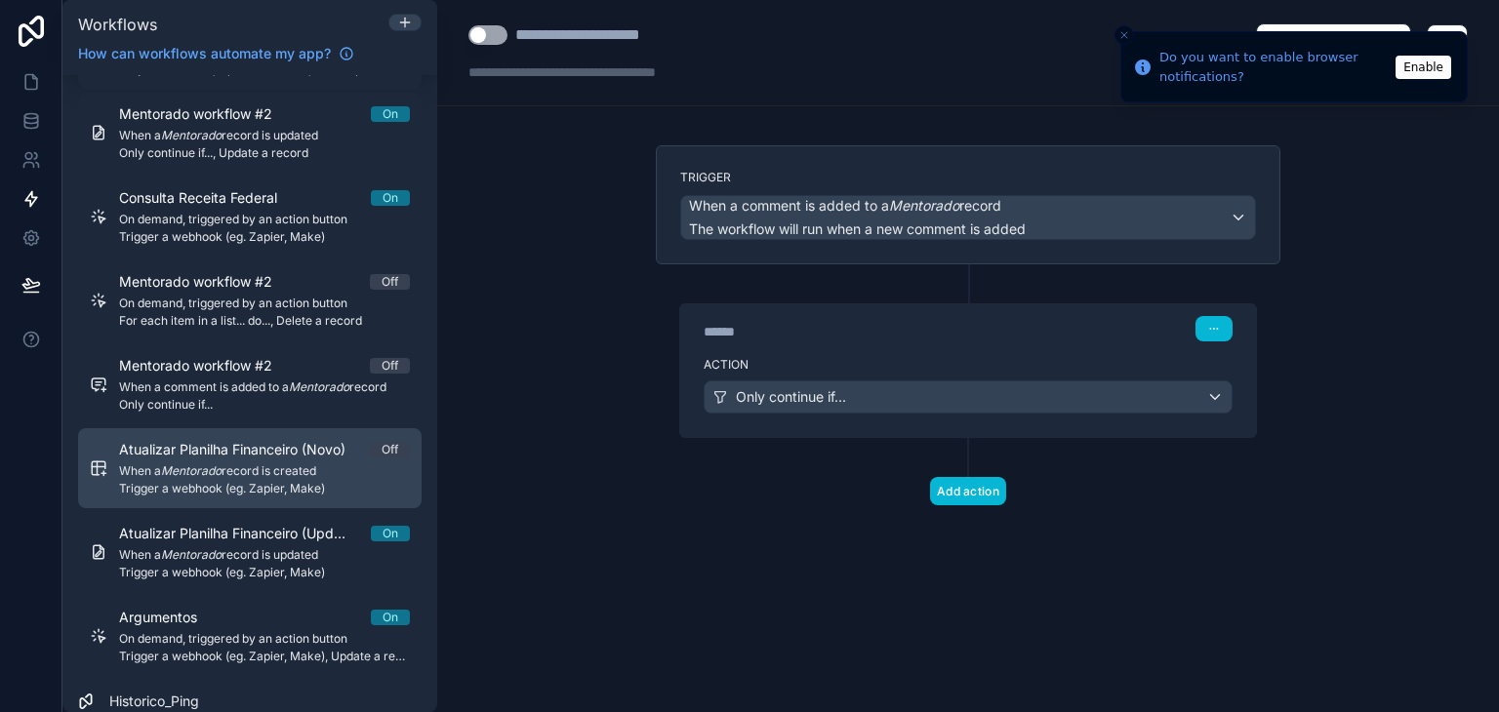
click at [271, 440] on span "Atualizar Planilha Financeiro (Novo)" at bounding box center [244, 450] width 250 height 20
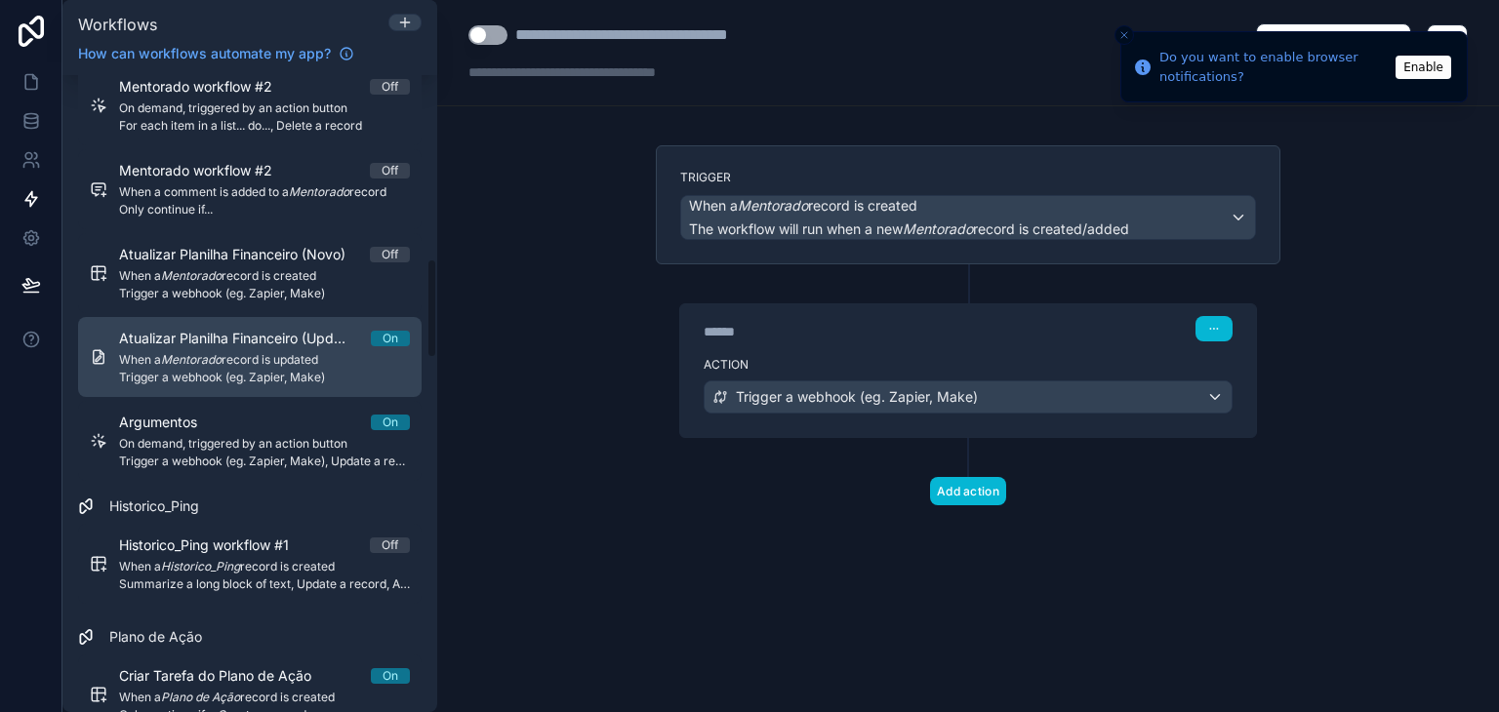
click at [256, 378] on span "Trigger a webhook (eg. Zapier, Make)" at bounding box center [264, 378] width 291 height 16
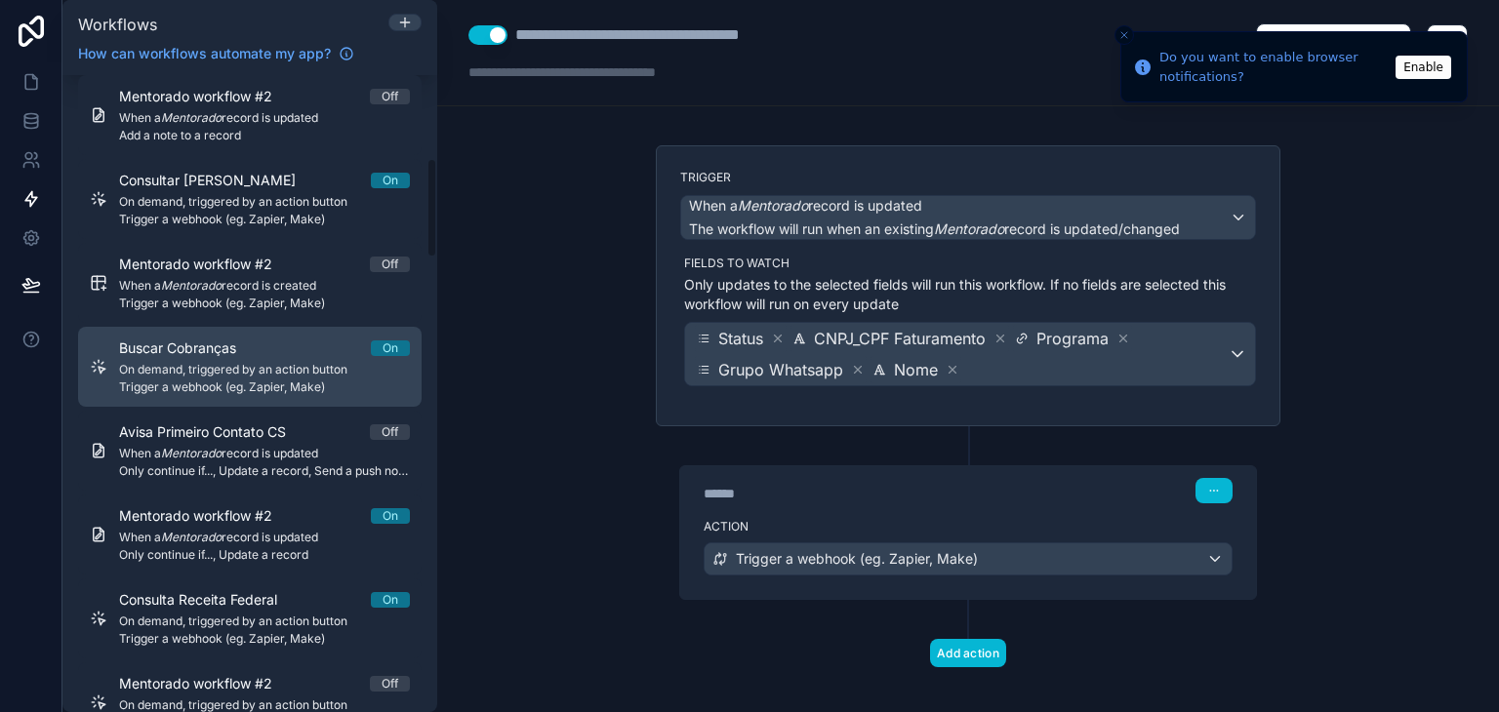
scroll to position [585, 0]
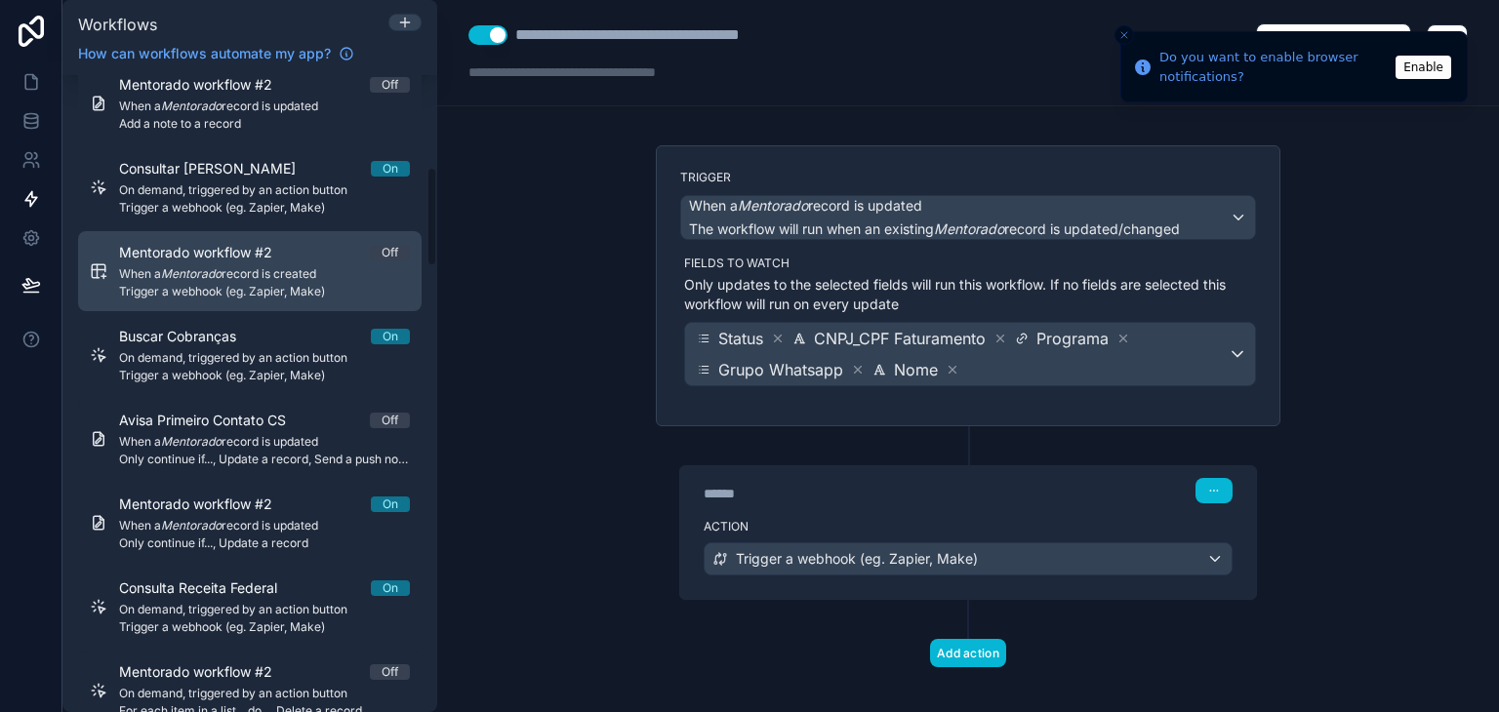
click at [224, 290] on span "Trigger a webhook (eg. Zapier, Make)" at bounding box center [264, 292] width 291 height 16
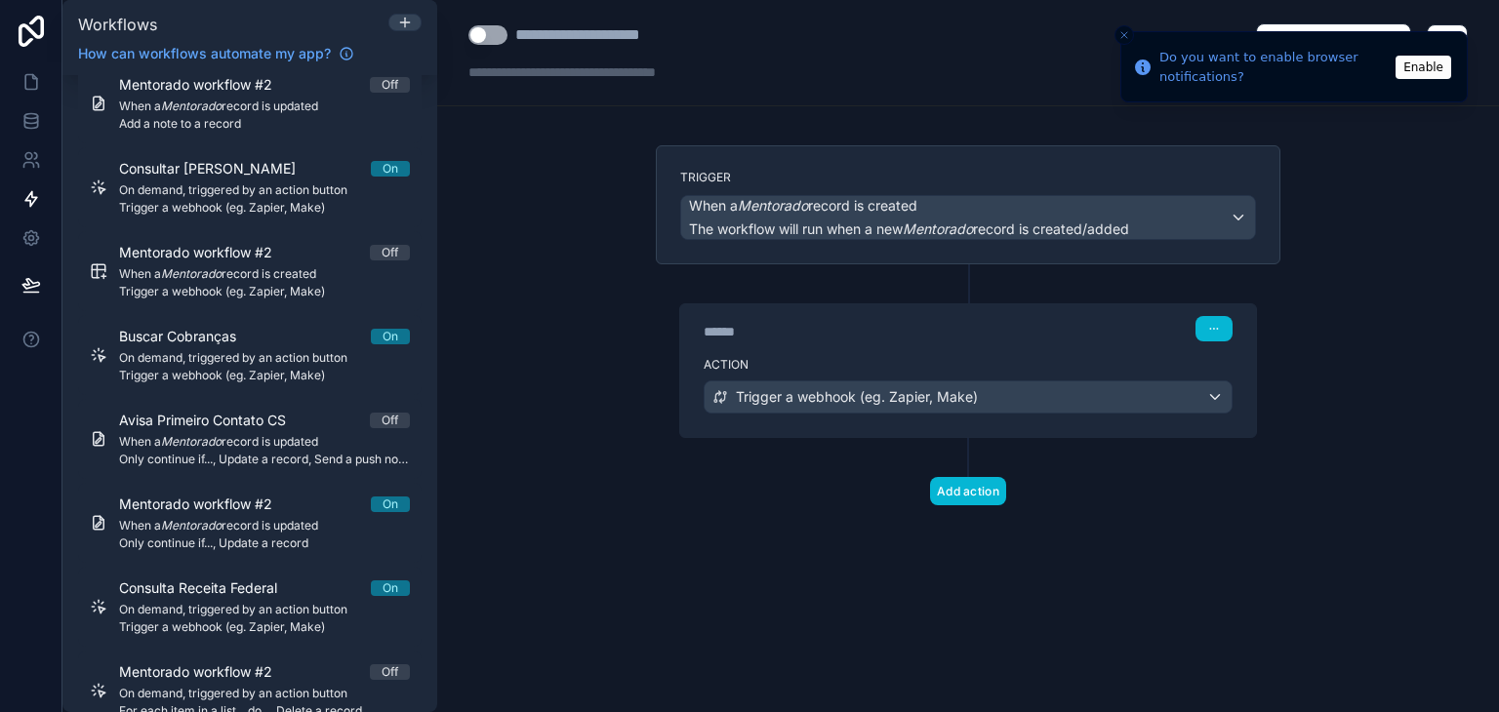
click at [915, 330] on div "******" at bounding box center [850, 332] width 293 height 20
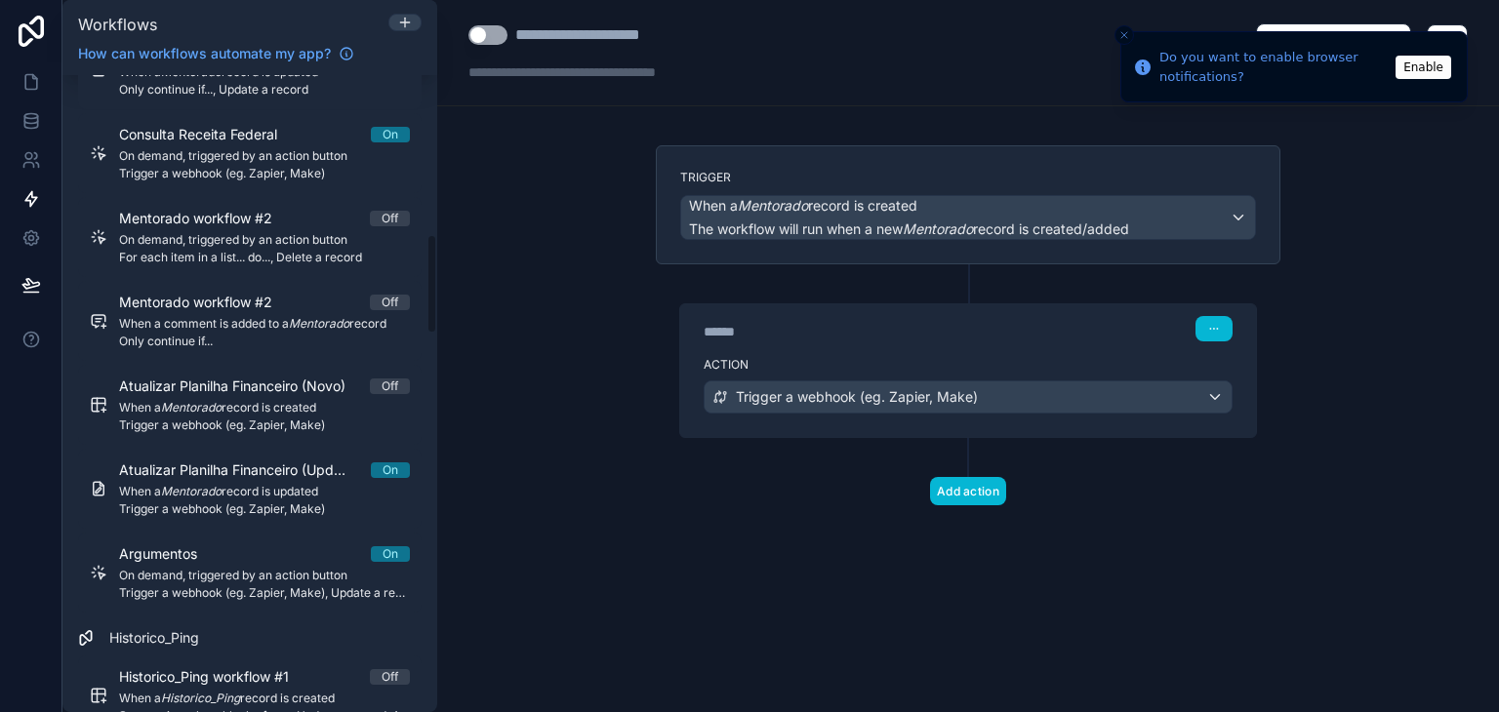
scroll to position [1073, 0]
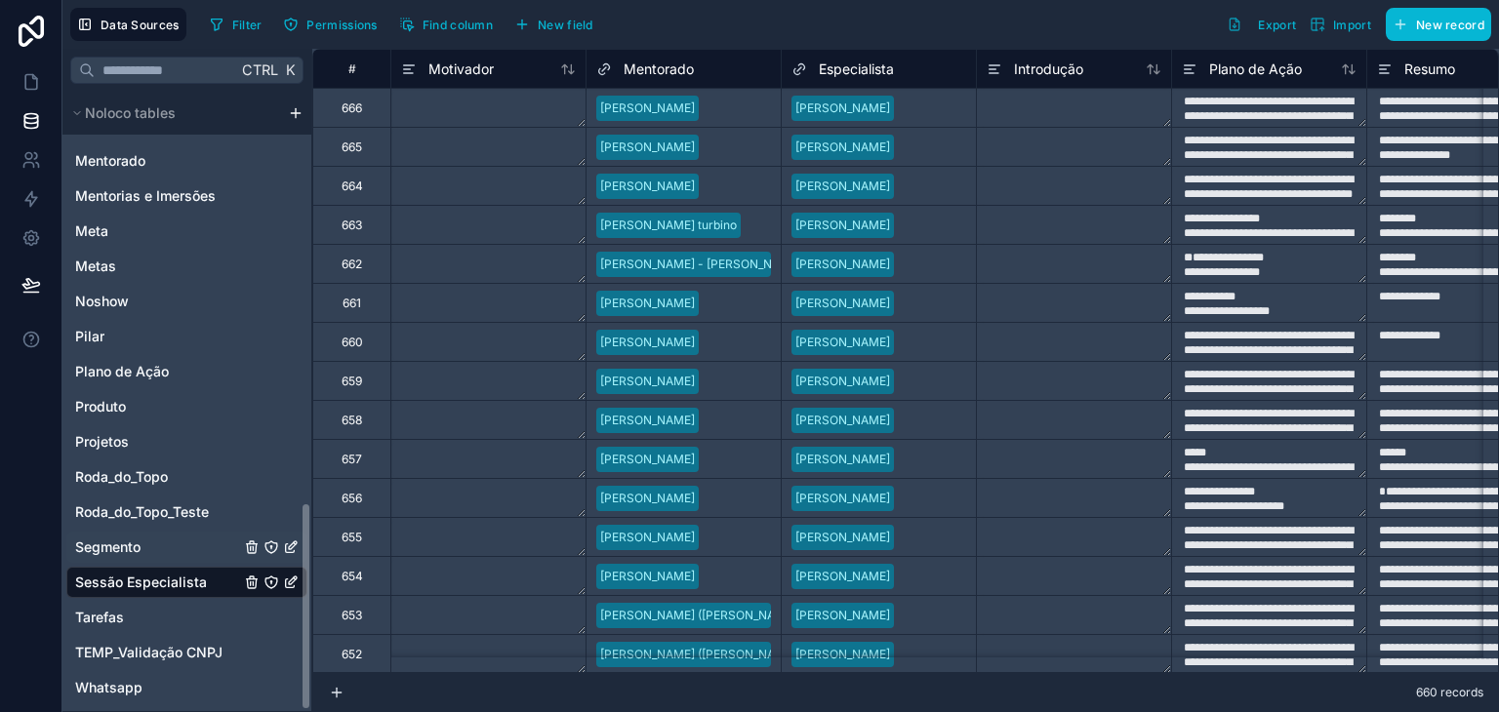
click at [173, 532] on div "Segmento" at bounding box center [186, 547] width 241 height 31
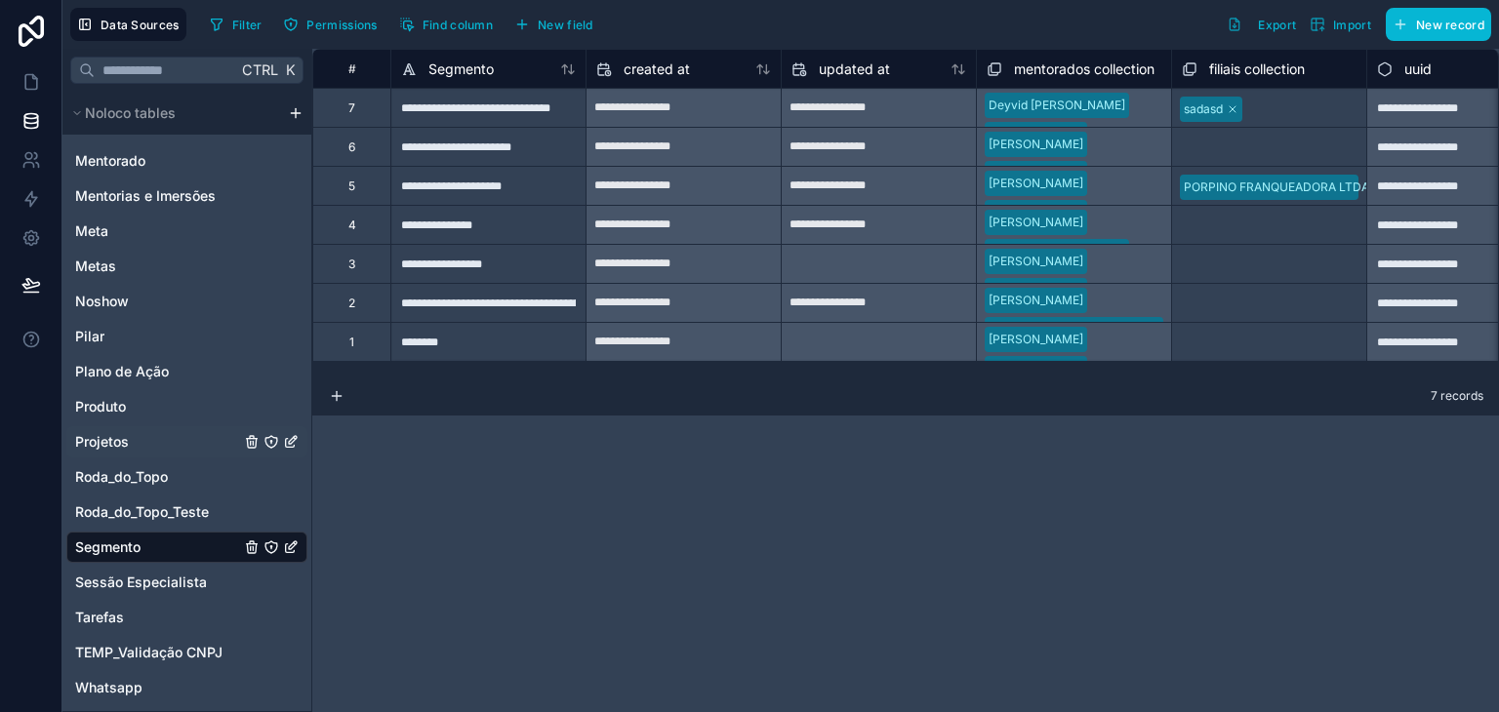
click at [128, 442] on span "Projetos" at bounding box center [102, 442] width 54 height 20
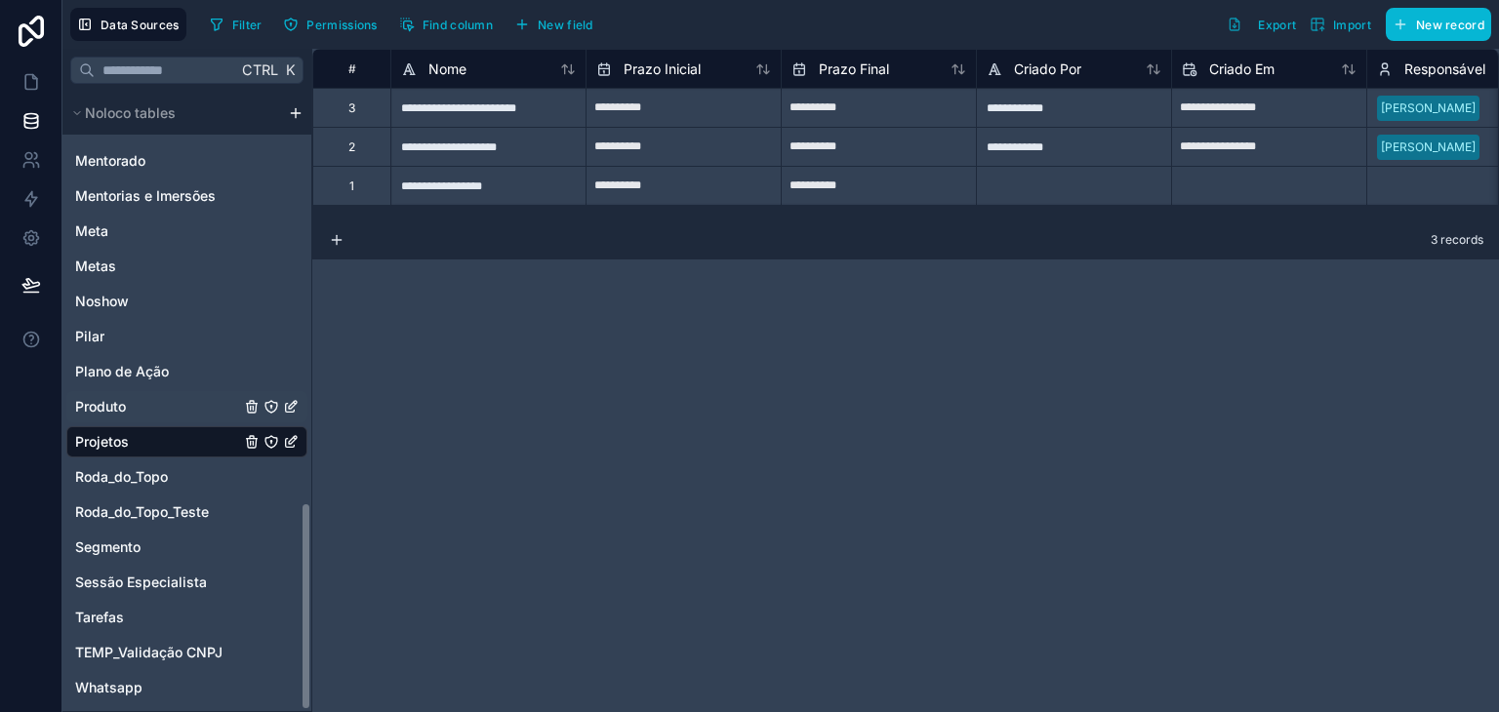
click at [117, 395] on div "Produto" at bounding box center [186, 406] width 241 height 31
